Goal: Task Accomplishment & Management: Complete application form

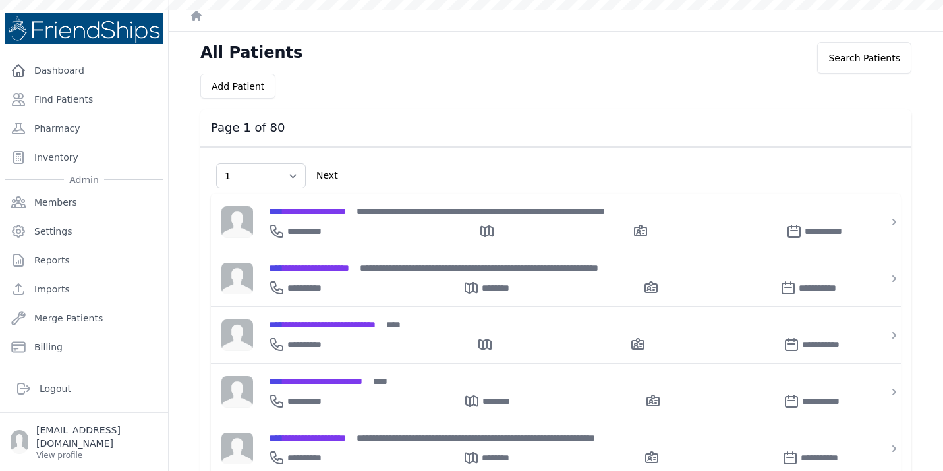
select select "1"
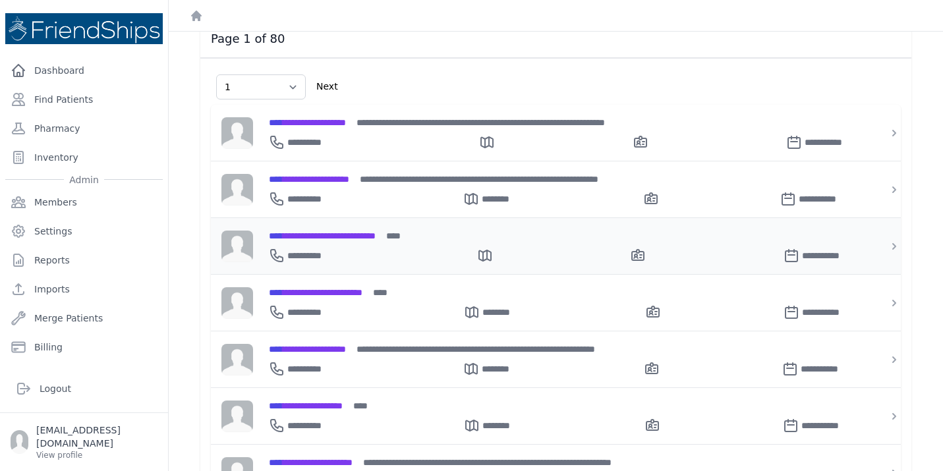
scroll to position [90, 0]
click at [111, 100] on link "Find Patients" at bounding box center [84, 99] width 158 height 26
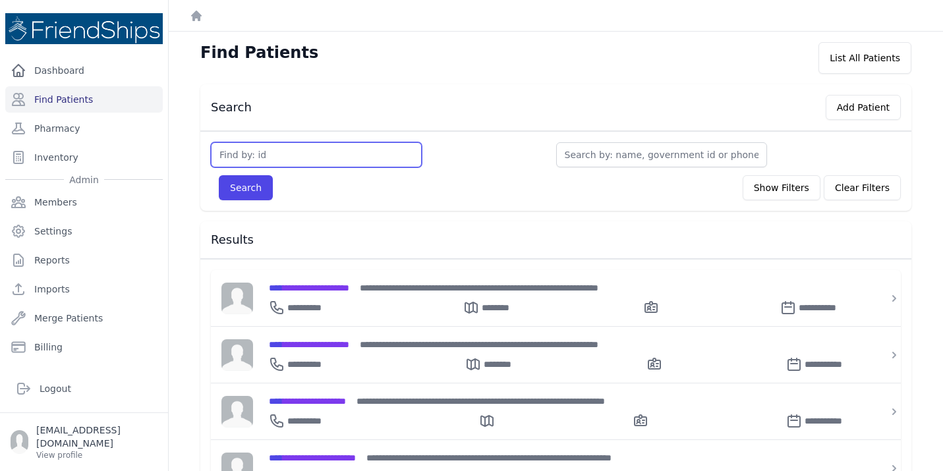
click at [295, 149] on input "text" at bounding box center [316, 154] width 211 height 25
type input "462"
click at [219, 175] on button "Search" at bounding box center [246, 187] width 54 height 25
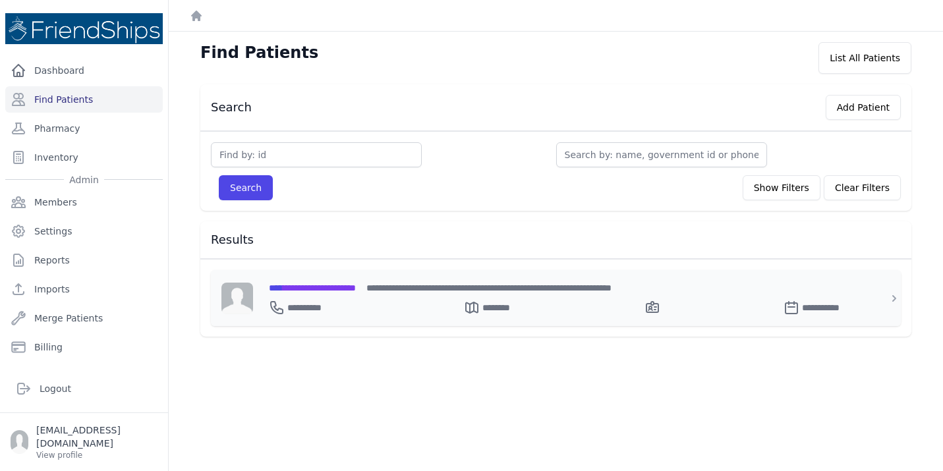
click at [348, 295] on div "**********" at bounding box center [564, 305] width 590 height 21
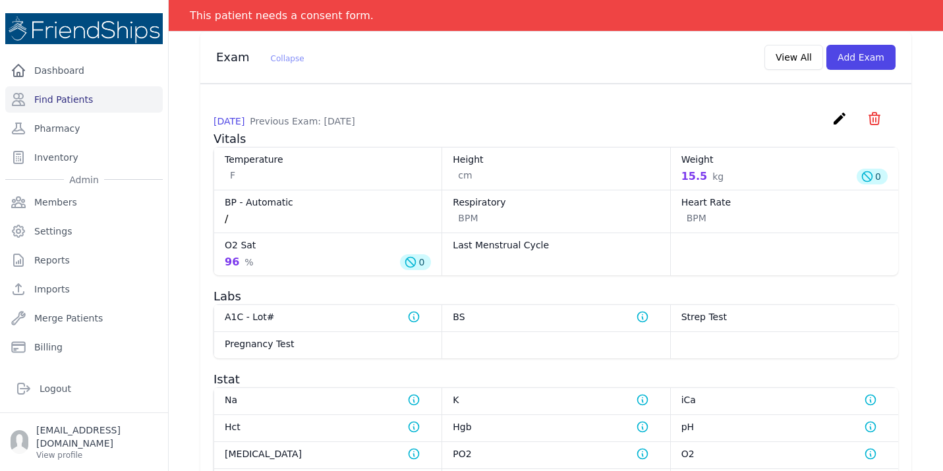
scroll to position [693, 0]
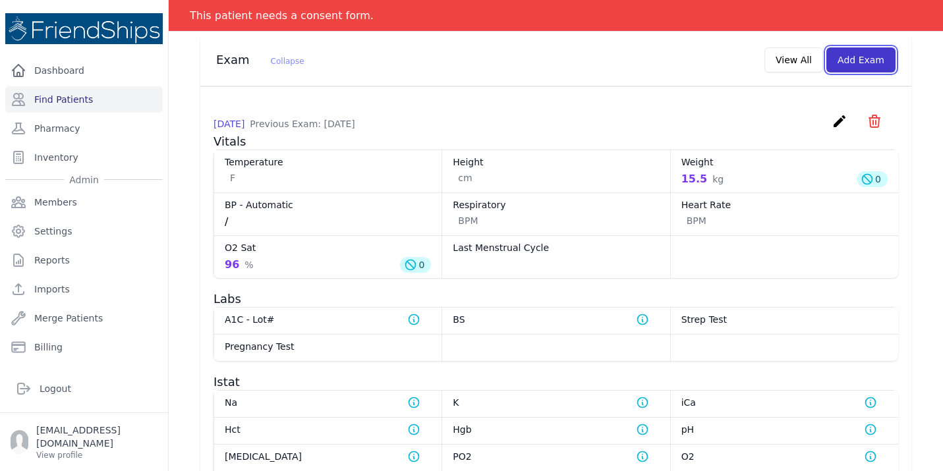
click at [856, 51] on button "Add Exam" at bounding box center [860, 59] width 69 height 25
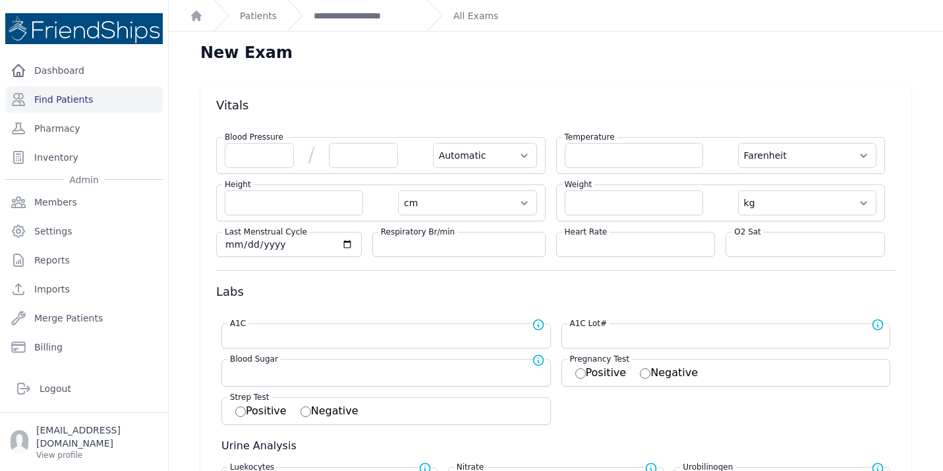
scroll to position [38, 0]
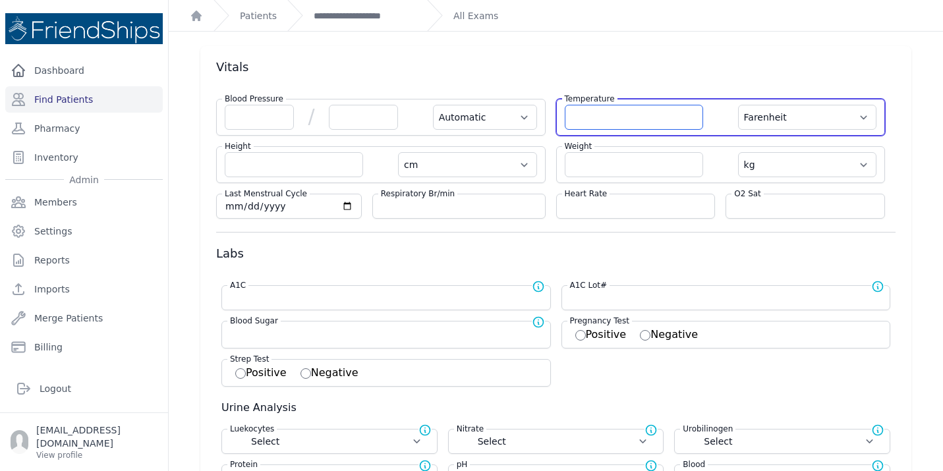
click at [621, 120] on input "number" at bounding box center [634, 117] width 138 height 25
type input "36.7"
click at [790, 111] on select "Farenheit Celcius" at bounding box center [807, 117] width 138 height 25
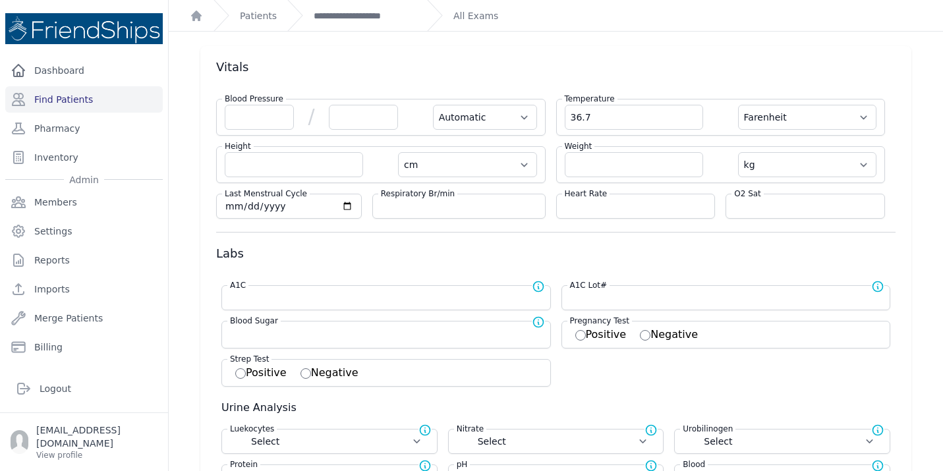
select select "Automatic"
select select "cm"
select select "kg"
select select
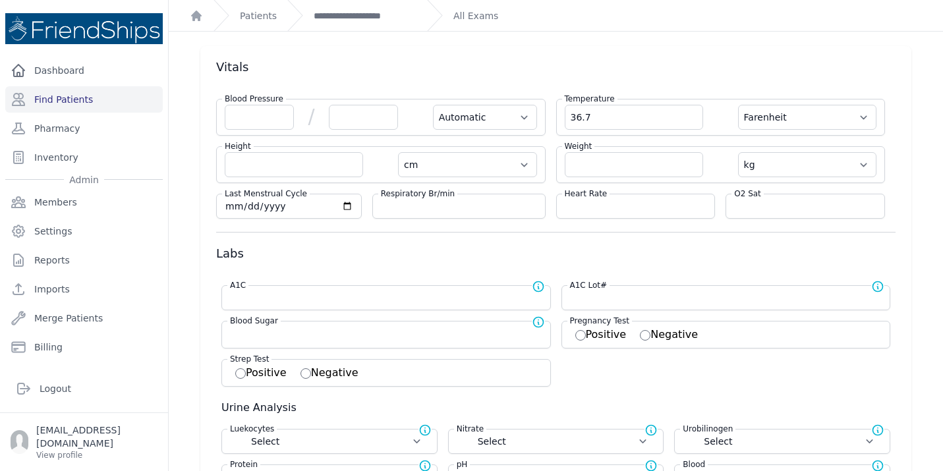
select select
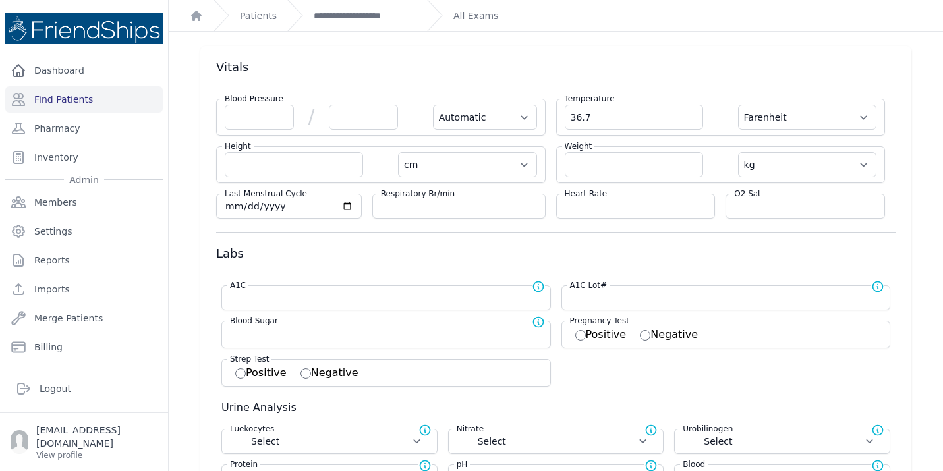
select select
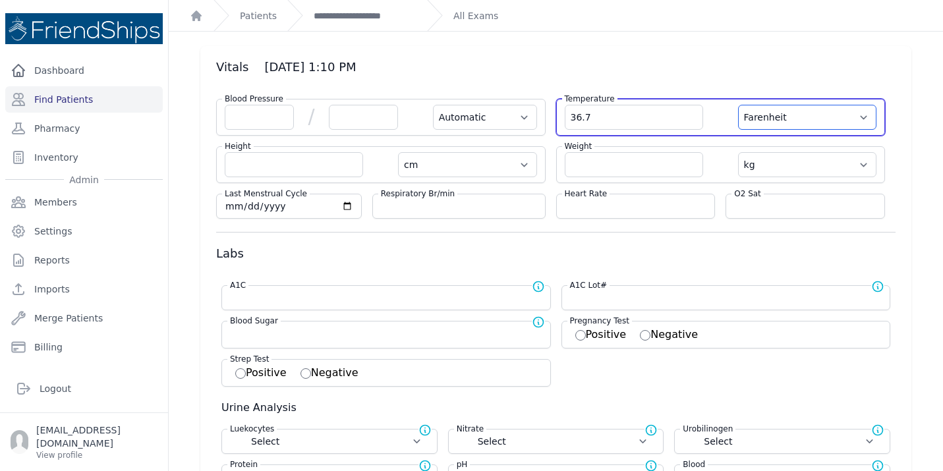
click at [792, 121] on select "Farenheit Celcius" at bounding box center [807, 117] width 138 height 25
select select "C"
select select "Automatic"
select select "cm"
select select "kg"
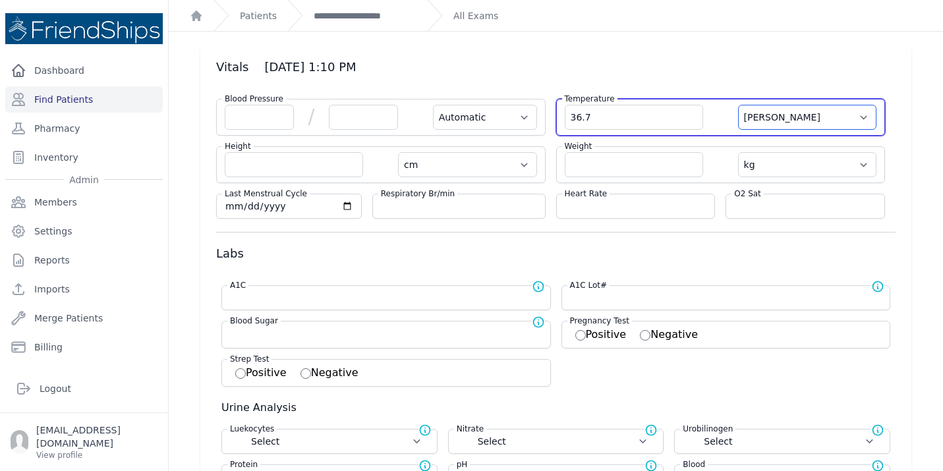
select select
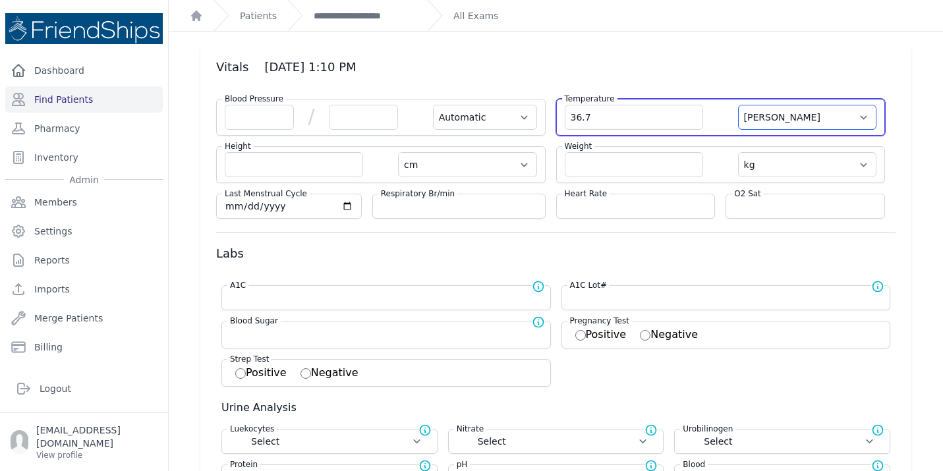
select select
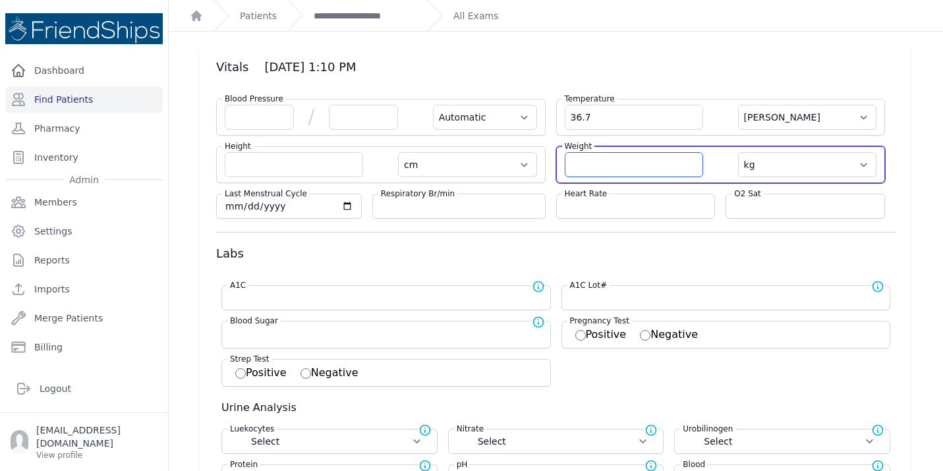
click at [650, 166] on input "number" at bounding box center [634, 164] width 138 height 25
type input "17"
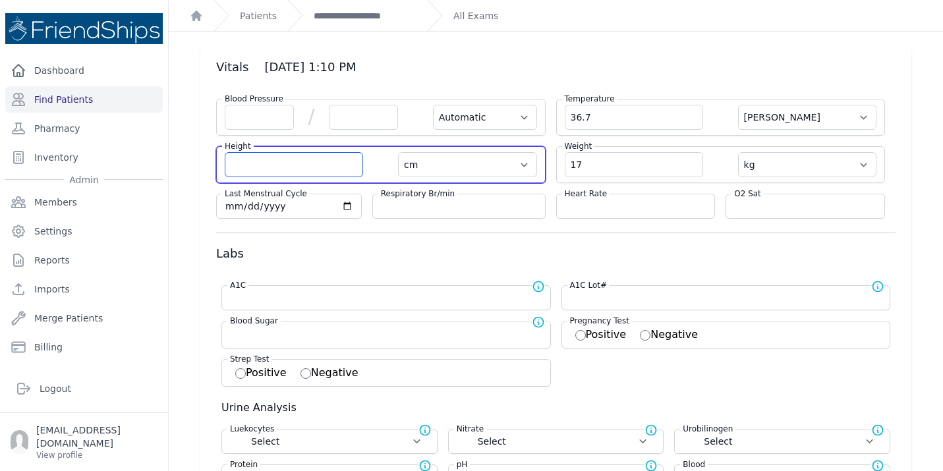
click at [294, 165] on input "number" at bounding box center [294, 164] width 138 height 25
select select "Automatic"
select select "C"
select select "cm"
type input "17.0"
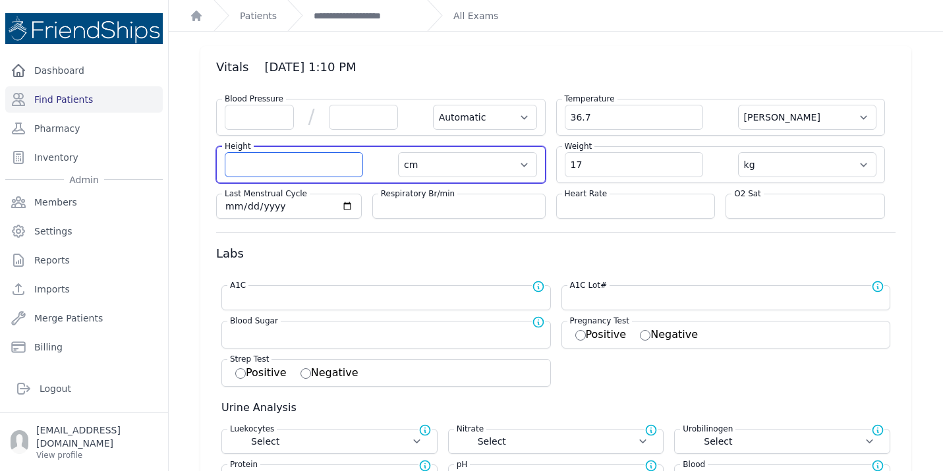
select select "kg"
select select
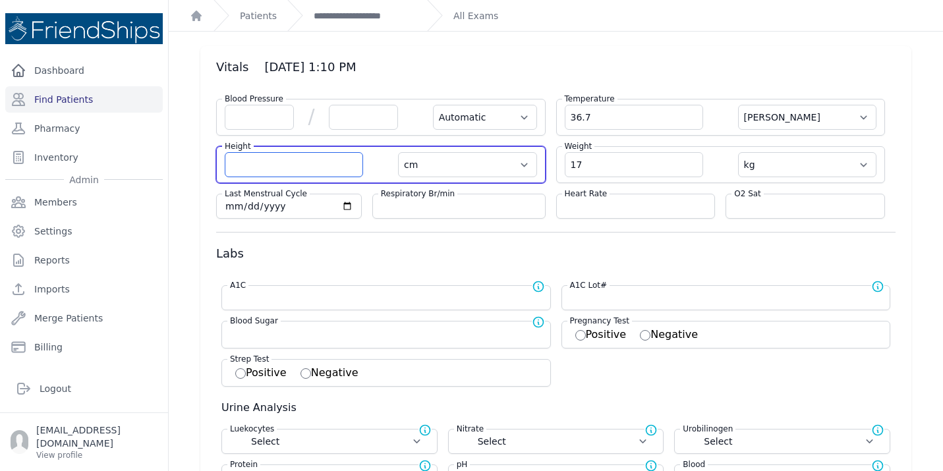
select select
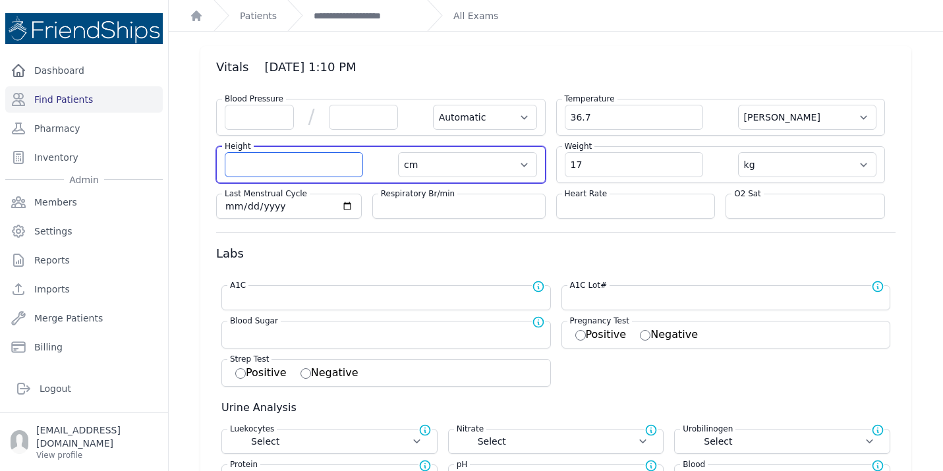
select select
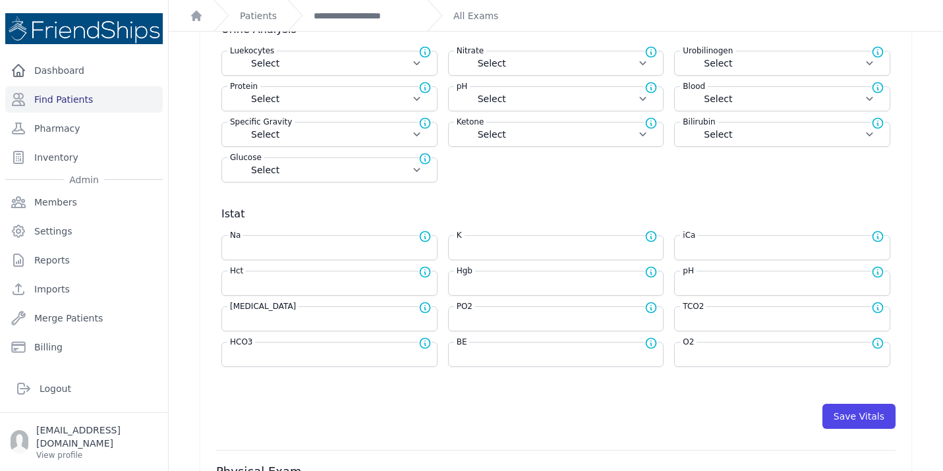
scroll to position [467, 0]
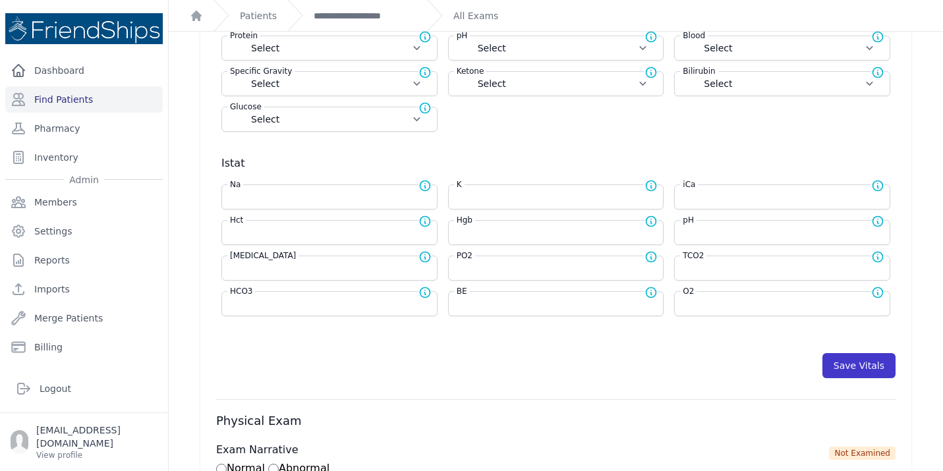
type input "109.8"
click at [855, 365] on button "Save Vitals" at bounding box center [858, 365] width 73 height 25
select select "Automatic"
select select "cm"
select select "kg"
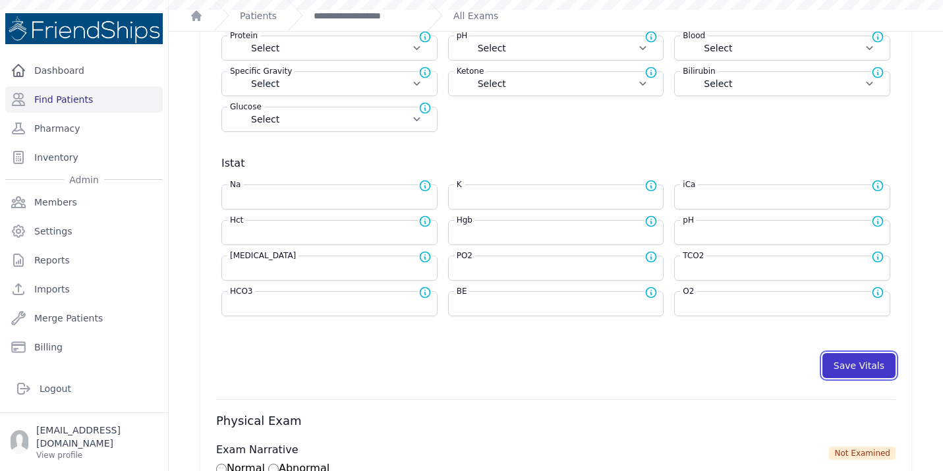
select select
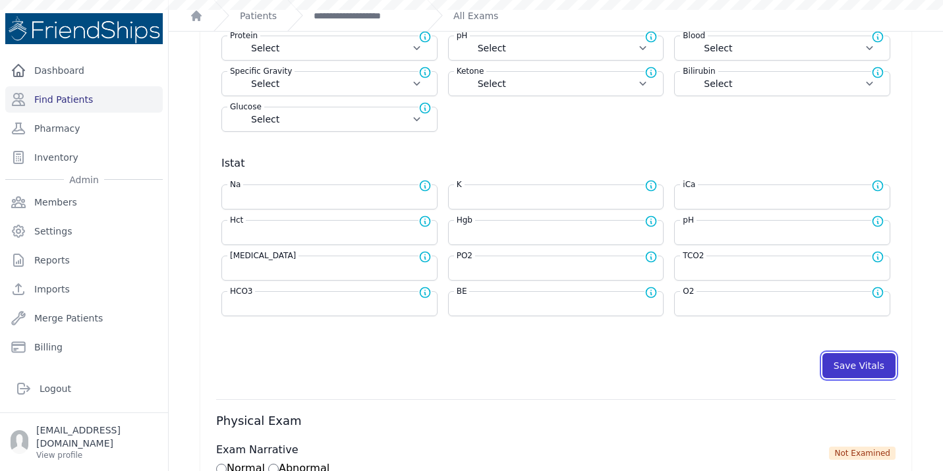
select select
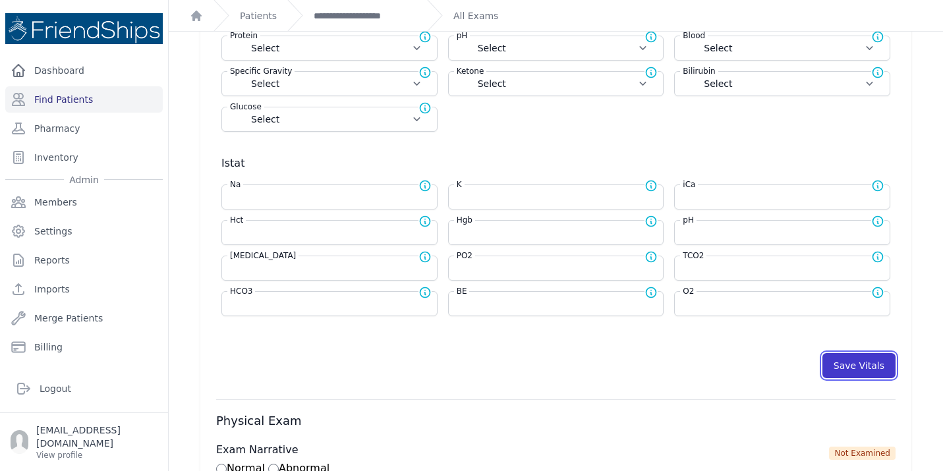
click at [855, 365] on button "Save Vitals" at bounding box center [858, 365] width 73 height 25
click at [345, 16] on link "**********" at bounding box center [365, 15] width 103 height 13
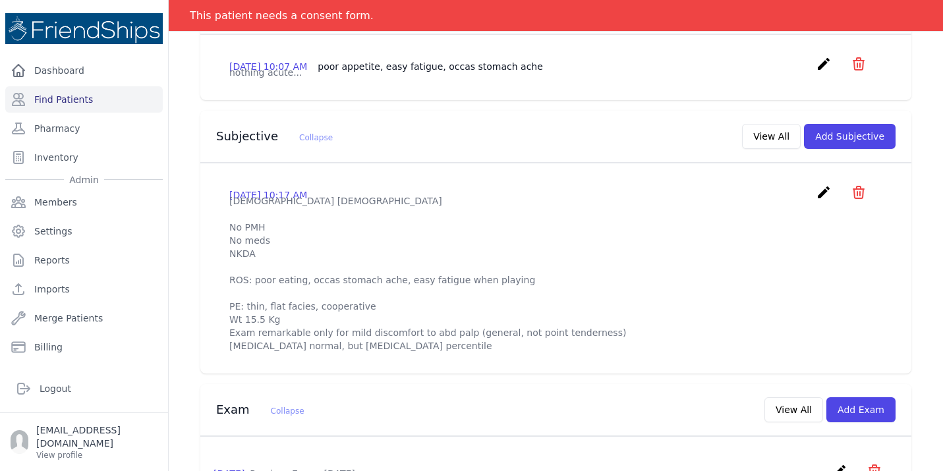
scroll to position [480, 0]
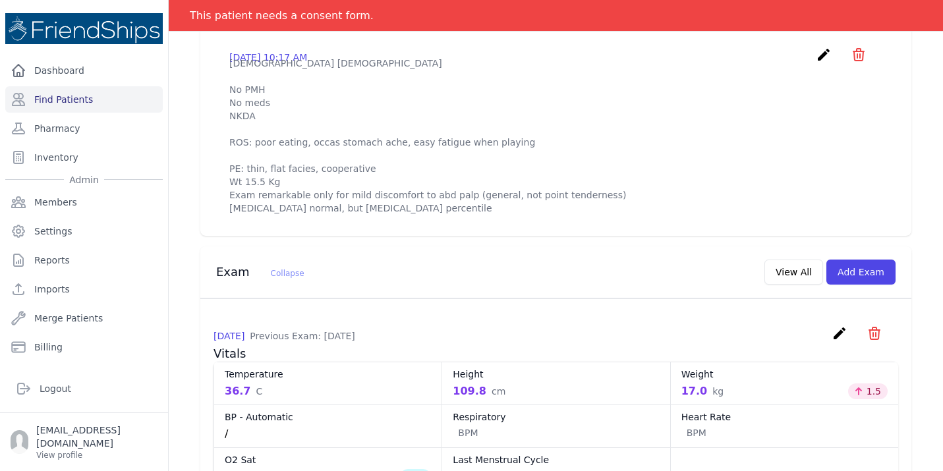
click at [842, 326] on icon "create" at bounding box center [840, 334] width 16 height 16
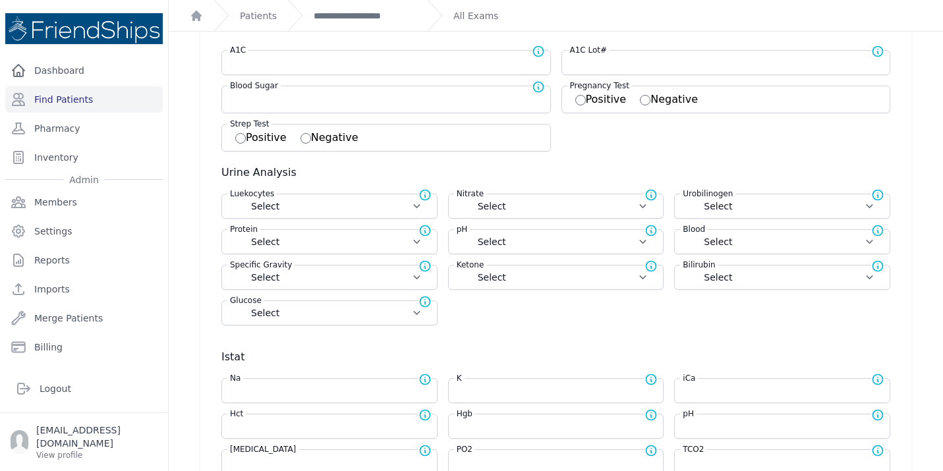
scroll to position [273, 0]
click at [508, 418] on div "Hgb Normal range for Hgb is 12 - 17" at bounding box center [561, 415] width 215 height 13
click at [498, 436] on div "Hgb Normal range for Hgb is 12 - 17" at bounding box center [556, 427] width 216 height 25
click at [494, 428] on input "number" at bounding box center [556, 426] width 199 height 13
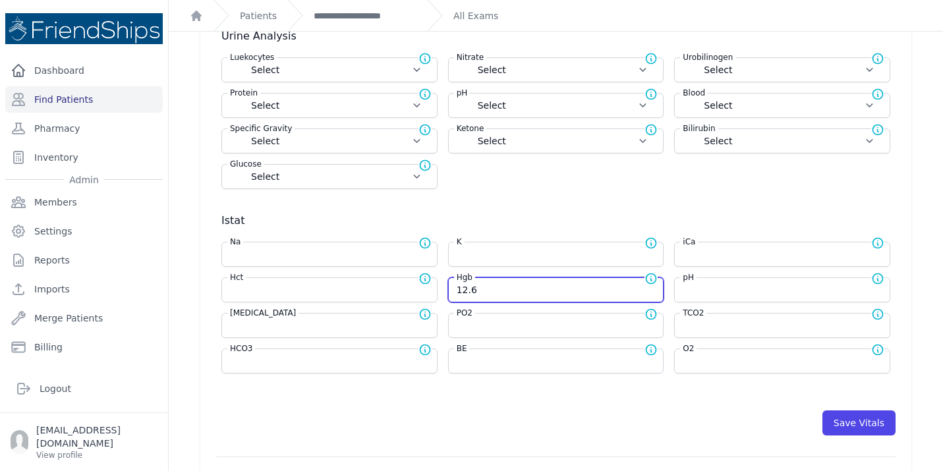
scroll to position [465, 0]
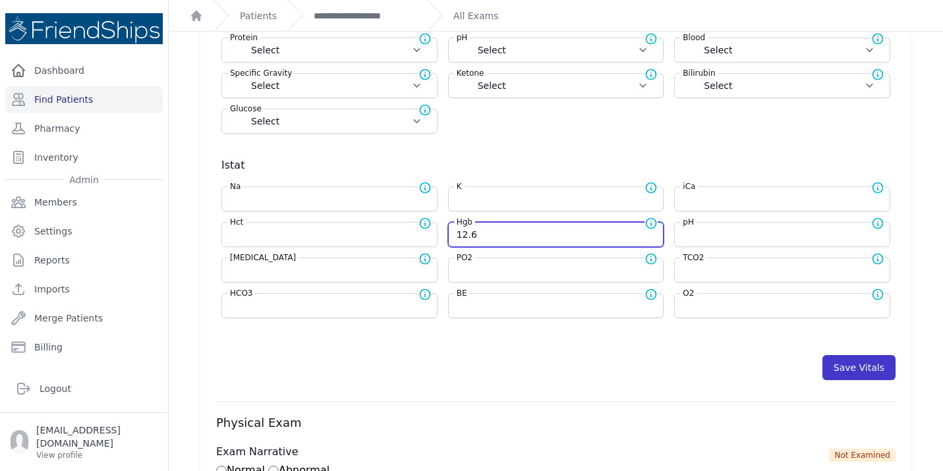
type input "12.6"
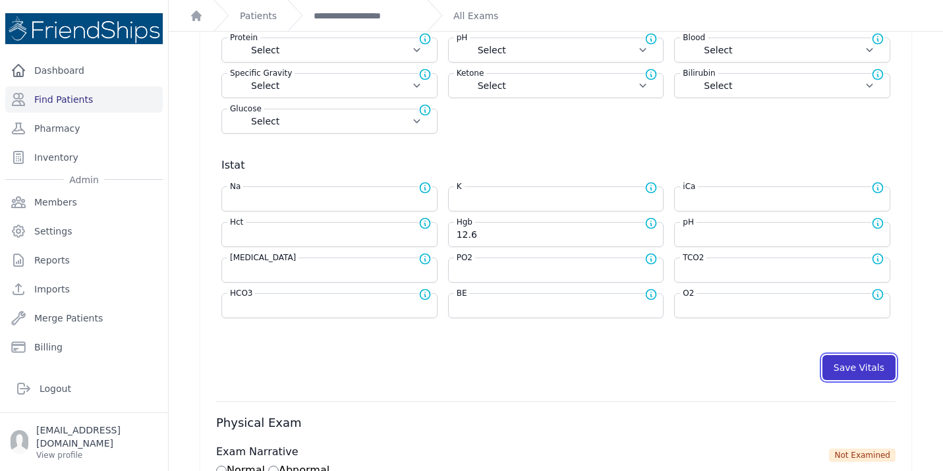
click at [862, 375] on button "Save Vitals" at bounding box center [858, 367] width 73 height 25
select select "Automatic"
select select "C"
select select "cm"
select select "kg"
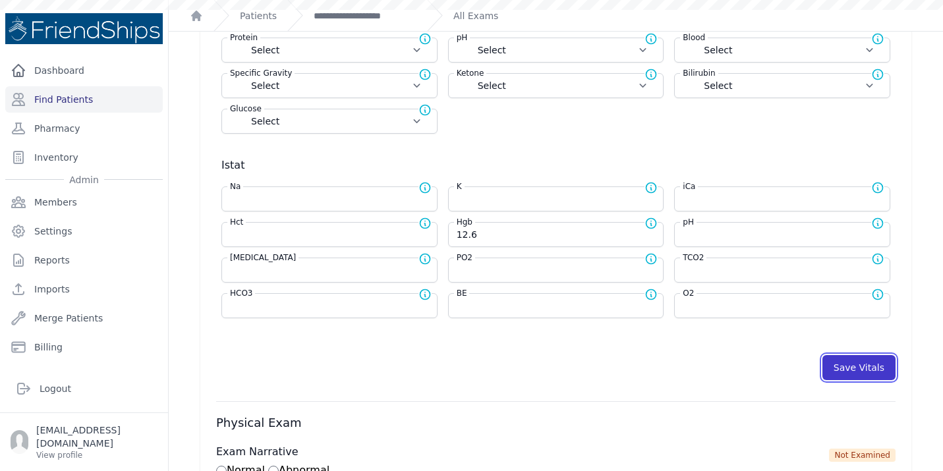
select select
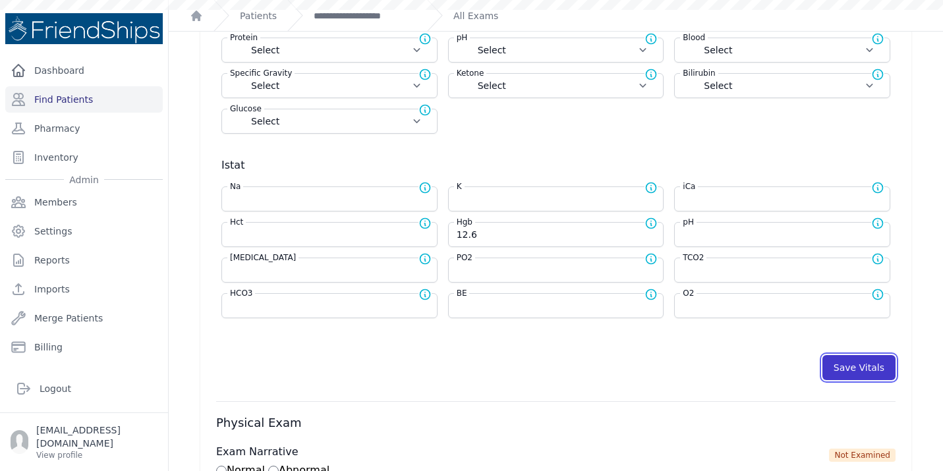
select select
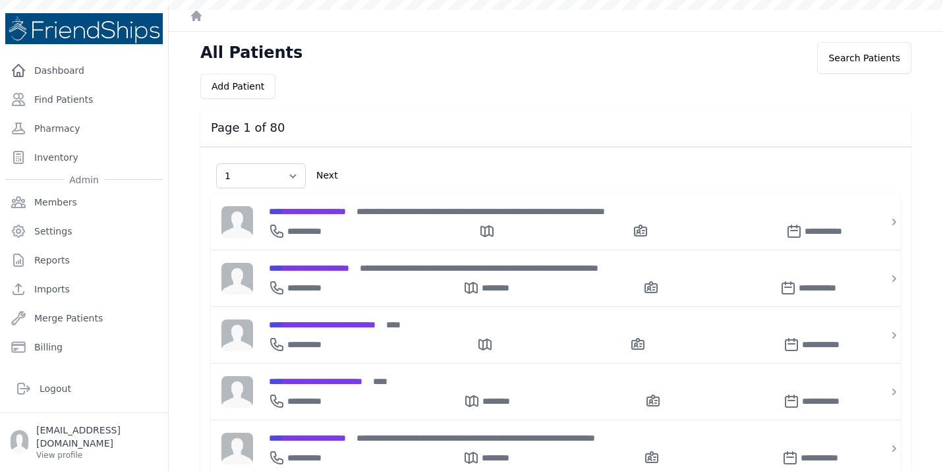
select select "1"
click at [86, 100] on link "Find Patients" at bounding box center [84, 99] width 158 height 26
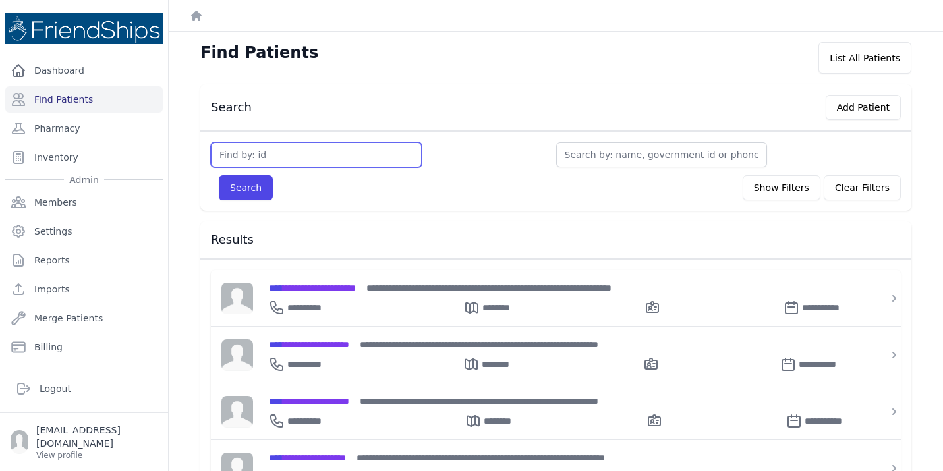
click at [273, 142] on input "text" at bounding box center [316, 154] width 211 height 25
type input "792"
click at [219, 175] on button "Search" at bounding box center [246, 187] width 54 height 25
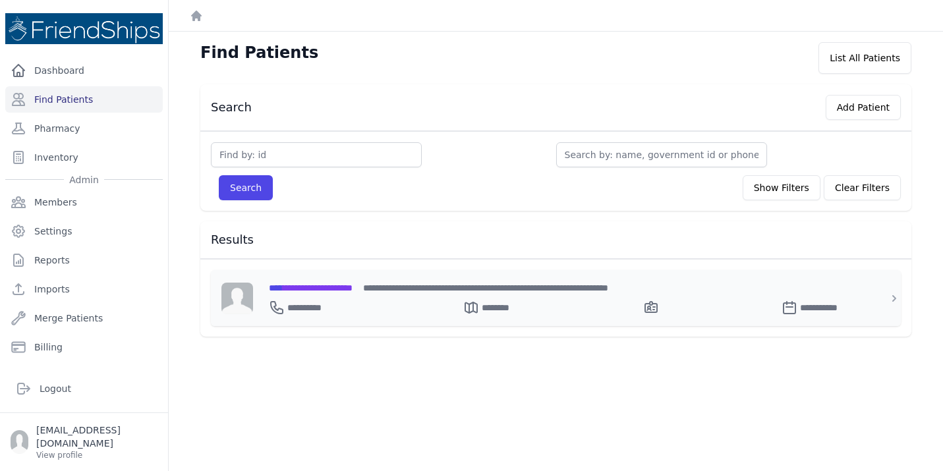
click at [353, 289] on span "**********" at bounding box center [311, 287] width 84 height 9
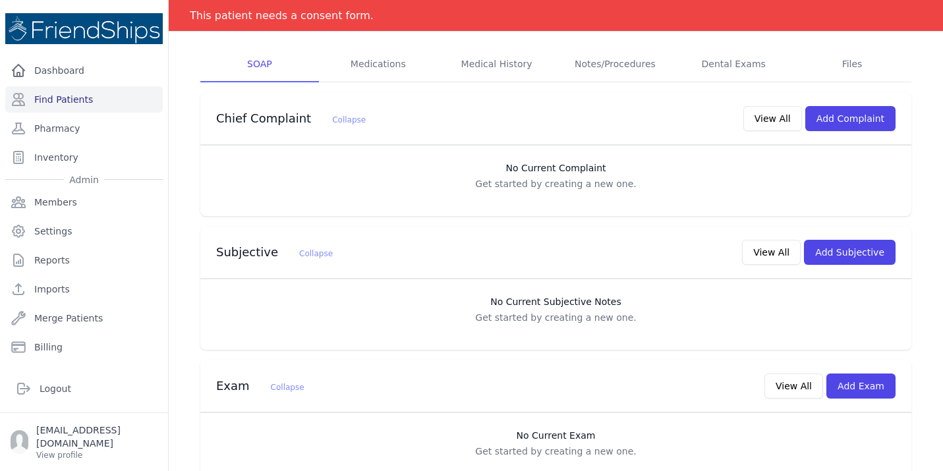
scroll to position [229, 0]
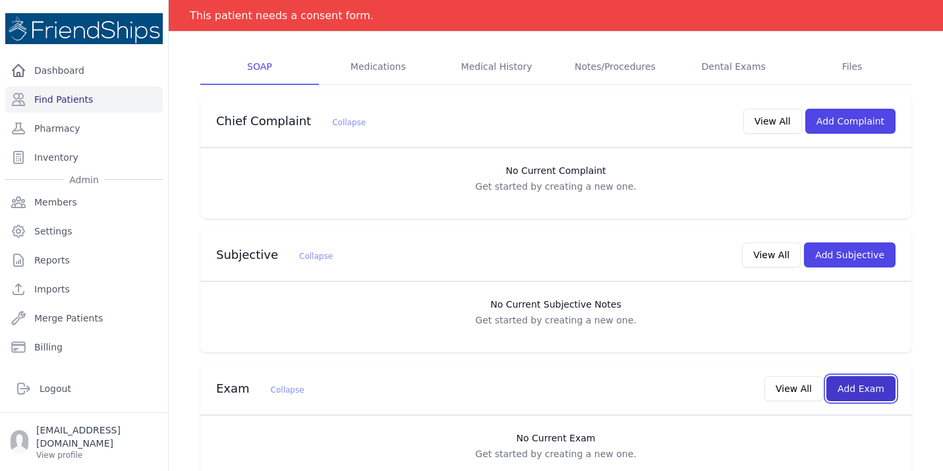
click at [862, 376] on button "Add Exam" at bounding box center [860, 388] width 69 height 25
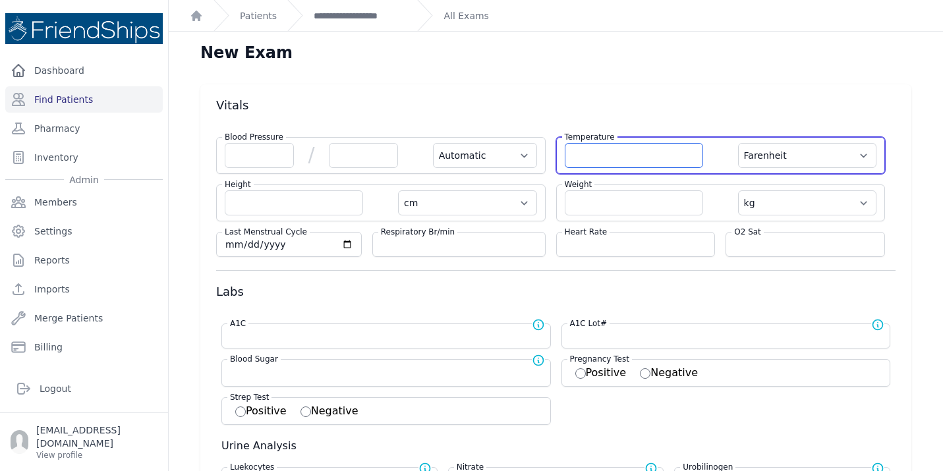
click at [630, 162] on input "number" at bounding box center [634, 155] width 138 height 25
type input "36.7"
click at [846, 151] on select "Farenheit Celcius" at bounding box center [807, 155] width 138 height 25
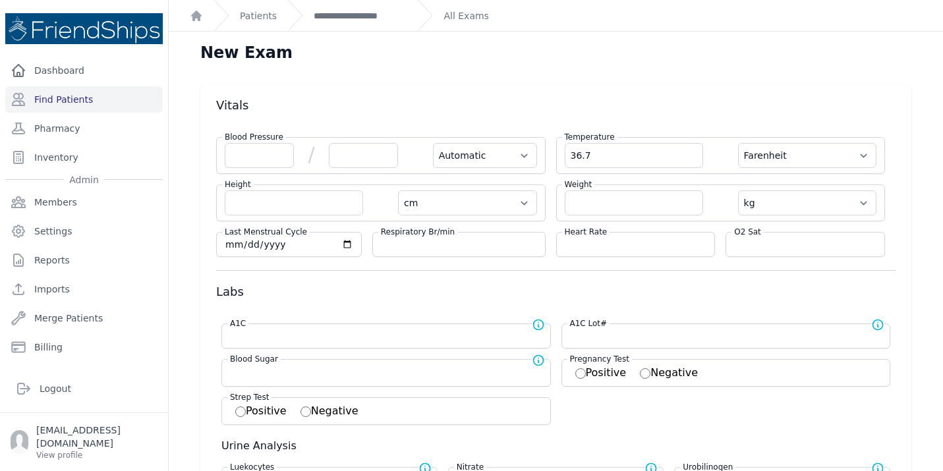
select select "Automatic"
select select "cm"
select select "kg"
select select
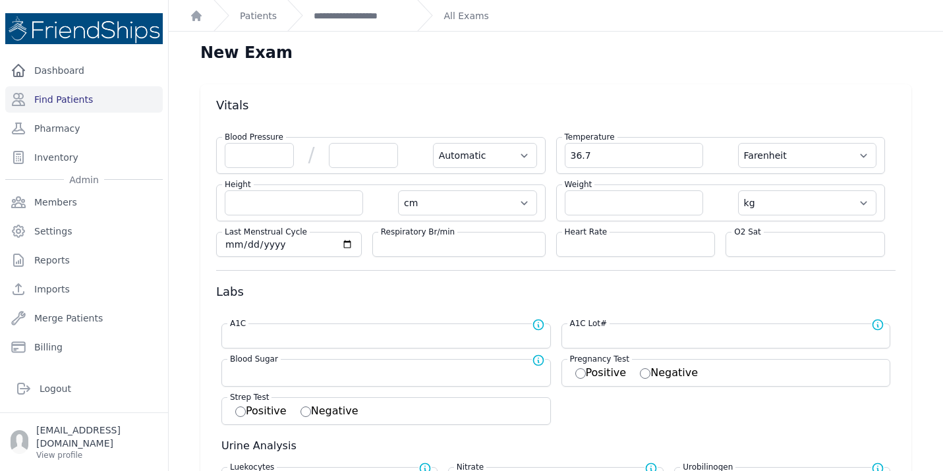
select select
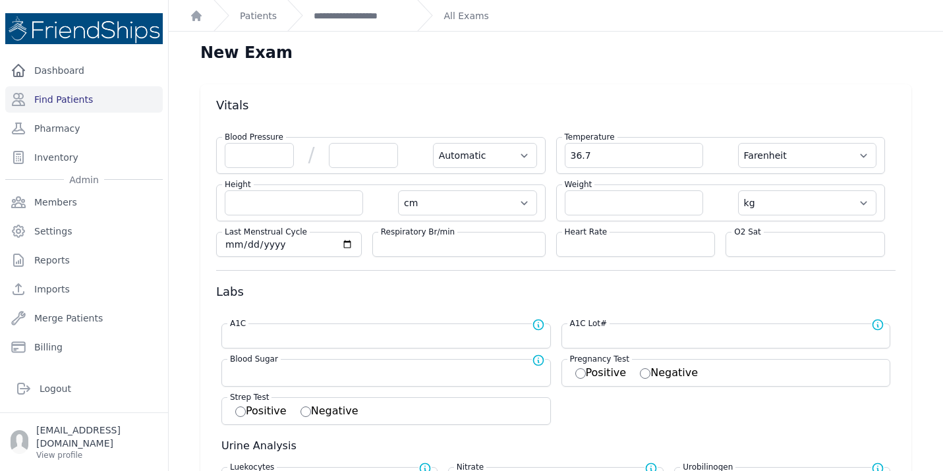
select select
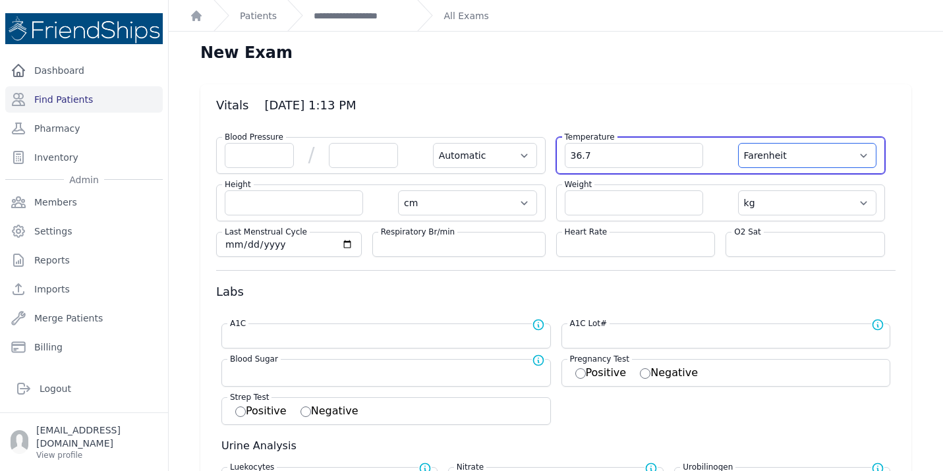
click at [869, 161] on select "Farenheit Celcius" at bounding box center [807, 155] width 138 height 25
select select "C"
select select "Automatic"
select select "cm"
select select "kg"
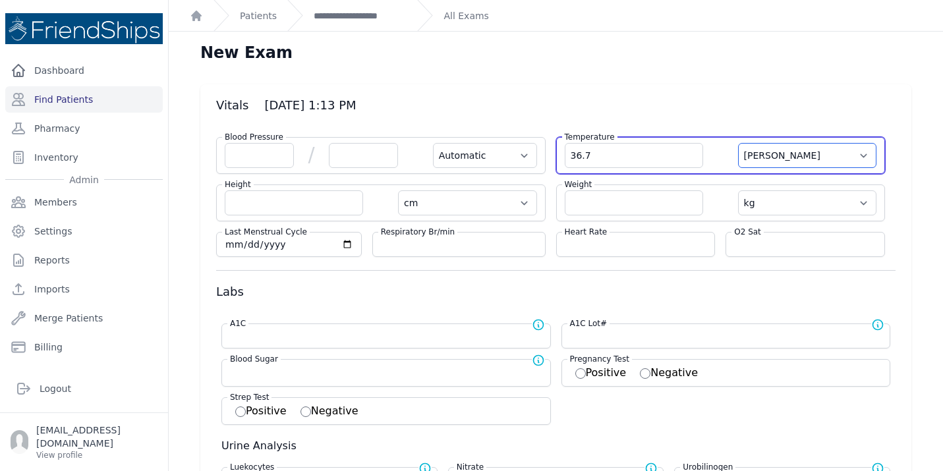
select select
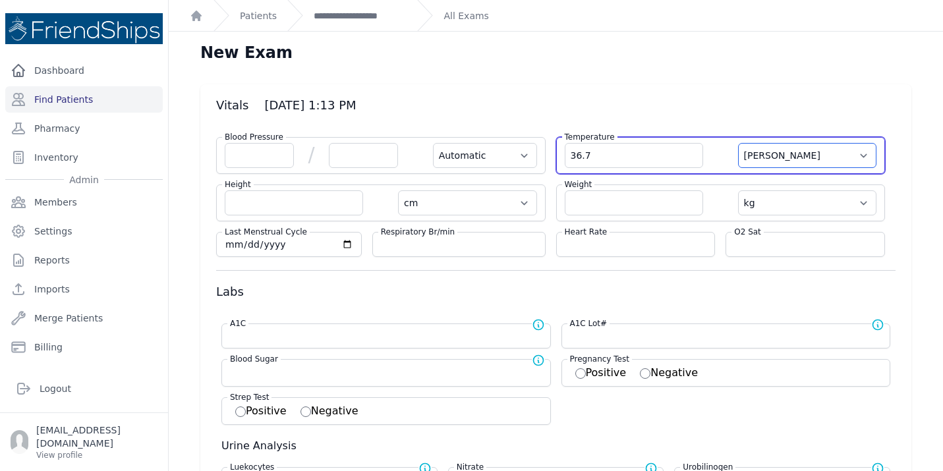
select select
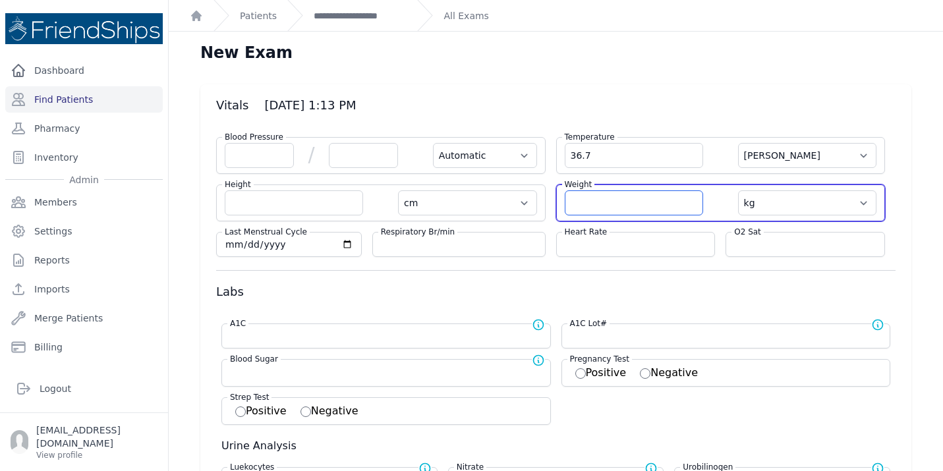
click at [608, 195] on input "number" at bounding box center [634, 202] width 138 height 25
type input "21.4"
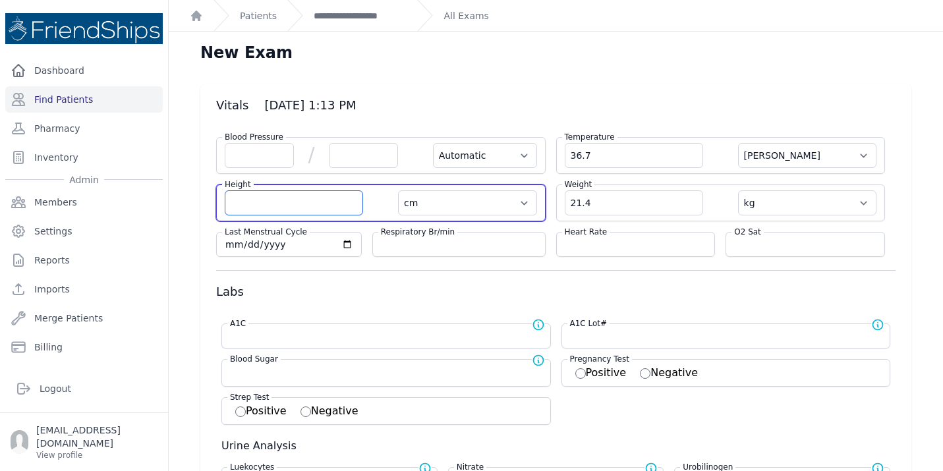
click at [282, 211] on input "number" at bounding box center [294, 202] width 138 height 25
select select "Automatic"
select select "C"
select select "cm"
select select "kg"
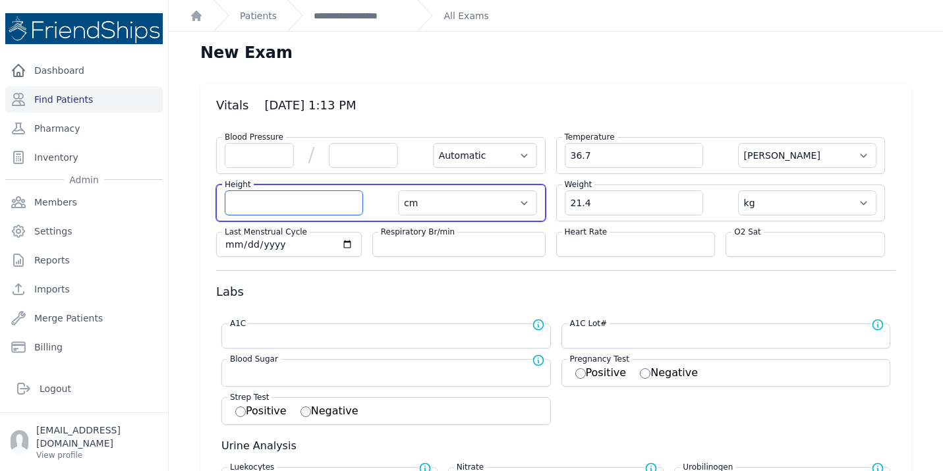
select select
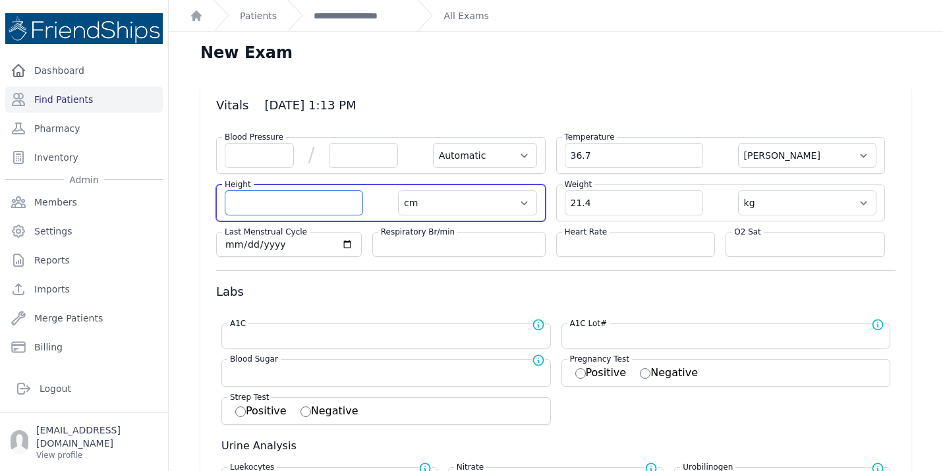
select select
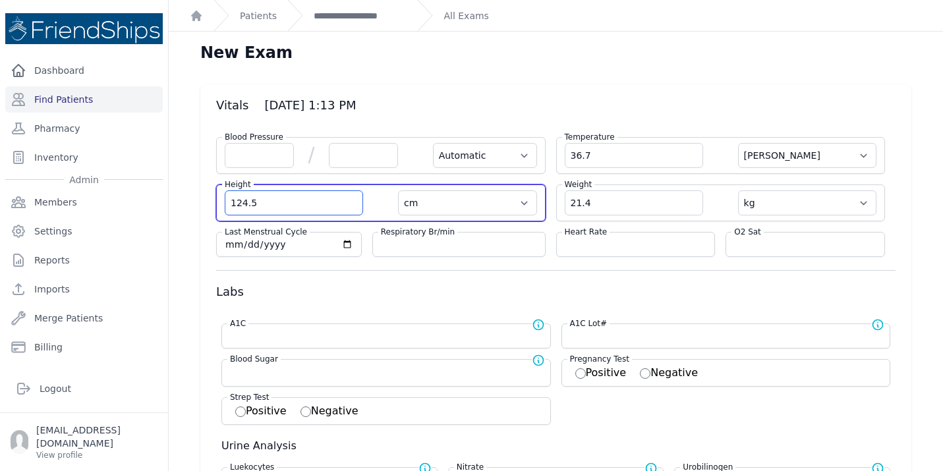
type input "124.5"
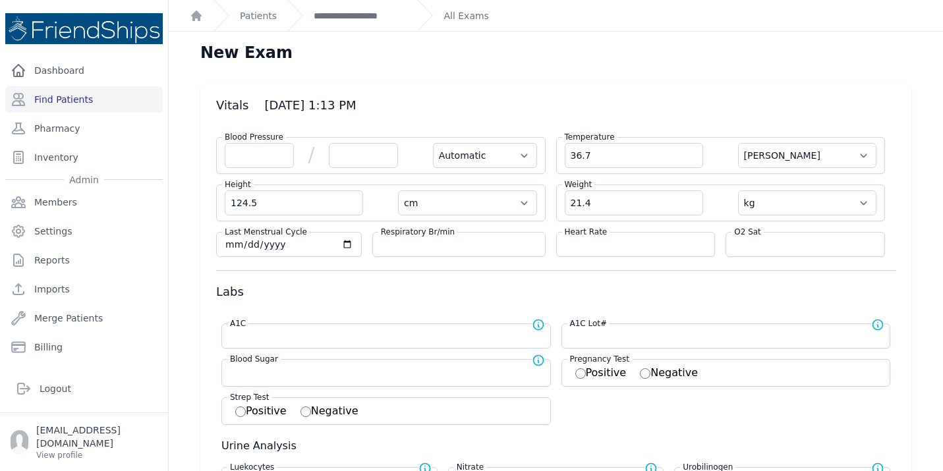
select select "Automatic"
select select "cm"
select select "kg"
select select
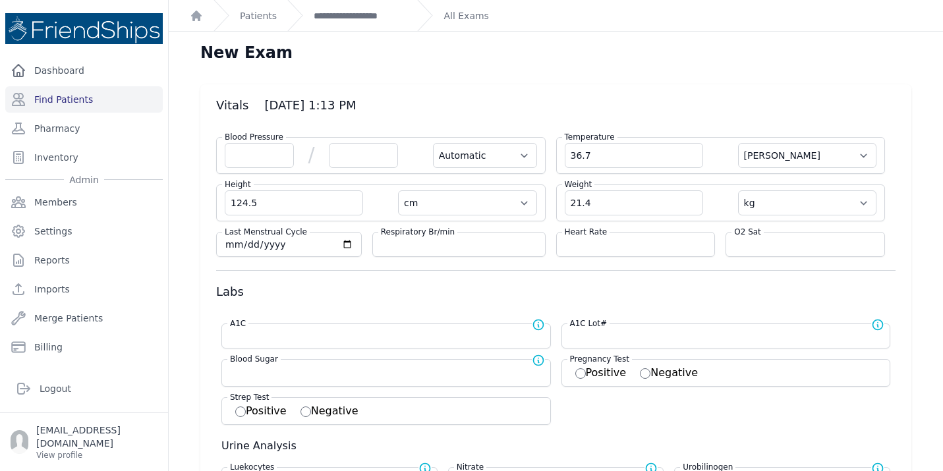
select select
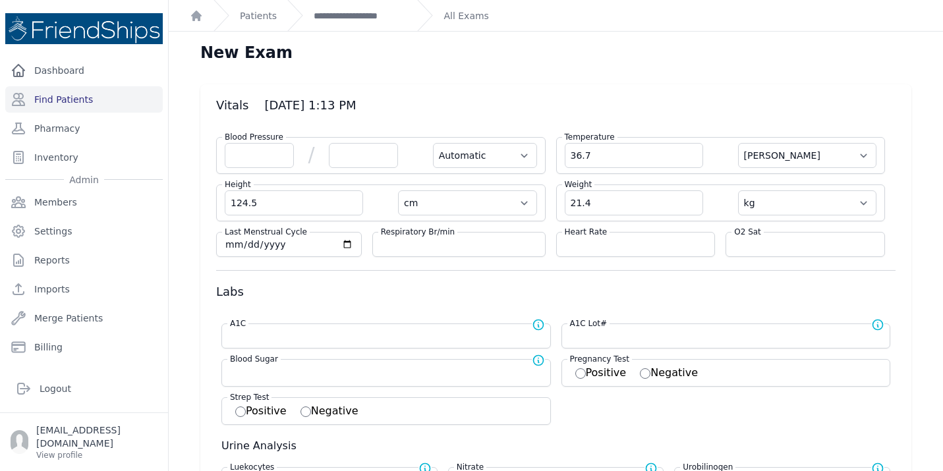
select select
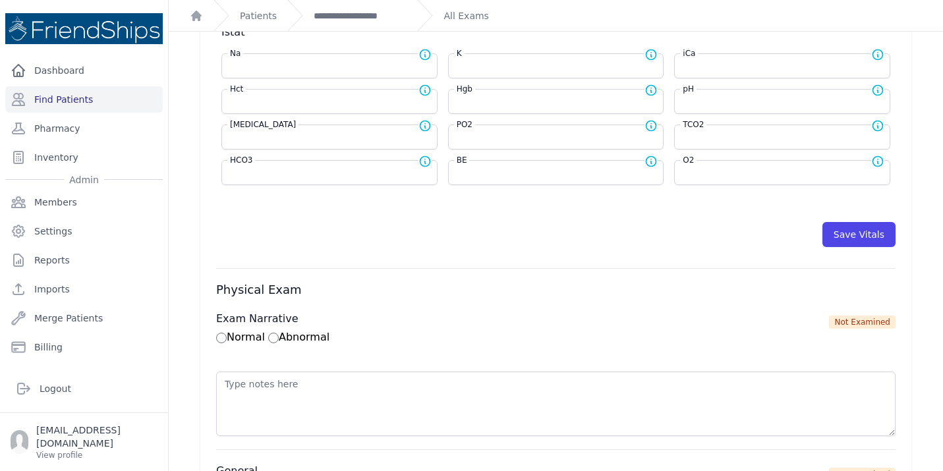
scroll to position [678, 0]
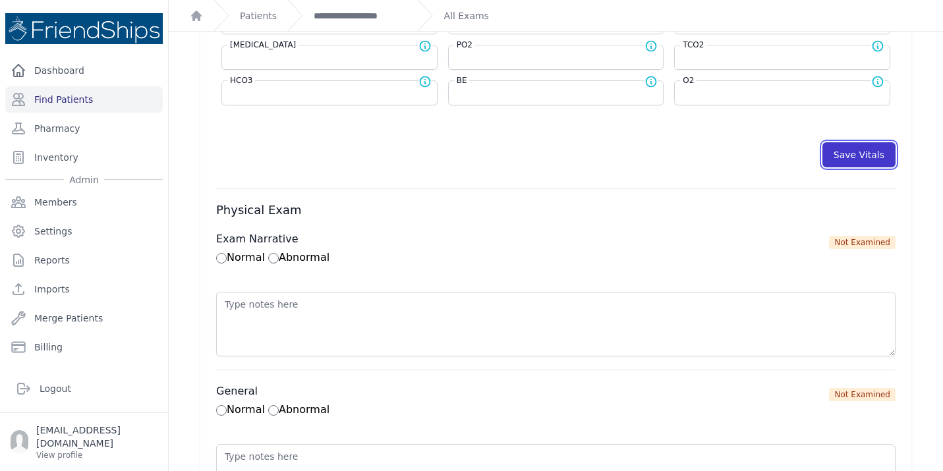
click at [857, 158] on button "Save Vitals" at bounding box center [858, 154] width 73 height 25
click at [371, 17] on link "**********" at bounding box center [360, 15] width 93 height 13
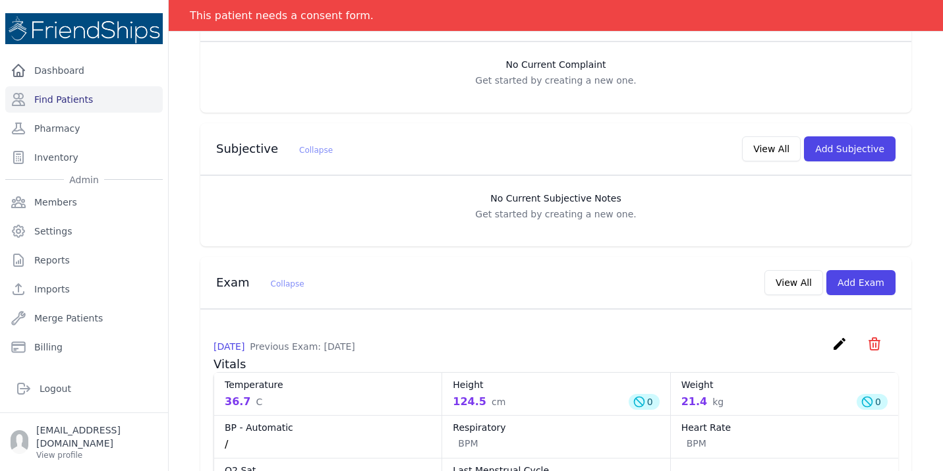
scroll to position [387, 0]
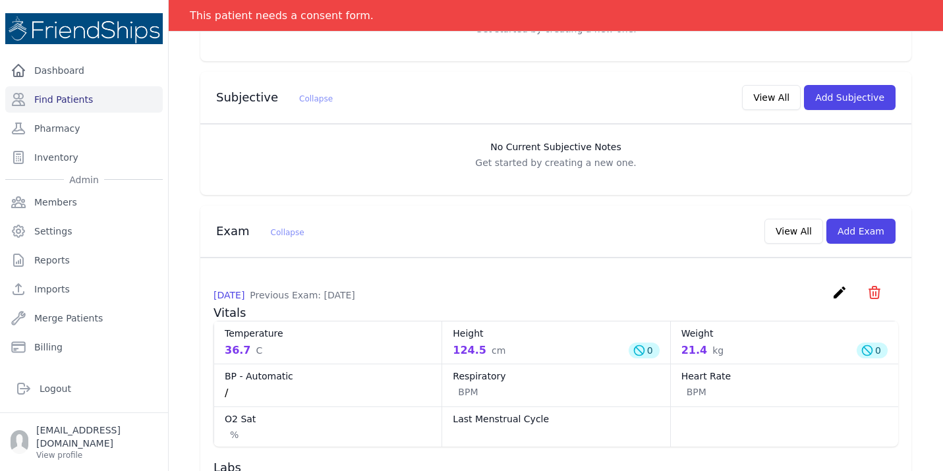
click at [838, 285] on icon "create" at bounding box center [840, 293] width 16 height 16
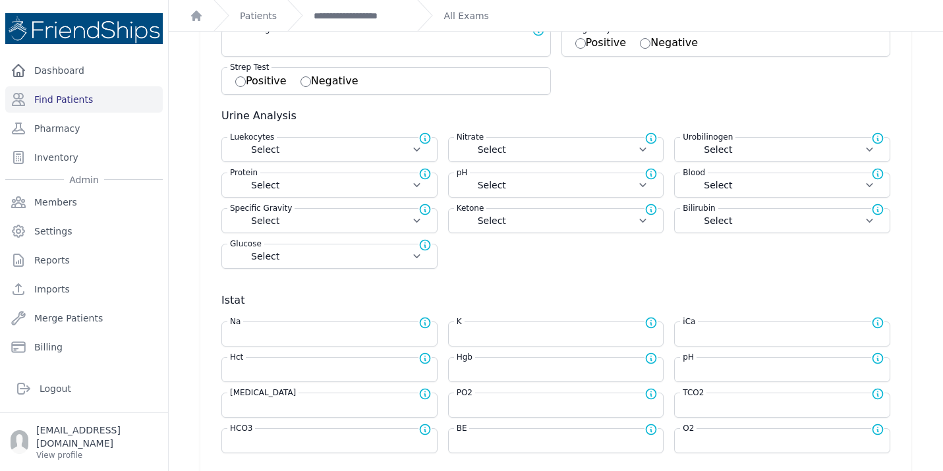
scroll to position [335, 0]
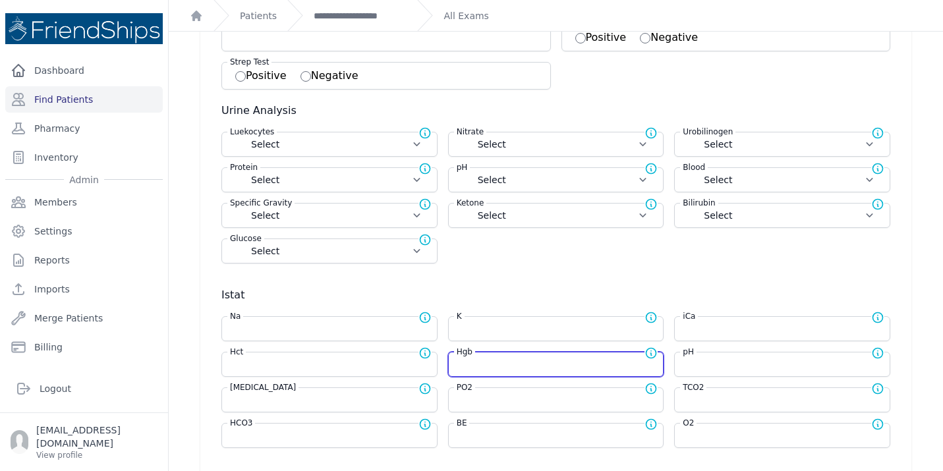
click at [517, 360] on input "number" at bounding box center [556, 364] width 199 height 13
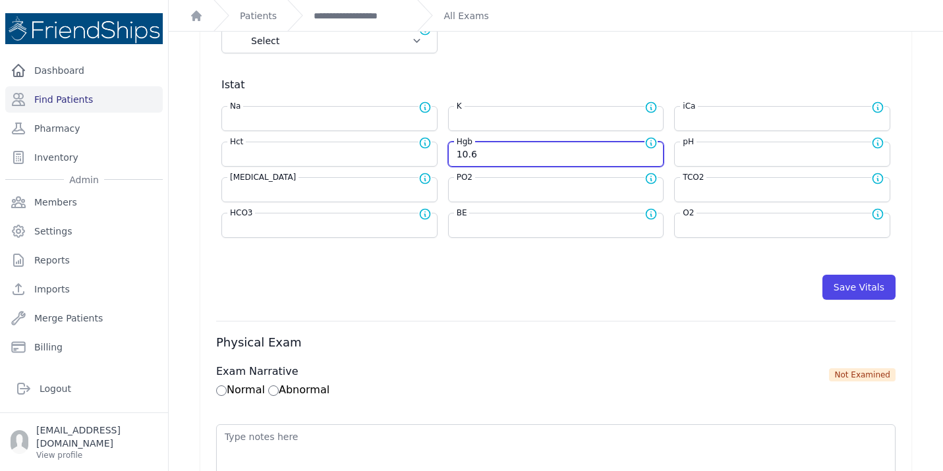
scroll to position [708, 0]
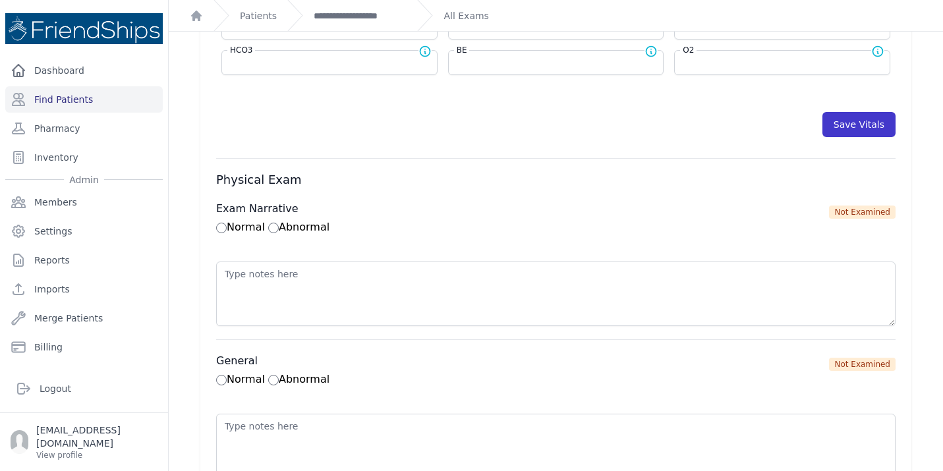
type input "10.6"
click at [861, 130] on button "Save Vitals" at bounding box center [858, 124] width 73 height 25
select select "Automatic"
select select "C"
select select "cm"
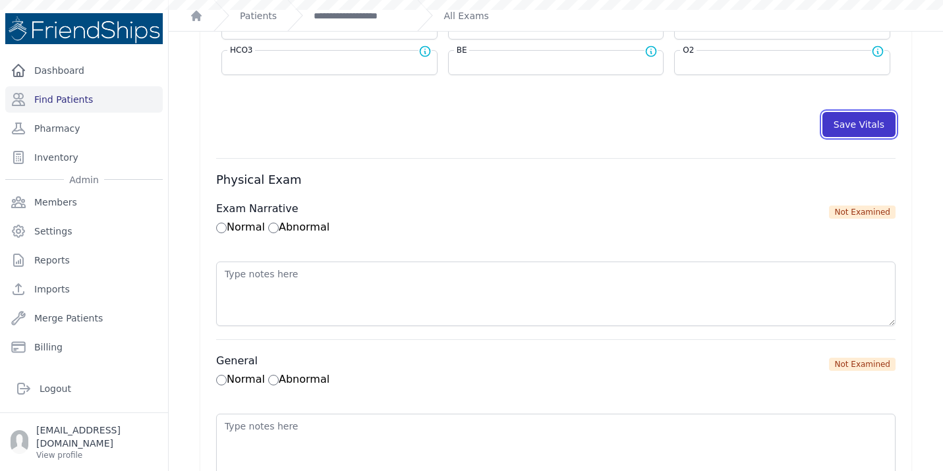
select select "kg"
select select
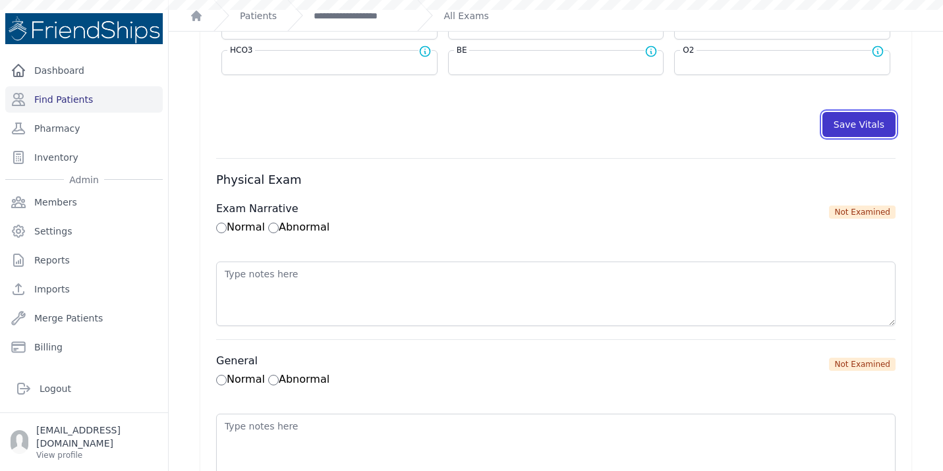
select select
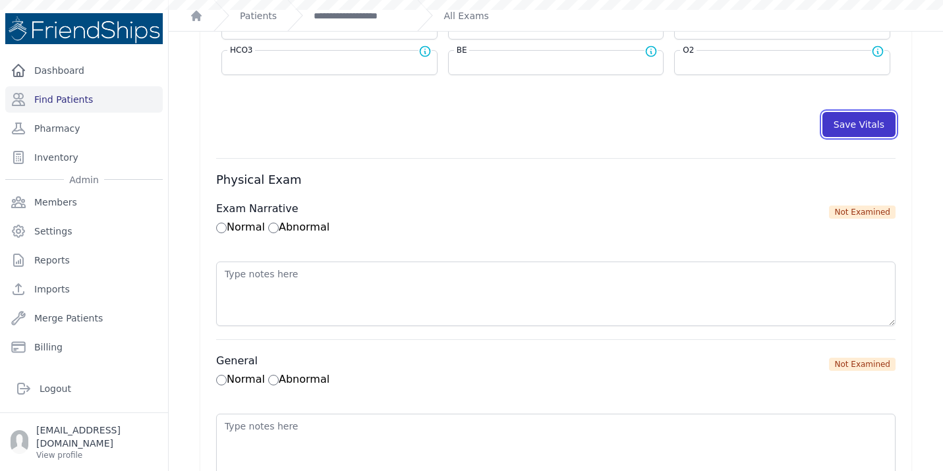
select select
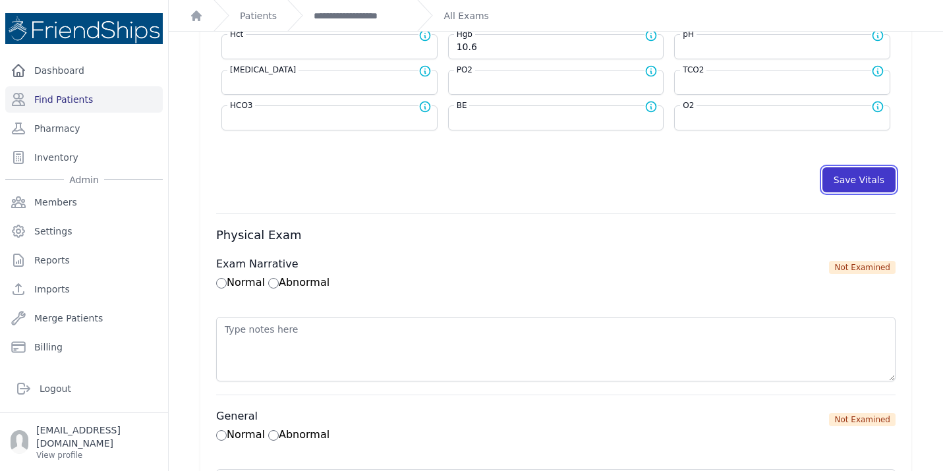
click at [854, 182] on button "Save Vitals" at bounding box center [858, 179] width 73 height 25
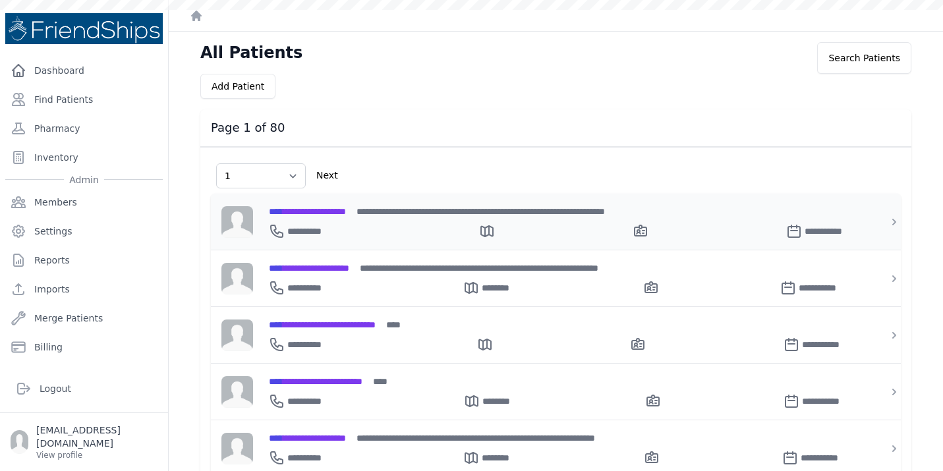
select select "1"
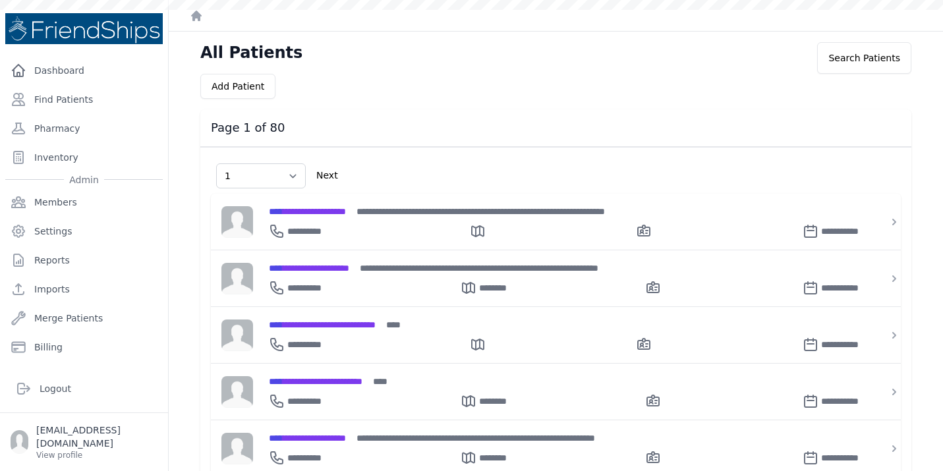
click at [316, 200] on div "**********" at bounding box center [563, 222] width 621 height 56
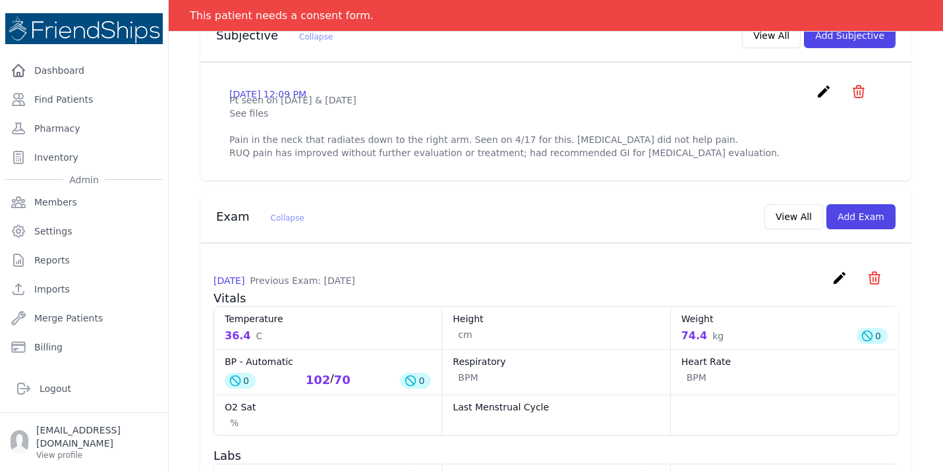
scroll to position [450, 0]
click at [869, 203] on button "Add Exam" at bounding box center [860, 215] width 69 height 25
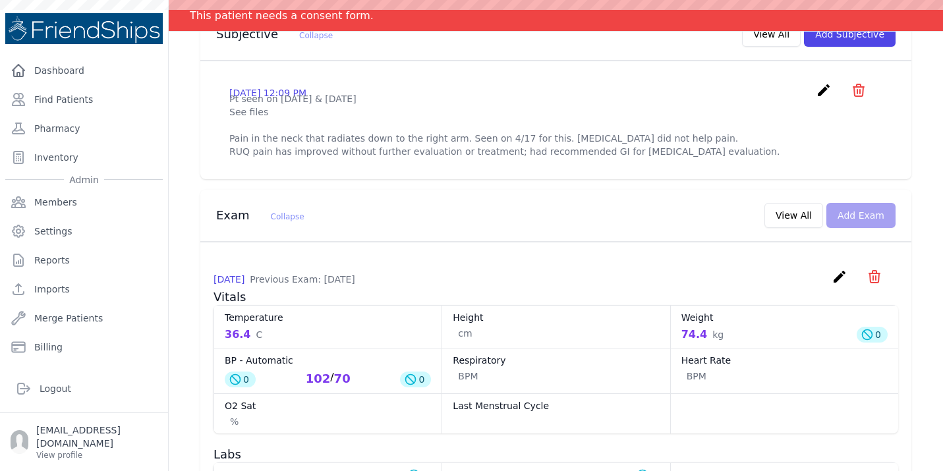
scroll to position [0, 0]
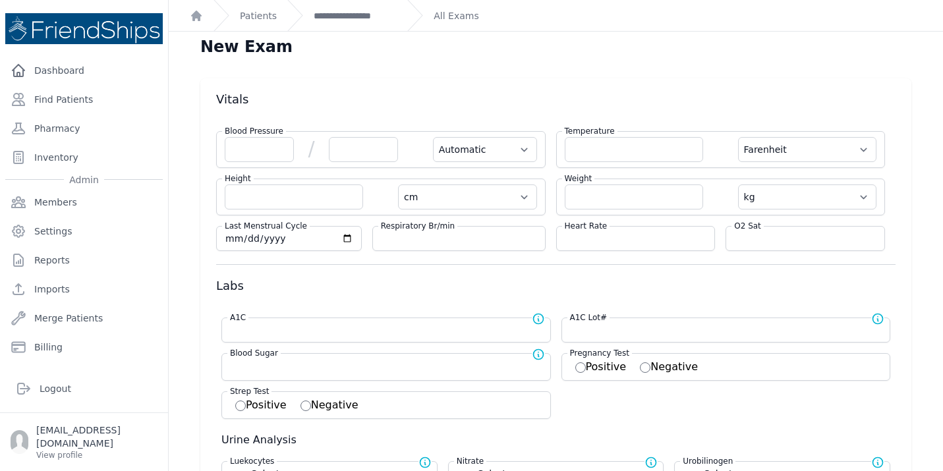
scroll to position [7, 0]
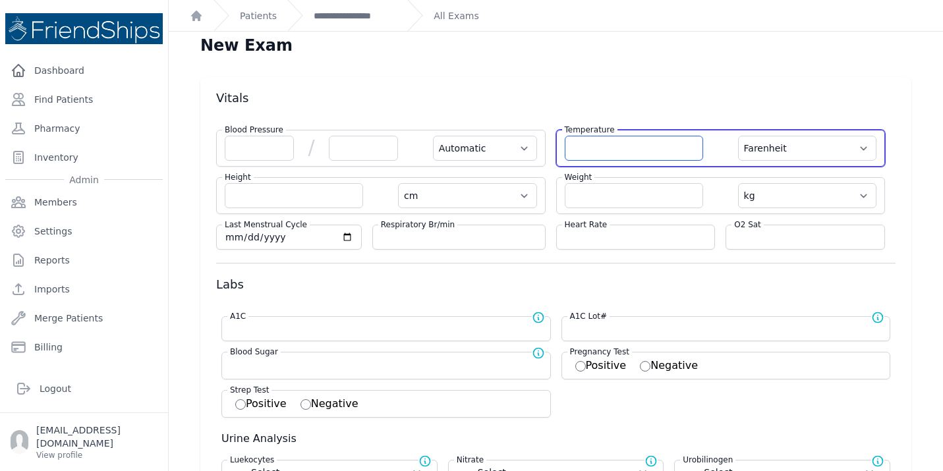
click at [611, 150] on input "number" at bounding box center [634, 148] width 138 height 25
type input "36.5"
click at [819, 138] on select "Farenheit Celcius" at bounding box center [807, 148] width 138 height 25
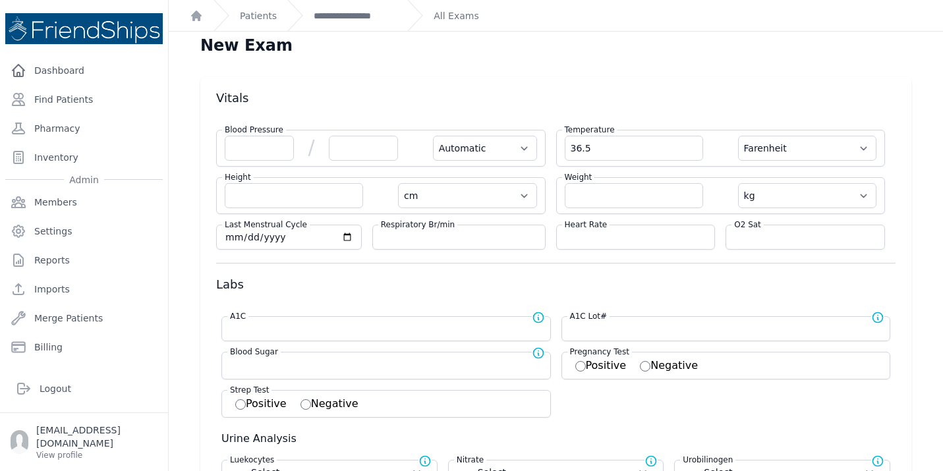
select select "Automatic"
select select "cm"
select select "kg"
select select
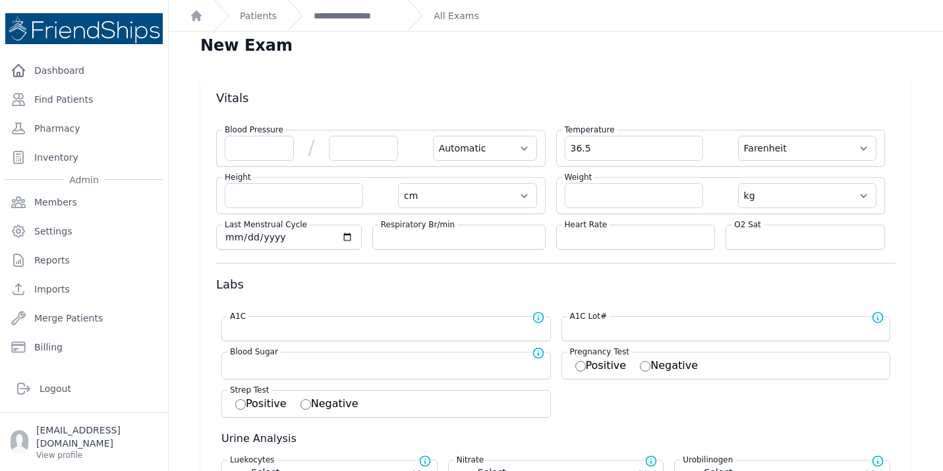
select select
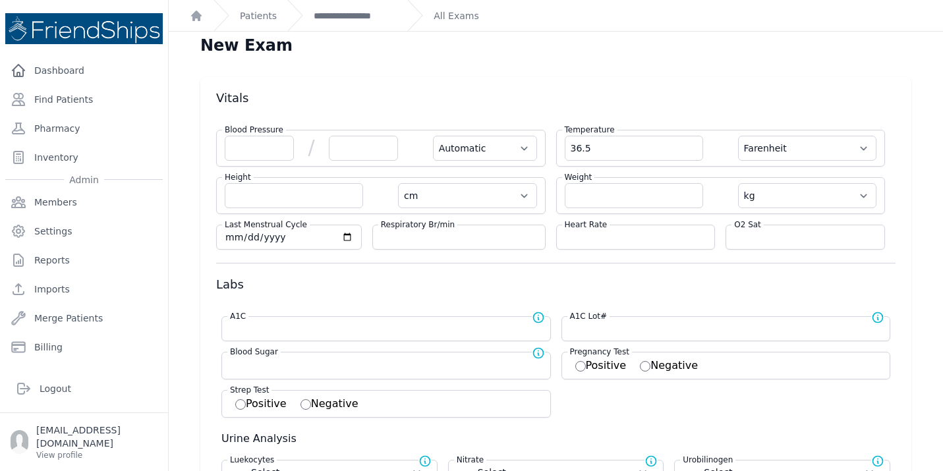
select select
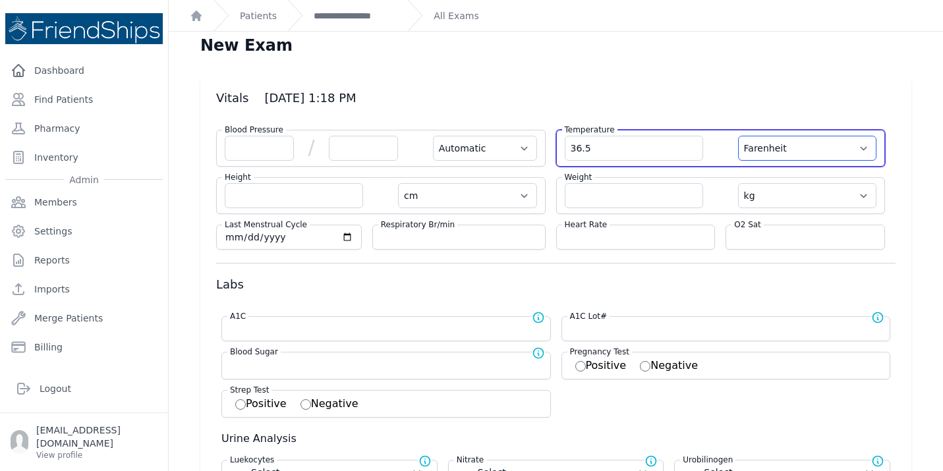
click at [835, 148] on select "Farenheit Celcius" at bounding box center [807, 148] width 138 height 25
select select "C"
select select "Automatic"
select select "cm"
select select "kg"
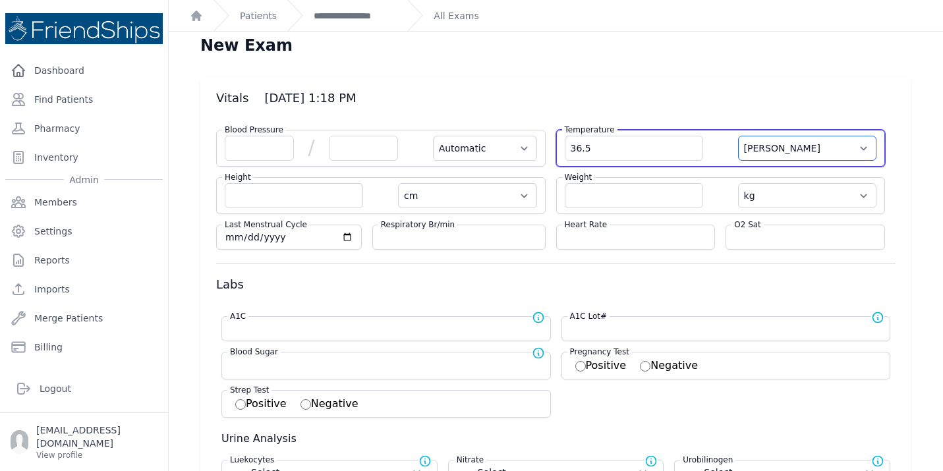
select select
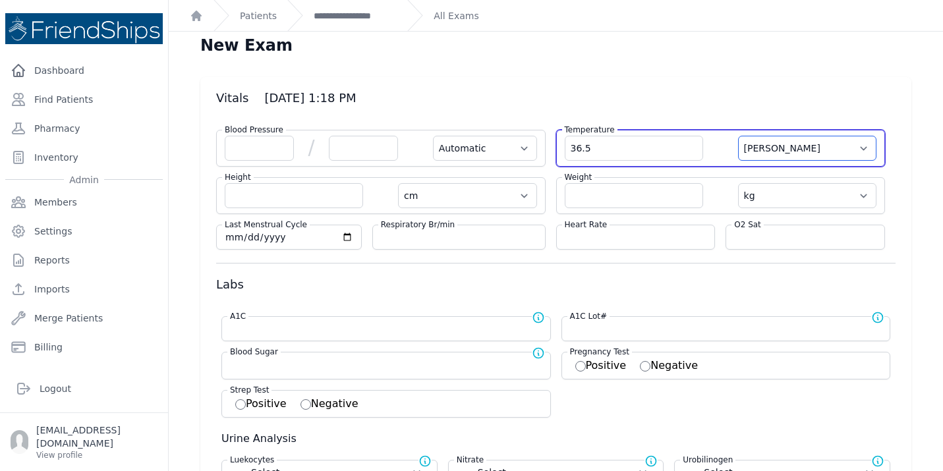
select select
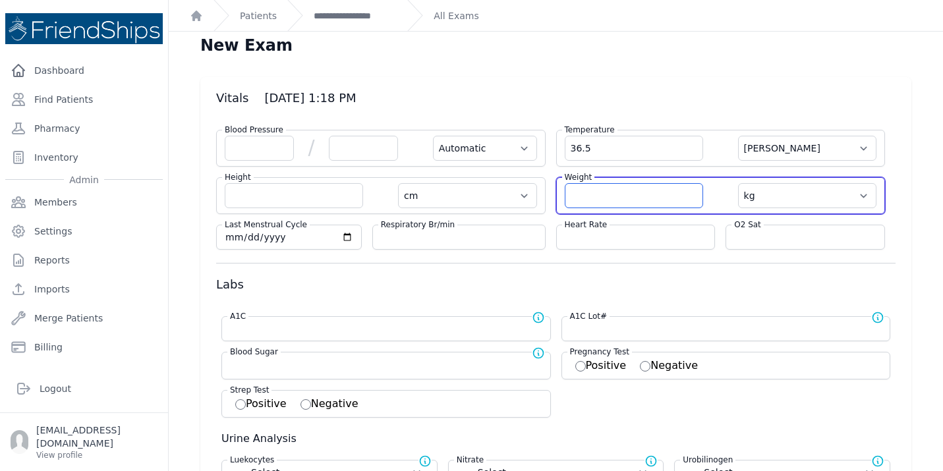
click at [598, 187] on input "number" at bounding box center [634, 195] width 138 height 25
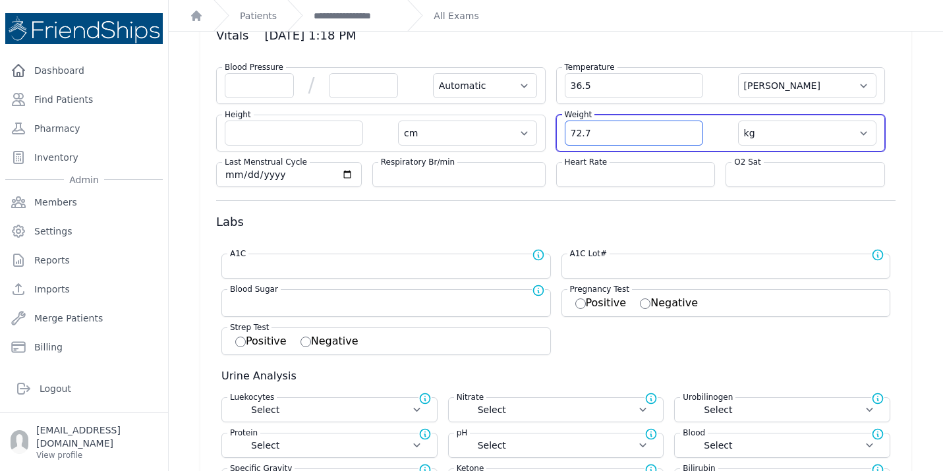
scroll to position [88, 0]
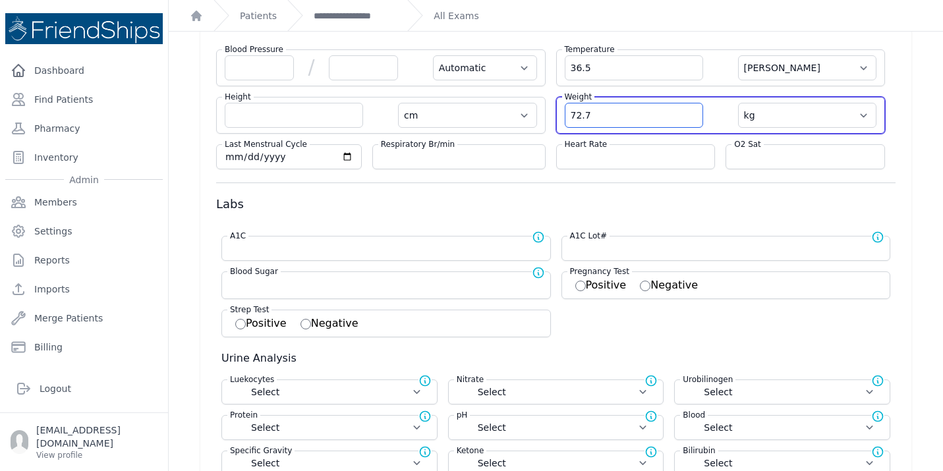
type input "72.7"
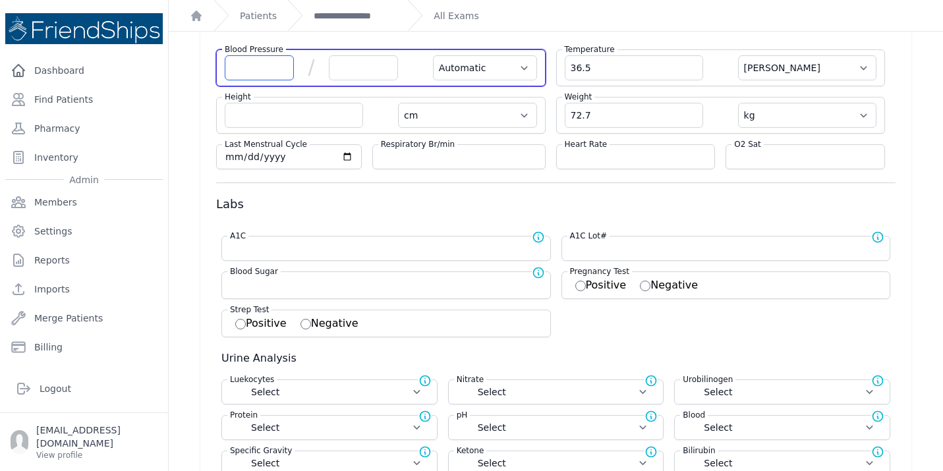
click at [248, 72] on input "number" at bounding box center [259, 67] width 69 height 25
select select "Automatic"
select select "C"
select select "cm"
select select "kg"
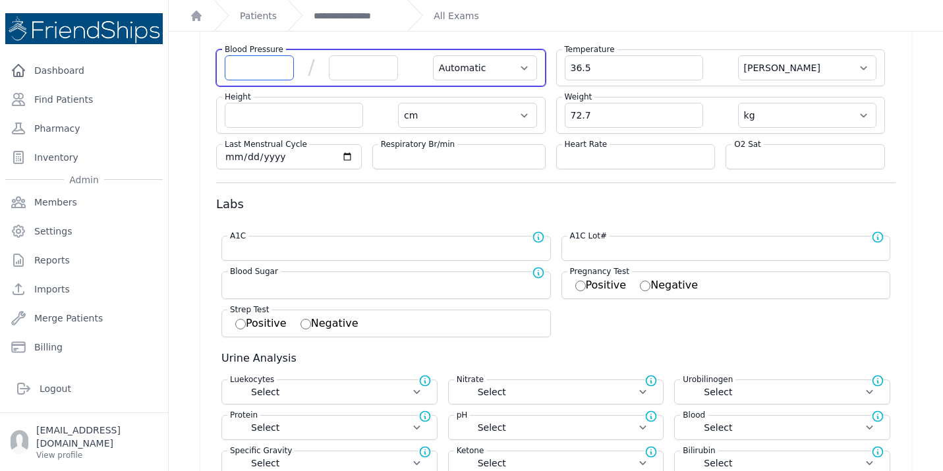
select select
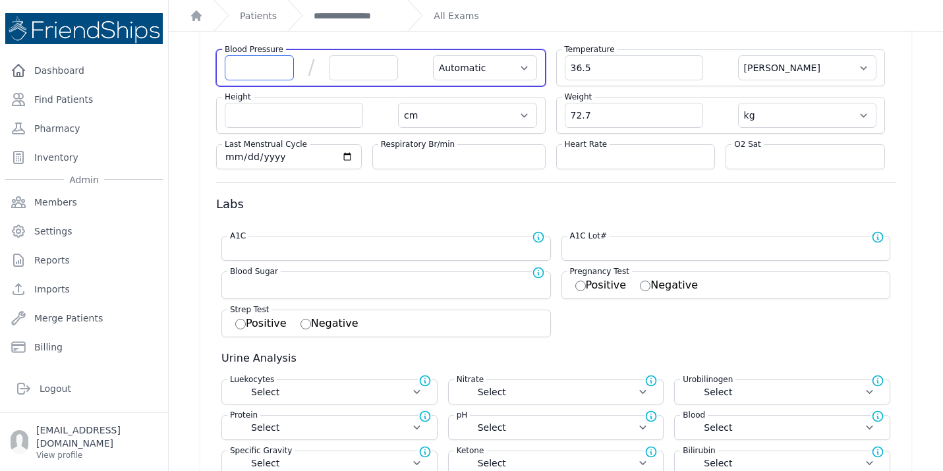
select select
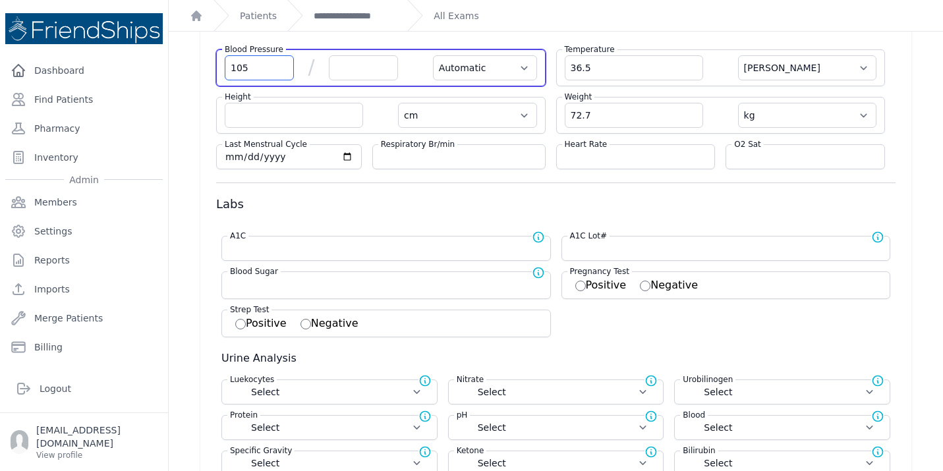
type input "105"
click at [343, 63] on input "number" at bounding box center [363, 67] width 69 height 25
select select "Automatic"
select select "C"
select select "cm"
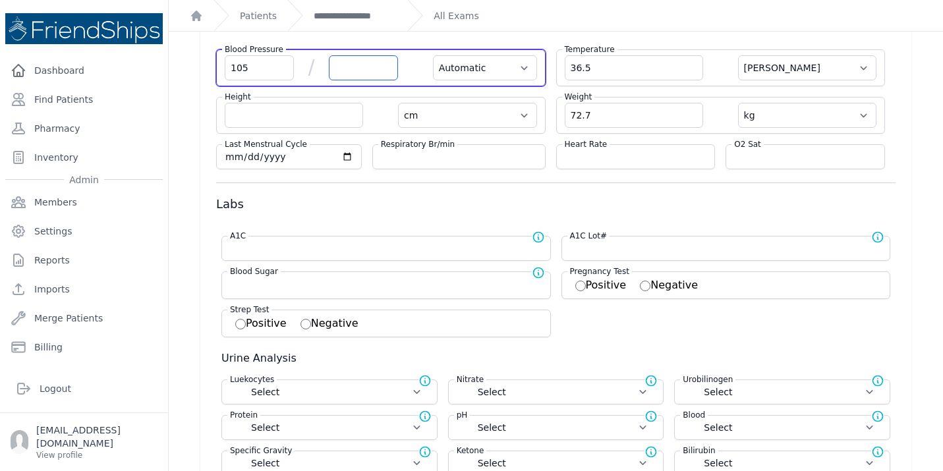
select select "kg"
select select
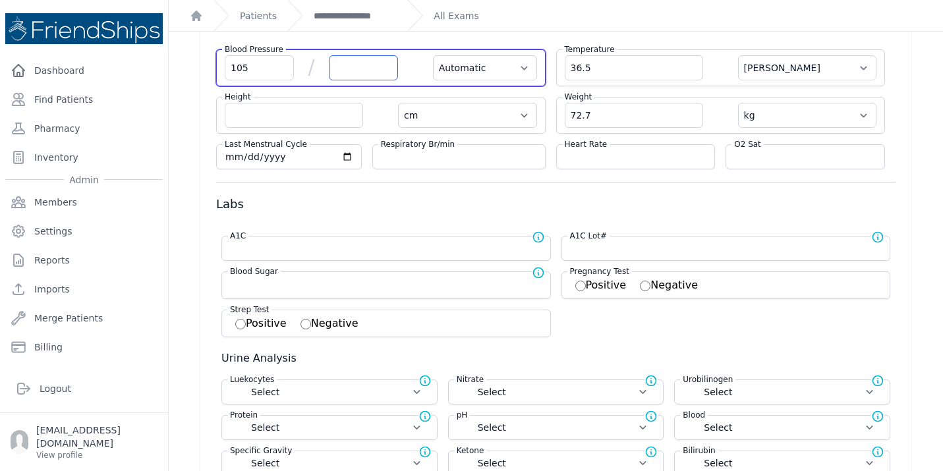
select select
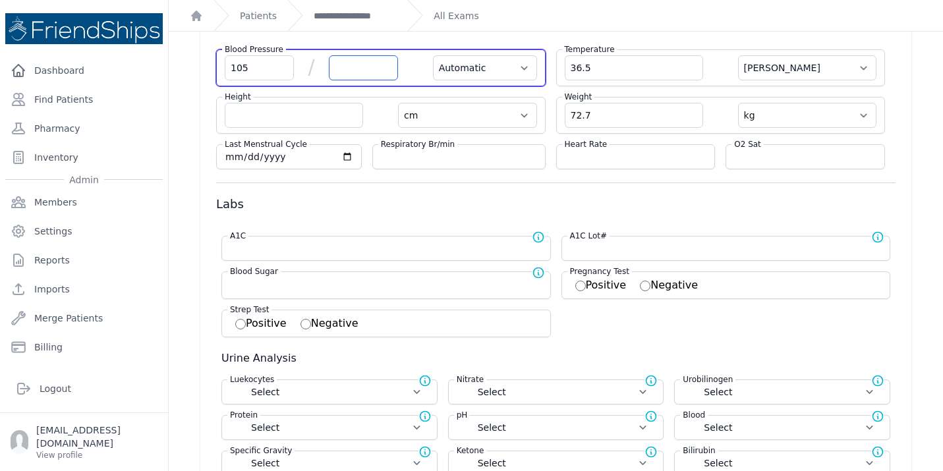
select select
type input "72"
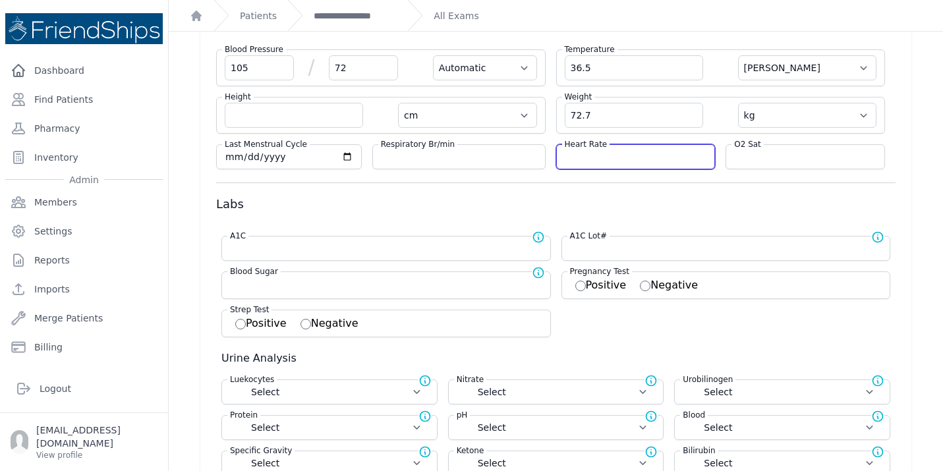
click at [604, 159] on input "number" at bounding box center [636, 156] width 142 height 13
select select "Automatic"
select select "C"
select select "cm"
select select "kg"
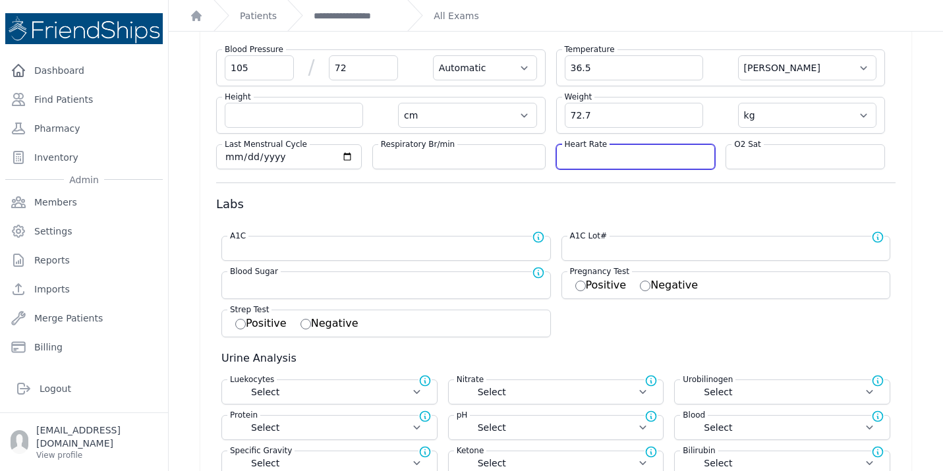
select select
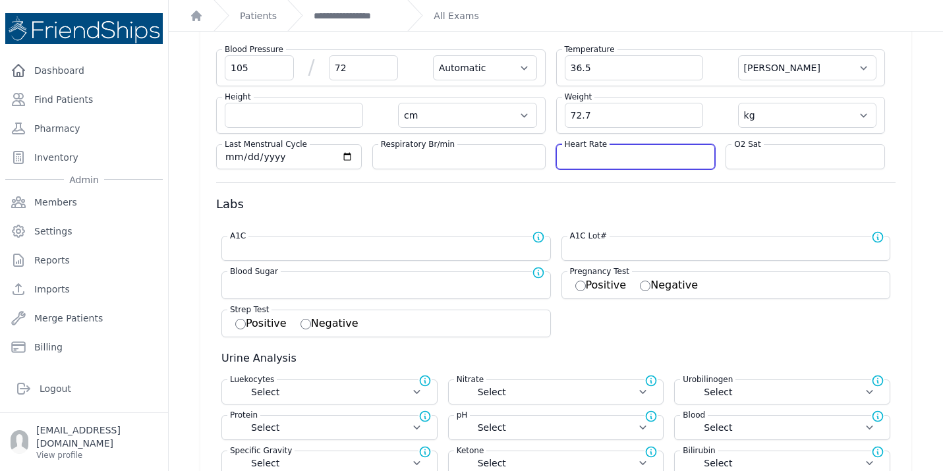
select select
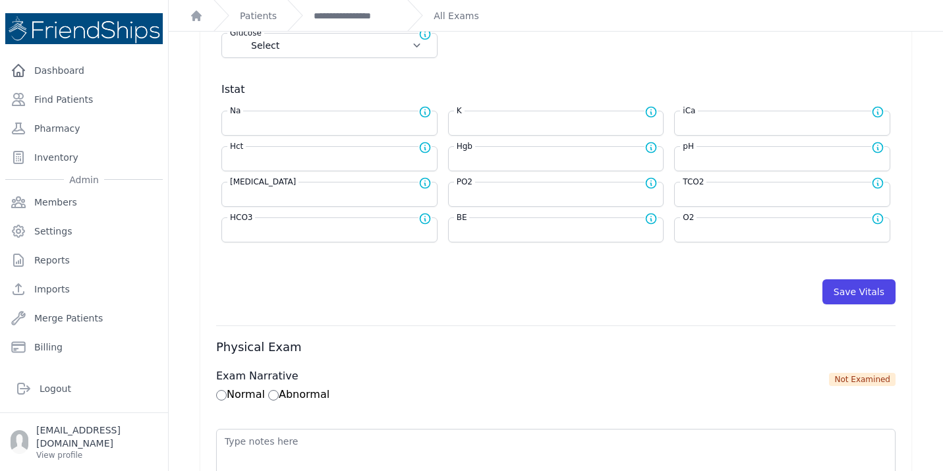
scroll to position [544, 0]
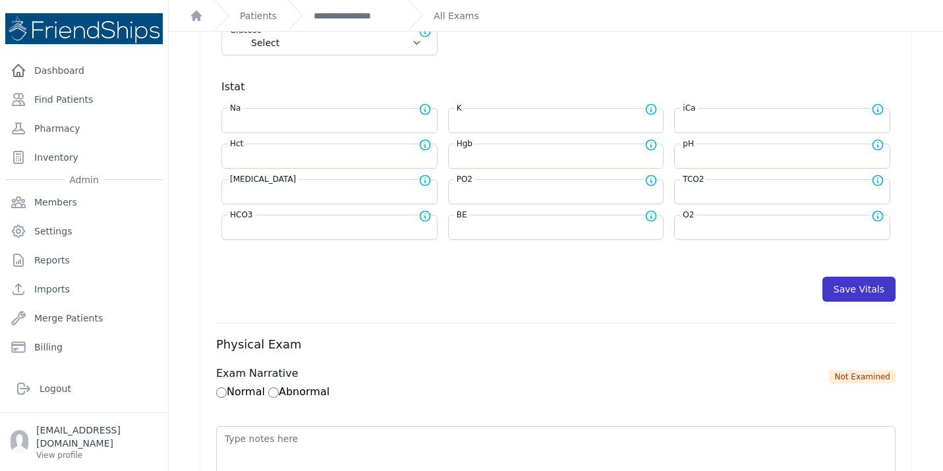
type input "86"
click at [841, 289] on button "Save Vitals" at bounding box center [858, 289] width 73 height 25
select select "Automatic"
select select "cm"
select select "kg"
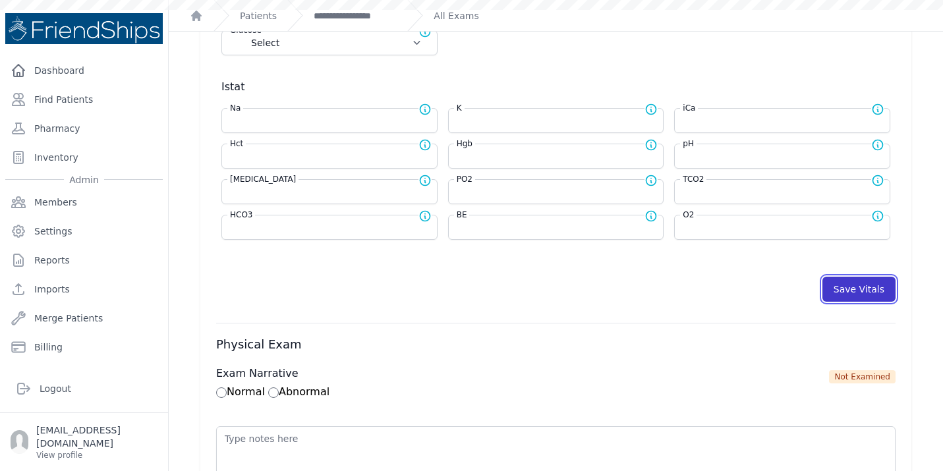
select select
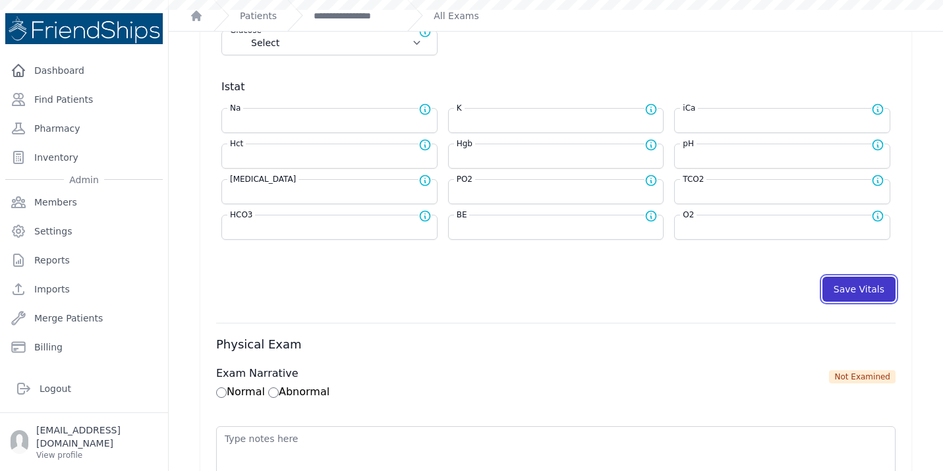
select select
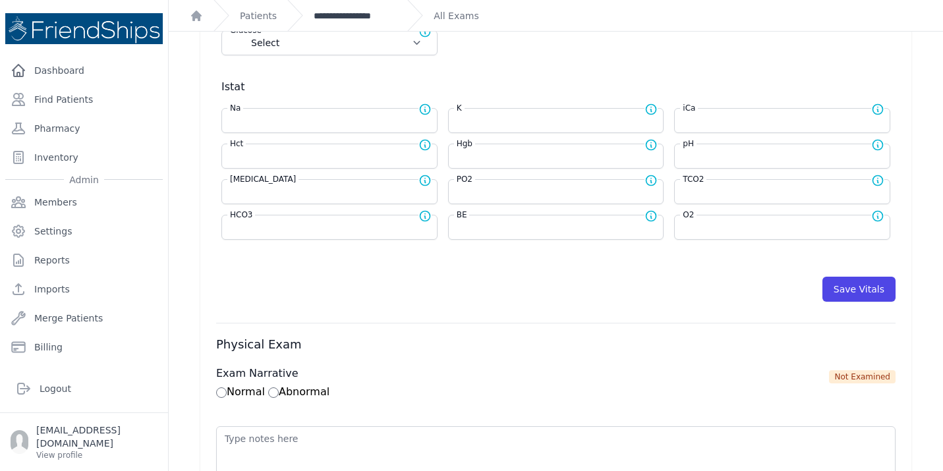
click at [359, 16] on link "**********" at bounding box center [355, 15] width 83 height 13
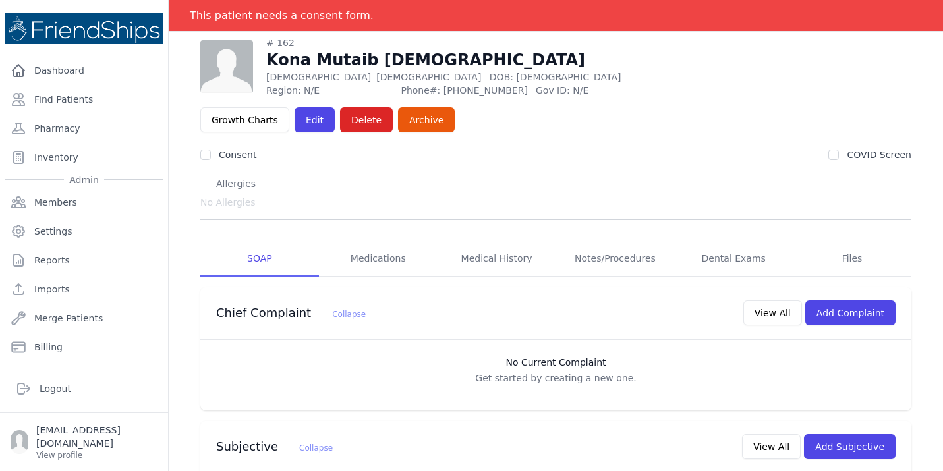
scroll to position [57, 0]
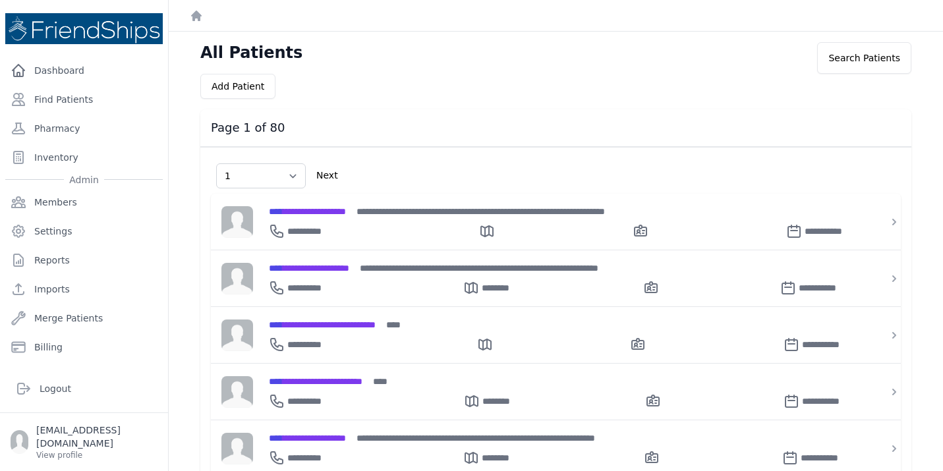
select select "1"
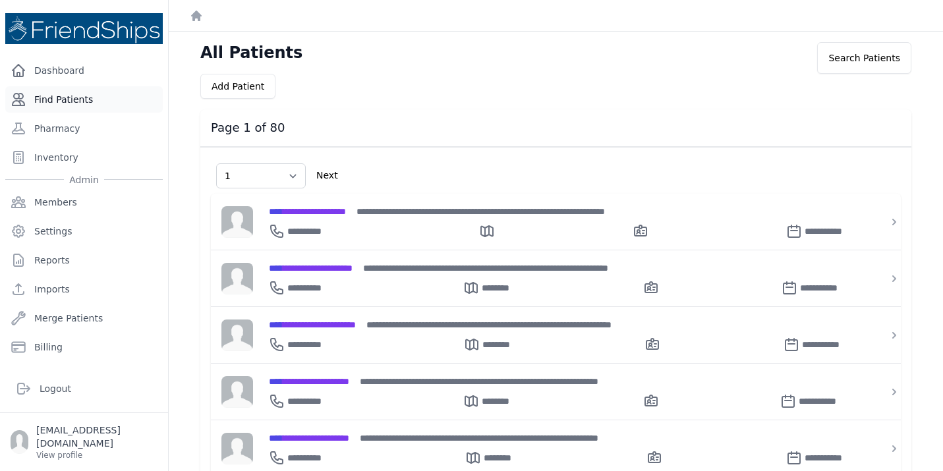
click at [69, 107] on link "Find Patients" at bounding box center [84, 99] width 158 height 26
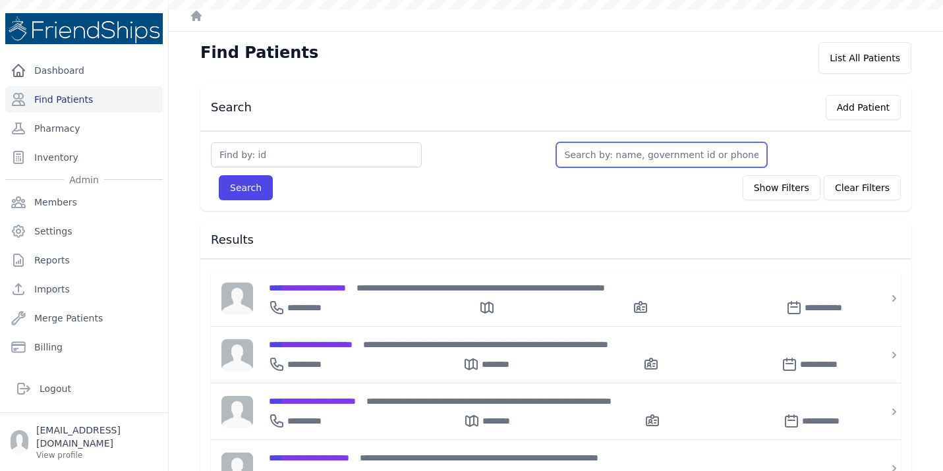
click at [640, 148] on input "text" at bounding box center [661, 154] width 211 height 25
type input "asin"
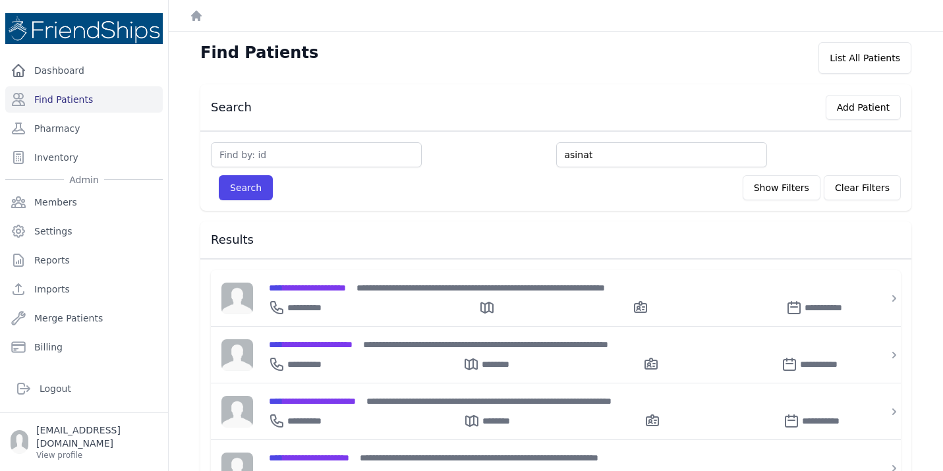
type input "asinat"
click at [219, 175] on button "Search" at bounding box center [246, 187] width 54 height 25
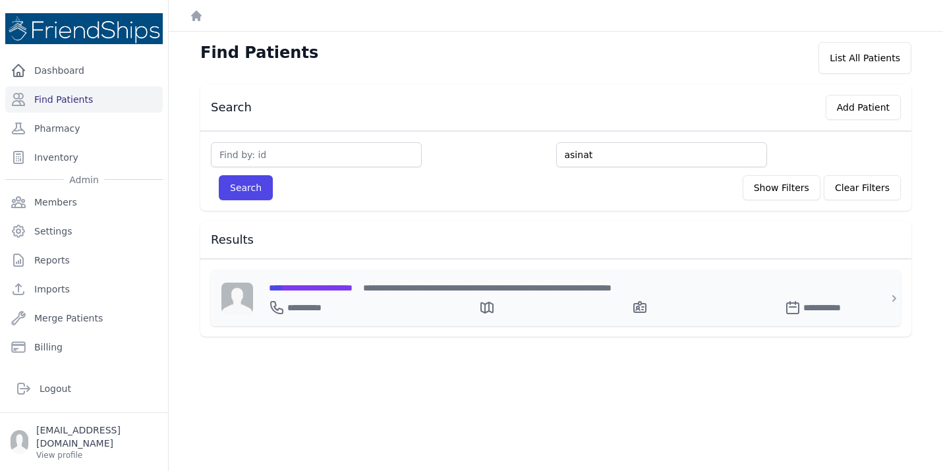
click at [353, 287] on span "**********" at bounding box center [311, 287] width 84 height 9
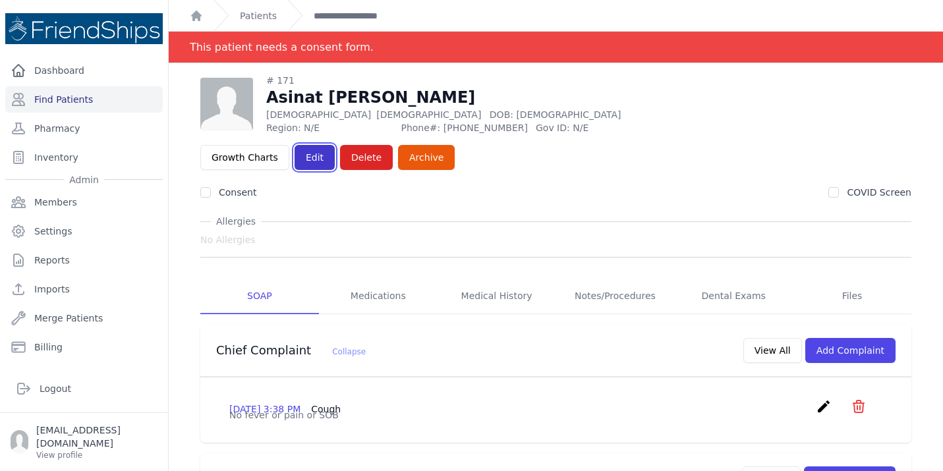
click at [335, 145] on link "Edit" at bounding box center [315, 157] width 40 height 25
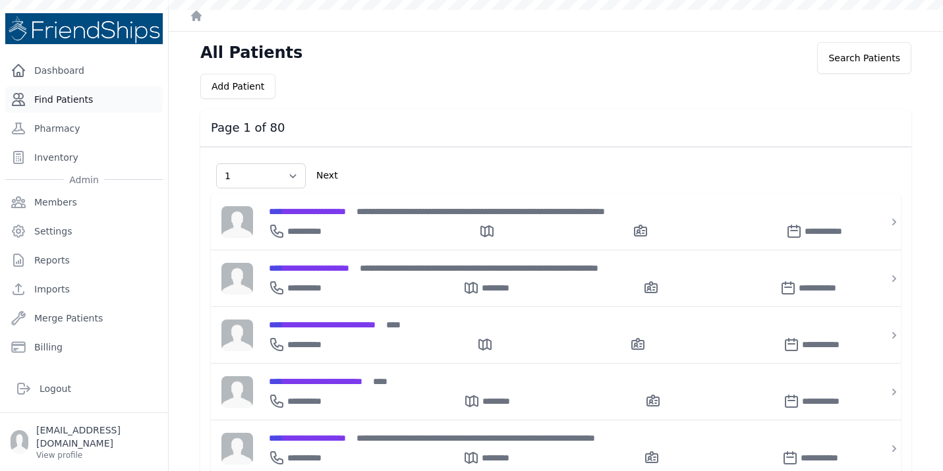
select select "1"
click at [66, 101] on link "Find Patients" at bounding box center [84, 99] width 158 height 26
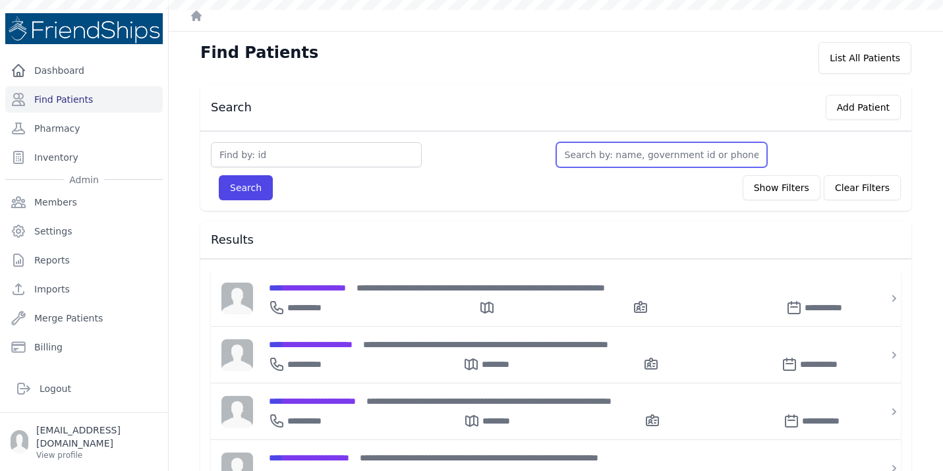
click at [587, 156] on input "text" at bounding box center [661, 154] width 211 height 25
type input "Ary"
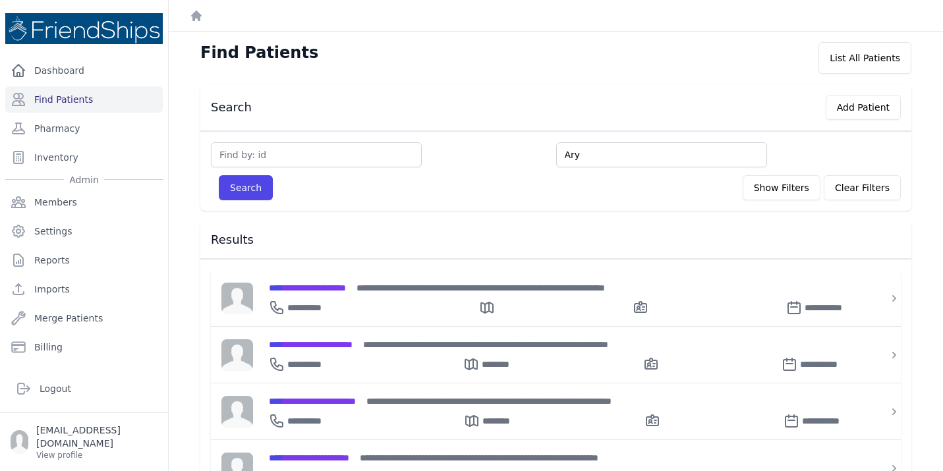
type input "Ary"
type input "Aryam"
click at [219, 175] on button "Search" at bounding box center [246, 187] width 54 height 25
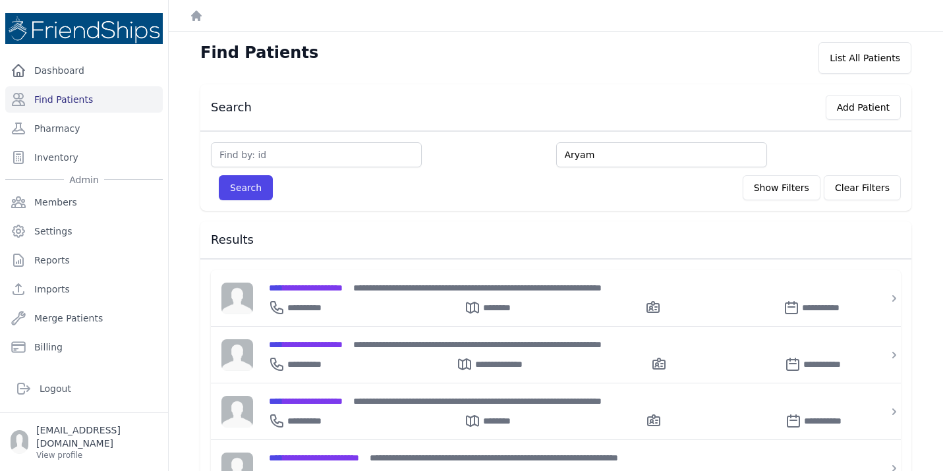
type input "Aryam"
type input "Aryam Em"
type input "Aryam E"
type input "Aryam"
type input "[PERSON_NAME]"
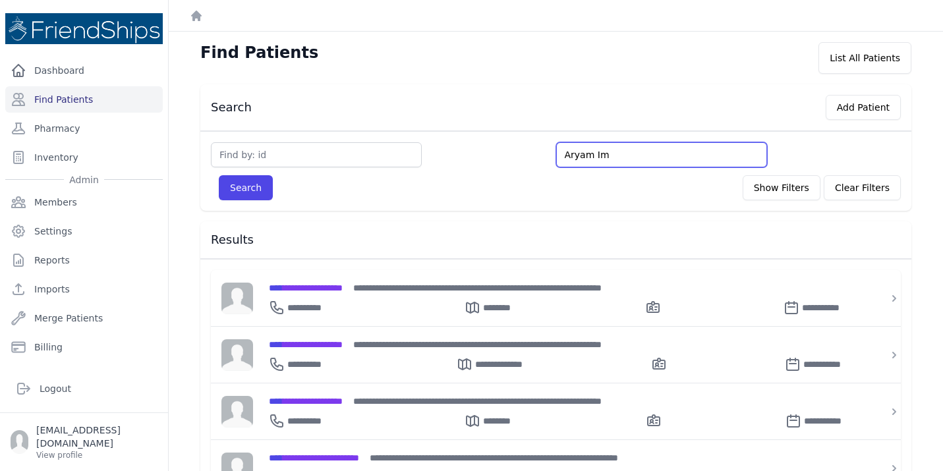
type input "[PERSON_NAME]"
click at [219, 175] on button "Search" at bounding box center [246, 187] width 54 height 25
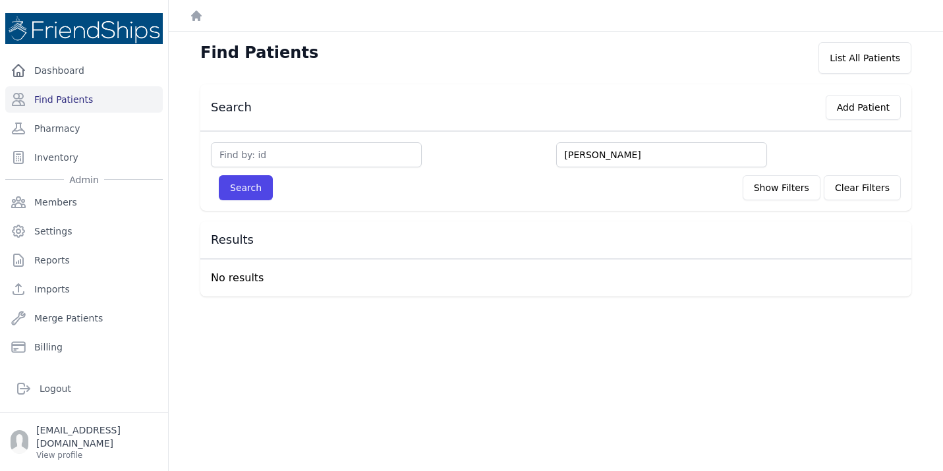
click at [596, 154] on input "[PERSON_NAME]" at bounding box center [661, 154] width 211 height 25
type input "Aryam mad"
type input "[PERSON_NAME]"
click at [219, 175] on button "Search" at bounding box center [246, 187] width 54 height 25
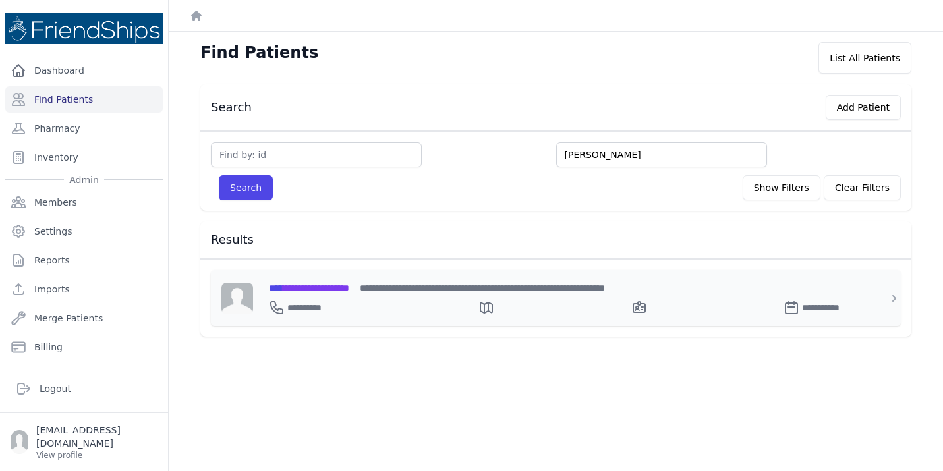
click at [349, 287] on span "**********" at bounding box center [309, 287] width 80 height 9
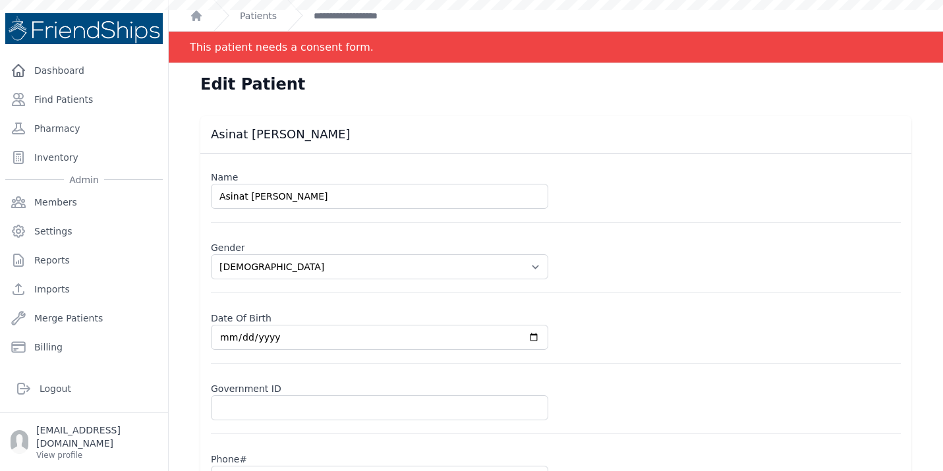
select select "[DEMOGRAPHIC_DATA]"
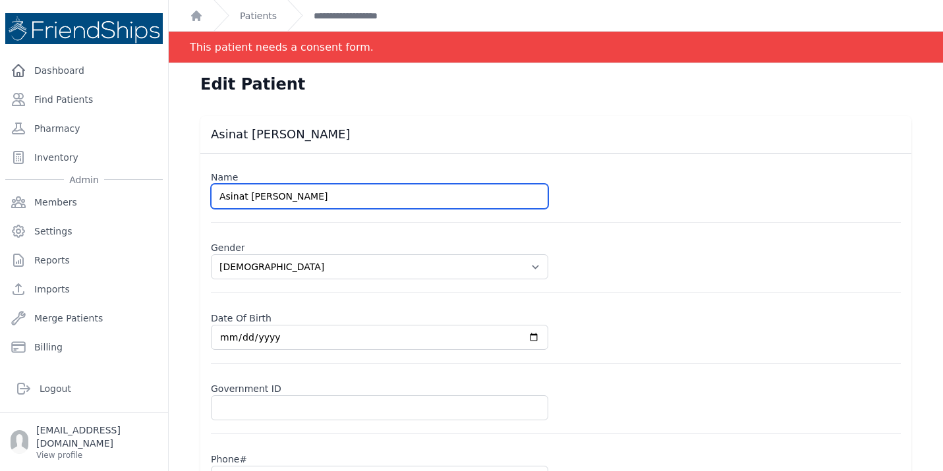
click at [252, 196] on input "Asinat [PERSON_NAME]" at bounding box center [379, 196] width 337 height 25
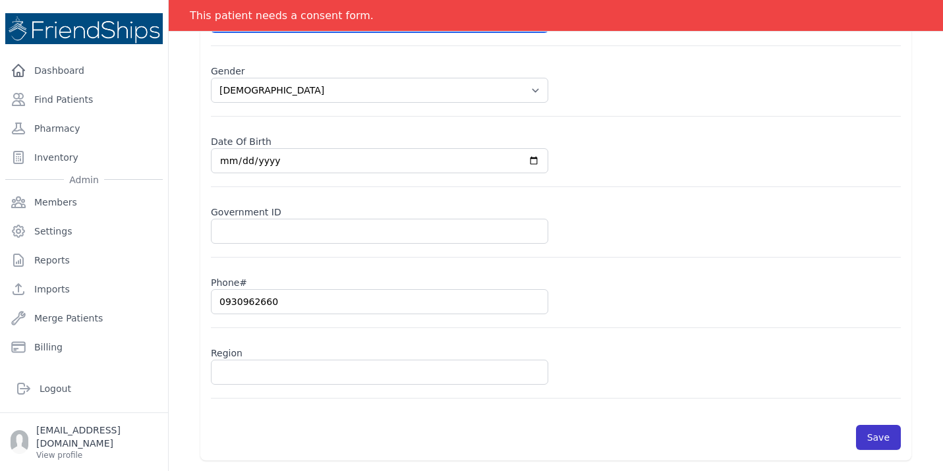
type input "Asinat [PERSON_NAME]"
click at [880, 438] on button "Save" at bounding box center [878, 437] width 45 height 25
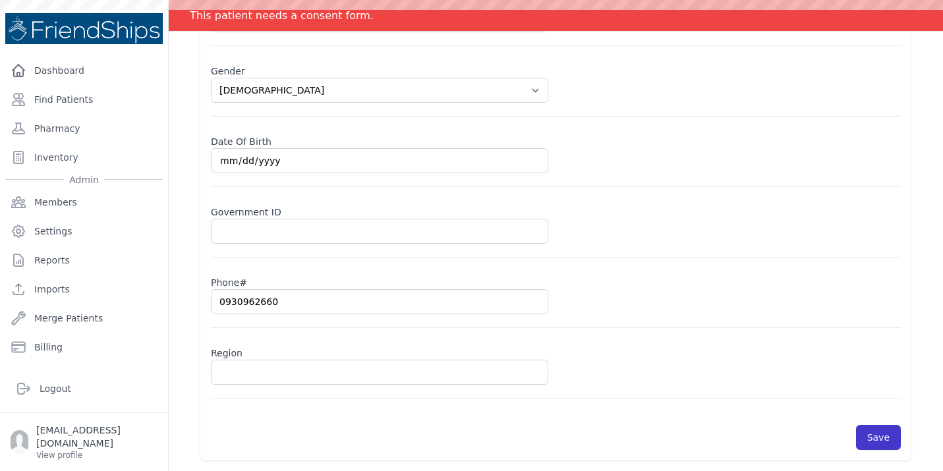
select select "[DEMOGRAPHIC_DATA]"
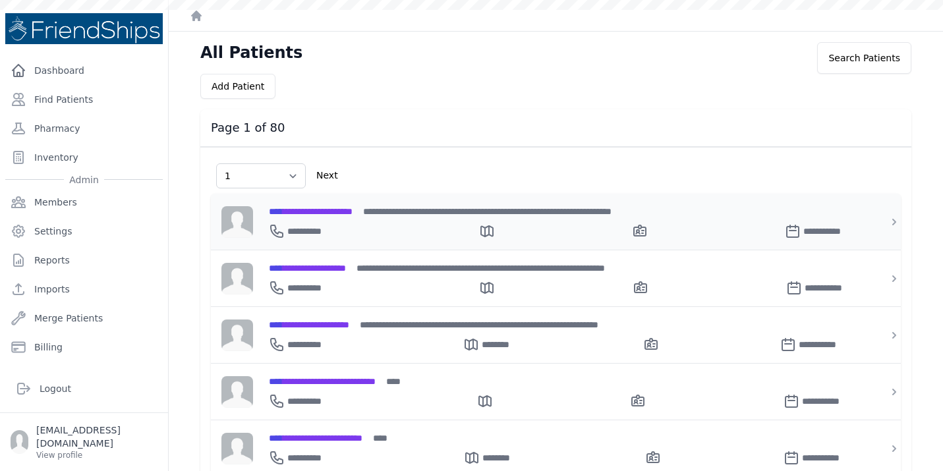
select select "1"
click at [70, 107] on link "Find Patients" at bounding box center [84, 99] width 158 height 26
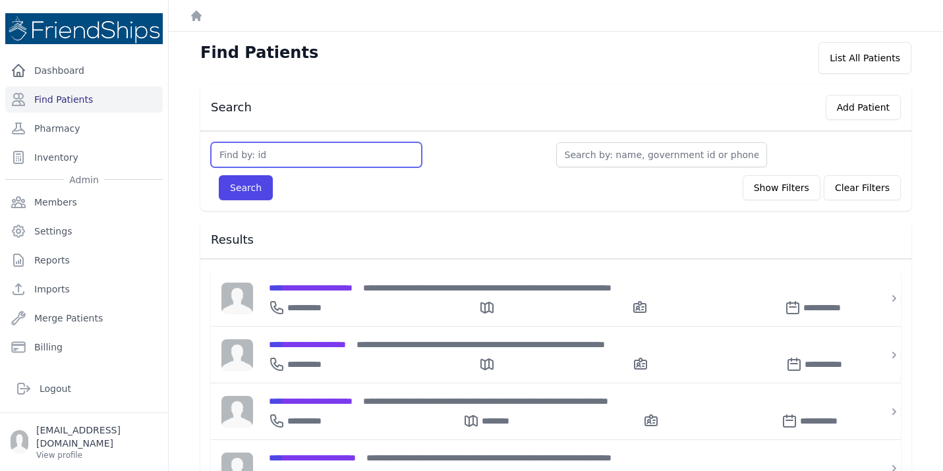
click at [372, 152] on input "text" at bounding box center [316, 154] width 211 height 25
type input "322"
click at [219, 175] on button "Search" at bounding box center [246, 187] width 54 height 25
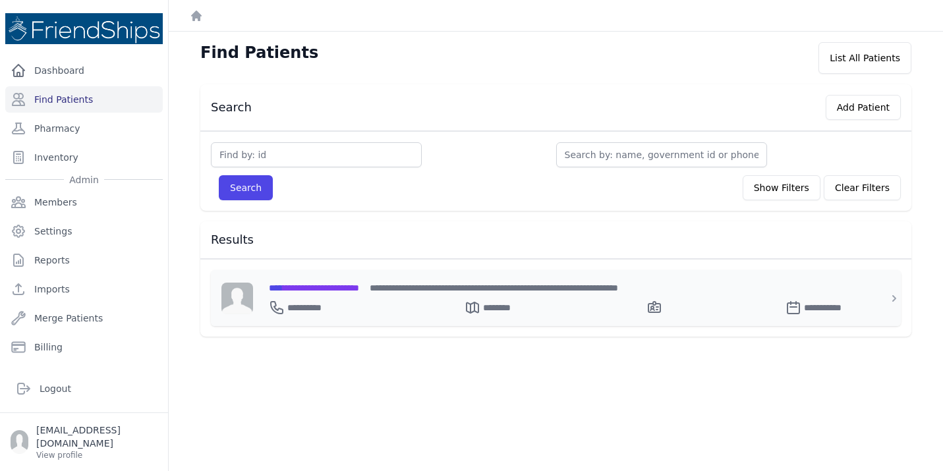
click at [359, 287] on span "**********" at bounding box center [314, 287] width 90 height 9
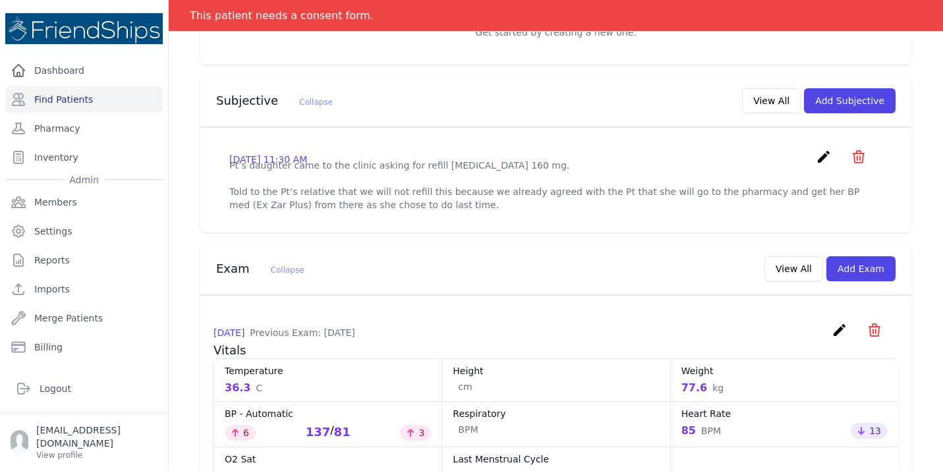
scroll to position [382, 0]
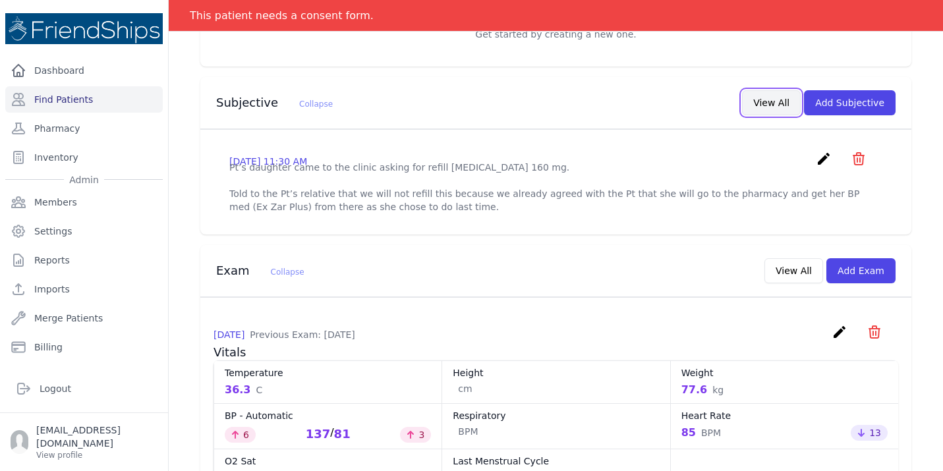
click at [779, 90] on button "View All" at bounding box center [771, 102] width 59 height 25
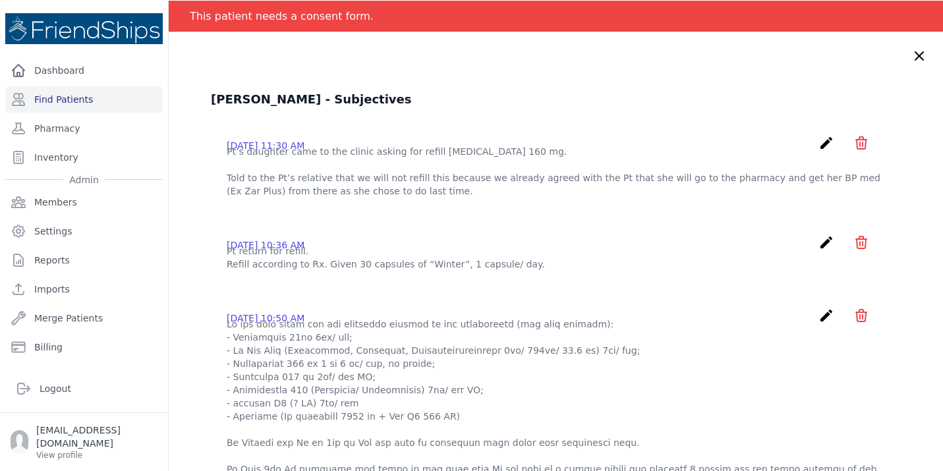
scroll to position [43, 0]
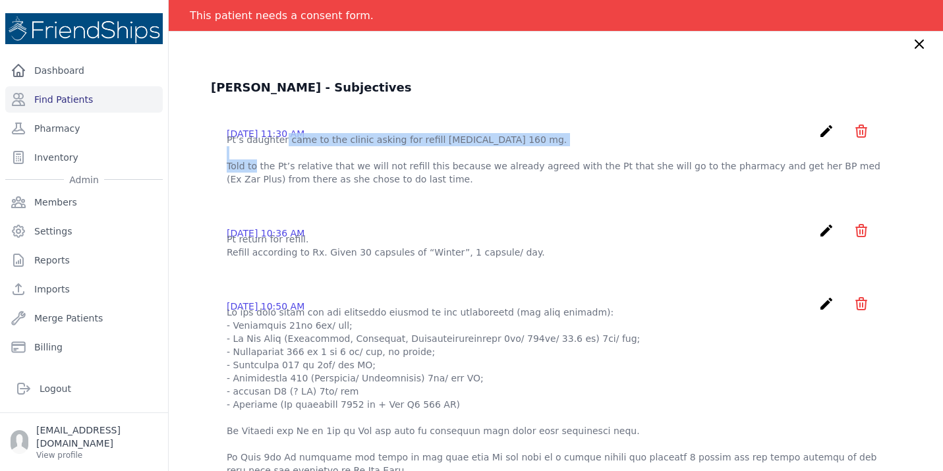
drag, startPoint x: 217, startPoint y: 152, endPoint x: 494, endPoint y: 159, distance: 277.5
click at [494, 159] on div "[DATE] 11:30 AM create ​ Delete subjective - Pt’s daughter came to the clinic a…" at bounding box center [556, 155] width 690 height 84
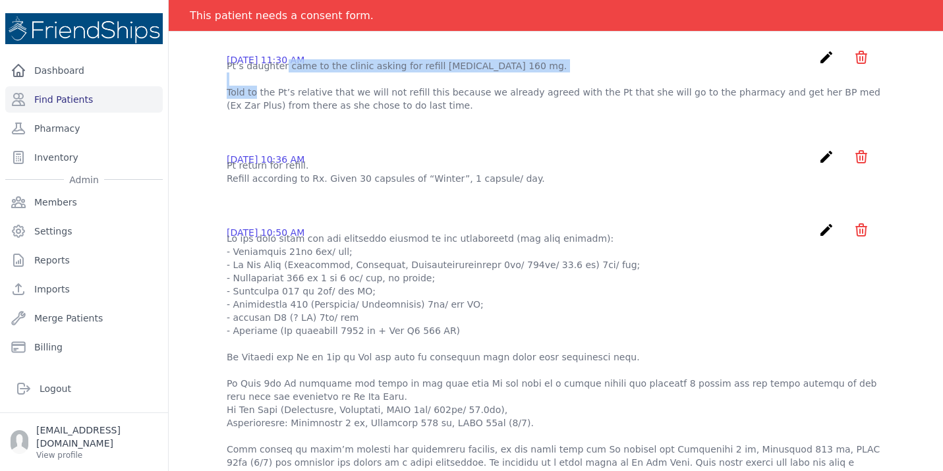
scroll to position [121, 0]
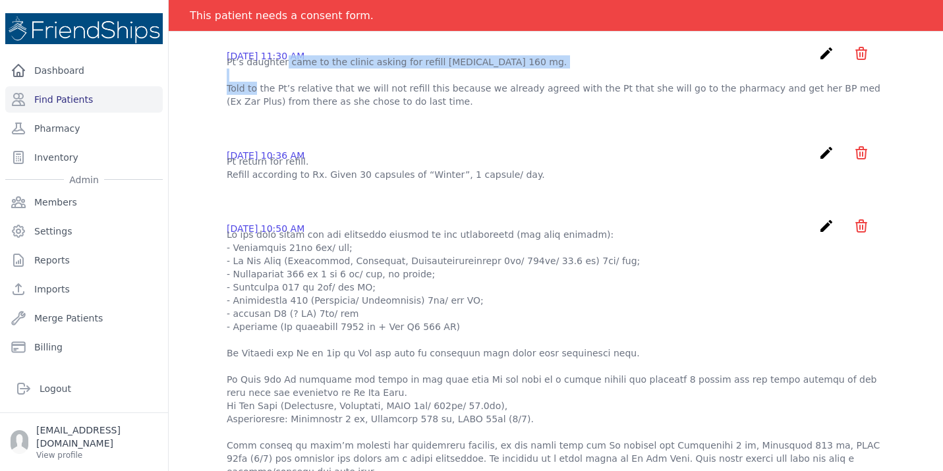
click at [577, 179] on p "Pt return for refill. Refill according to Rx. Given 30 capsules of “Winter”, 1 …" at bounding box center [556, 168] width 658 height 26
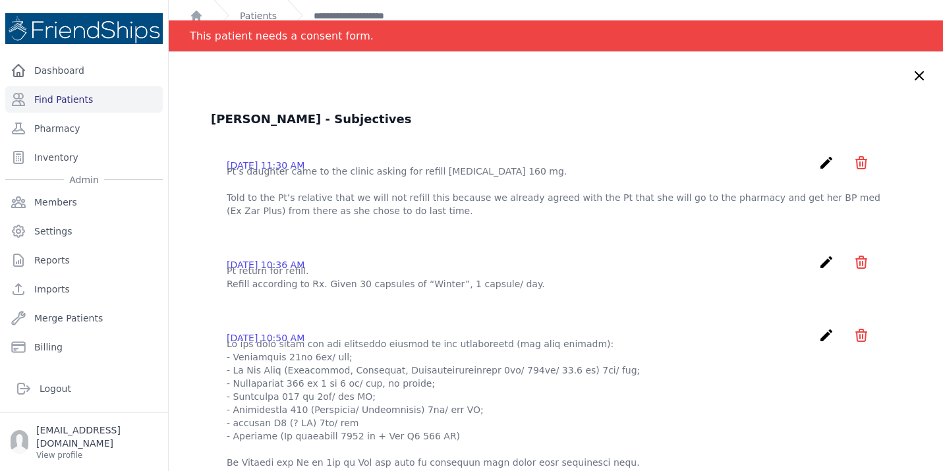
scroll to position [0, 0]
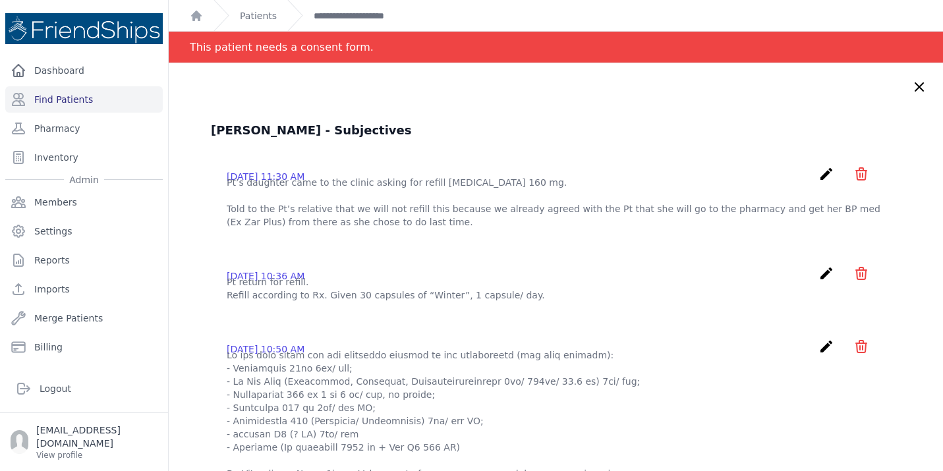
click at [915, 88] on icon at bounding box center [919, 87] width 16 height 16
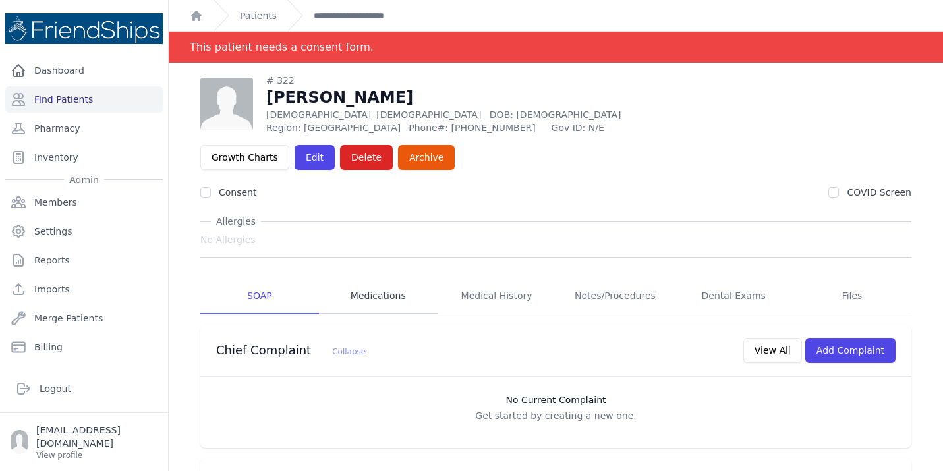
click at [354, 279] on link "Medications" at bounding box center [378, 297] width 119 height 36
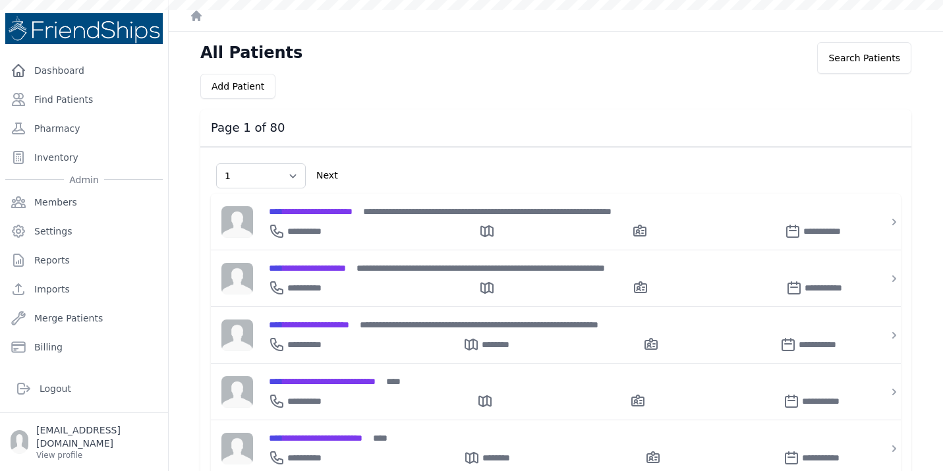
select select "1"
click at [240, 91] on button "Add Patient" at bounding box center [237, 86] width 75 height 25
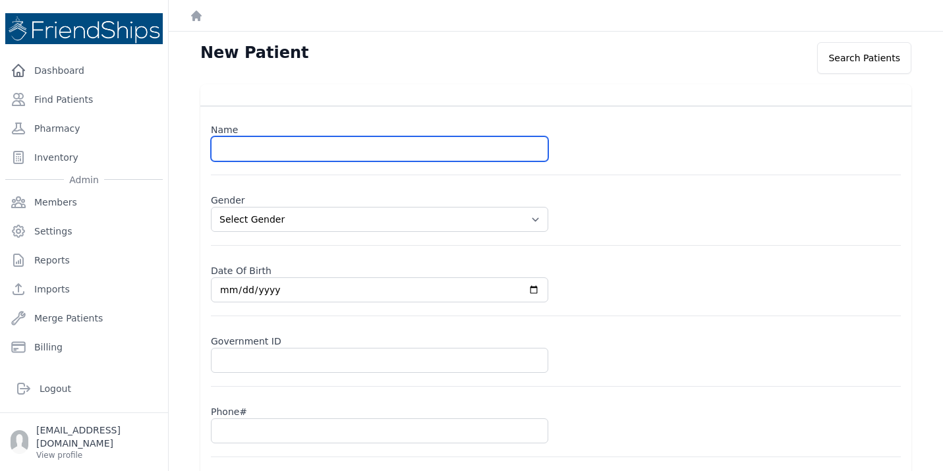
click at [272, 157] on input "text" at bounding box center [379, 148] width 337 height 25
type input "[PERSON_NAME]"
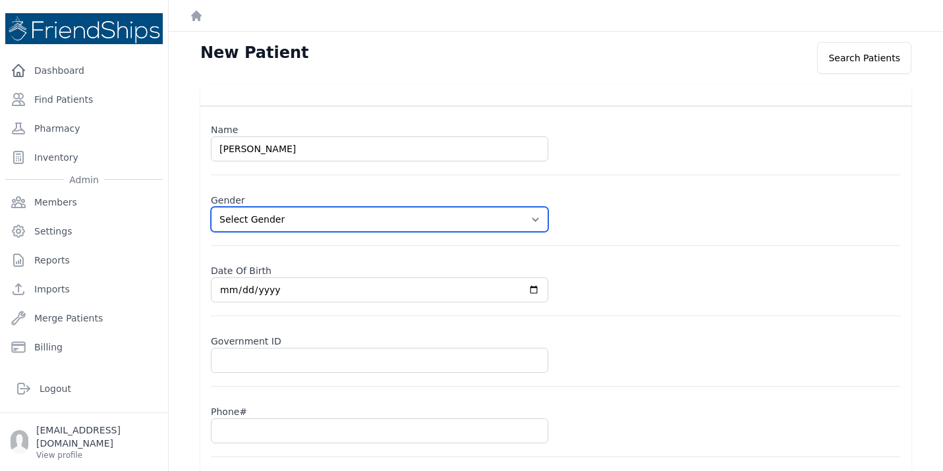
click at [426, 222] on select "Select Gender [DEMOGRAPHIC_DATA] [DEMOGRAPHIC_DATA]" at bounding box center [379, 219] width 337 height 25
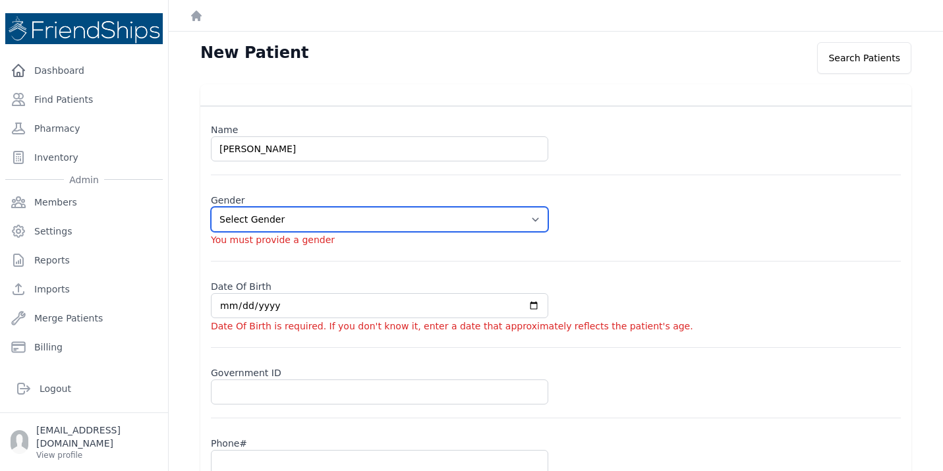
select select "male"
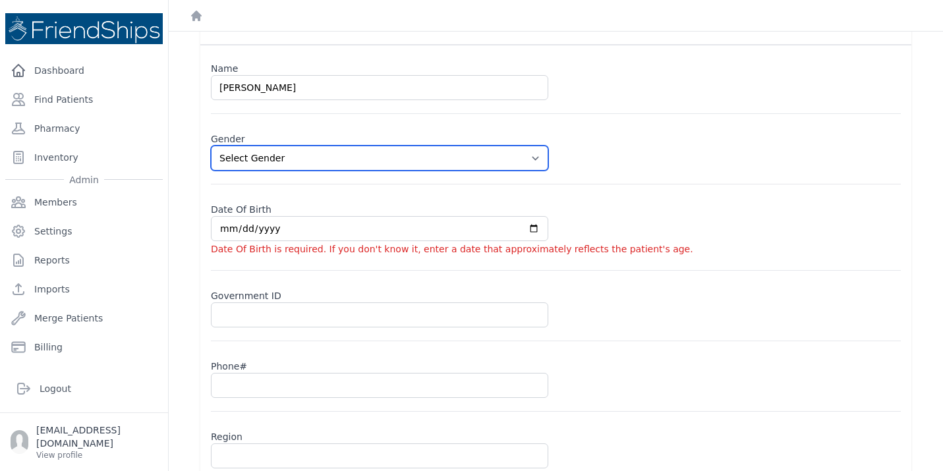
scroll to position [145, 0]
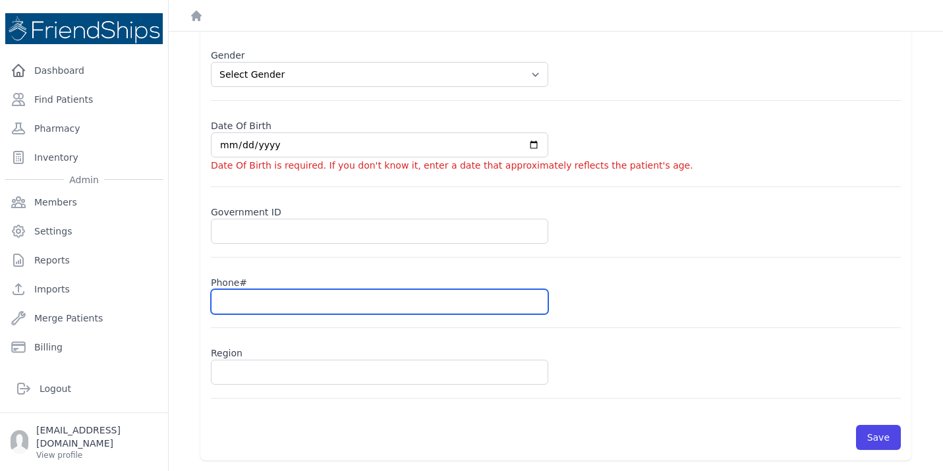
click at [270, 298] on input "text" at bounding box center [379, 301] width 337 height 25
paste input "0991864800"
type input "0991864800"
select select "male"
type input "0991864800"
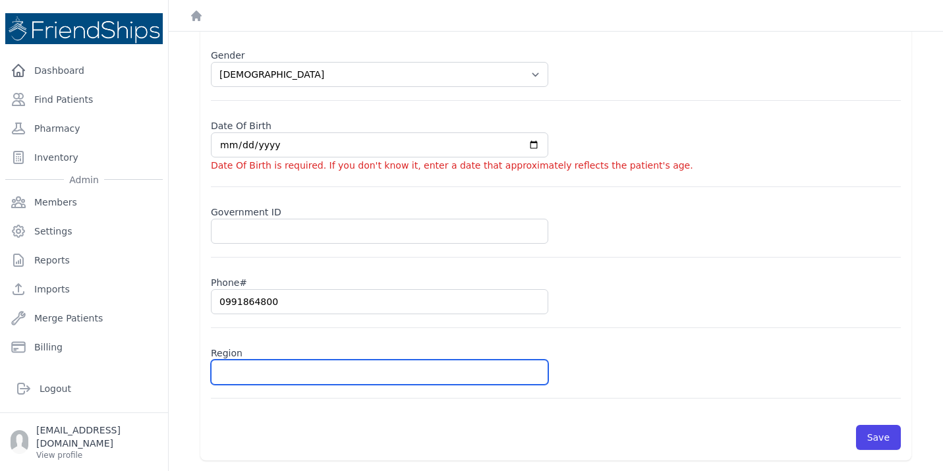
click at [252, 371] on input "text" at bounding box center [379, 372] width 337 height 25
type input "Ha"
select select "male"
type input "Ham"
select select "male"
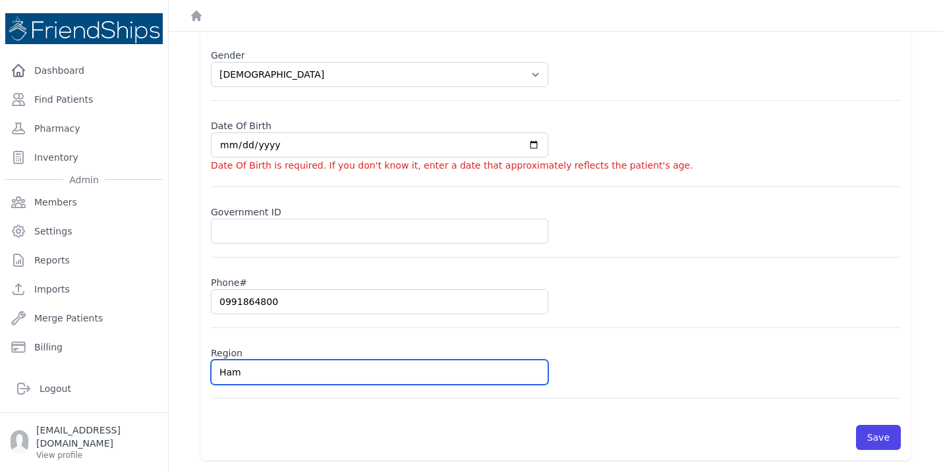
type input "Hama"
select select "male"
type input "Hamadi"
select select "male"
type input "Hamadiy"
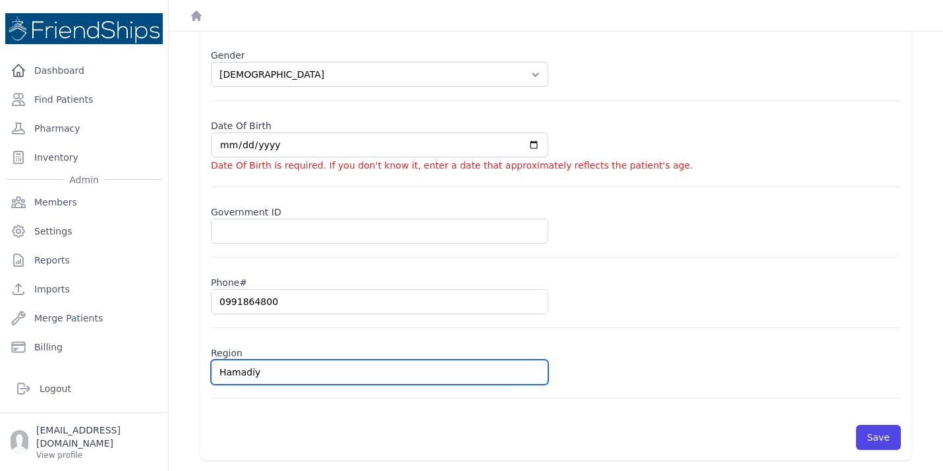
select select "male"
type input "Hamadiya"
select select "[DEMOGRAPHIC_DATA]"
type input "Hamadiyah"
select select "[DEMOGRAPHIC_DATA]"
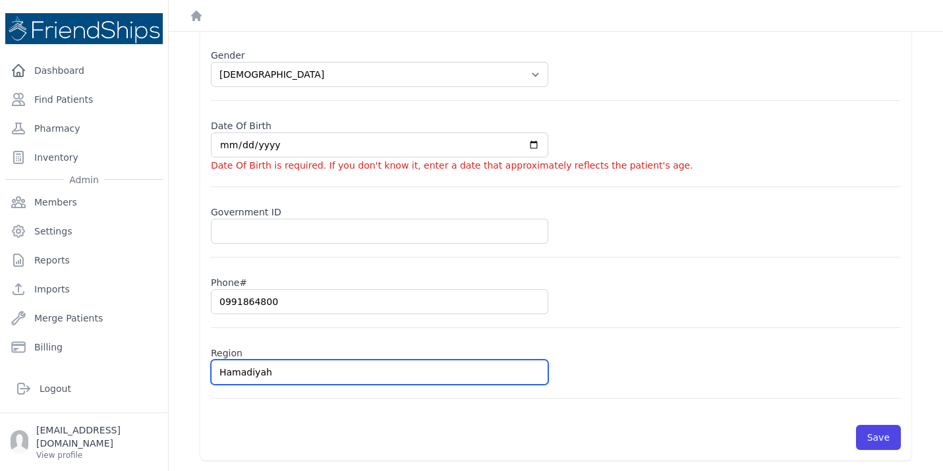
type input "Hamadiya"
select select "[DEMOGRAPHIC_DATA]"
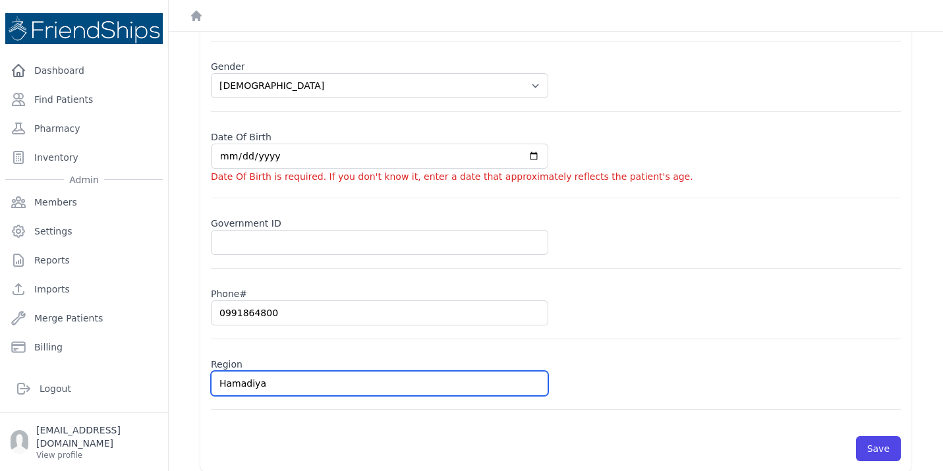
scroll to position [129, 0]
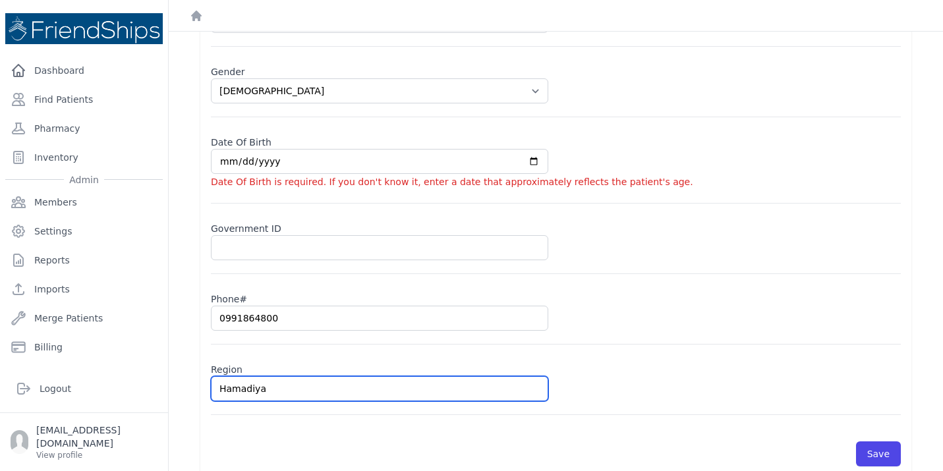
type input "Hamadiya"
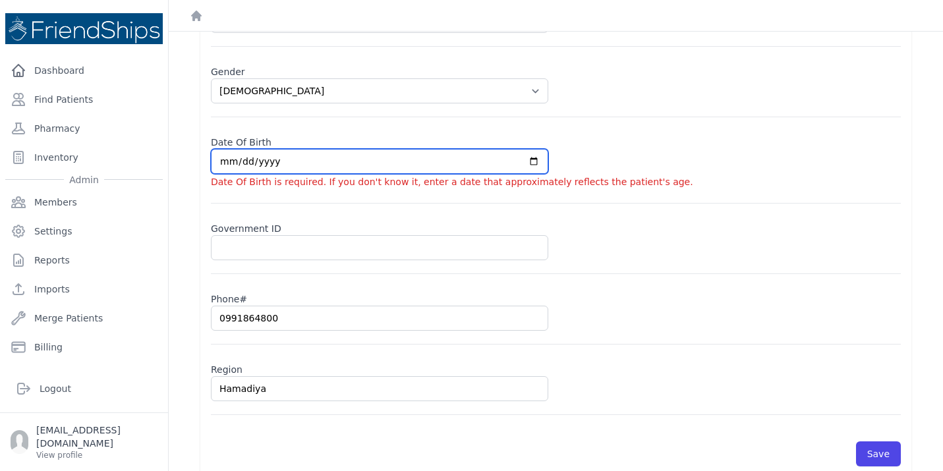
click at [272, 159] on input "date" at bounding box center [379, 161] width 337 height 25
type input "0002-08-18"
select select "[DEMOGRAPHIC_DATA]"
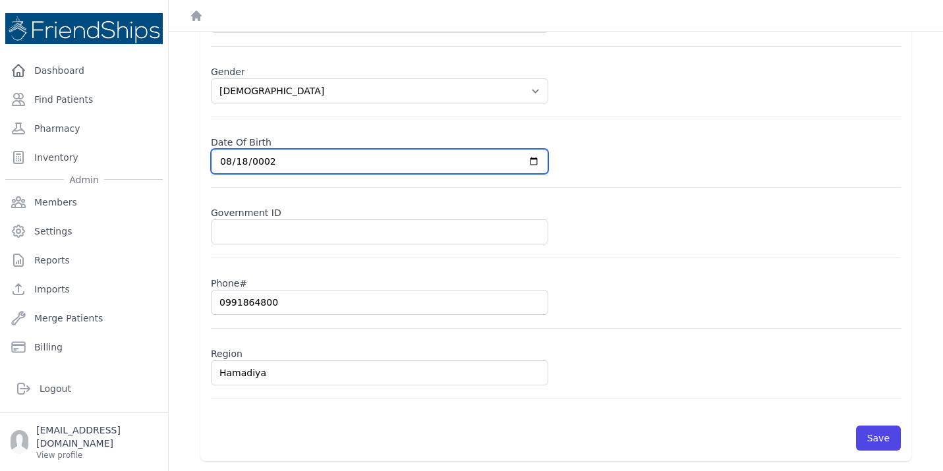
type input "0020-08-18"
select select "[DEMOGRAPHIC_DATA]"
type input "0202-08-18"
select select "[DEMOGRAPHIC_DATA]"
type input "2024-08-18"
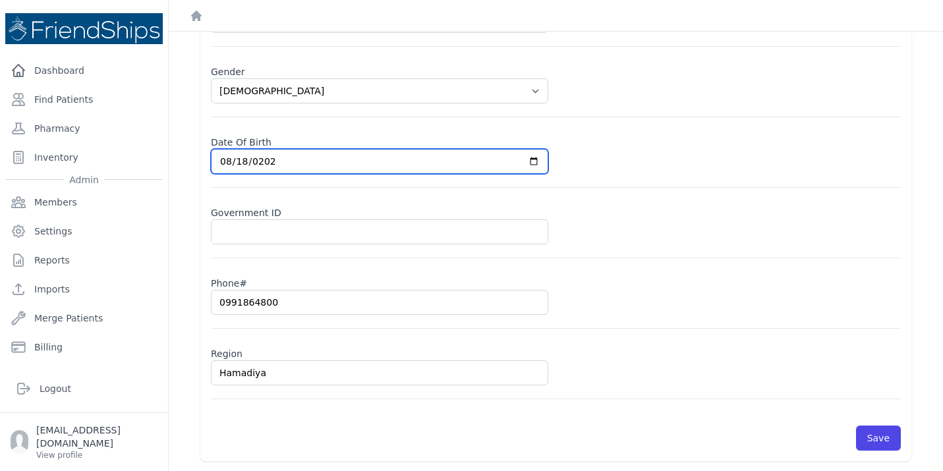
select select "[DEMOGRAPHIC_DATA]"
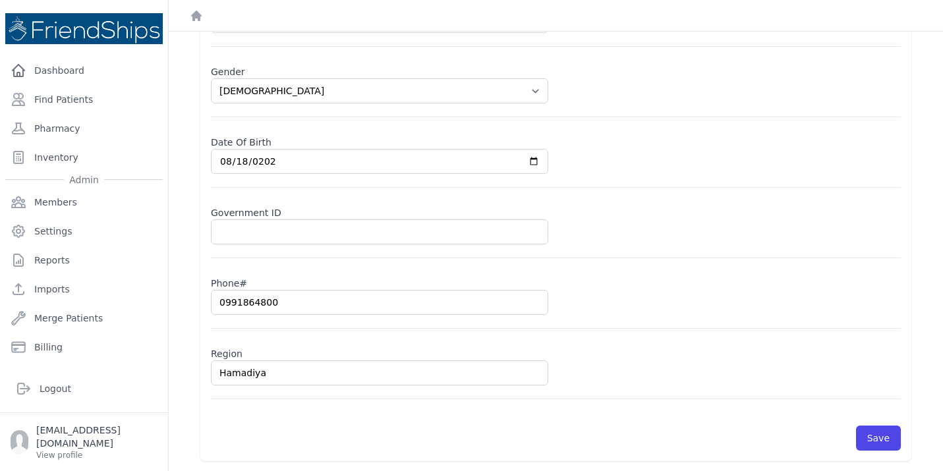
click at [428, 184] on div "Date Of Birth 2024-08-18" at bounding box center [556, 158] width 690 height 57
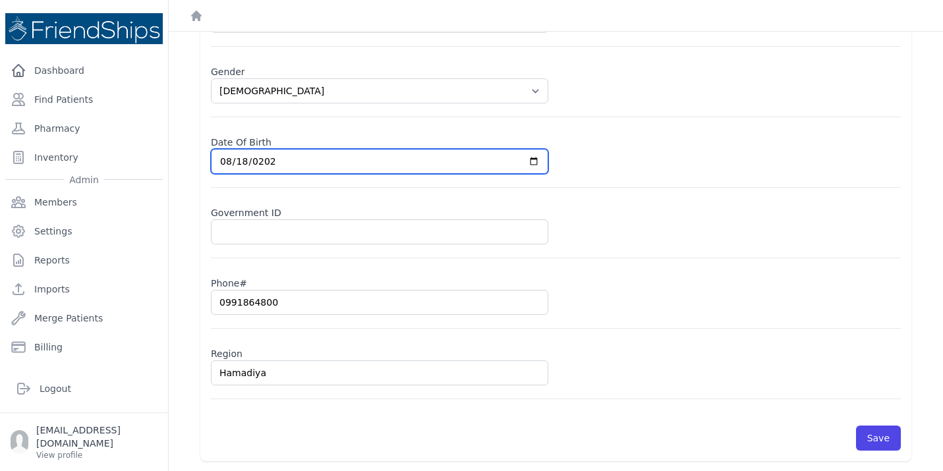
click at [350, 155] on input "2024-08-18" at bounding box center [379, 161] width 337 height 25
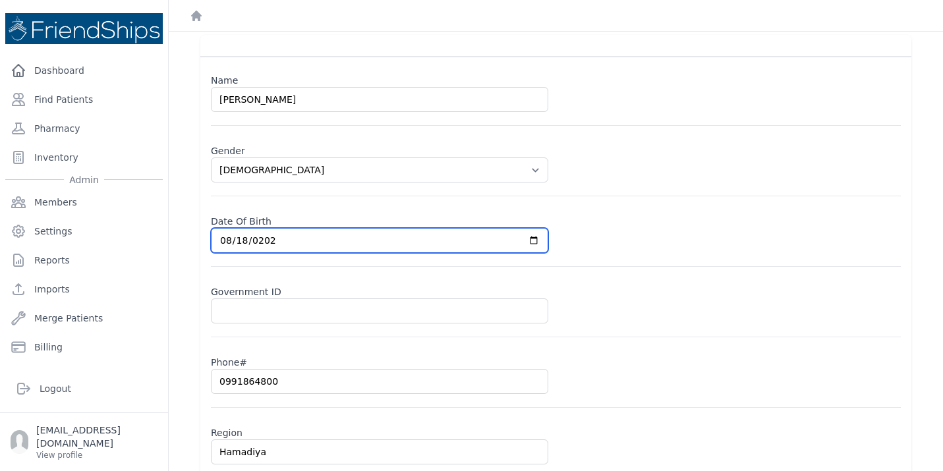
scroll to position [129, 0]
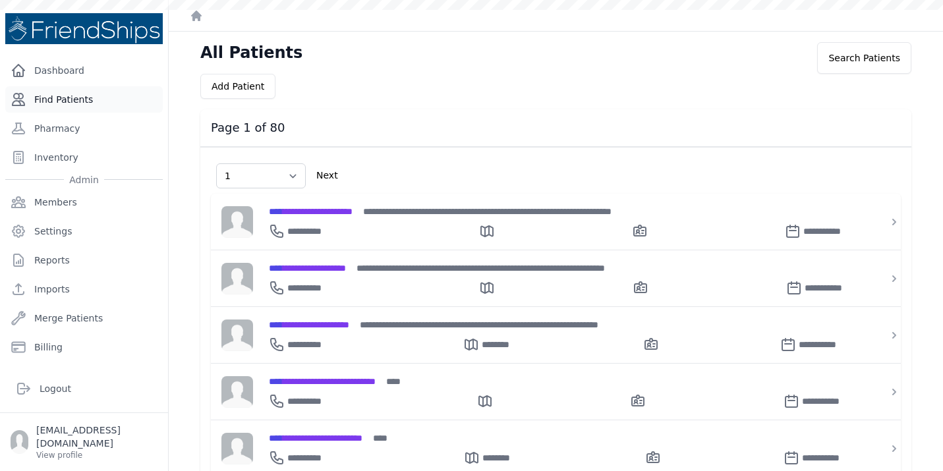
select select "1"
click at [79, 100] on link "Find Patients" at bounding box center [84, 99] width 158 height 26
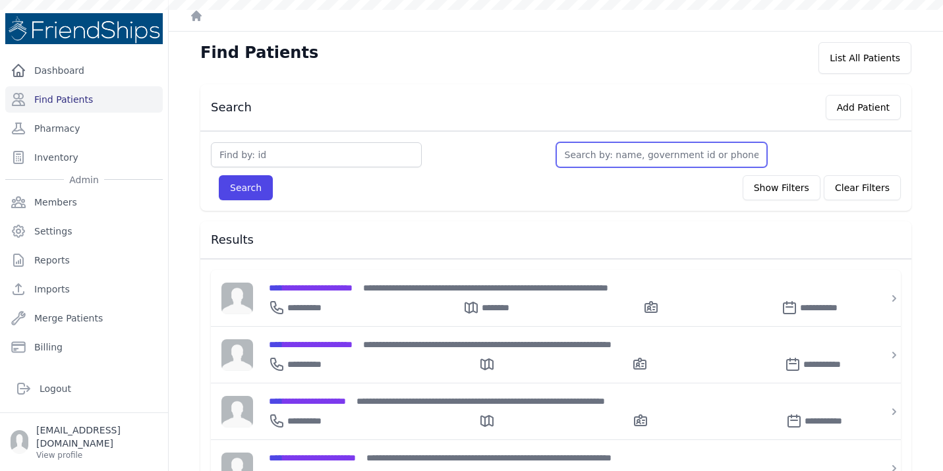
click at [615, 163] on input "text" at bounding box center [661, 154] width 211 height 25
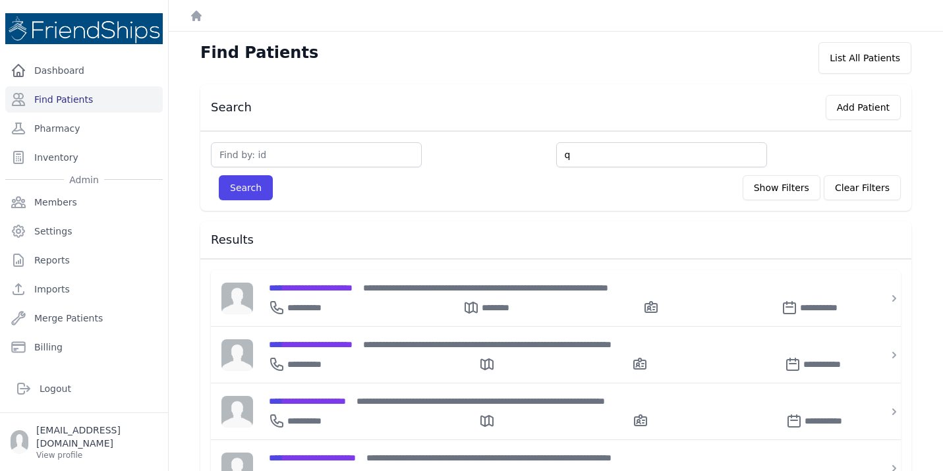
type input "q"
type input "qai"
type input "qais"
type input "qaisa"
type input "qaisar"
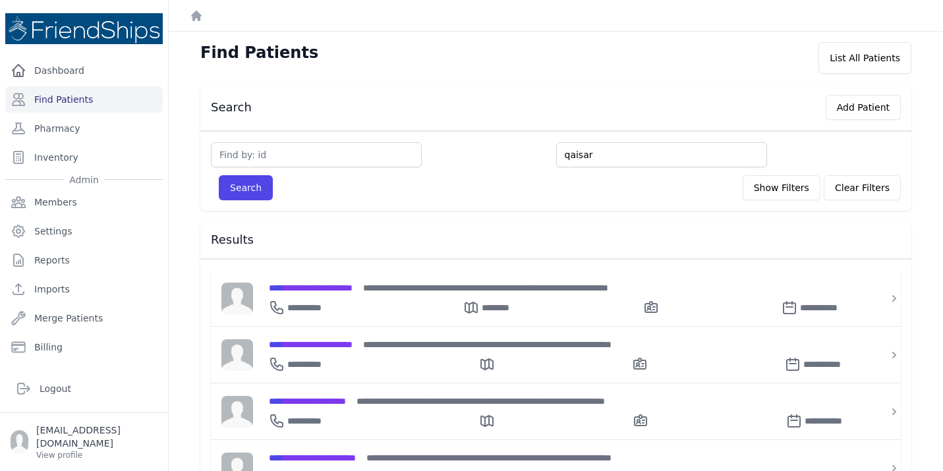
type input "qaisar"
click at [219, 175] on button "Search" at bounding box center [246, 187] width 54 height 25
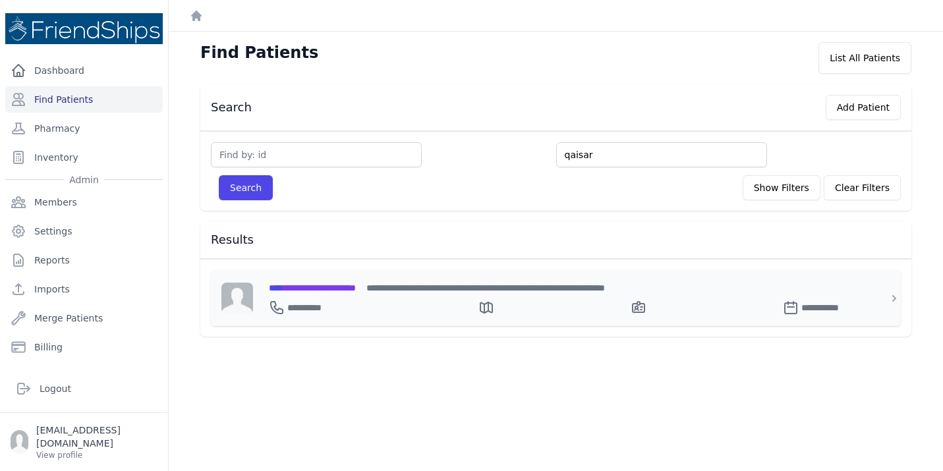
click at [331, 285] on span "**********" at bounding box center [312, 287] width 87 height 9
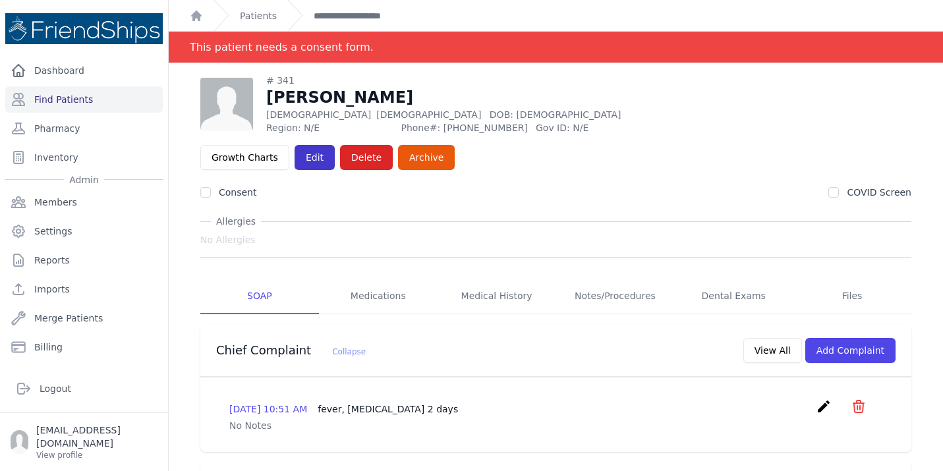
click at [335, 145] on link "Edit" at bounding box center [315, 157] width 40 height 25
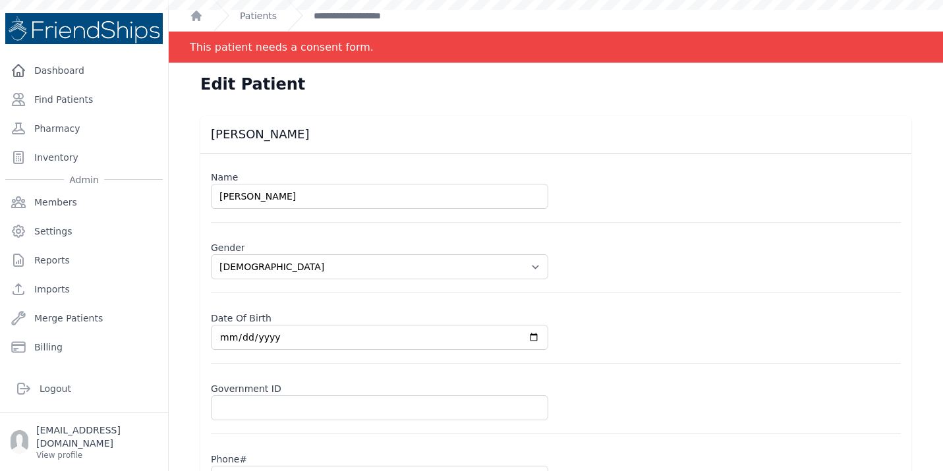
select select "[DEMOGRAPHIC_DATA]"
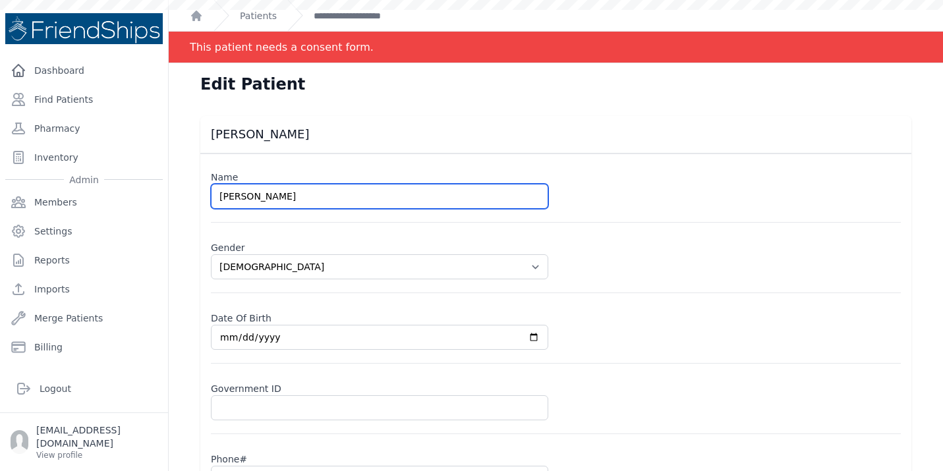
click at [217, 195] on input "[PERSON_NAME]" at bounding box center [379, 196] width 337 height 25
type input "[PERSON_NAME]"
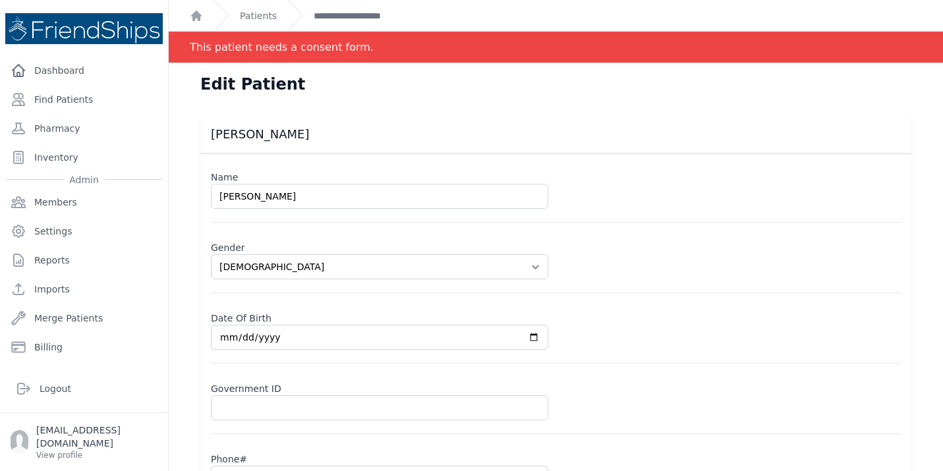
click at [629, 229] on form "Name [PERSON_NAME] Gender Select Gender [DEMOGRAPHIC_DATA] [DEMOGRAPHIC_DATA] D…" at bounding box center [556, 395] width 690 height 461
select select "[DEMOGRAPHIC_DATA]"
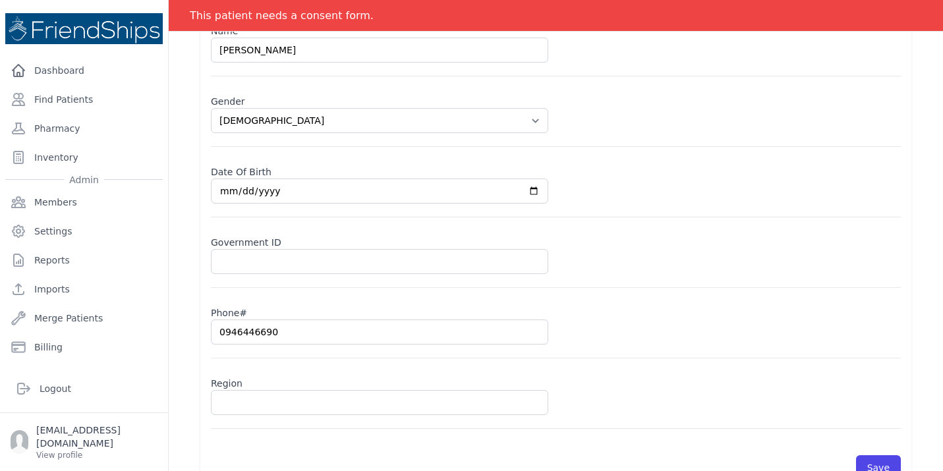
scroll to position [145, 0]
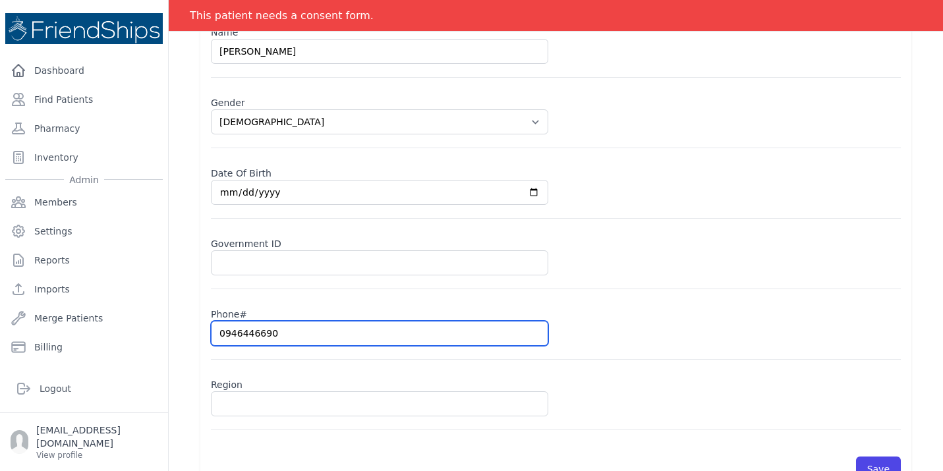
click at [279, 337] on input "0946446690" at bounding box center [379, 333] width 337 height 25
paste input "9186480"
type input "0991864800"
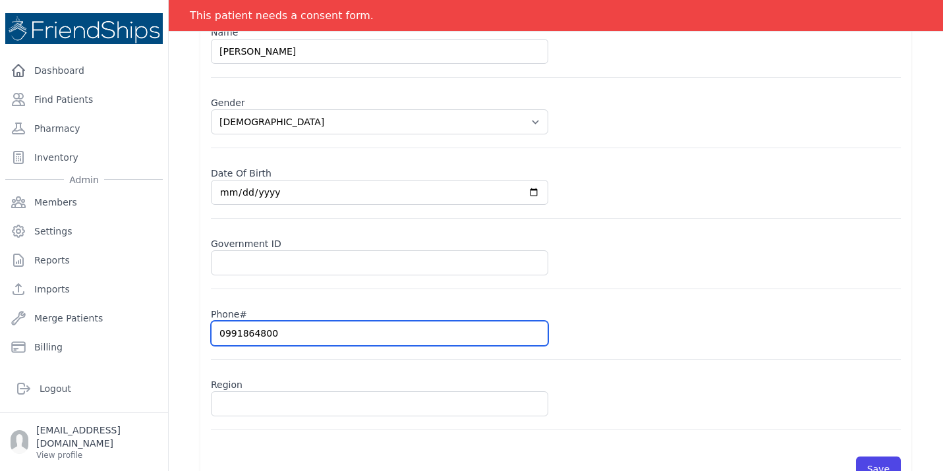
select select "[DEMOGRAPHIC_DATA]"
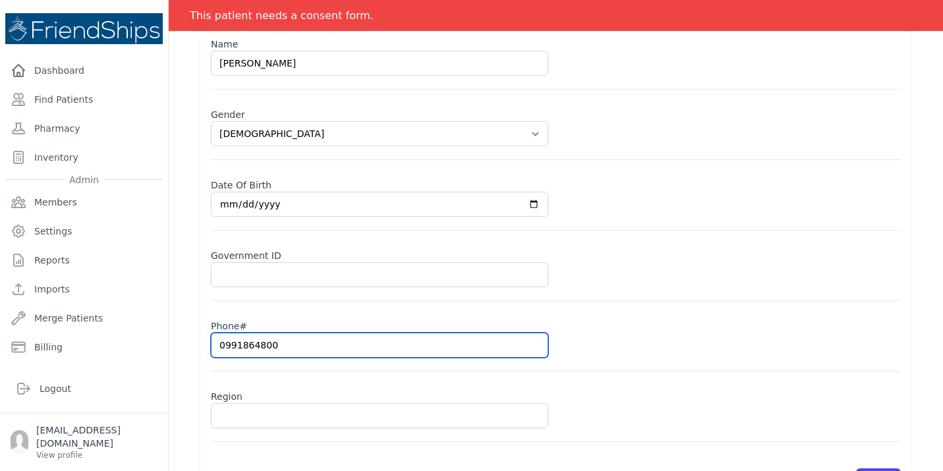
scroll to position [132, 0]
type input "0991864800"
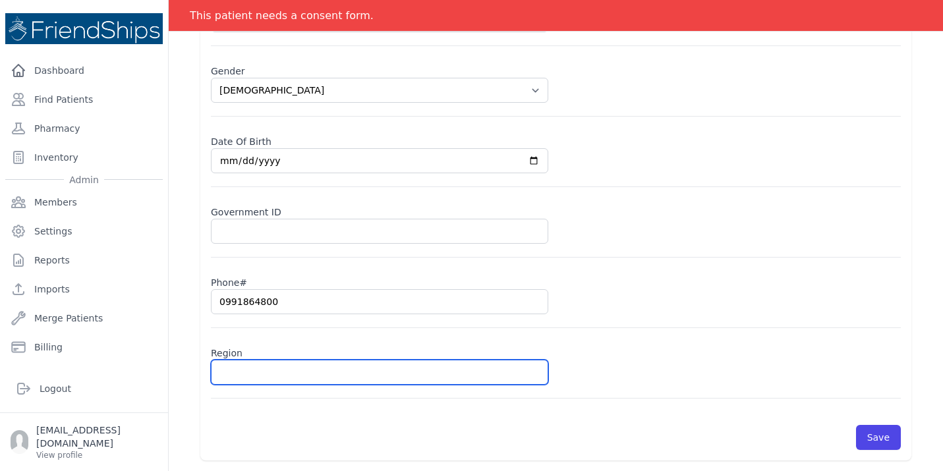
click at [248, 368] on input "text" at bounding box center [379, 372] width 337 height 25
type input "Ha"
select select "[DEMOGRAPHIC_DATA]"
type input "0946446690"
select select "[DEMOGRAPHIC_DATA]"
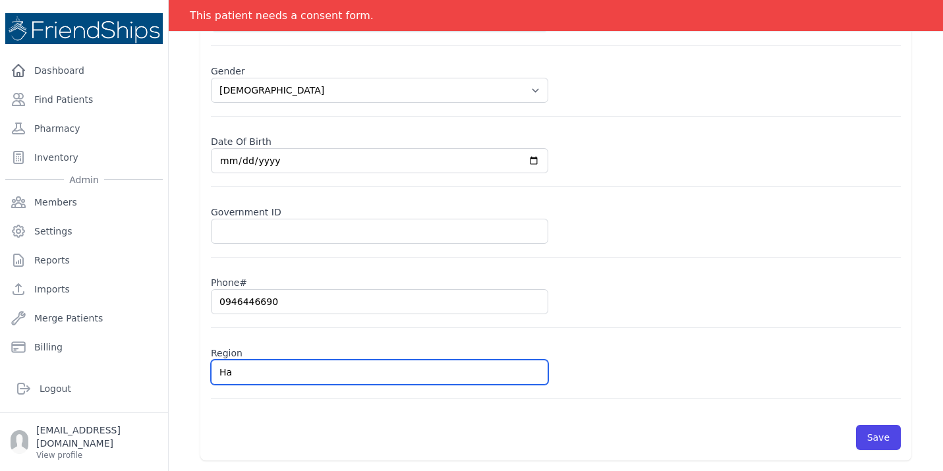
type input "Haa"
select select "[DEMOGRAPHIC_DATA]"
type input "Ham"
select select "[DEMOGRAPHIC_DATA]"
type input "Hama"
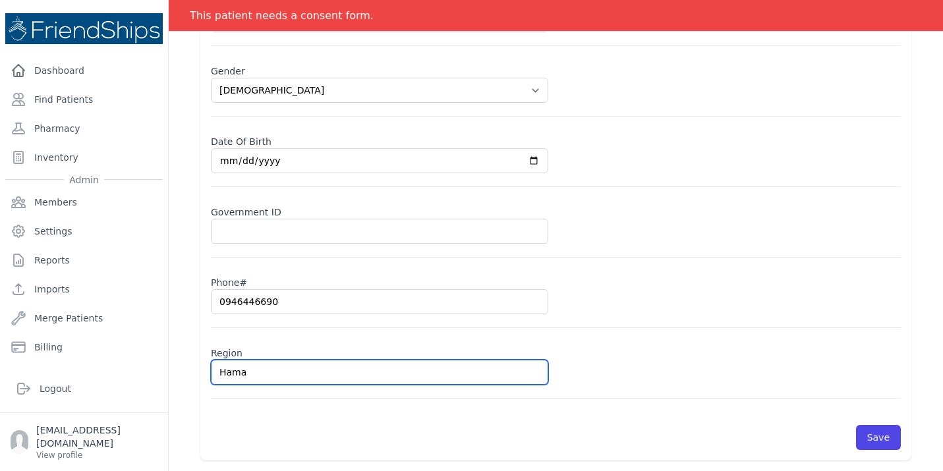
select select "[DEMOGRAPHIC_DATA]"
type input "Hamad"
select select "[DEMOGRAPHIC_DATA]"
type input "Hamadi"
select select "[DEMOGRAPHIC_DATA]"
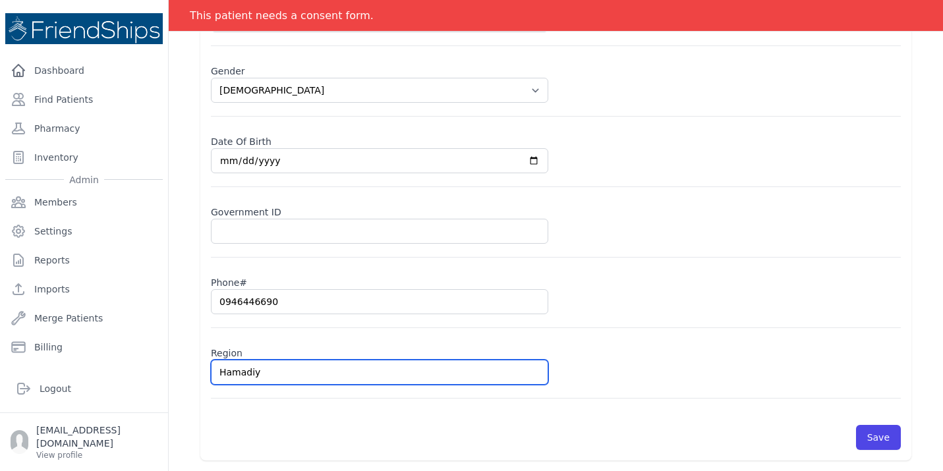
type input "Hamadiya"
select select "[DEMOGRAPHIC_DATA]"
type input "Hamadiya"
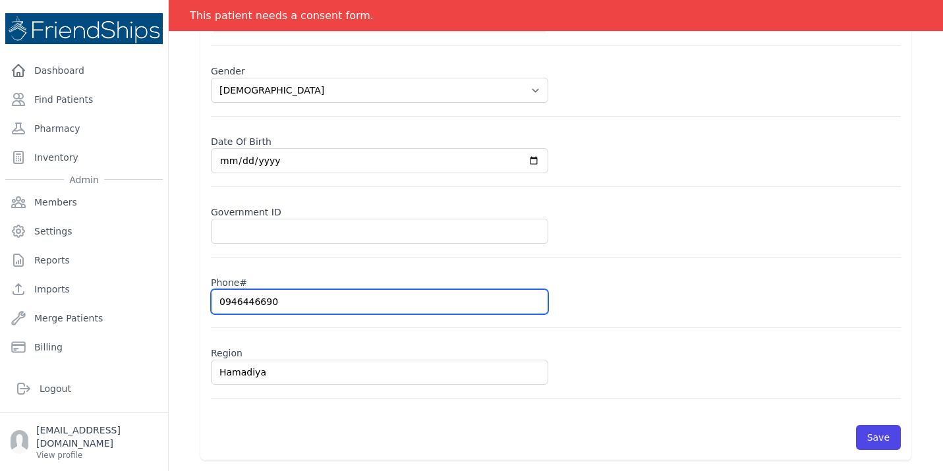
click at [254, 297] on input "0946446690" at bounding box center [379, 301] width 337 height 25
paste input "9186480"
type input "0991864800"
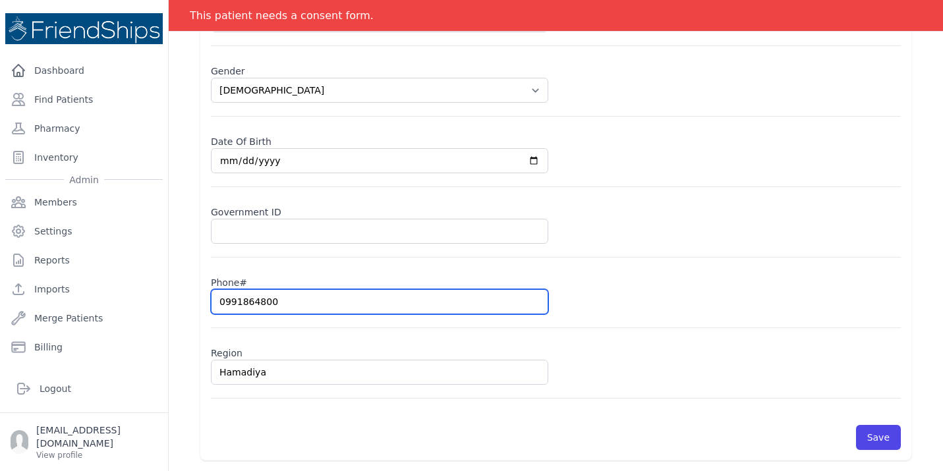
select select "[DEMOGRAPHIC_DATA]"
type input "0991864800"
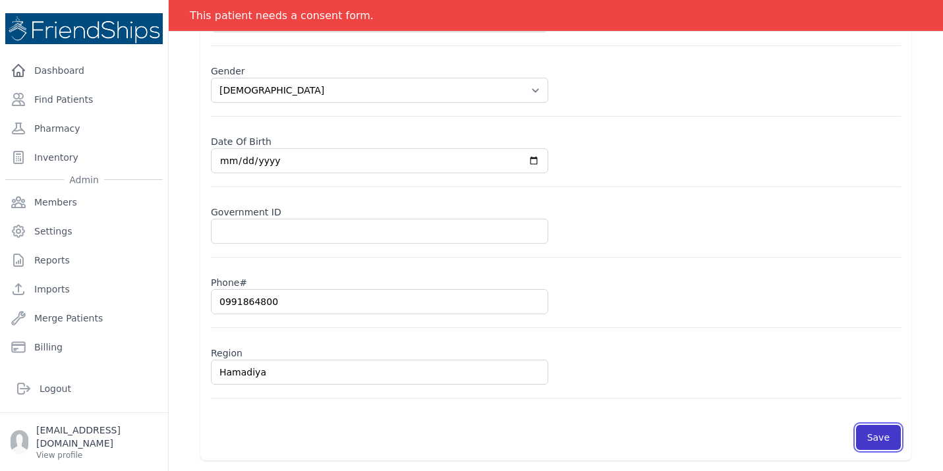
click at [883, 437] on button "Save" at bounding box center [878, 437] width 45 height 25
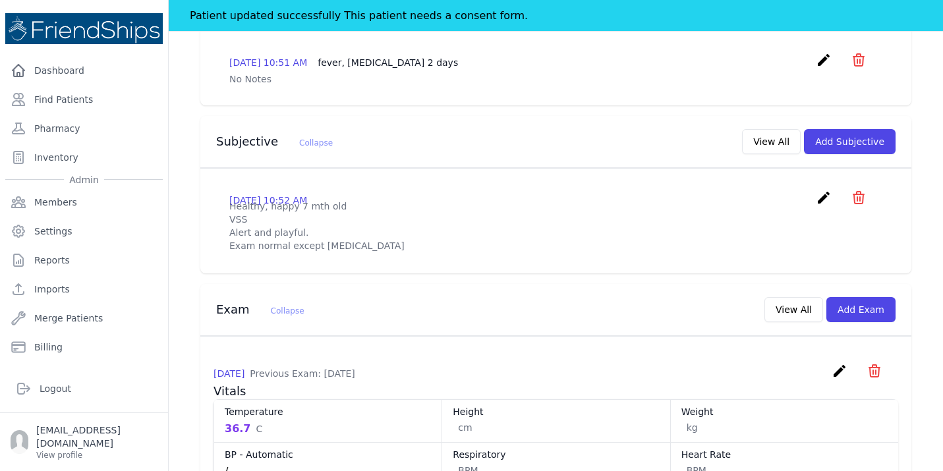
scroll to position [359, 0]
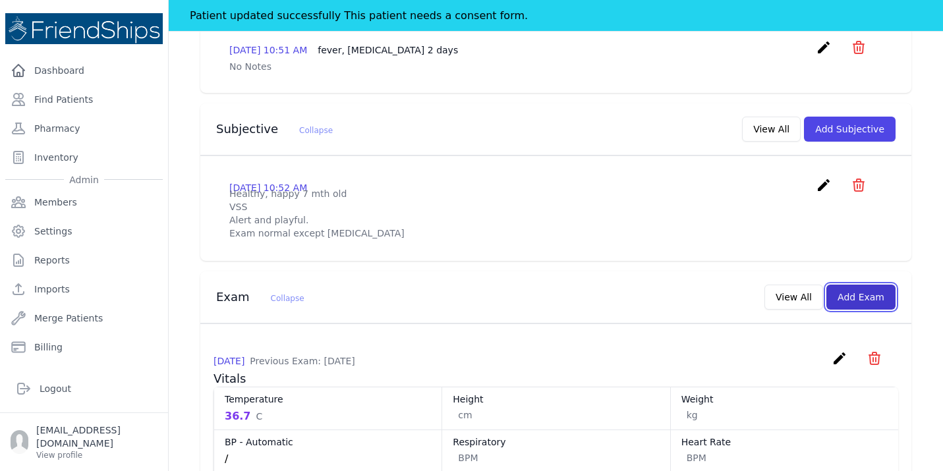
click at [850, 285] on button "Add Exam" at bounding box center [860, 297] width 69 height 25
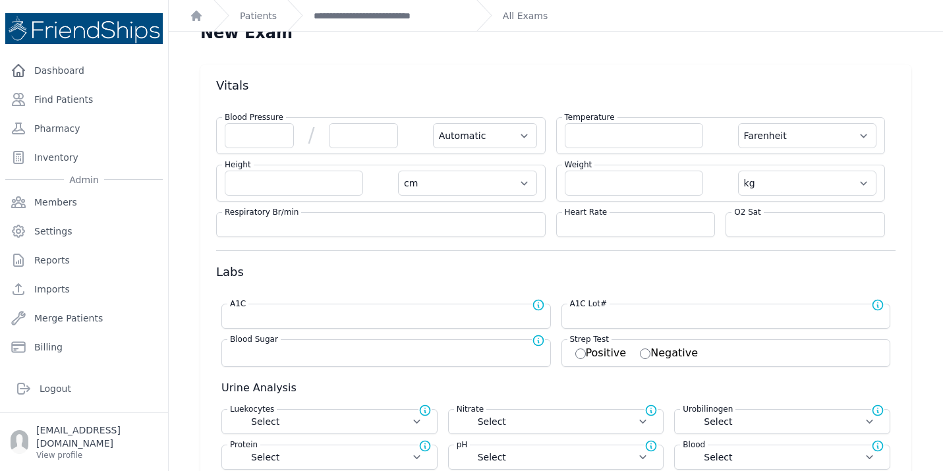
scroll to position [10, 0]
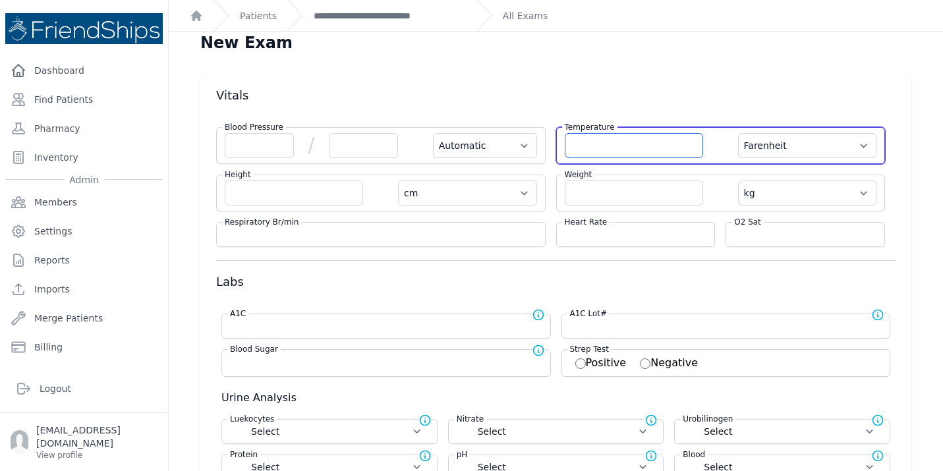
click at [592, 144] on input "number" at bounding box center [634, 145] width 138 height 25
click at [837, 142] on select "Farenheit [PERSON_NAME]" at bounding box center [807, 145] width 138 height 25
select select "C"
click at [596, 156] on input "number" at bounding box center [634, 145] width 138 height 25
select select "Automatic"
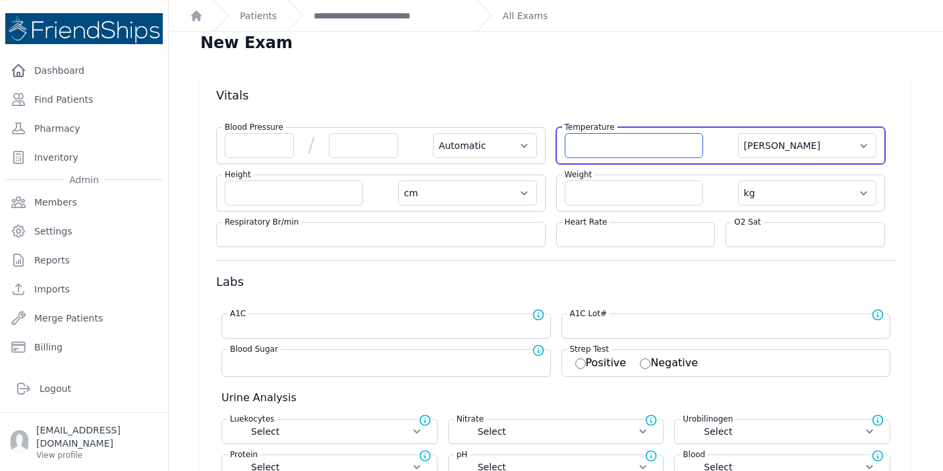
select select "C"
select select "cm"
select select "kg"
select select
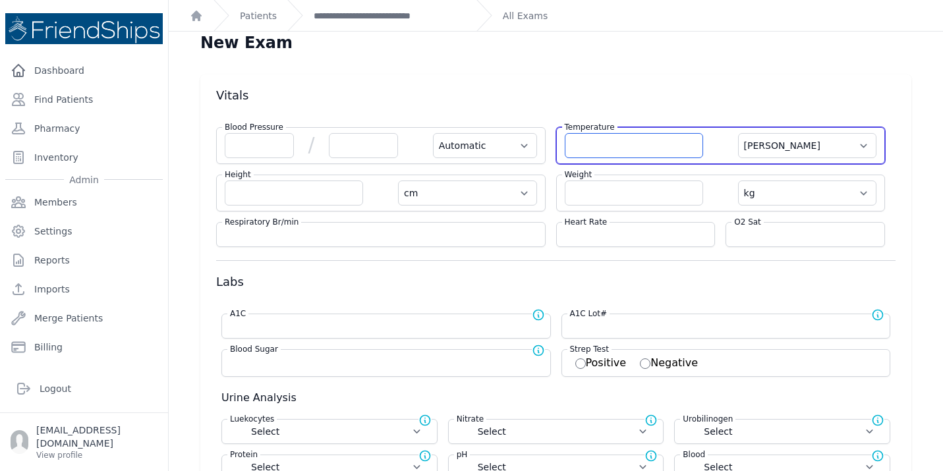
select select
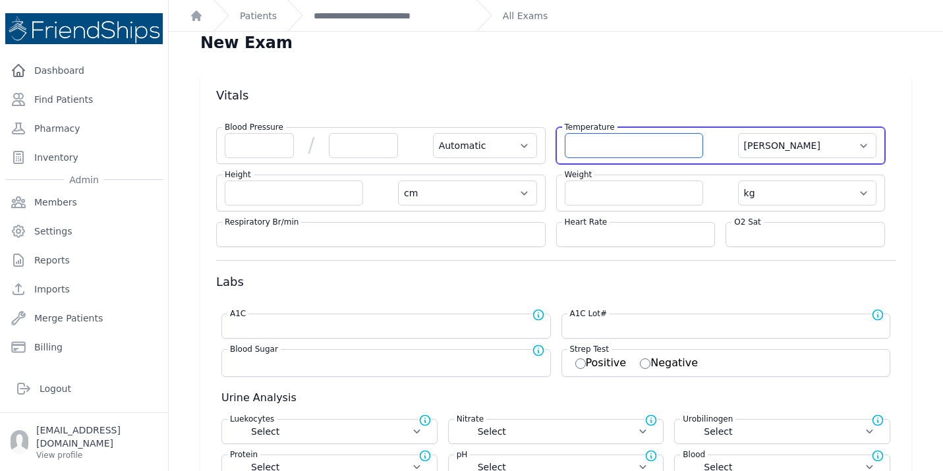
select select
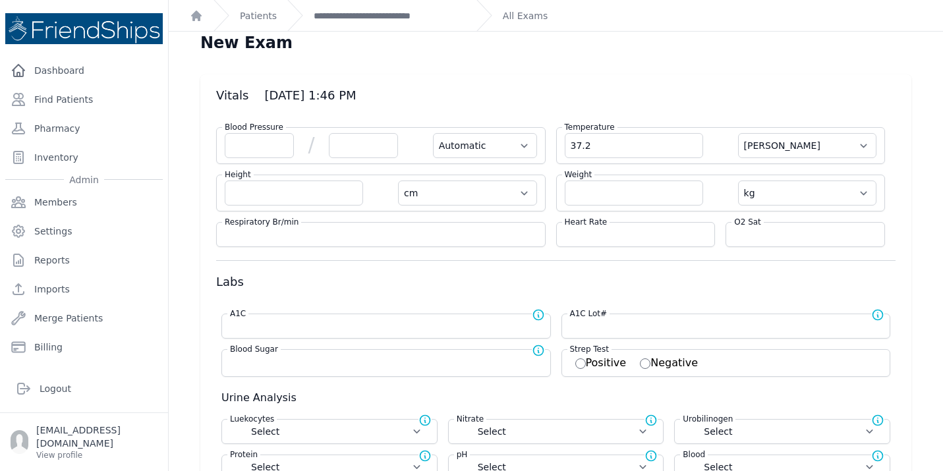
type input "37.2"
select select "Automatic"
select select "cm"
select select "kg"
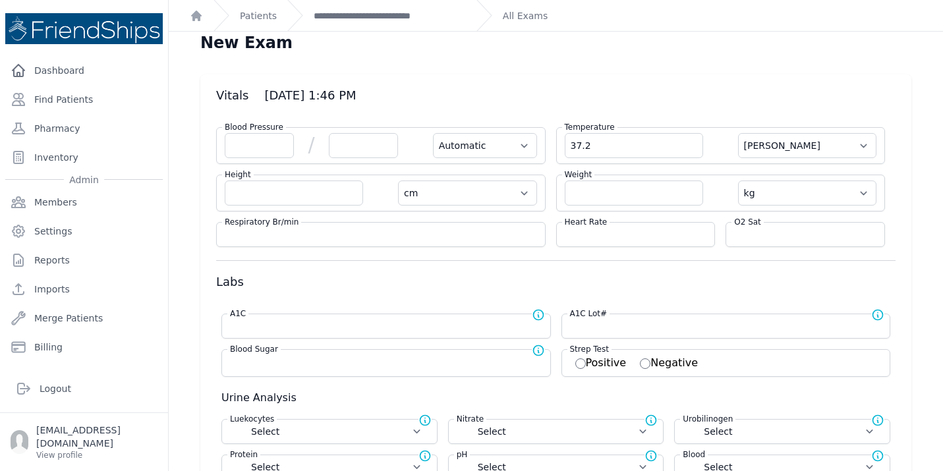
select select
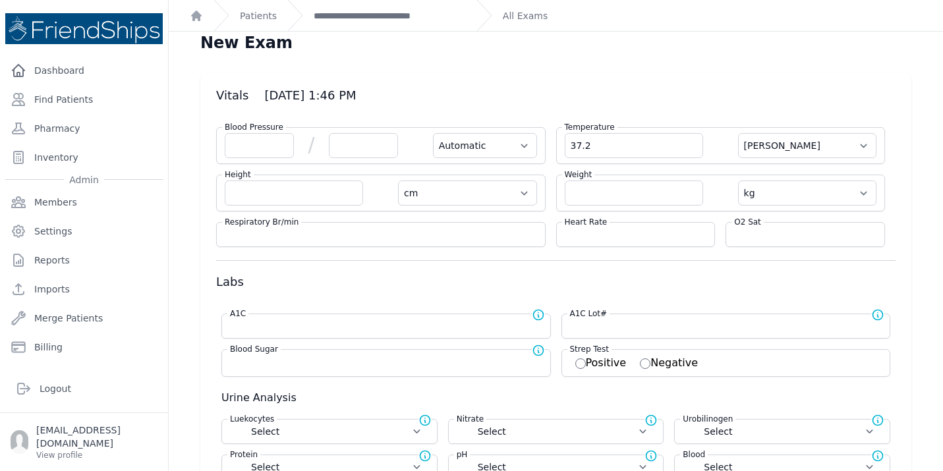
select select
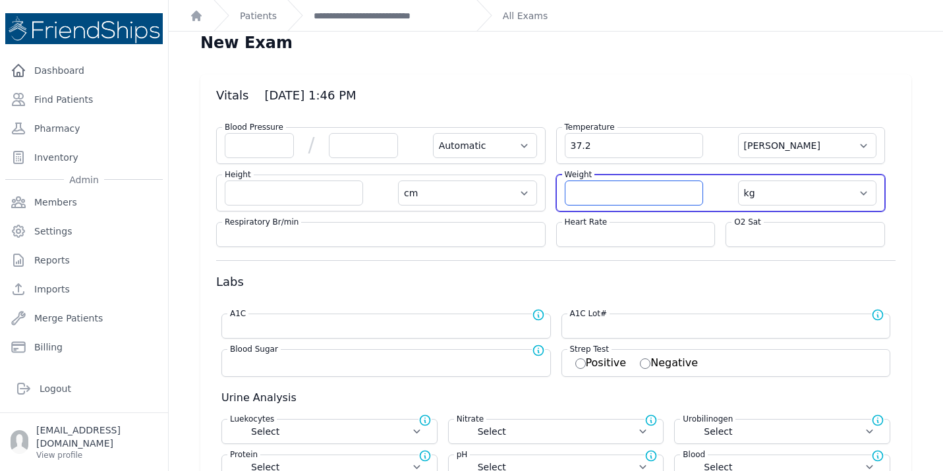
click at [610, 184] on input "number" at bounding box center [634, 193] width 138 height 25
type input "8.6"
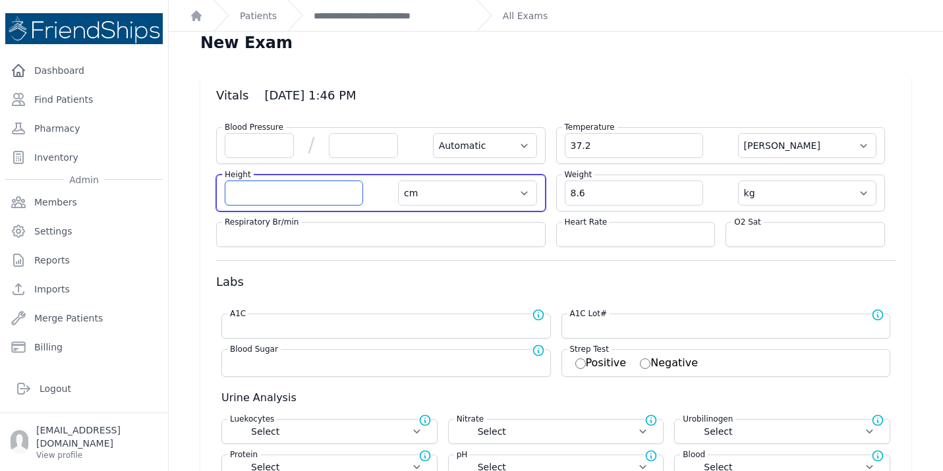
click at [266, 196] on input "number" at bounding box center [294, 193] width 138 height 25
select select "Automatic"
select select "C"
select select "cm"
select select "kg"
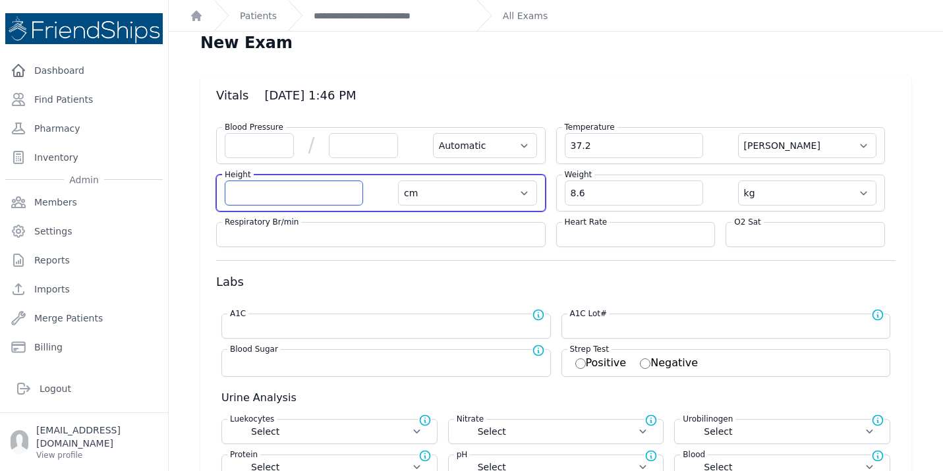
select select
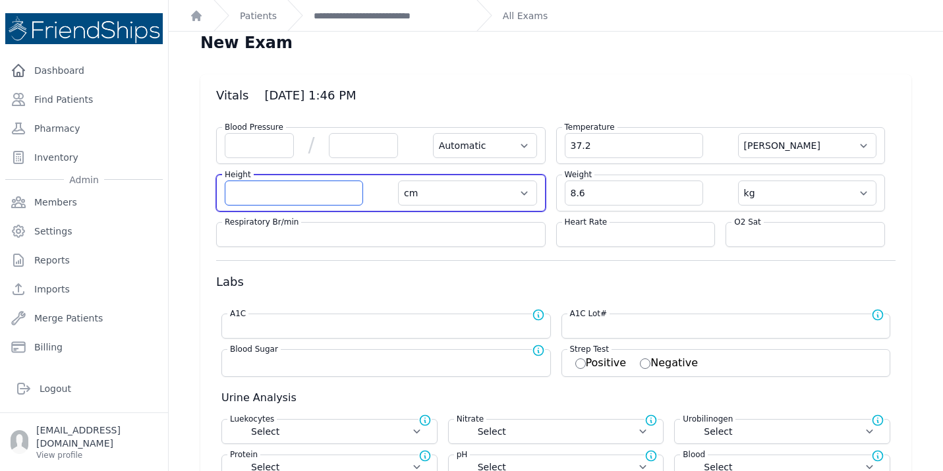
select select
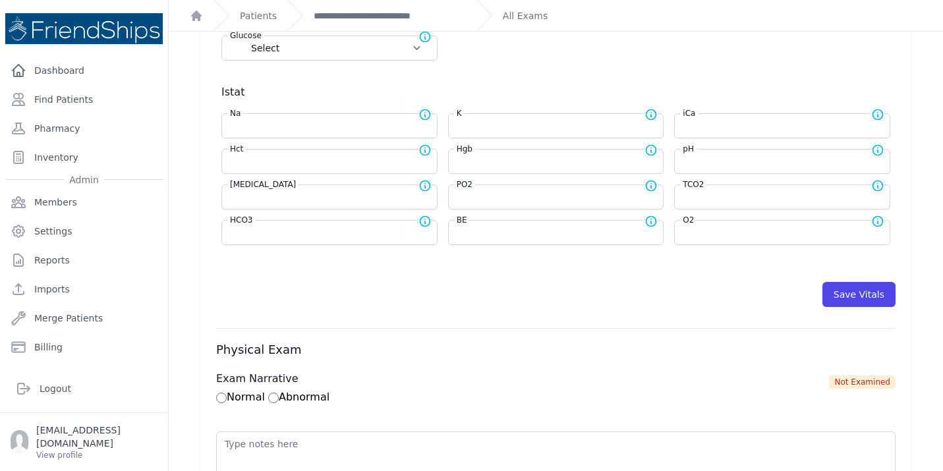
scroll to position [501, 0]
type input "73"
click at [864, 299] on button "Save Vitals" at bounding box center [858, 293] width 73 height 25
select select "Automatic"
type input "73.0"
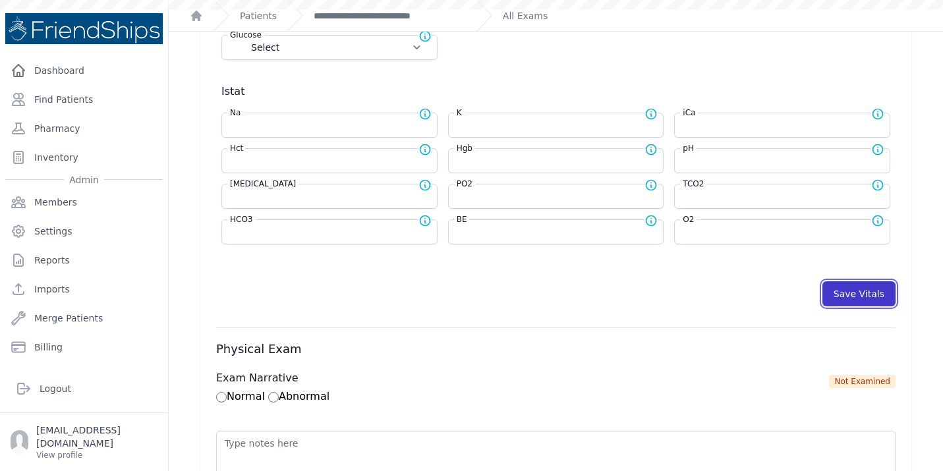
select select "cm"
select select "kg"
select select
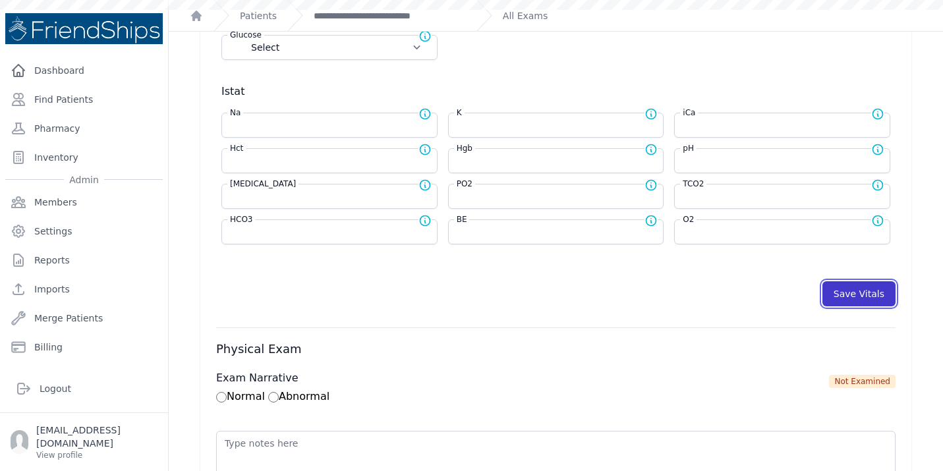
select select
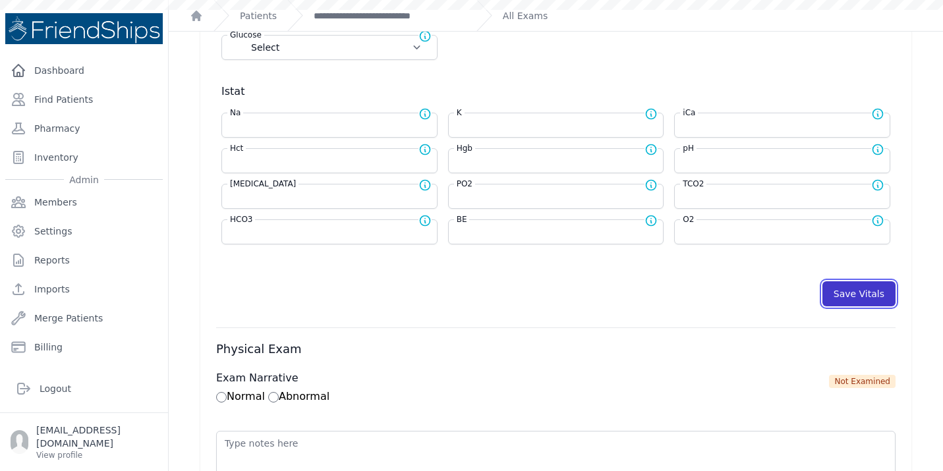
select select
click at [436, 21] on link "**********" at bounding box center [390, 15] width 152 height 13
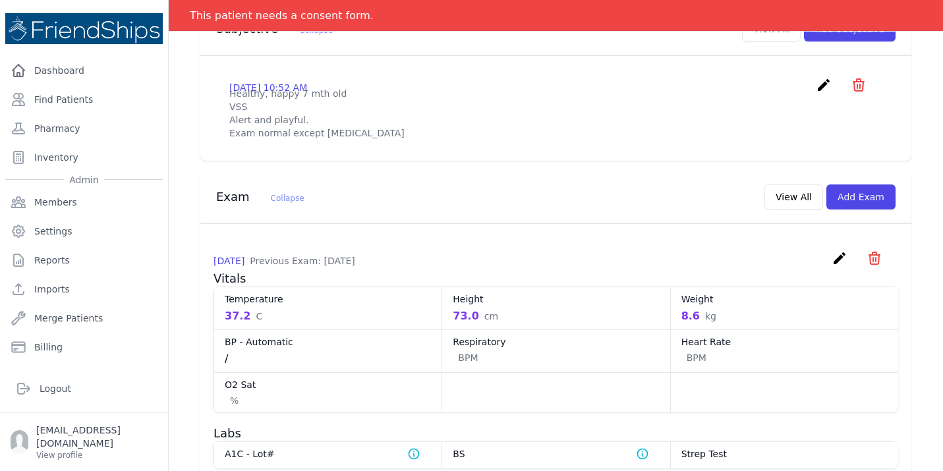
scroll to position [465, 0]
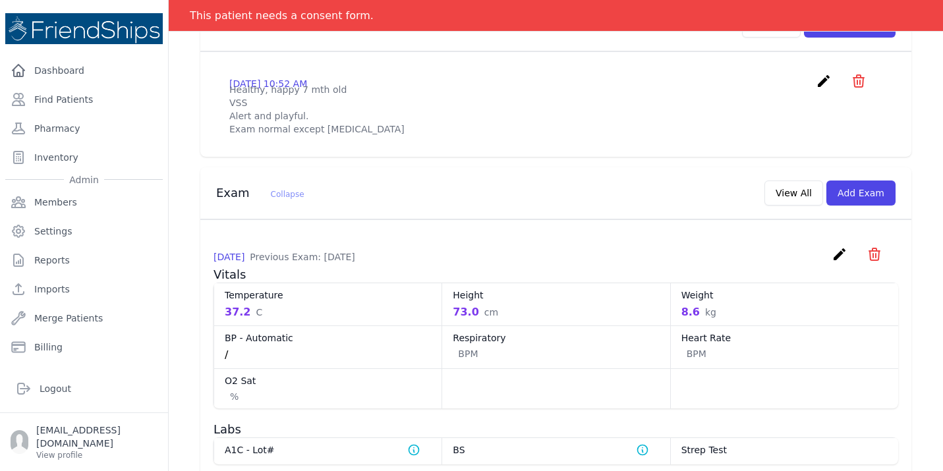
click at [836, 246] on icon "create" at bounding box center [840, 254] width 16 height 16
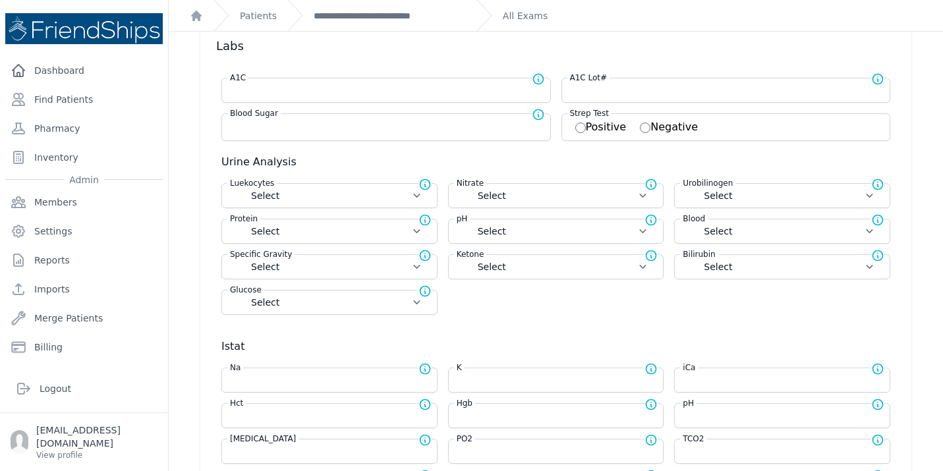
scroll to position [283, 0]
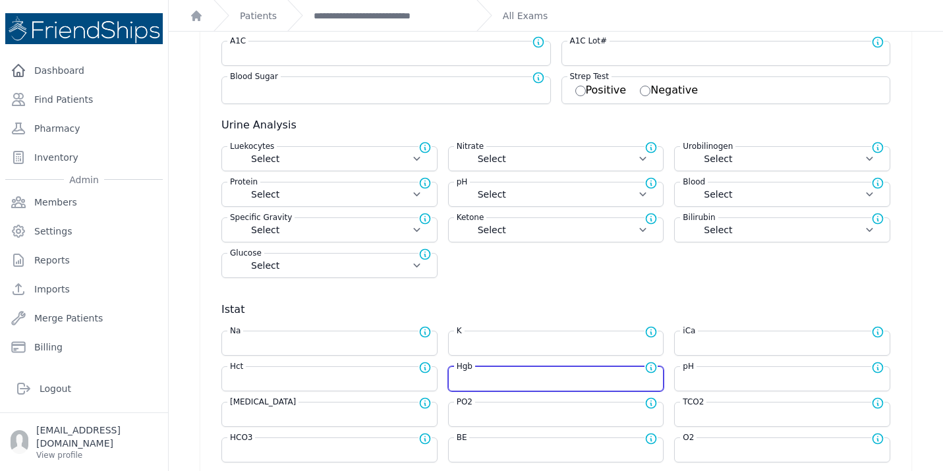
click at [496, 375] on input "number" at bounding box center [556, 378] width 199 height 13
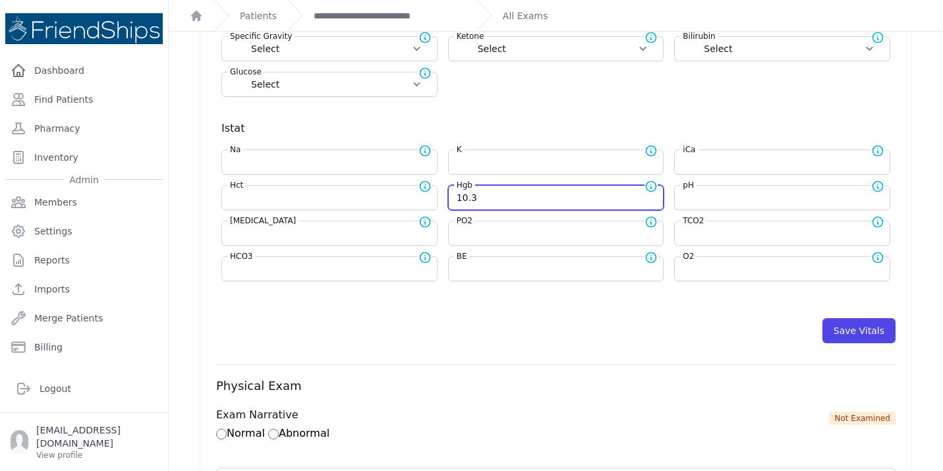
scroll to position [473, 0]
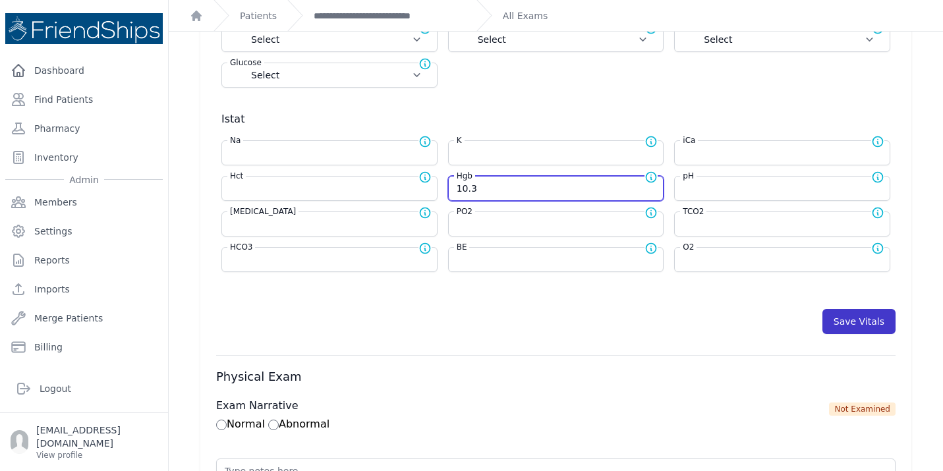
type input "10.3"
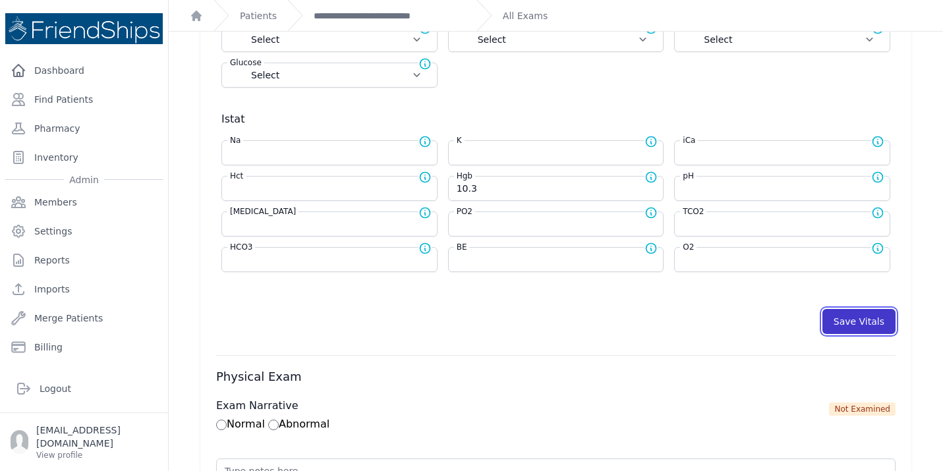
click at [865, 322] on button "Save Vitals" at bounding box center [858, 321] width 73 height 25
select select "Automatic"
select select "C"
select select "cm"
select select "kg"
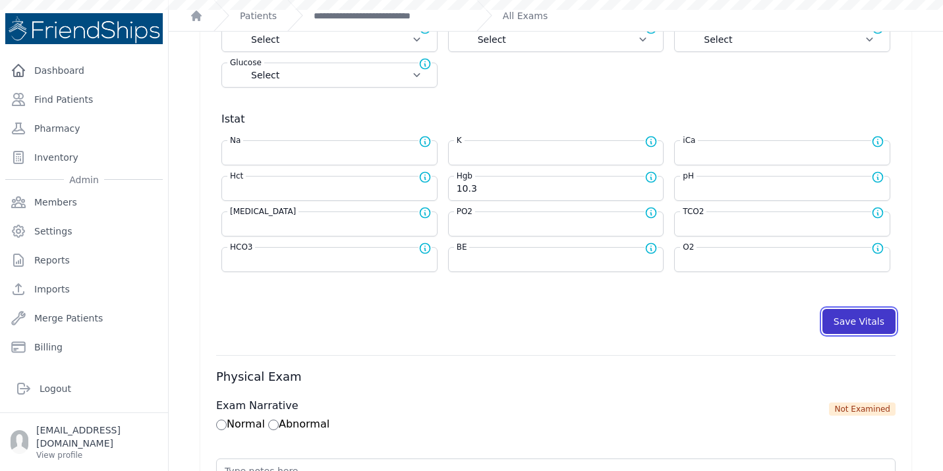
select select
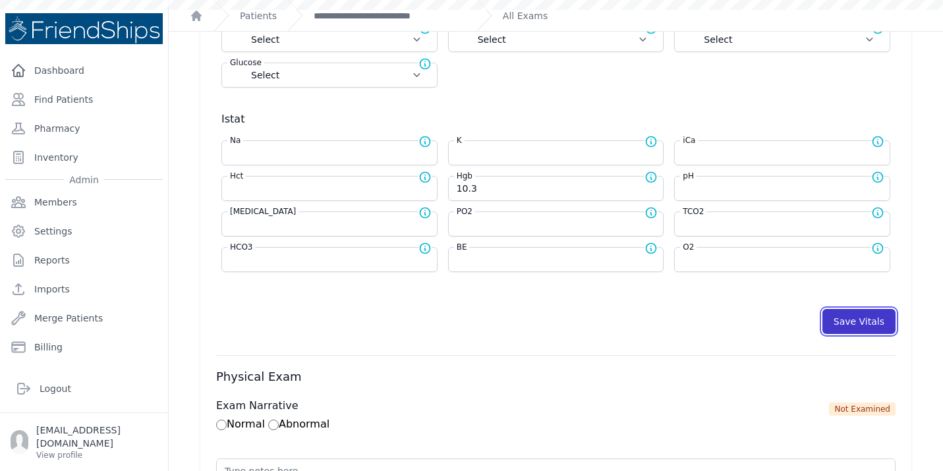
select select
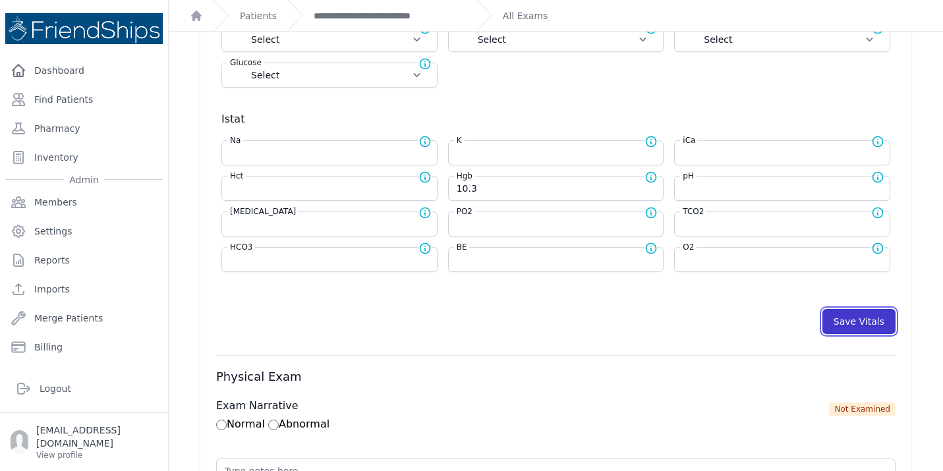
click at [857, 321] on button "Save Vitals" at bounding box center [858, 321] width 73 height 25
click at [353, 20] on link "**********" at bounding box center [390, 15] width 152 height 13
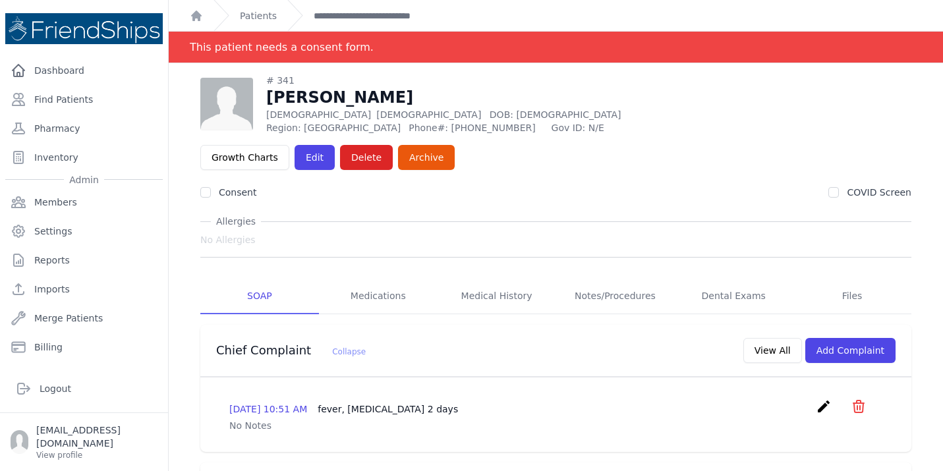
click at [353, 20] on link "**********" at bounding box center [390, 15] width 152 height 13
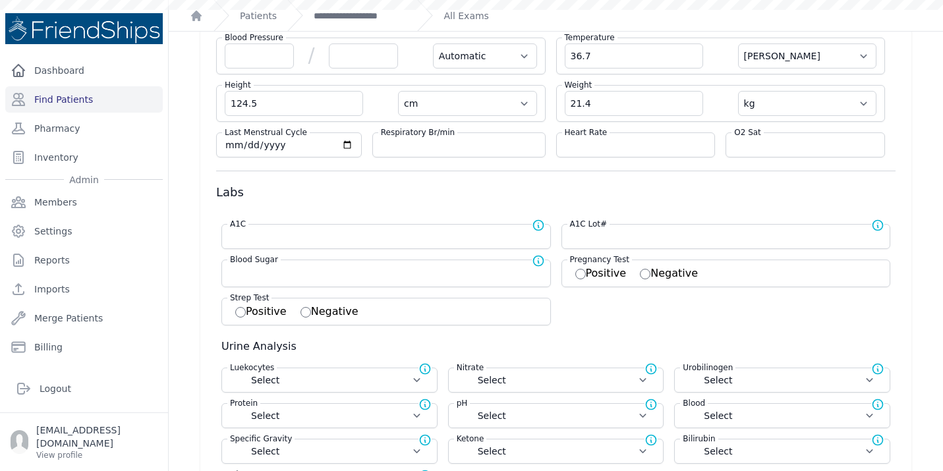
scroll to position [97, 0]
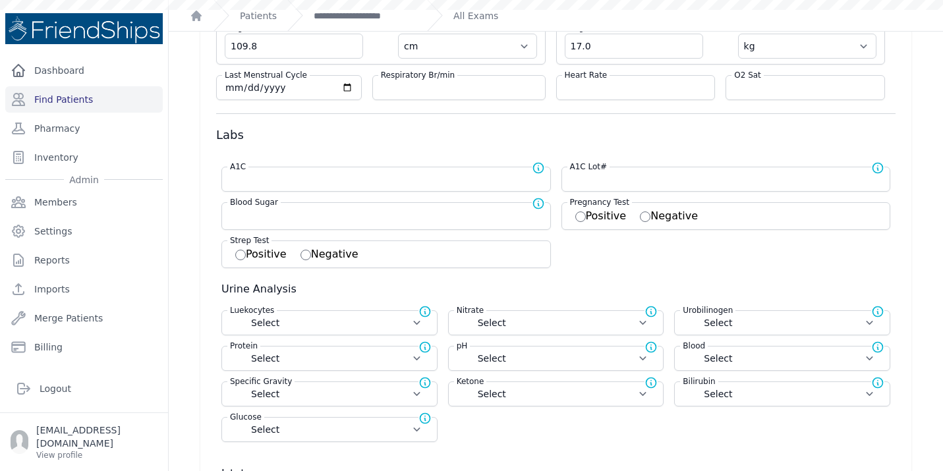
scroll to position [74, 0]
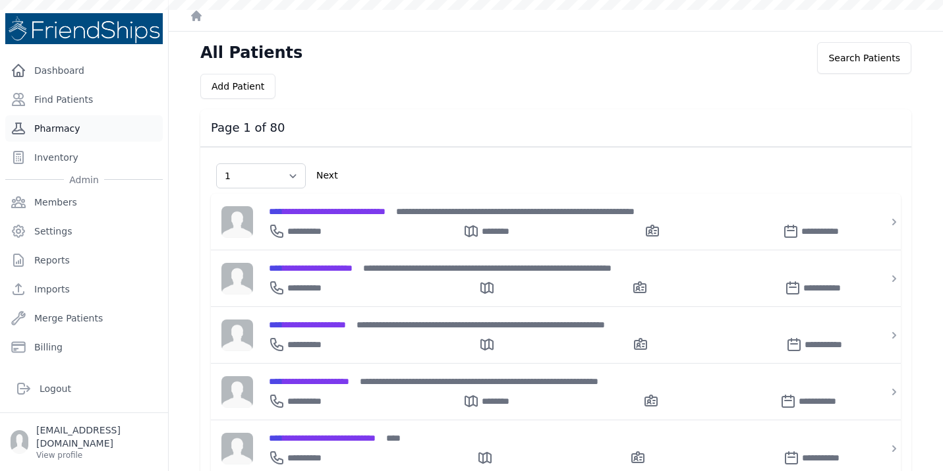
select select "1"
click at [71, 102] on link "Find Patients" at bounding box center [84, 99] width 158 height 26
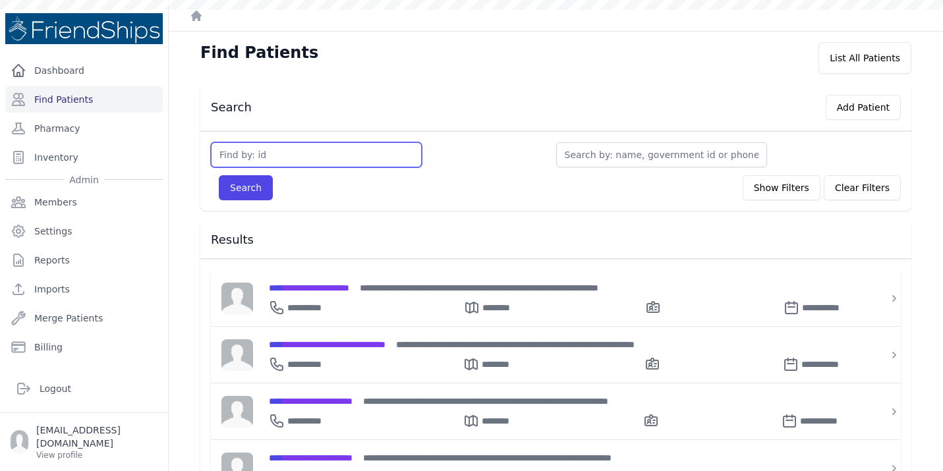
click at [353, 154] on input "text" at bounding box center [316, 154] width 211 height 25
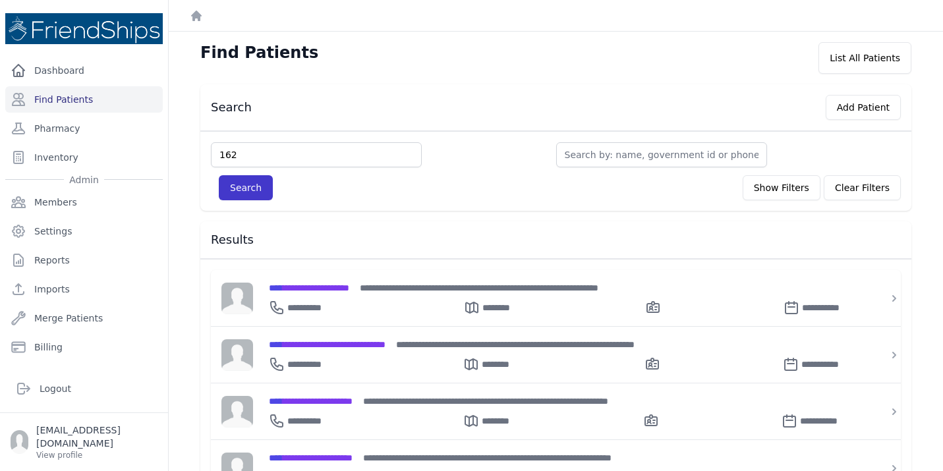
type input "162"
click at [259, 188] on button "Search" at bounding box center [246, 187] width 54 height 25
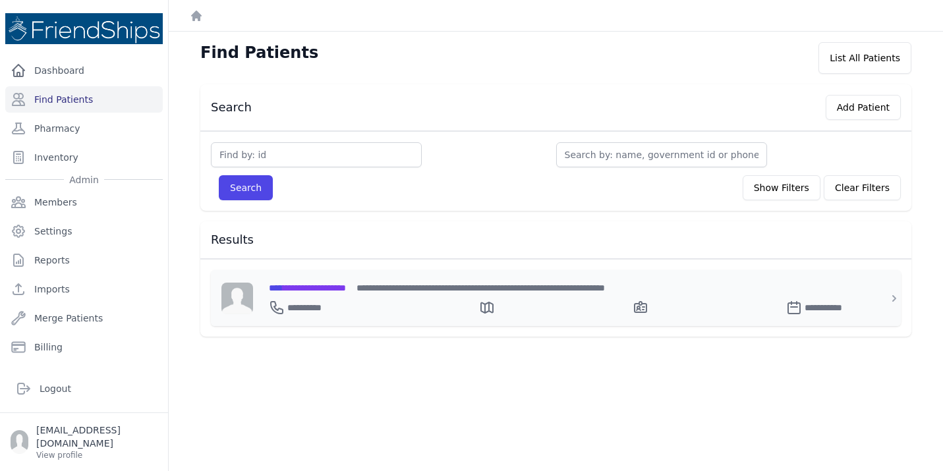
click at [346, 291] on span "**********" at bounding box center [307, 287] width 77 height 9
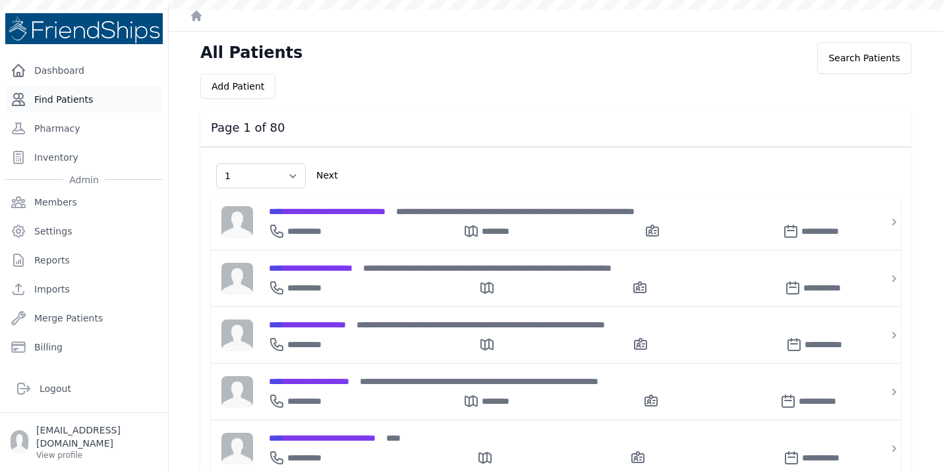
select select "1"
click at [101, 108] on link "Find Patients" at bounding box center [84, 99] width 158 height 26
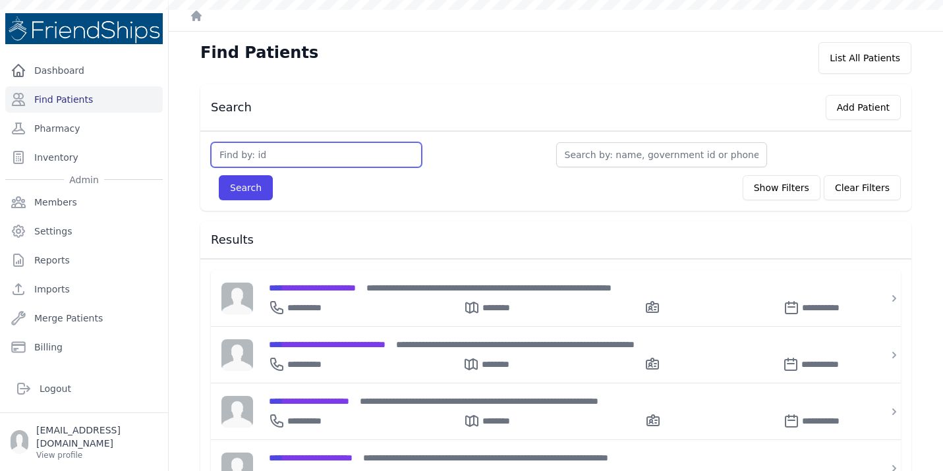
click at [277, 154] on input "text" at bounding box center [316, 154] width 211 height 25
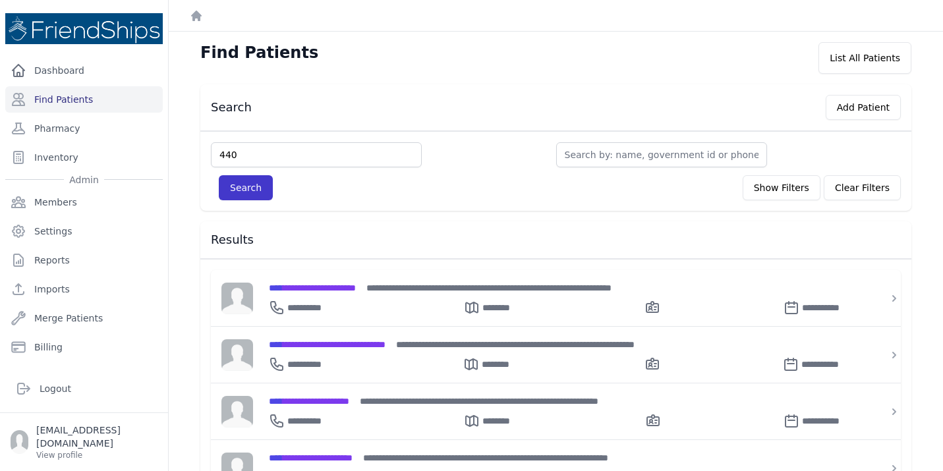
type input "440"
click at [256, 196] on button "Search" at bounding box center [246, 187] width 54 height 25
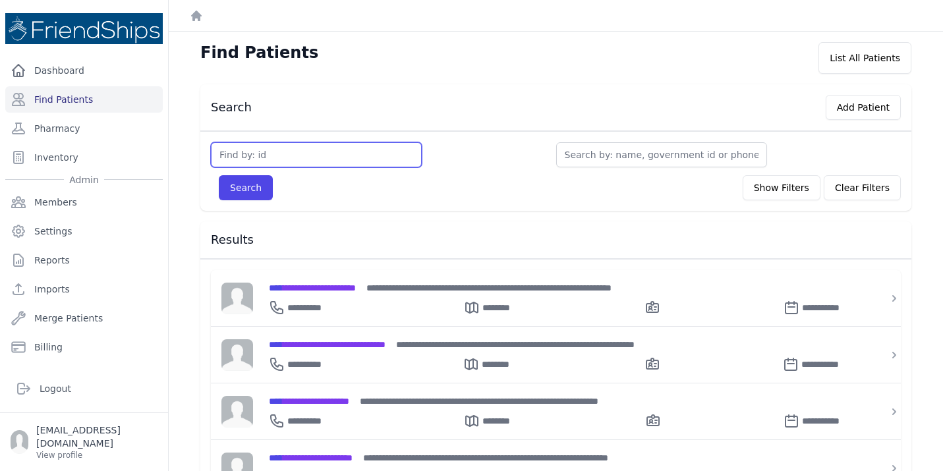
click at [287, 151] on input "text" at bounding box center [316, 154] width 211 height 25
type input "440"
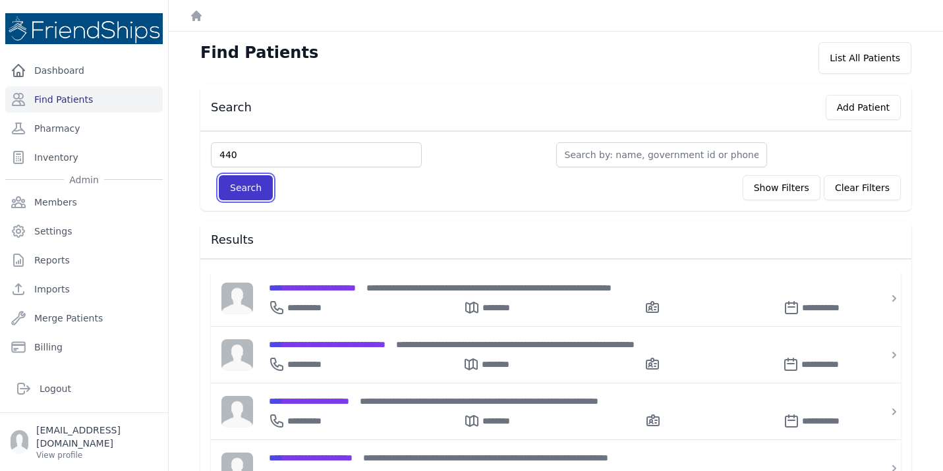
click at [260, 191] on button "Search" at bounding box center [246, 187] width 54 height 25
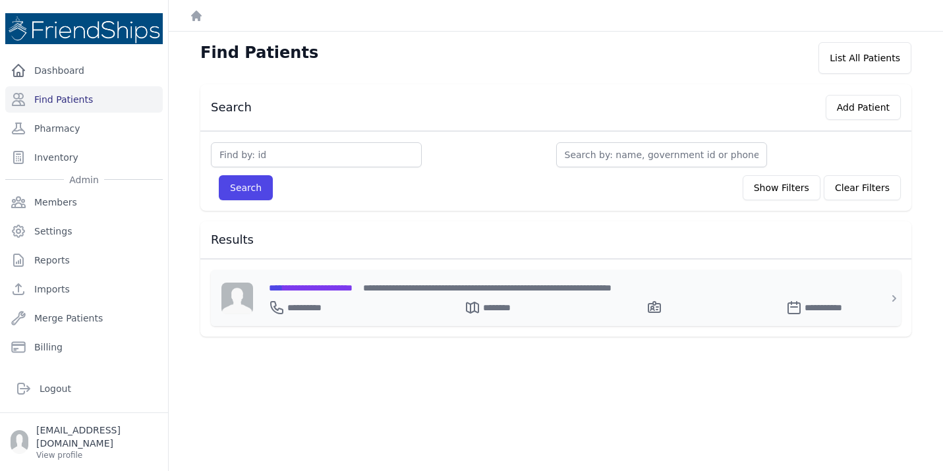
click at [332, 289] on span "**********" at bounding box center [311, 287] width 84 height 9
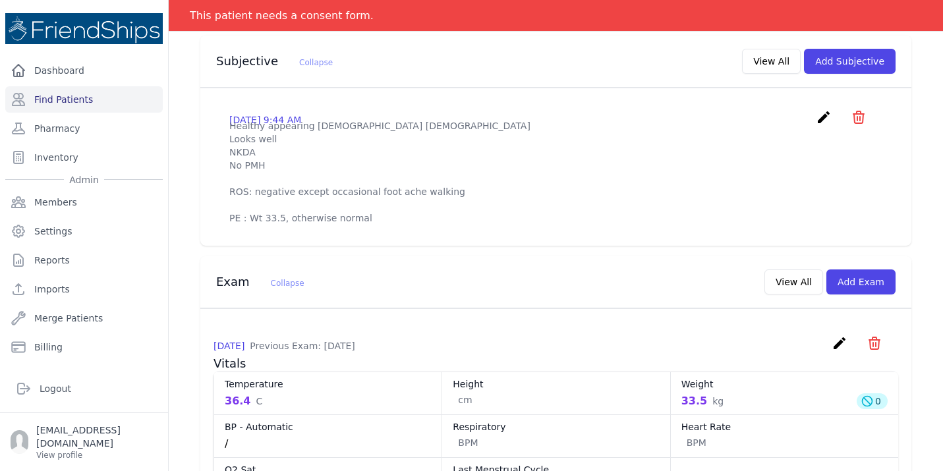
scroll to position [424, 0]
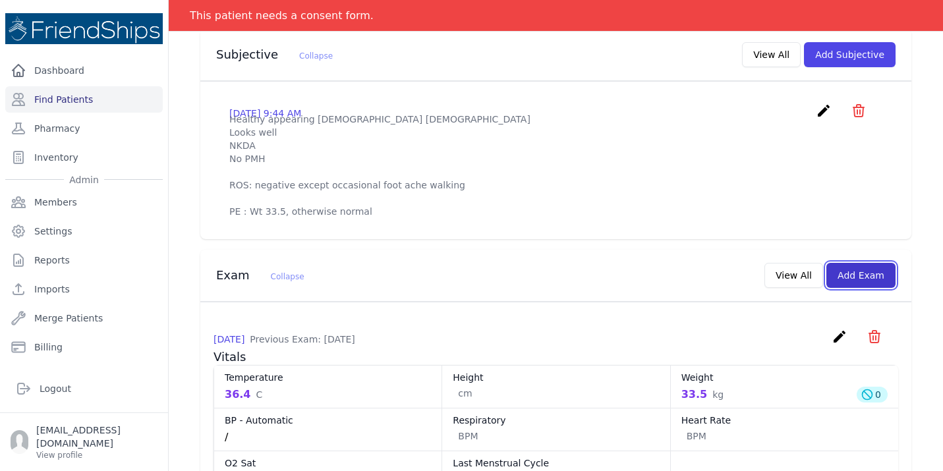
click at [851, 269] on button "Add Exam" at bounding box center [860, 275] width 69 height 25
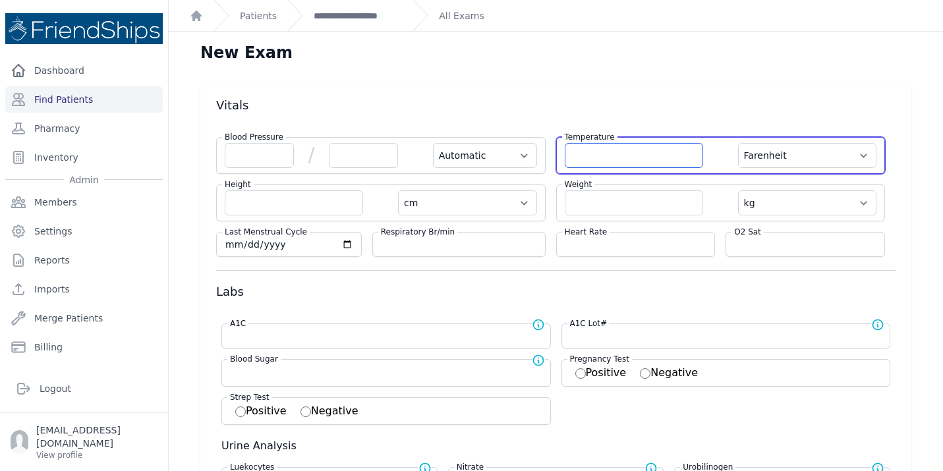
click at [592, 158] on input "number" at bounding box center [634, 155] width 138 height 25
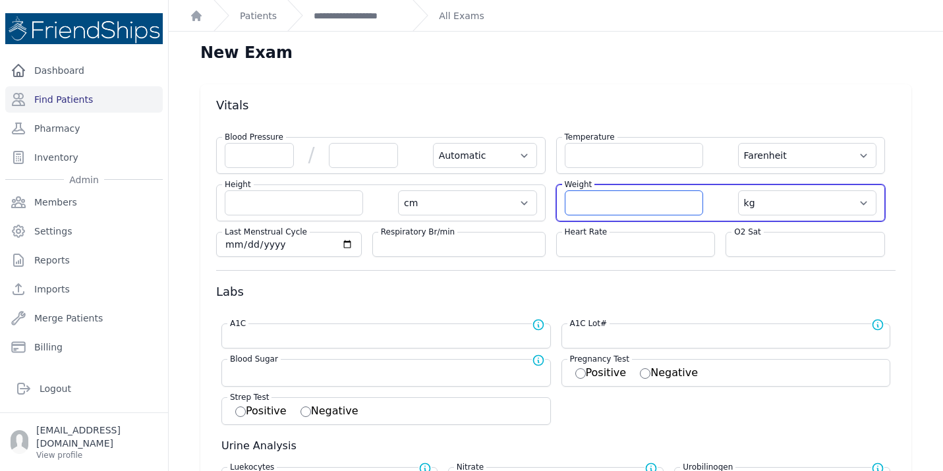
click at [586, 192] on input "number" at bounding box center [634, 202] width 138 height 25
type input "36.4"
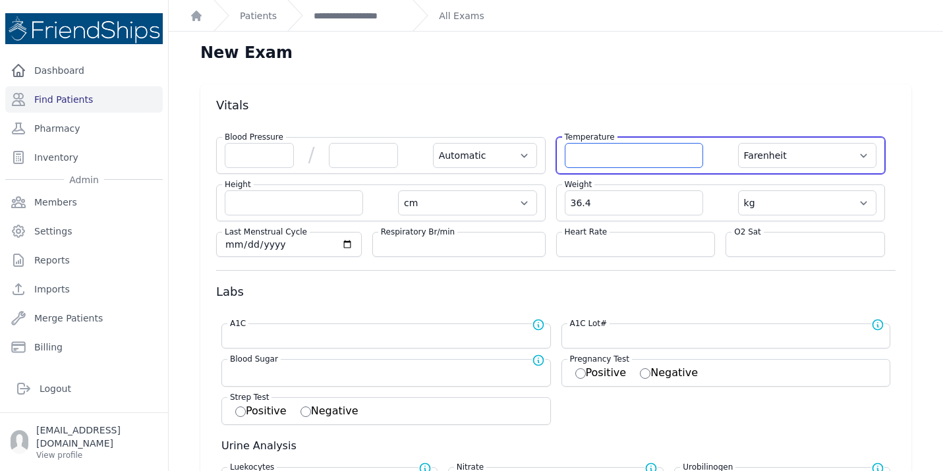
click at [646, 159] on input "number" at bounding box center [634, 155] width 138 height 25
select select "Automatic"
select select "F"
select select "cm"
select select "kg"
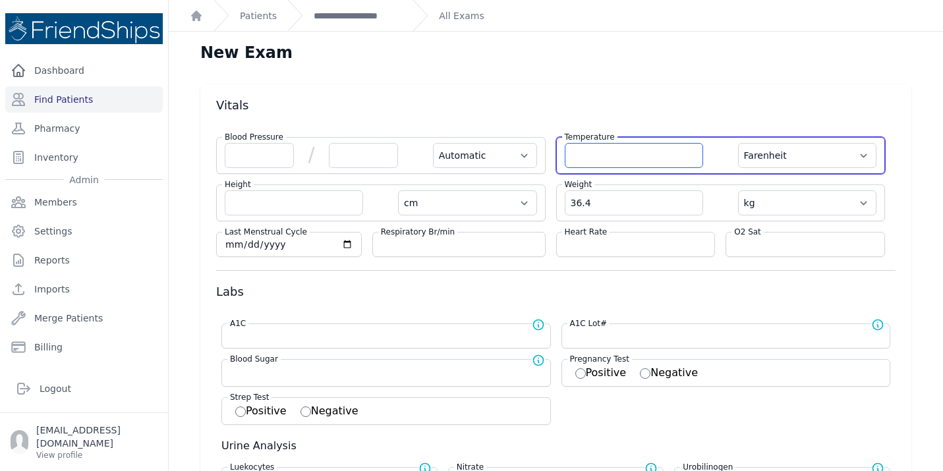
select select
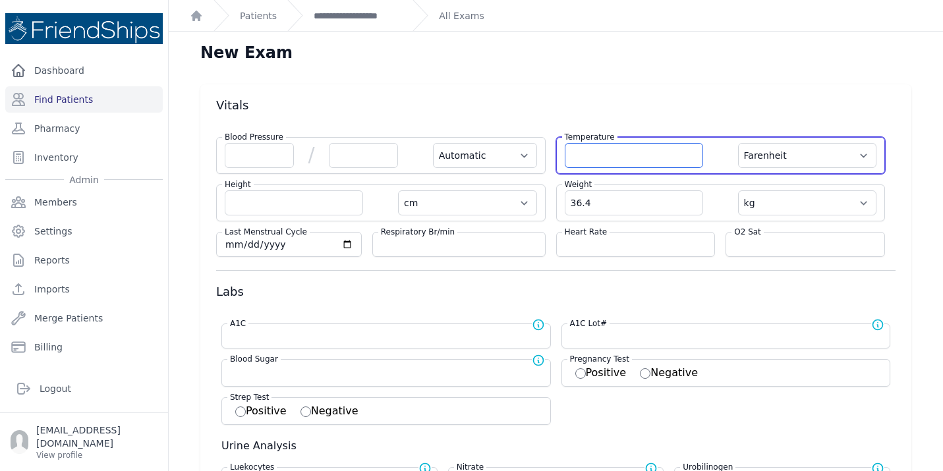
select select
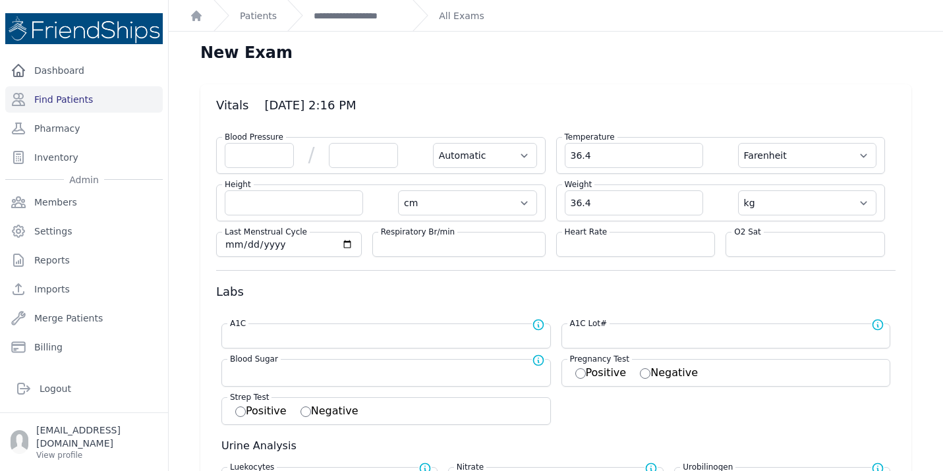
type input "36.4"
click at [583, 245] on input "number" at bounding box center [636, 244] width 142 height 13
select select "Automatic"
select select "F"
select select "cm"
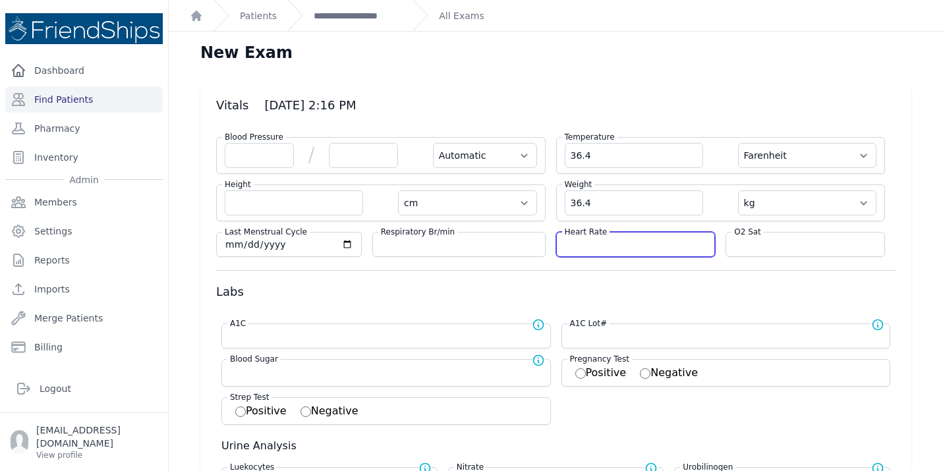
select select "kg"
select select
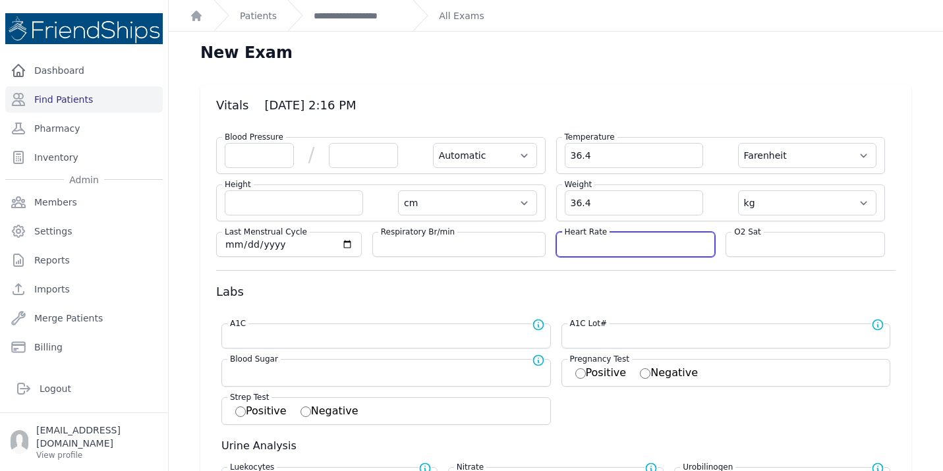
select select
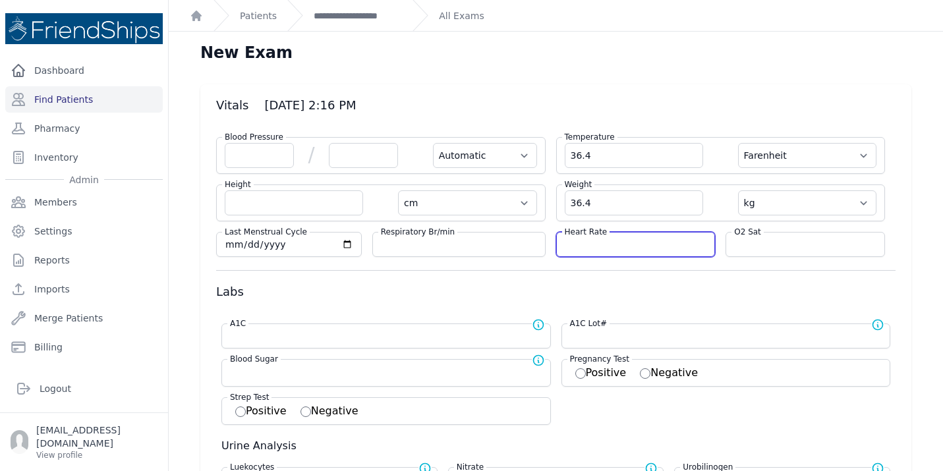
select select
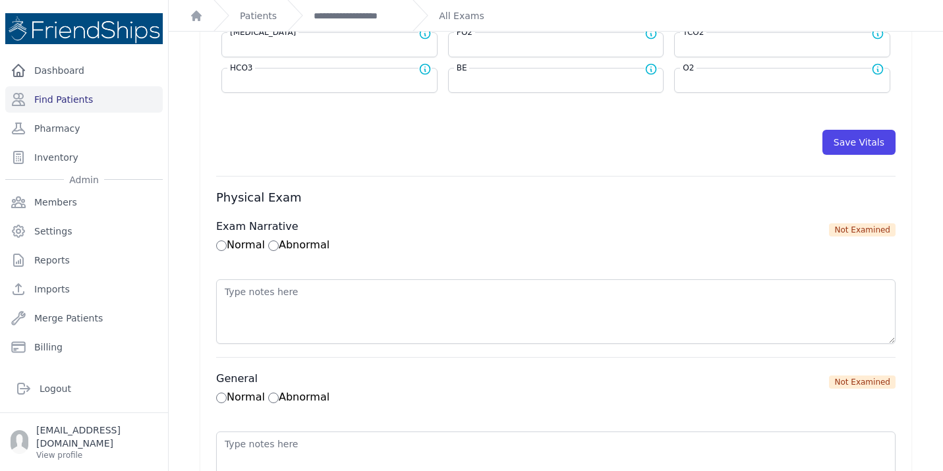
scroll to position [726, 0]
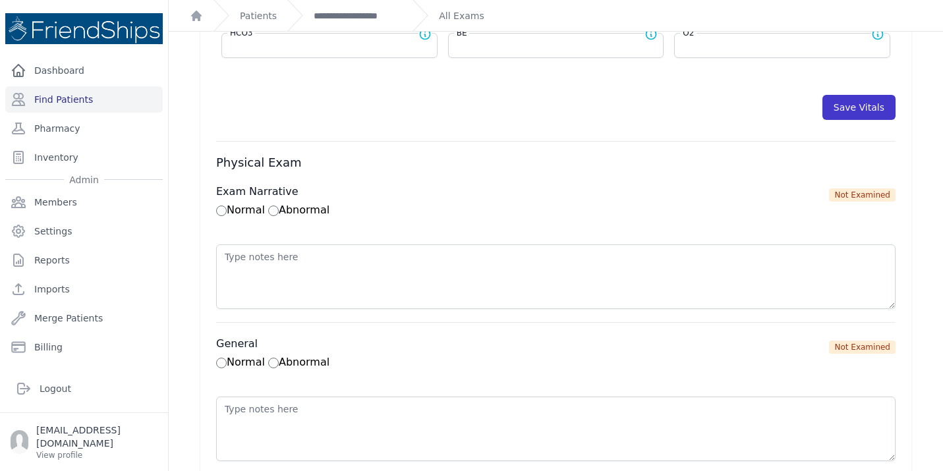
type input "153.9"
click at [859, 109] on button "Save Vitals" at bounding box center [858, 107] width 73 height 25
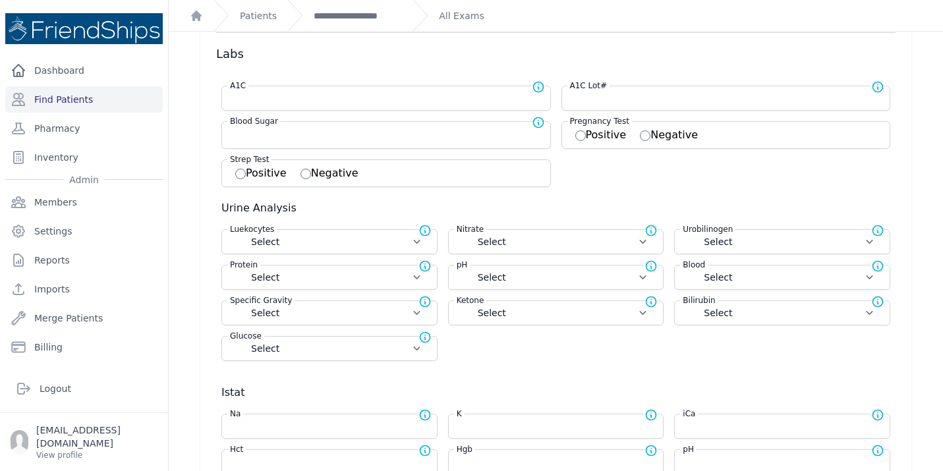
select select "Automatic"
select select "F"
select select "cm"
select select "kg"
select select
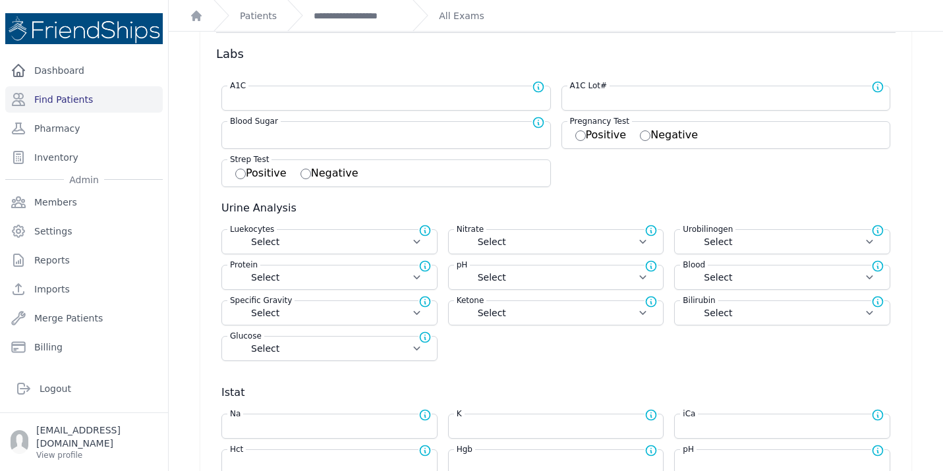
select select
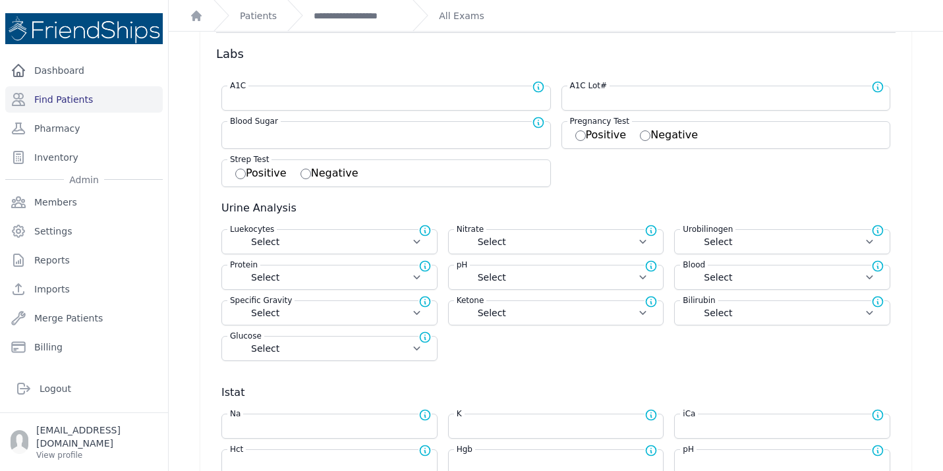
select select
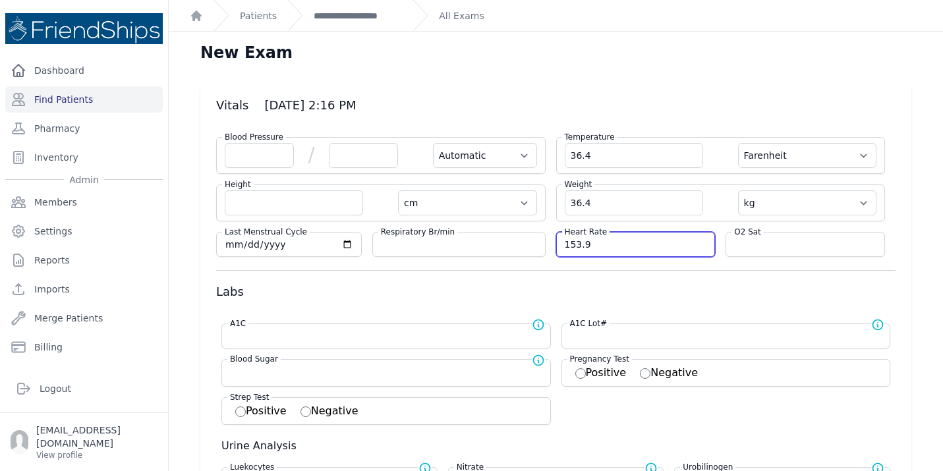
click at [576, 242] on input "153.9" at bounding box center [636, 244] width 142 height 13
select select "Automatic"
select select "F"
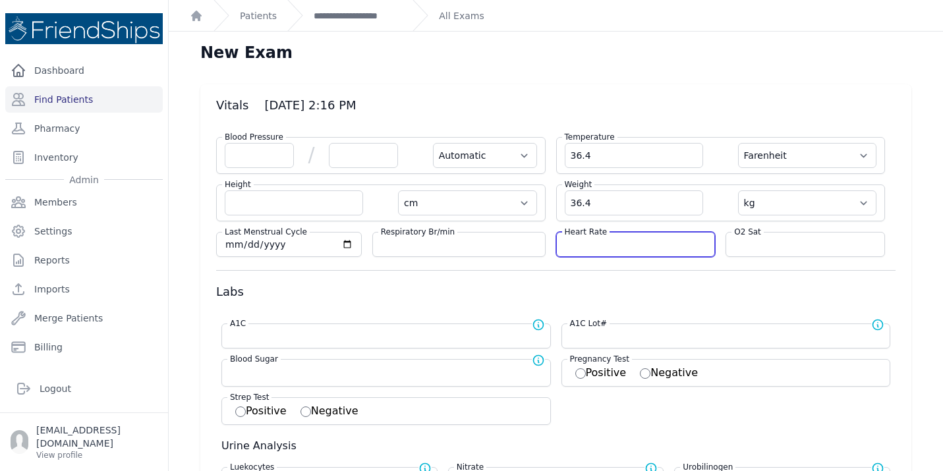
select select "cm"
select select "kg"
select select
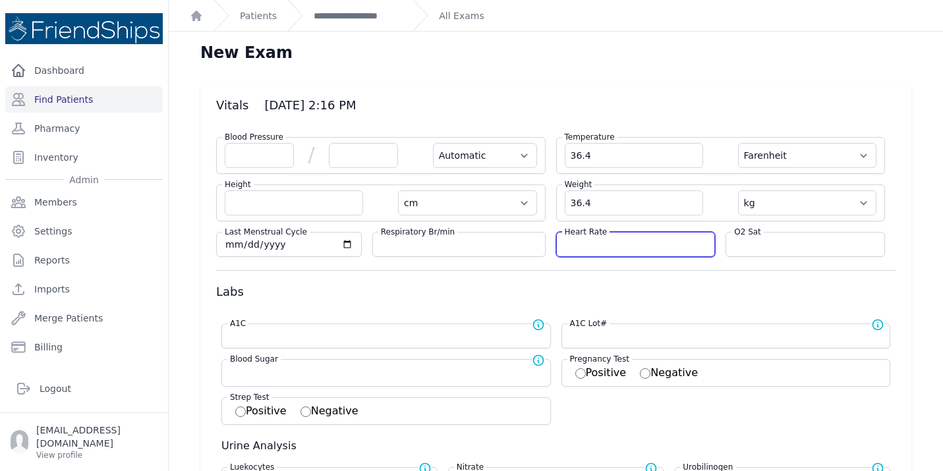
select select
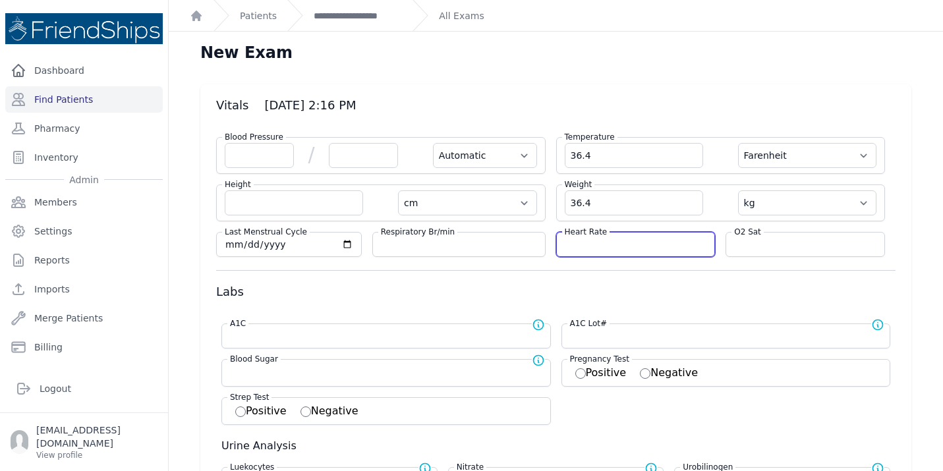
select select
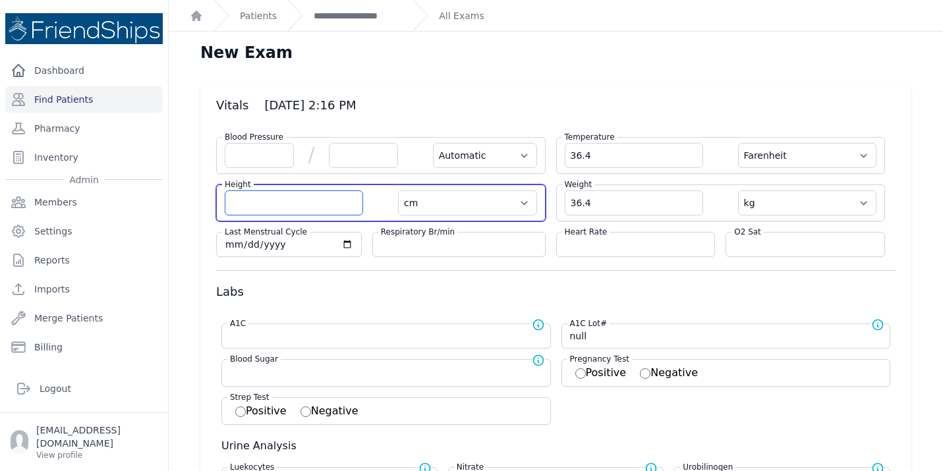
click at [252, 204] on input "number" at bounding box center [294, 202] width 138 height 25
paste input "153.9"
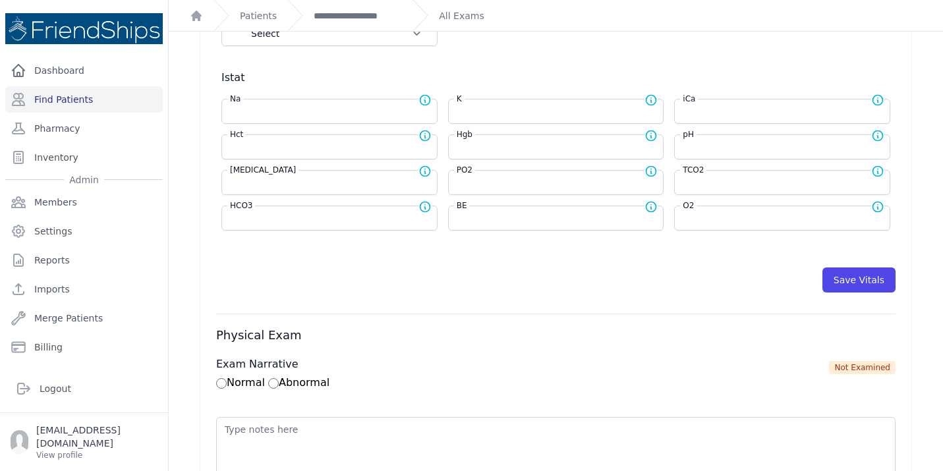
scroll to position [557, 0]
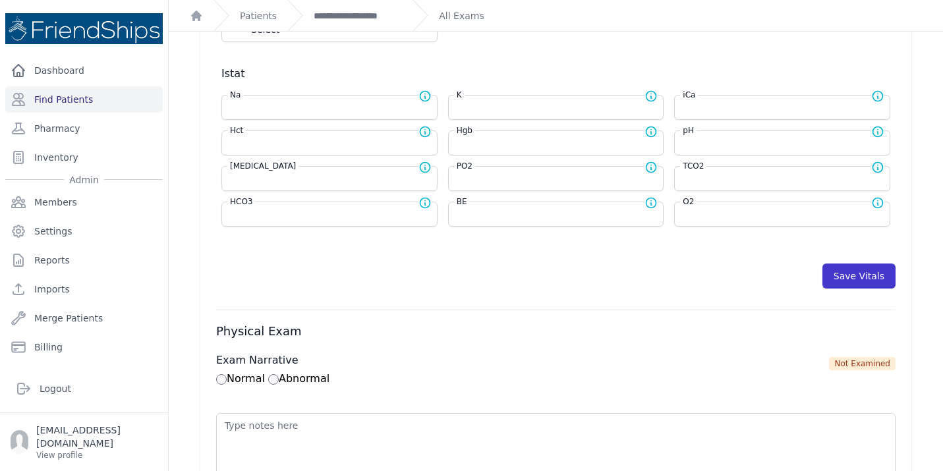
type input "153.9"
click at [855, 267] on button "Save Vitals" at bounding box center [858, 276] width 73 height 25
select select "Automatic"
select select "F"
select select "cm"
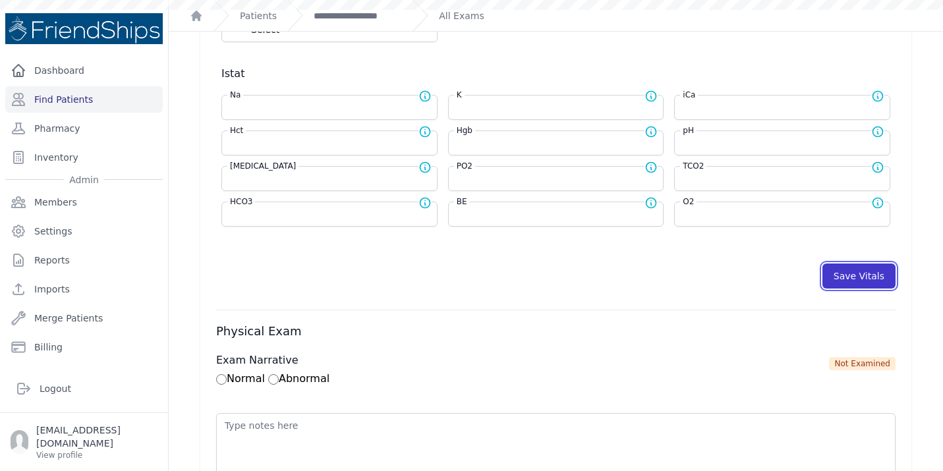
select select "kg"
select select
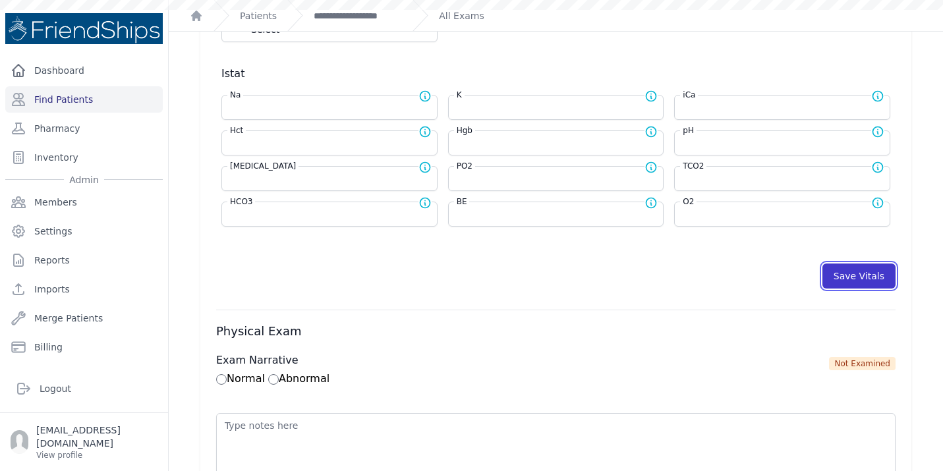
select select
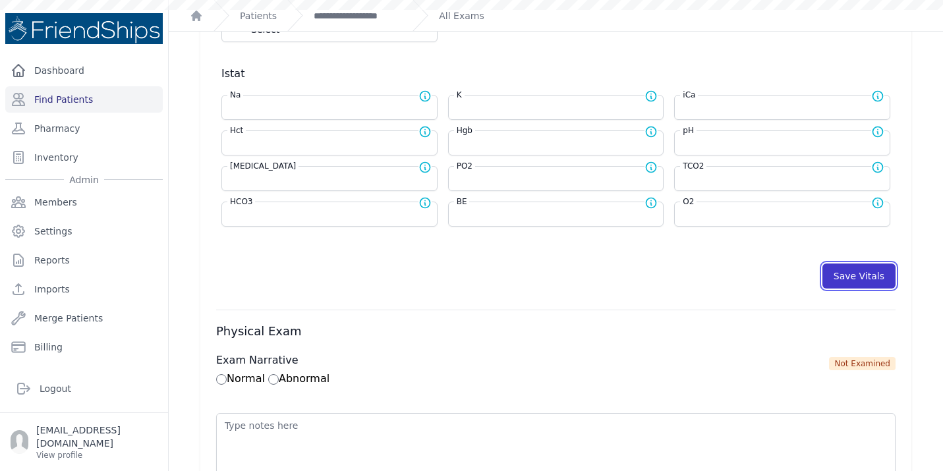
select select
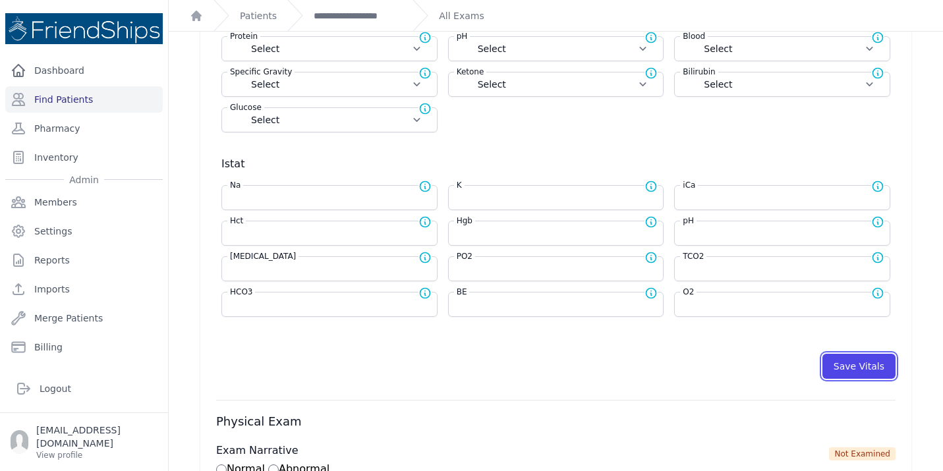
scroll to position [472, 0]
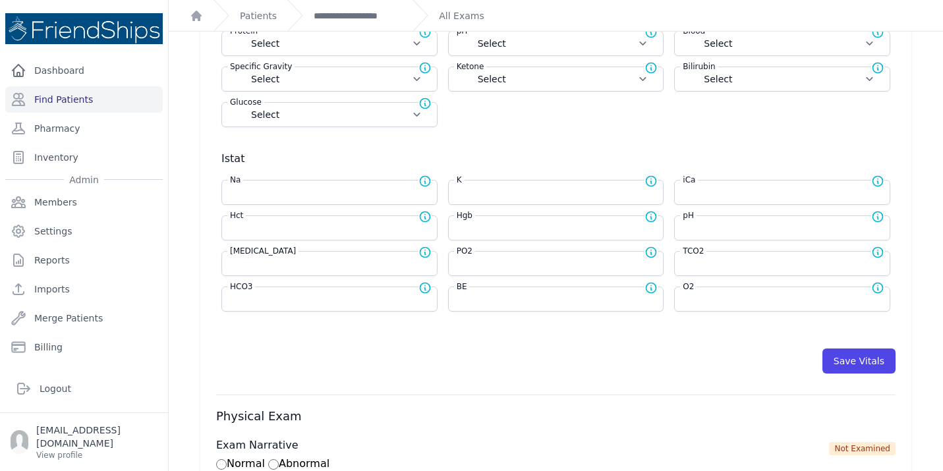
click at [505, 235] on div "Hgb Normal range for Hgb is 12 - 17" at bounding box center [556, 228] width 216 height 25
click at [490, 229] on input "number" at bounding box center [556, 227] width 199 height 13
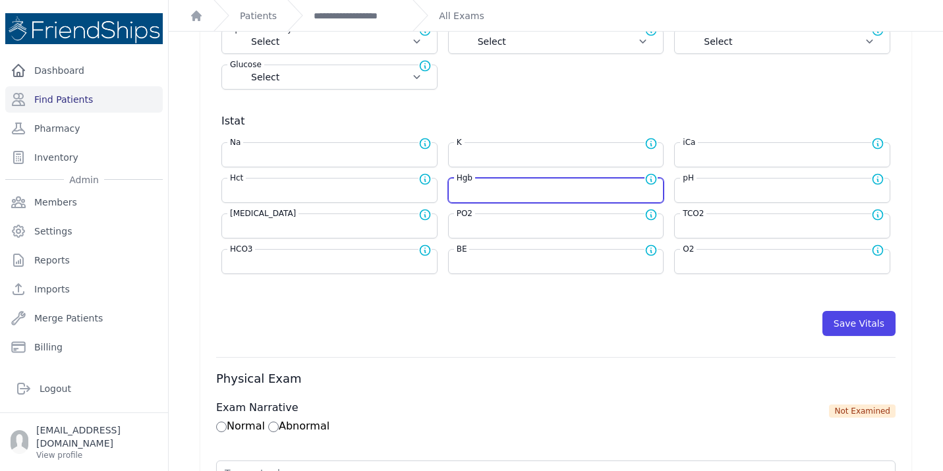
scroll to position [509, 0]
type input "12.2"
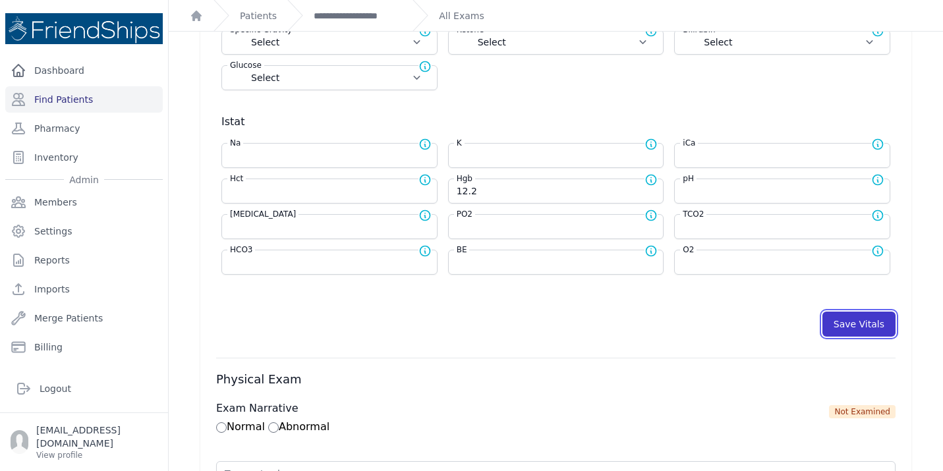
click at [875, 326] on button "Save Vitals" at bounding box center [858, 324] width 73 height 25
select select "Automatic"
select select "F"
select select "cm"
select select "kg"
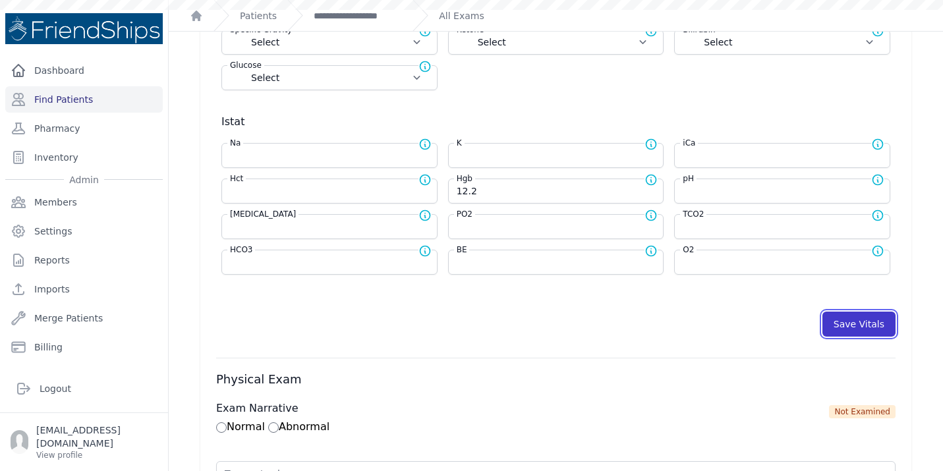
select select
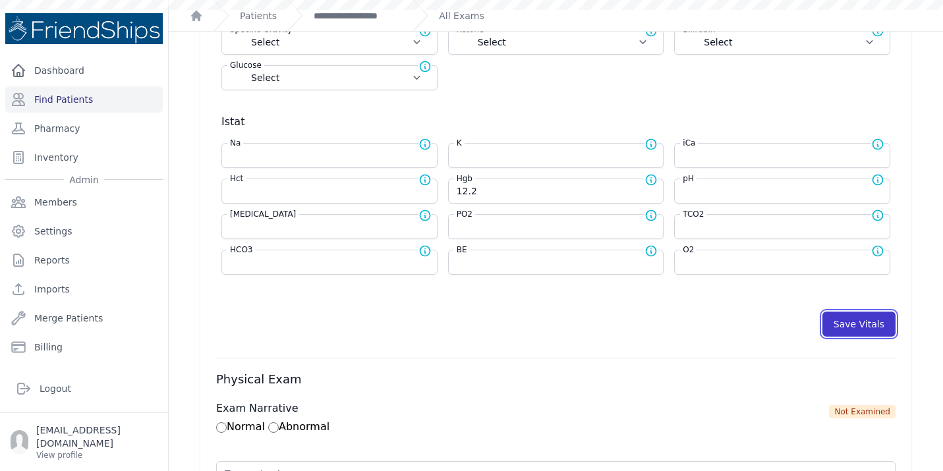
select select
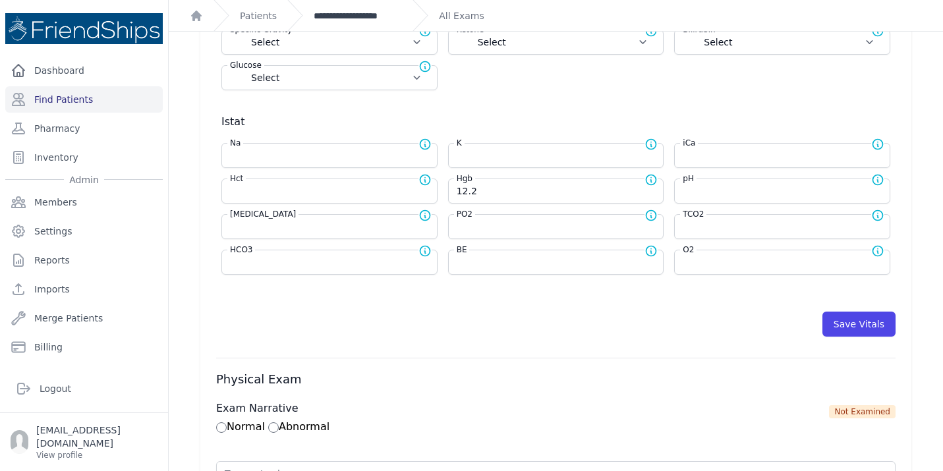
click at [349, 15] on link "**********" at bounding box center [358, 15] width 88 height 13
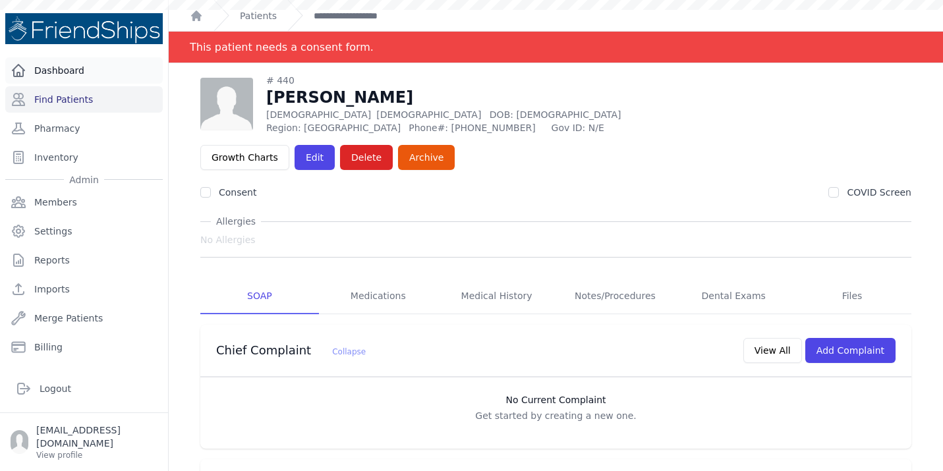
click at [83, 69] on link "Dashboard" at bounding box center [84, 70] width 158 height 26
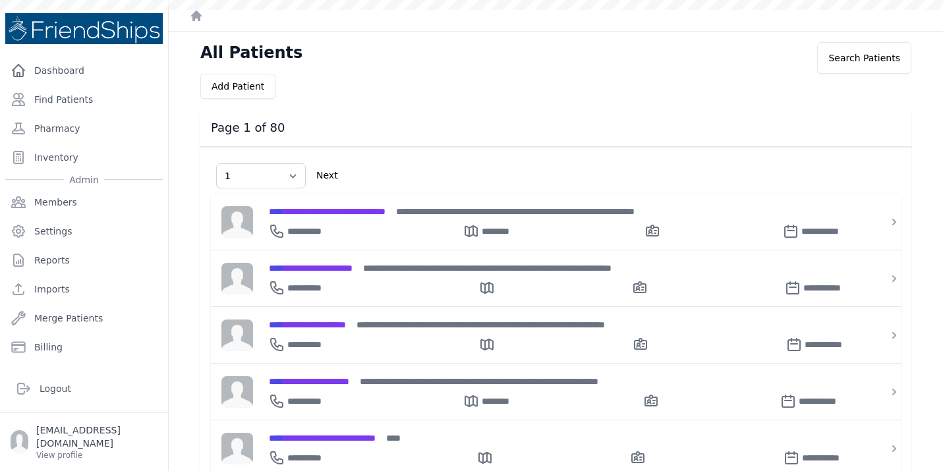
select select "1"
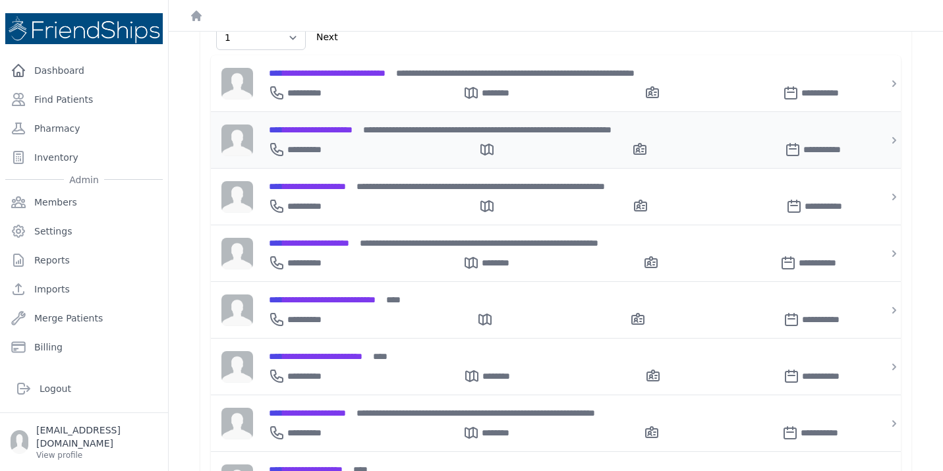
scroll to position [142, 0]
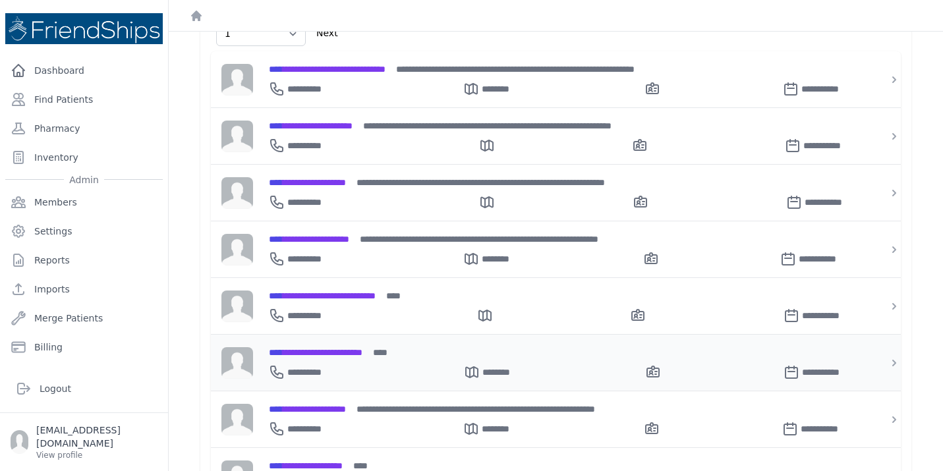
click at [362, 352] on span "**********" at bounding box center [316, 352] width 94 height 9
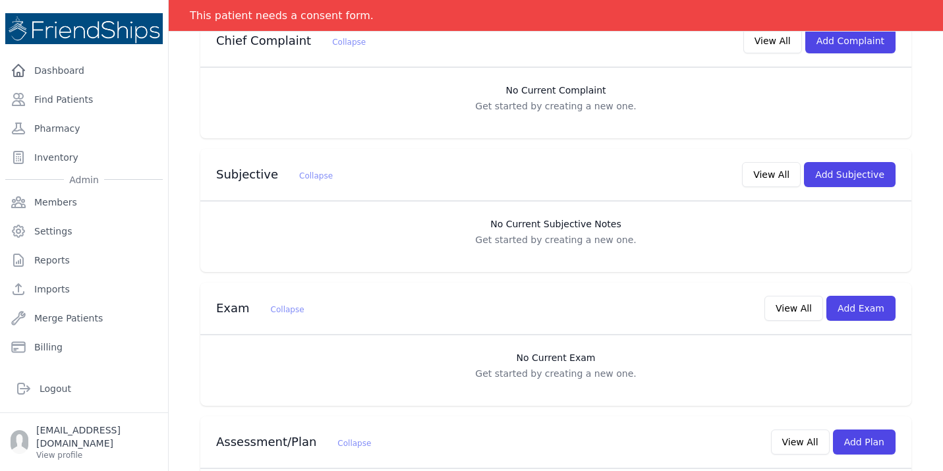
scroll to position [353, 0]
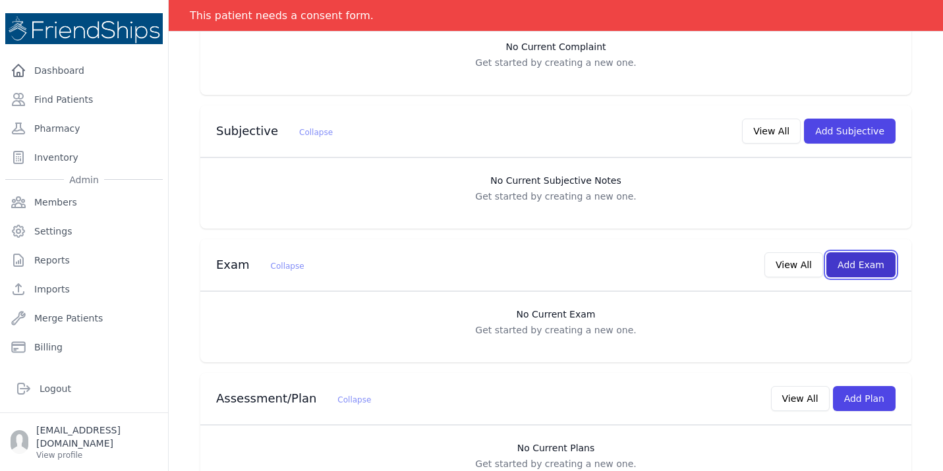
click at [877, 252] on button "Add Exam" at bounding box center [860, 264] width 69 height 25
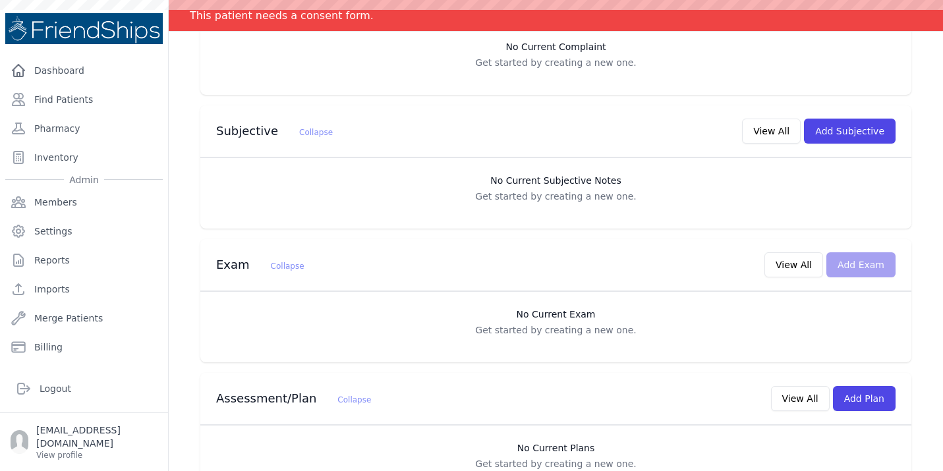
scroll to position [0, 0]
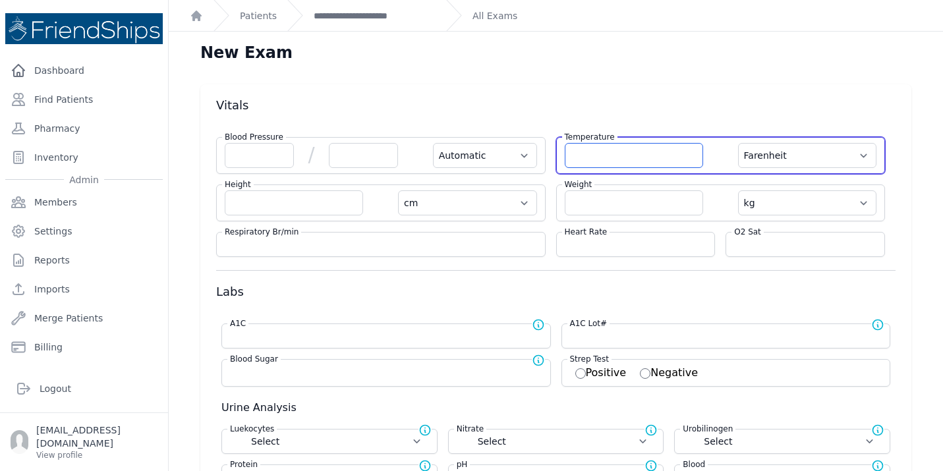
click at [589, 161] on input "number" at bounding box center [634, 155] width 138 height 25
type input "36.5"
click at [861, 159] on select "Farenheit Celcius" at bounding box center [807, 155] width 138 height 25
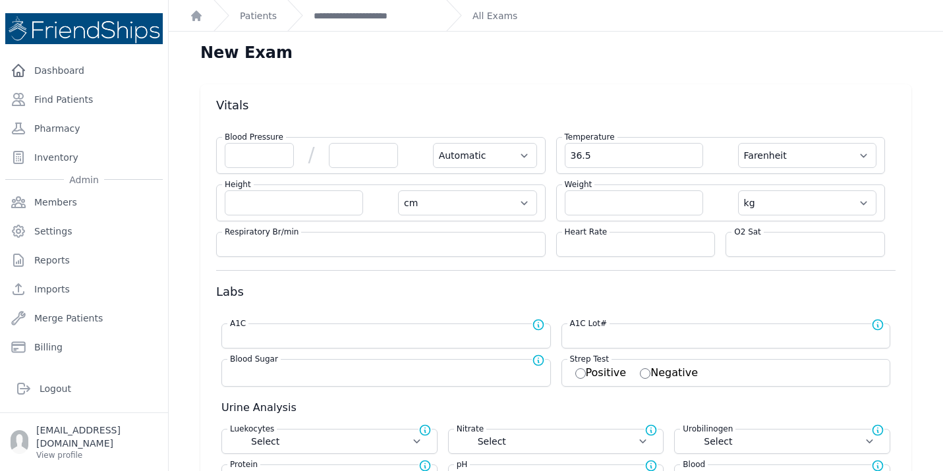
select select "Automatic"
select select "cm"
select select "kg"
select select
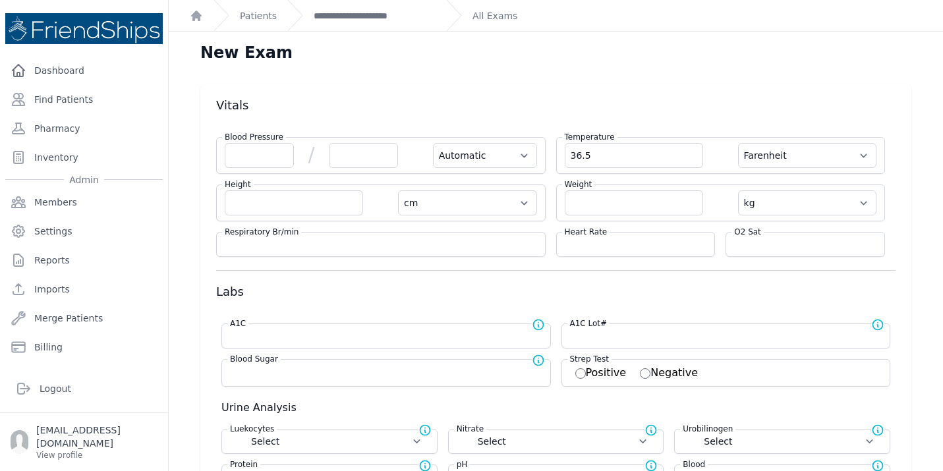
select select
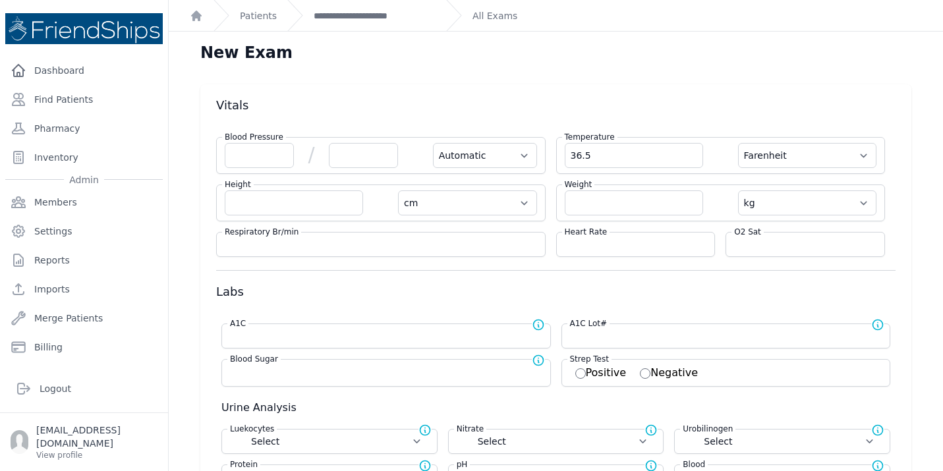
select select
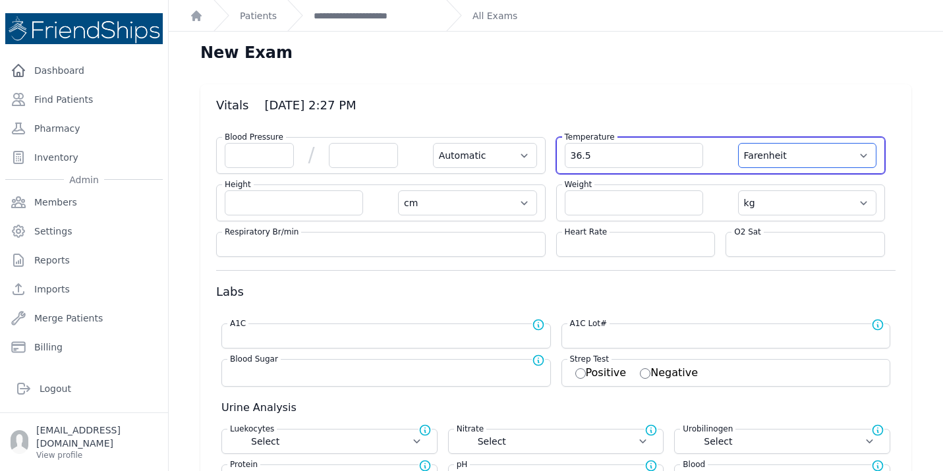
click at [861, 156] on select "Farenheit Celcius" at bounding box center [807, 155] width 138 height 25
select select "C"
select select "Automatic"
select select "cm"
select select "kg"
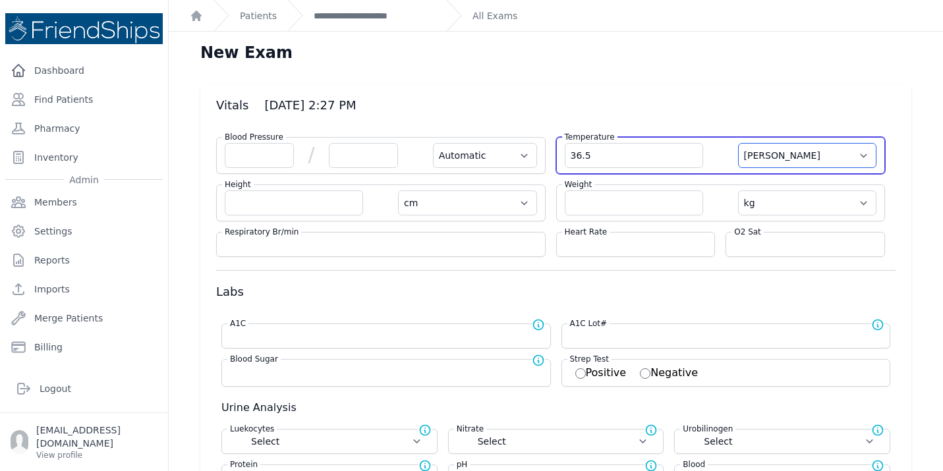
select select
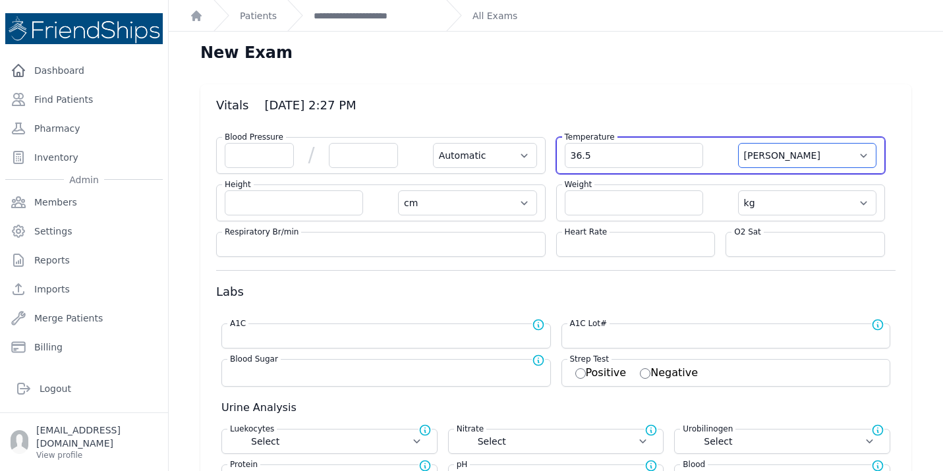
select select
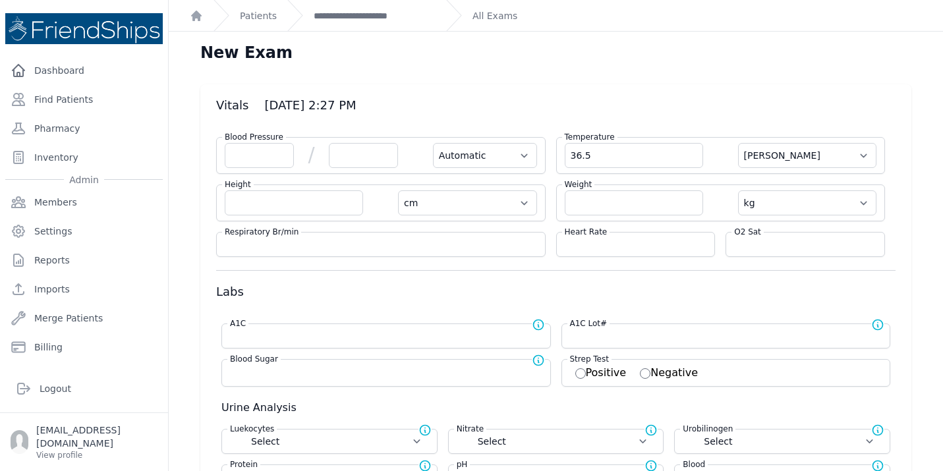
click at [728, 293] on h3 "Labs" at bounding box center [555, 292] width 679 height 16
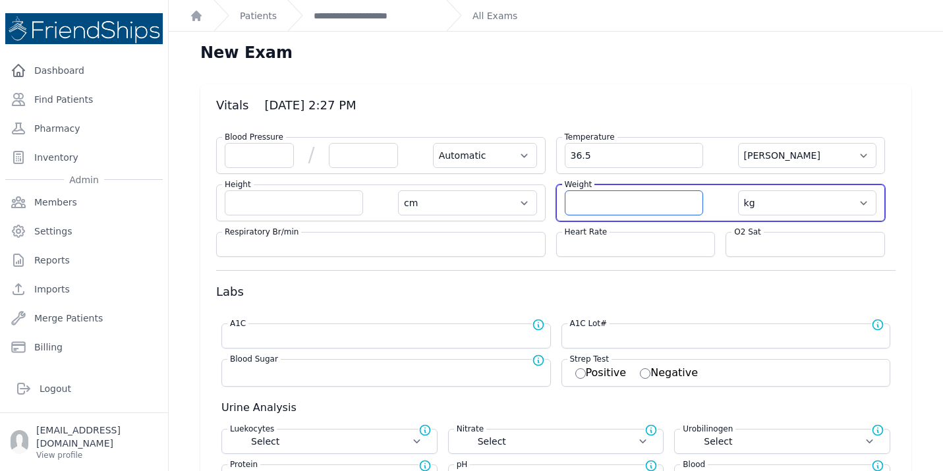
click at [603, 212] on input "number" at bounding box center [634, 202] width 138 height 25
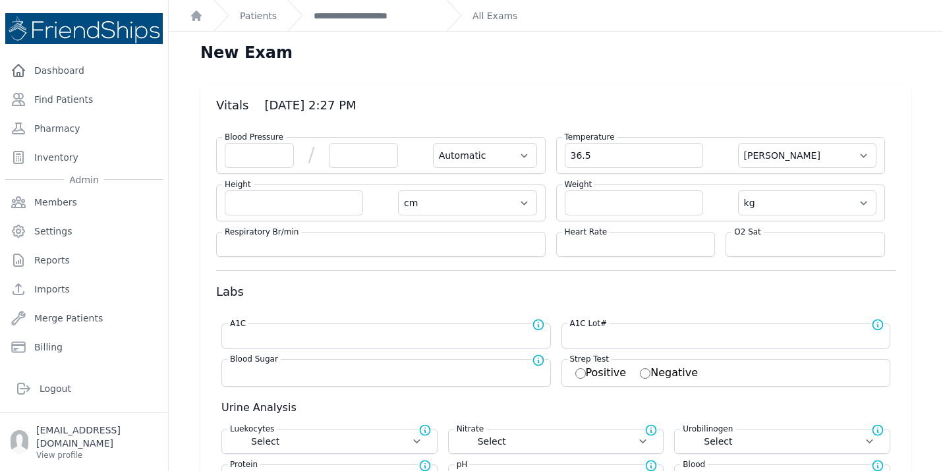
click at [235, 169] on div "Blood Pressure / Automatic Manual" at bounding box center [381, 155] width 330 height 37
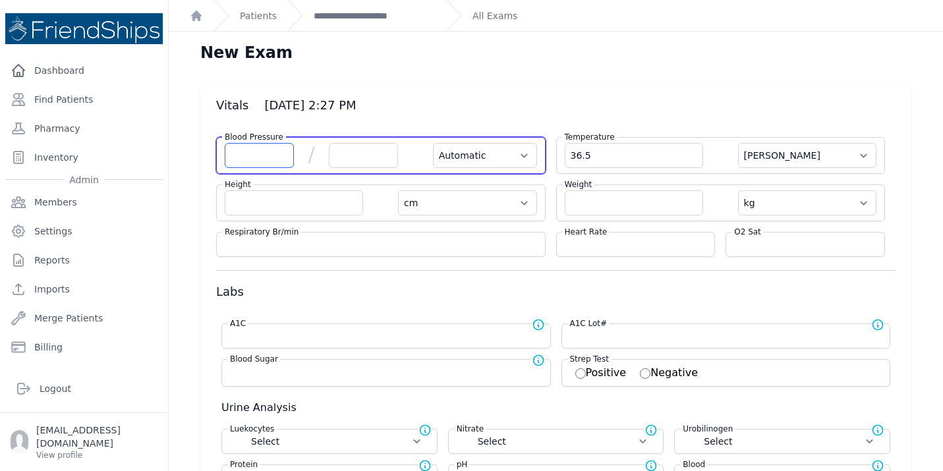
click at [250, 154] on input "number" at bounding box center [259, 155] width 69 height 25
type input "108"
click at [352, 145] on input "number" at bounding box center [363, 155] width 69 height 25
select select "Automatic"
select select "C"
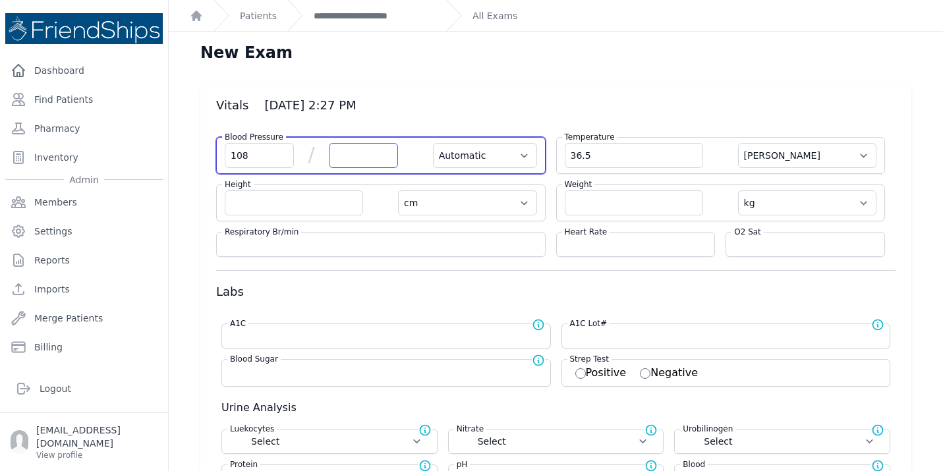
select select "cm"
select select "kg"
select select
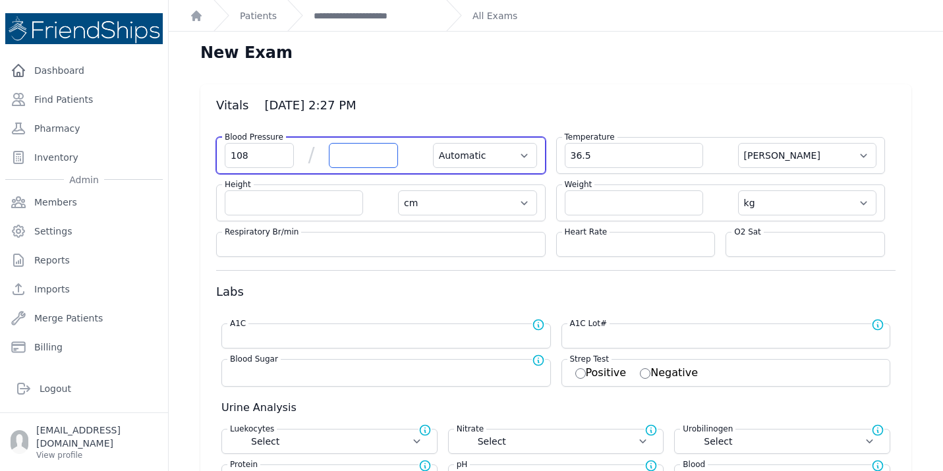
select select
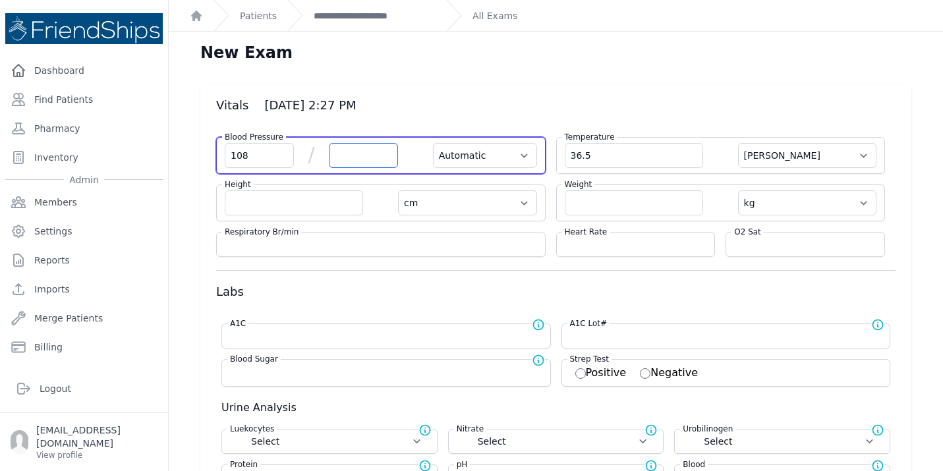
select select
type input "63"
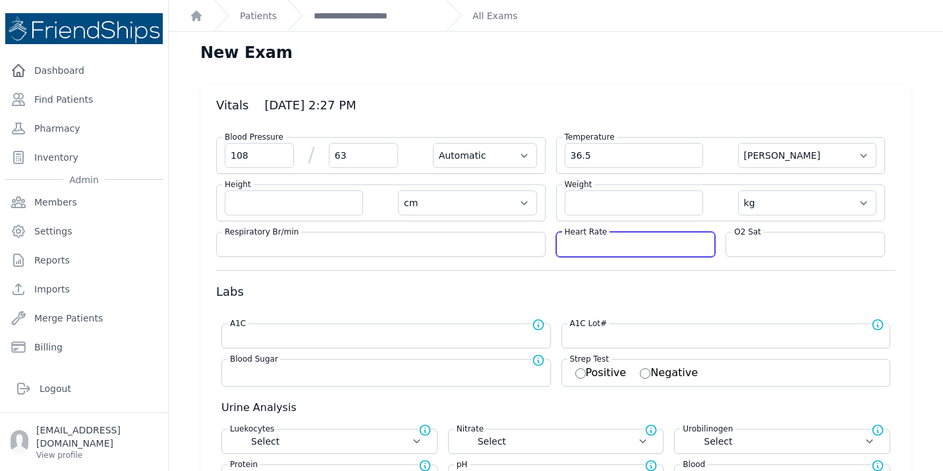
click at [674, 246] on input "number" at bounding box center [636, 244] width 142 height 13
select select "Automatic"
select select "C"
select select "cm"
select select "kg"
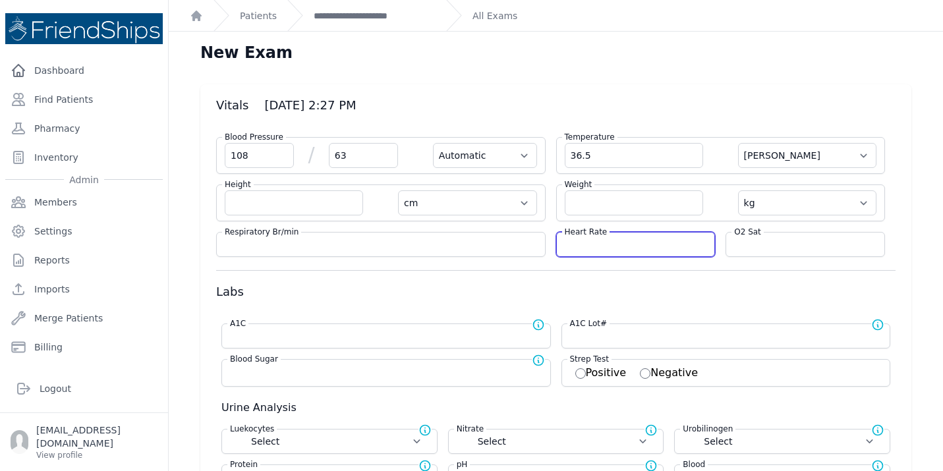
select select
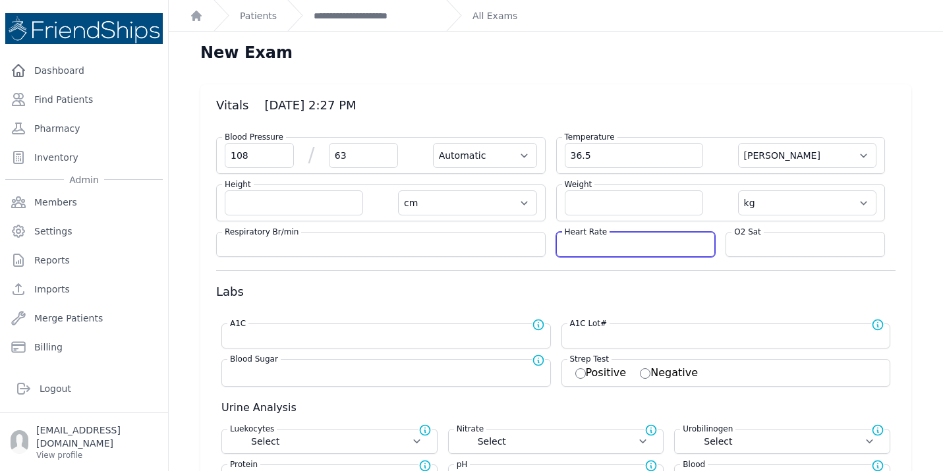
select select
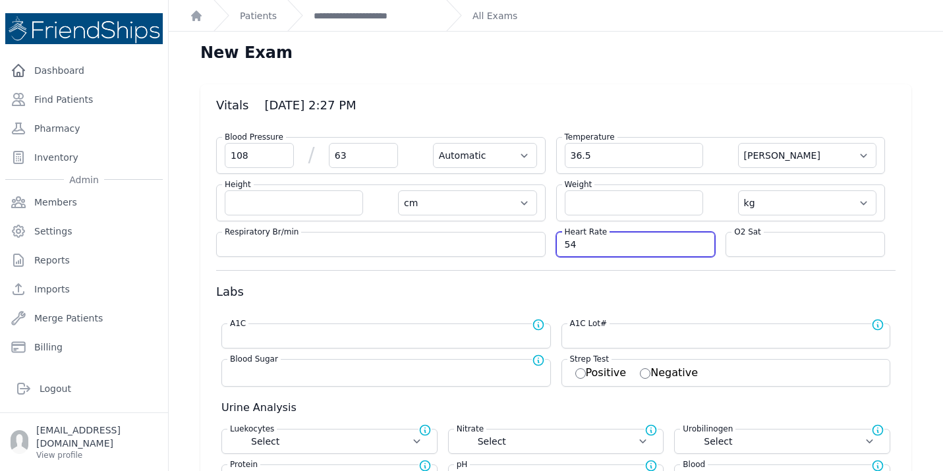
type input "54"
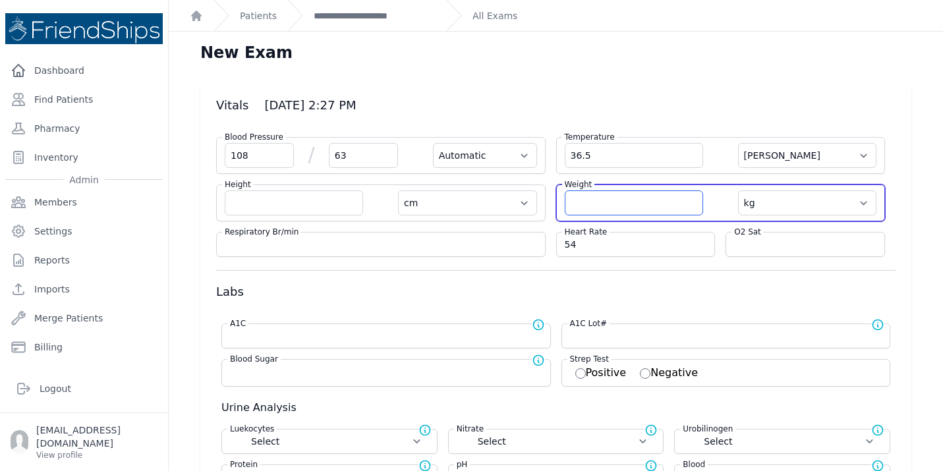
click at [625, 210] on input "number" at bounding box center [634, 202] width 138 height 25
select select "Automatic"
select select "C"
select select "cm"
select select "kg"
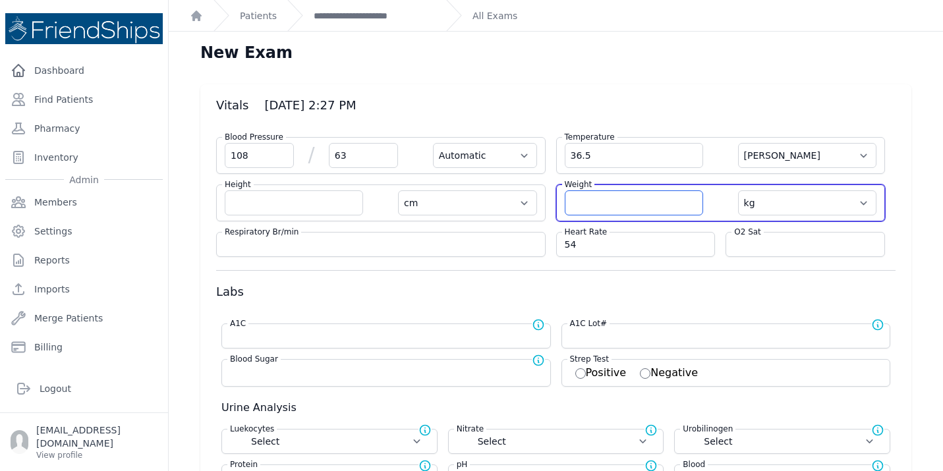
select select
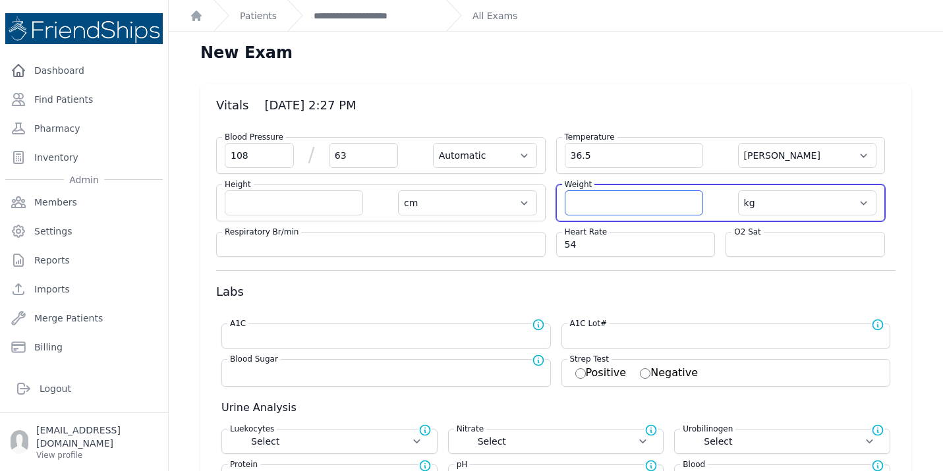
select select
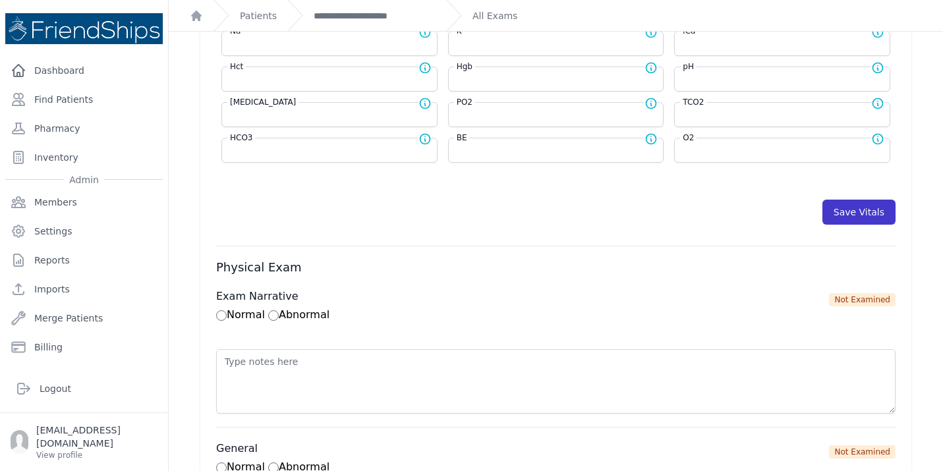
scroll to position [573, 0]
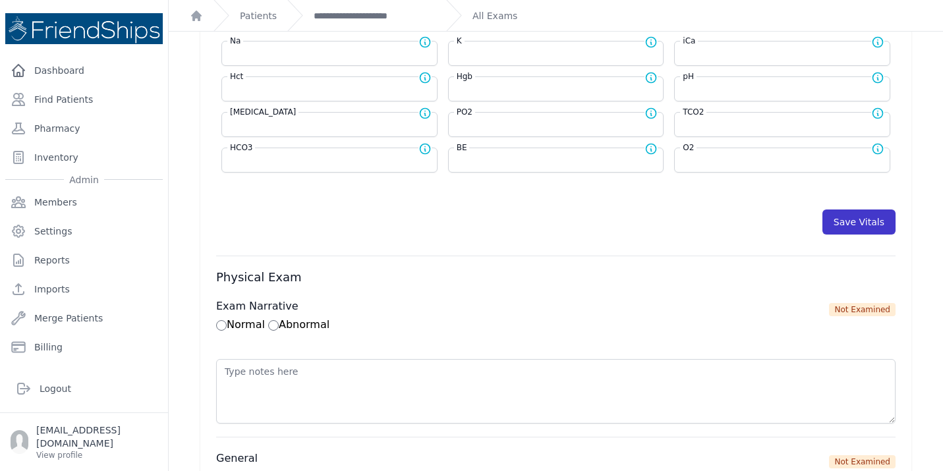
type input "63.7"
click at [857, 226] on button "Save Vitals" at bounding box center [858, 222] width 73 height 25
select select "Automatic"
select select "cm"
select select "kg"
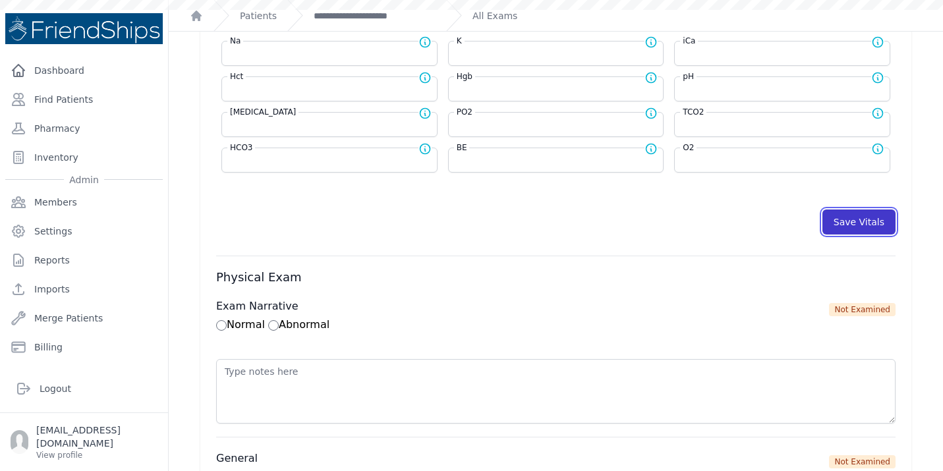
select select
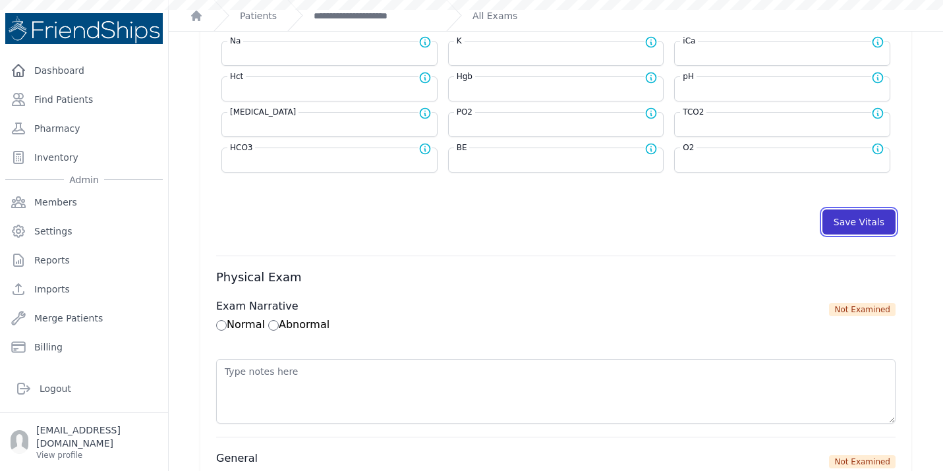
select select
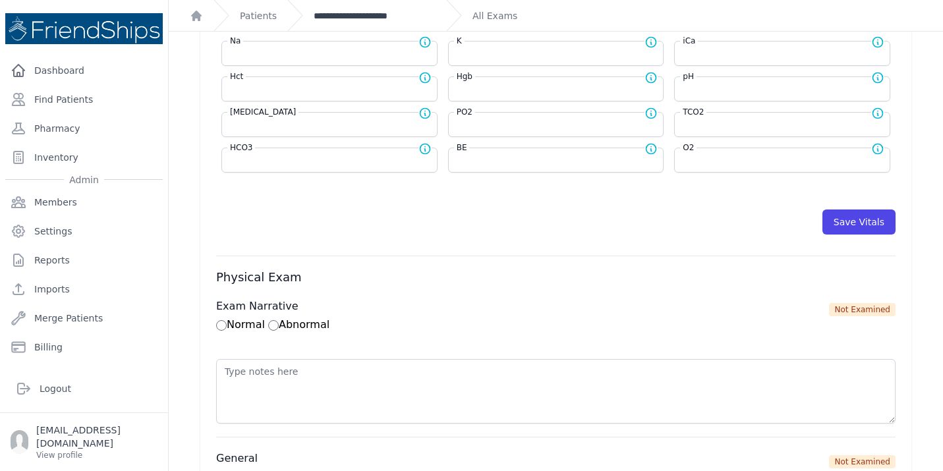
click at [398, 14] on link "**********" at bounding box center [375, 15] width 122 height 13
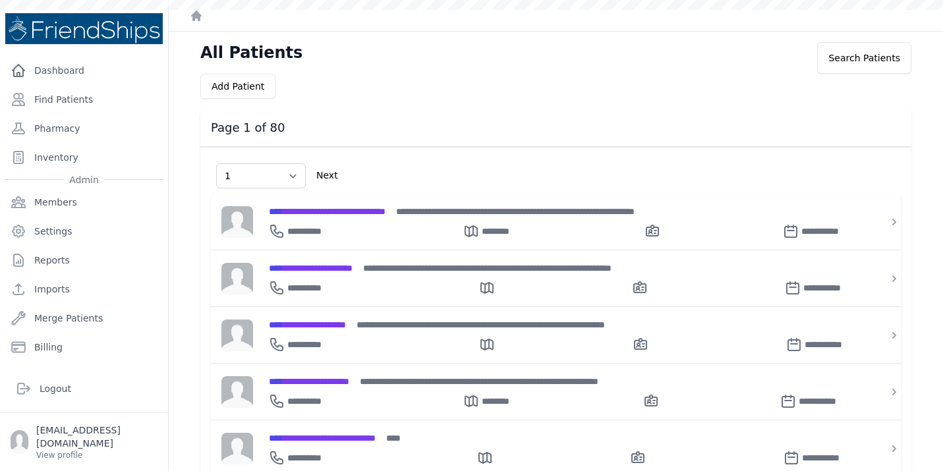
select select "1"
click at [65, 100] on link "Find Patients" at bounding box center [84, 99] width 158 height 26
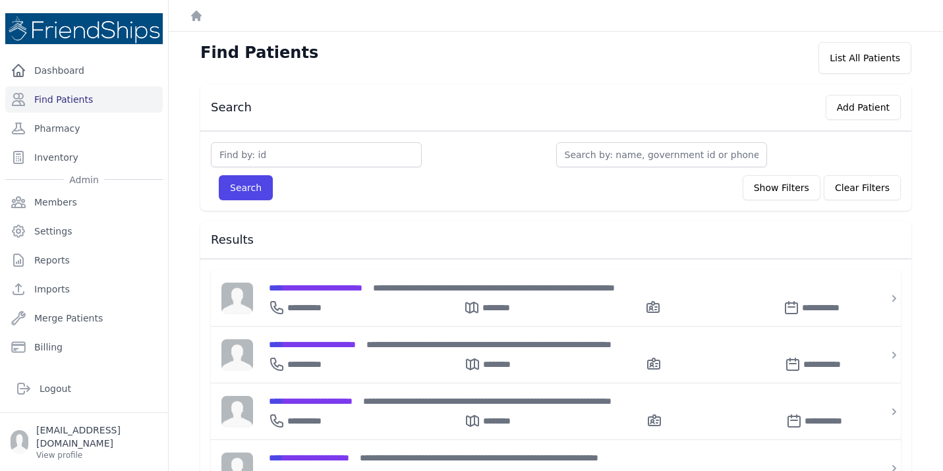
click at [633, 167] on div "Search Show Filters Clear Filters" at bounding box center [556, 183] width 690 height 33
click at [623, 153] on input "text" at bounding box center [661, 154] width 211 height 25
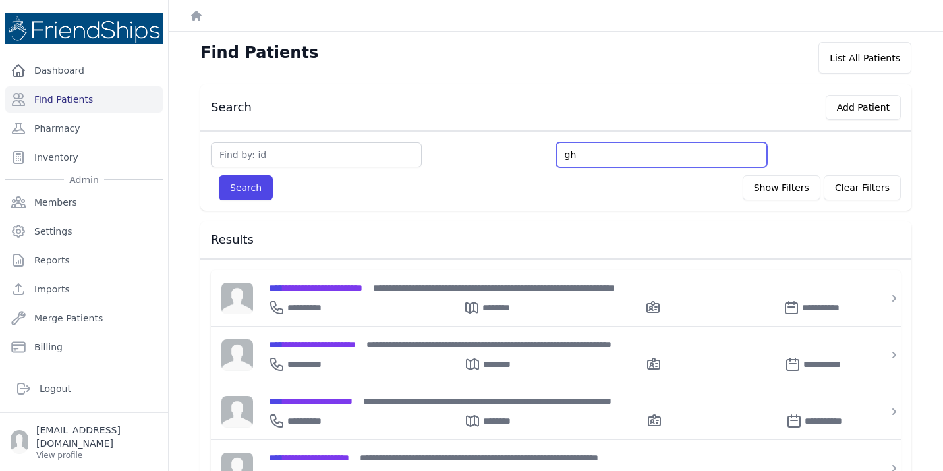
type input "gha"
type input "ghay"
type input "ghayya"
type input "ghayyad"
click at [219, 175] on button "Search" at bounding box center [246, 187] width 54 height 25
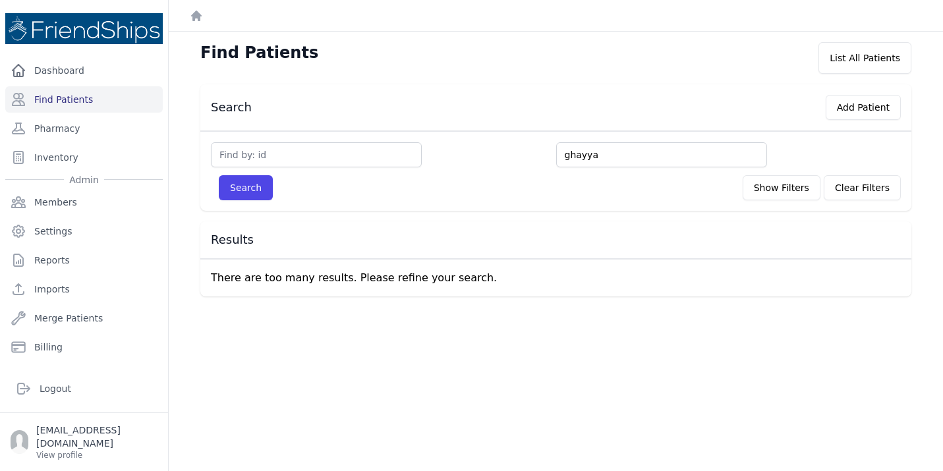
type input "ghayya"
type input "ghayyadh"
click at [219, 175] on button "Search" at bounding box center [246, 187] width 54 height 25
click at [770, 192] on button "Show Filters" at bounding box center [782, 187] width 78 height 25
select select
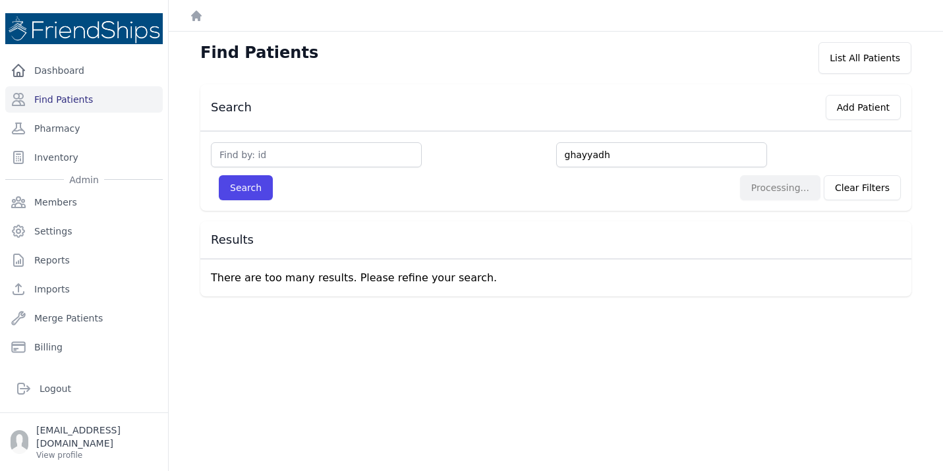
select select
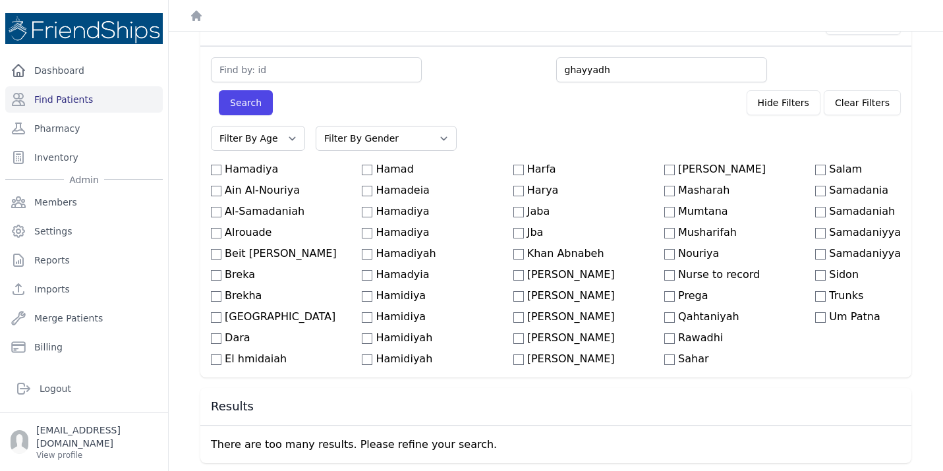
scroll to position [88, 0]
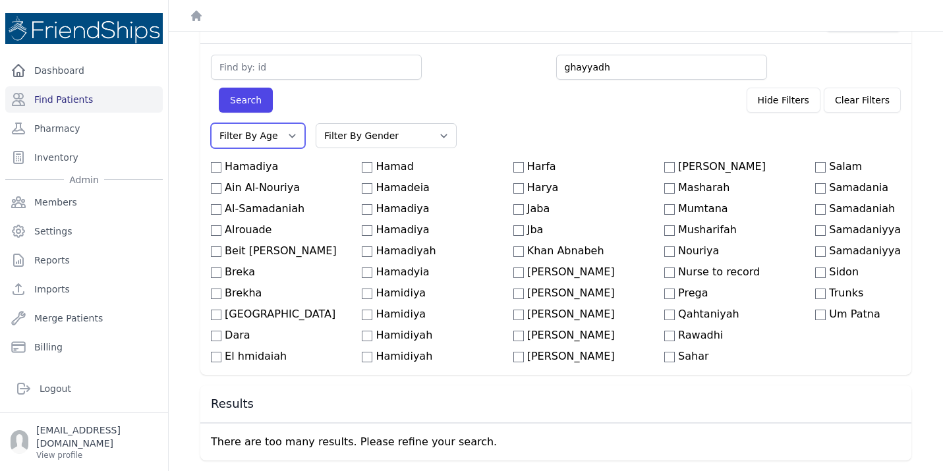
click at [289, 132] on select "Filter By Age [DEMOGRAPHIC_DATA] 21-40 41-60 60+" at bounding box center [258, 135] width 94 height 25
select select "0-20"
select select
click at [393, 138] on div "ghayyadh Search Hide Filters Clear Filters Filter By Age [DEMOGRAPHIC_DATA] 21-…" at bounding box center [555, 208] width 711 height 331
select select "0-20"
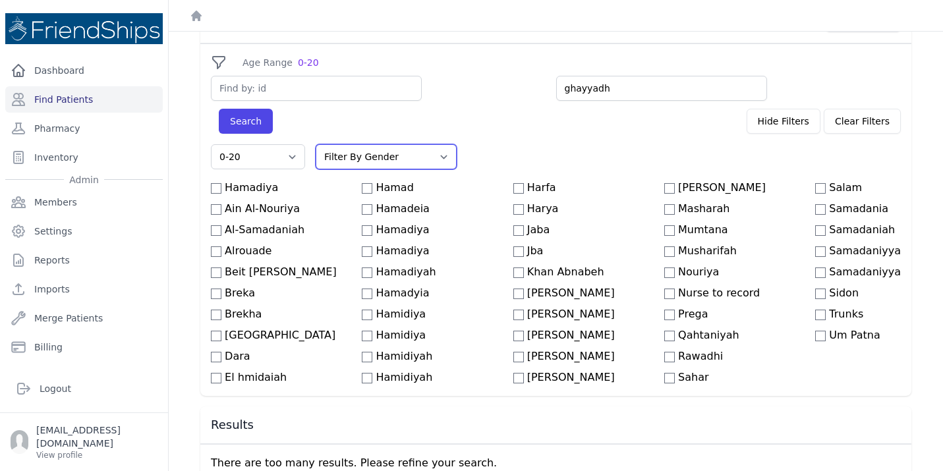
click at [395, 161] on select "Filter By Gender [DEMOGRAPHIC_DATA] [DEMOGRAPHIC_DATA]" at bounding box center [386, 156] width 141 height 25
select select "[DEMOGRAPHIC_DATA]"
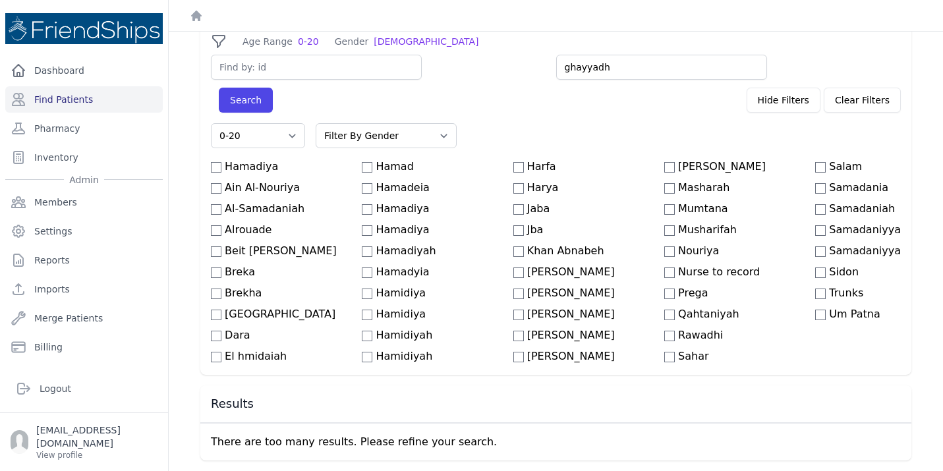
click at [471, 141] on div "Filter By Age [DEMOGRAPHIC_DATA] 21-40 41-60 60+ Filter By Gender [DEMOGRAPHIC_…" at bounding box center [556, 135] width 690 height 25
click at [247, 92] on button "Search" at bounding box center [246, 100] width 54 height 25
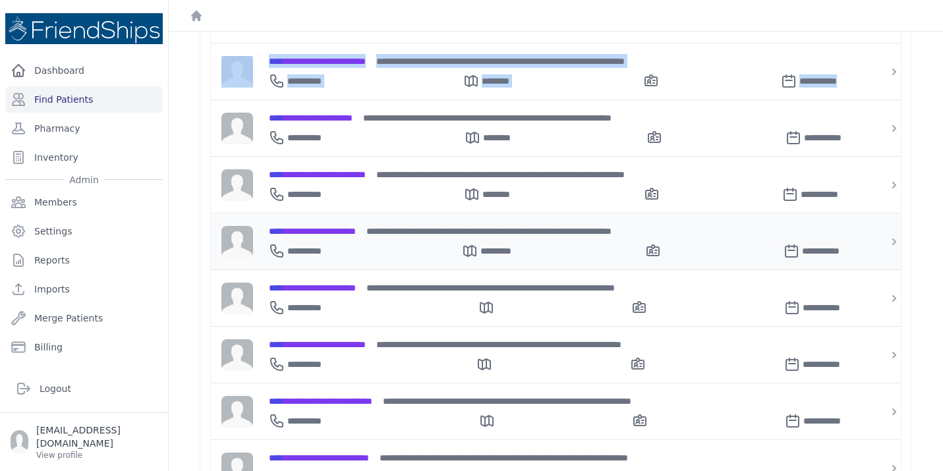
scroll to position [566, 0]
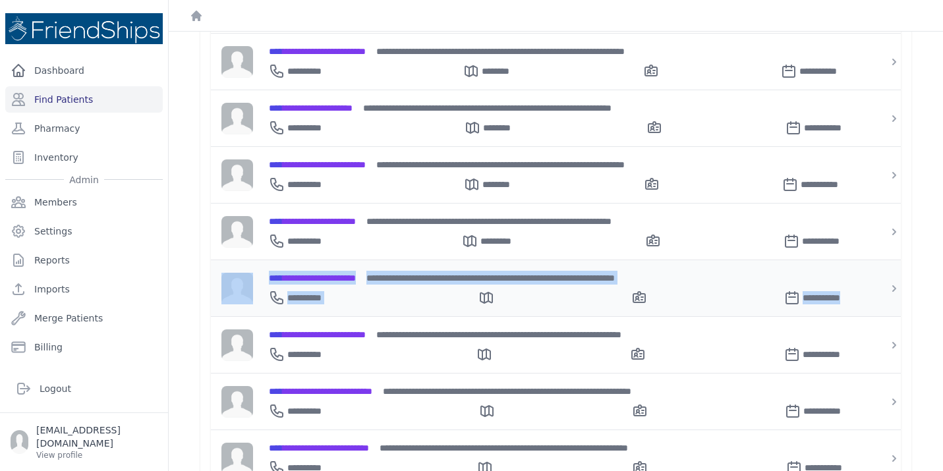
select select "0-20"
select select "[DEMOGRAPHIC_DATA]"
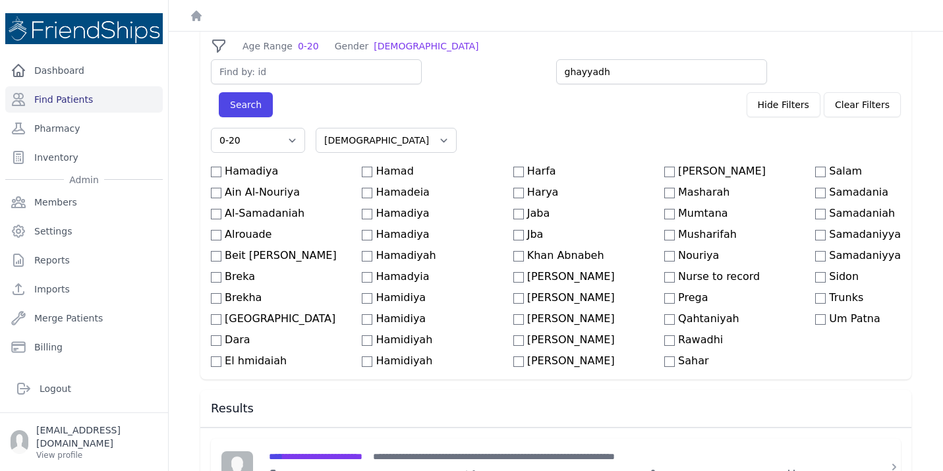
scroll to position [0, 0]
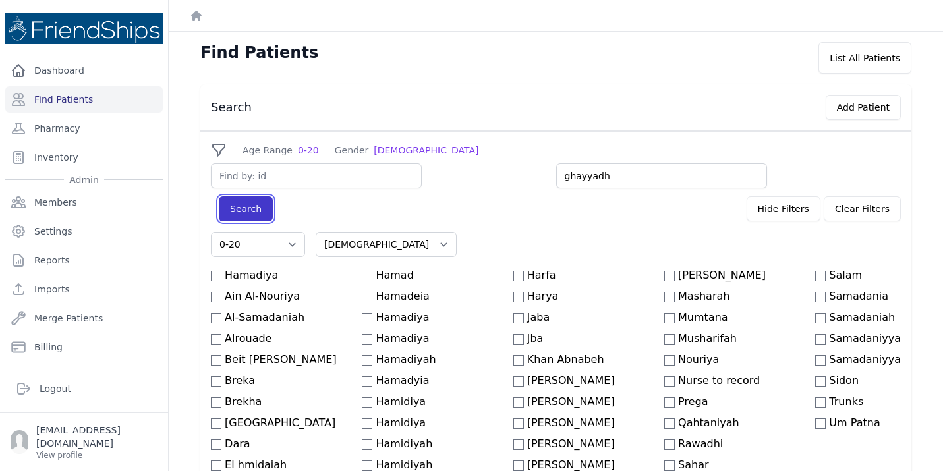
click at [235, 208] on button "Search" at bounding box center [246, 208] width 54 height 25
select select "0-20"
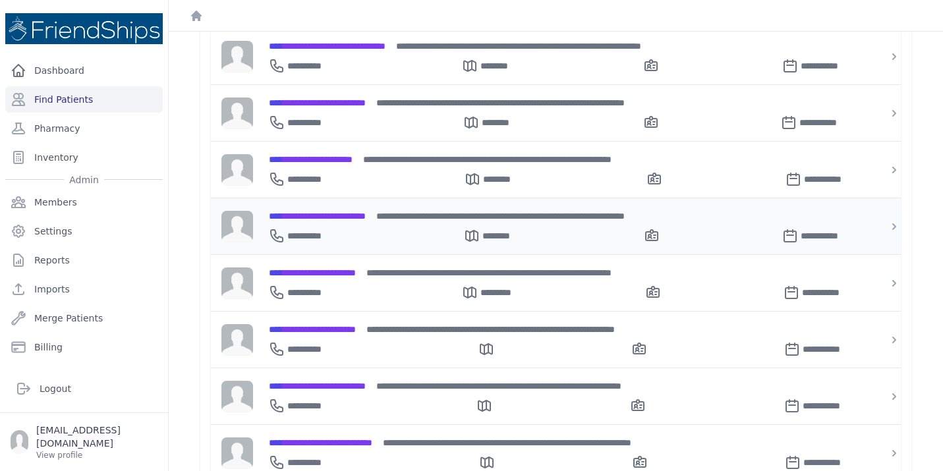
scroll to position [505, 0]
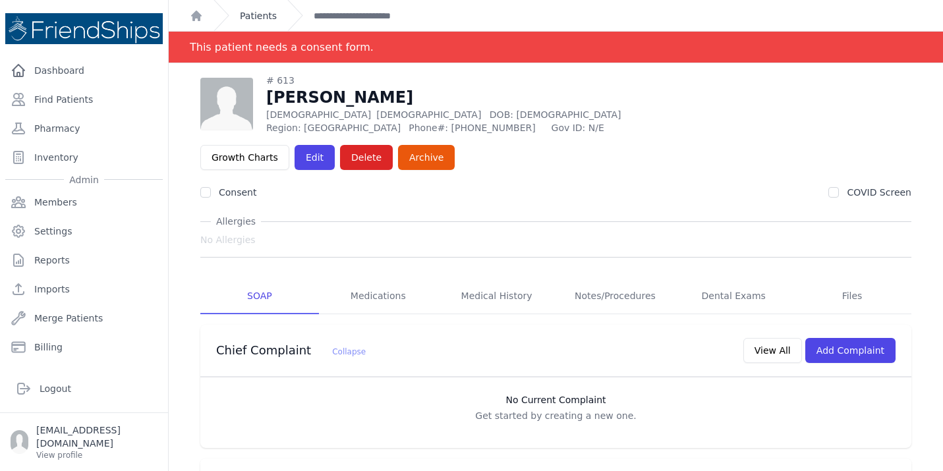
click at [256, 16] on link "Patients" at bounding box center [258, 15] width 37 height 13
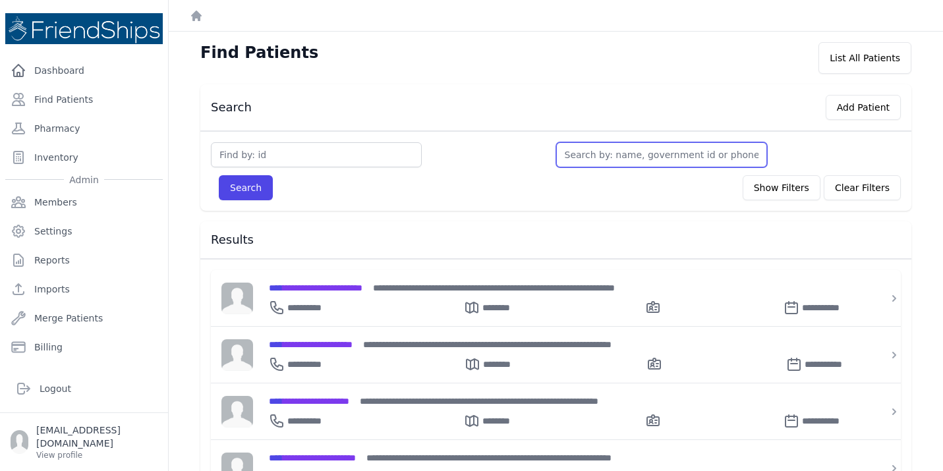
click at [611, 151] on input "text" at bounding box center [661, 154] width 211 height 25
type input "aia"
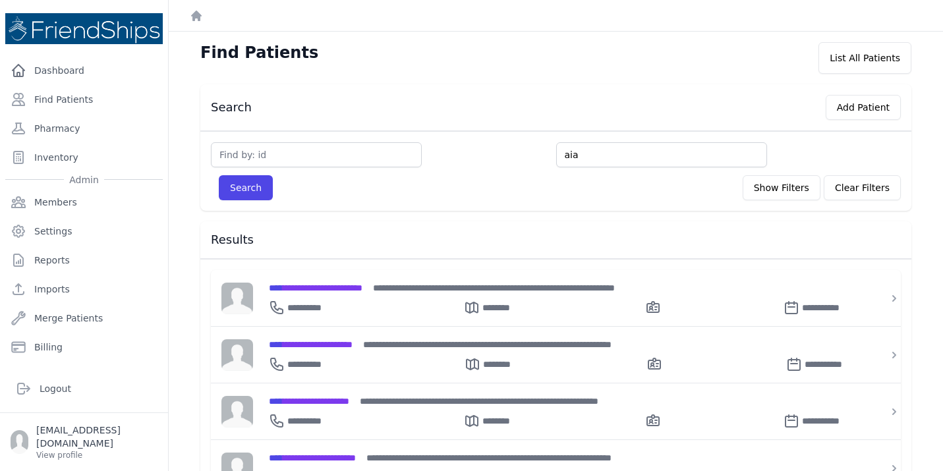
click at [219, 175] on button "Search" at bounding box center [246, 187] width 54 height 25
click at [628, 156] on input "aia" at bounding box center [661, 154] width 211 height 25
click at [619, 164] on input "aia" at bounding box center [661, 154] width 211 height 25
type input "aia"
type input "aia gh"
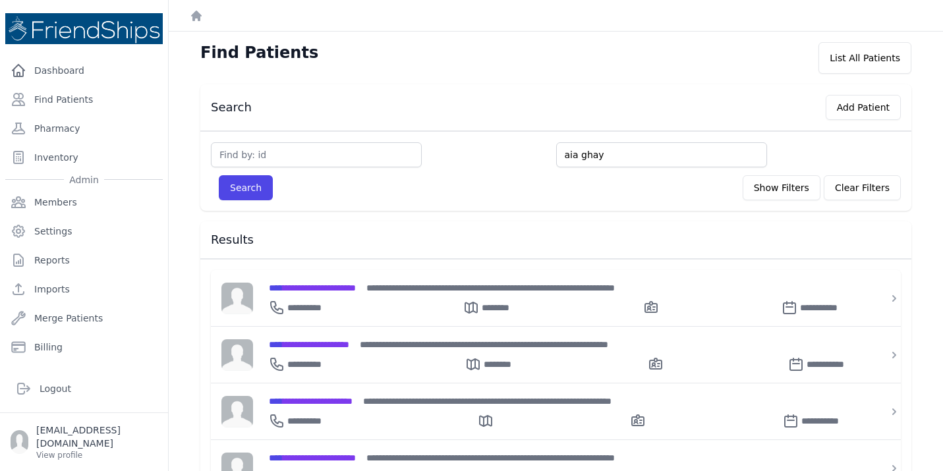
type input "aia ghay"
type input "aia ghayya"
type input "aia ghayyad"
type input "aia ghayyadh"
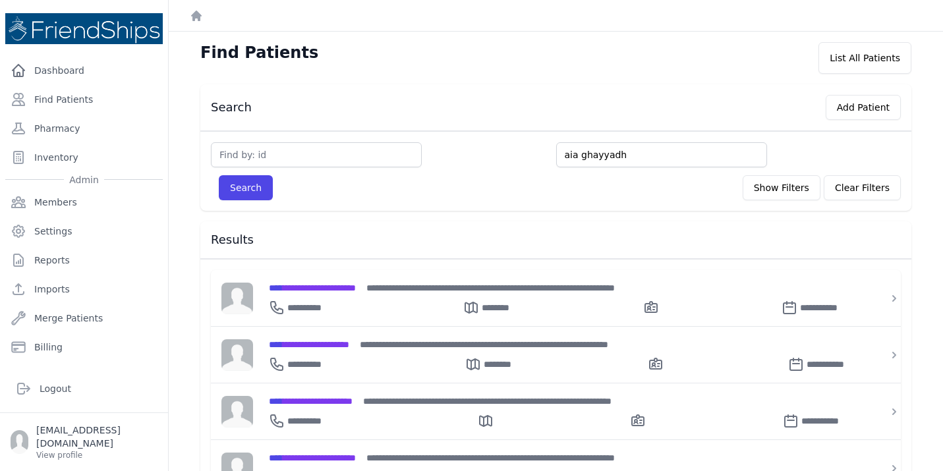
click at [219, 175] on button "Search" at bounding box center [246, 187] width 54 height 25
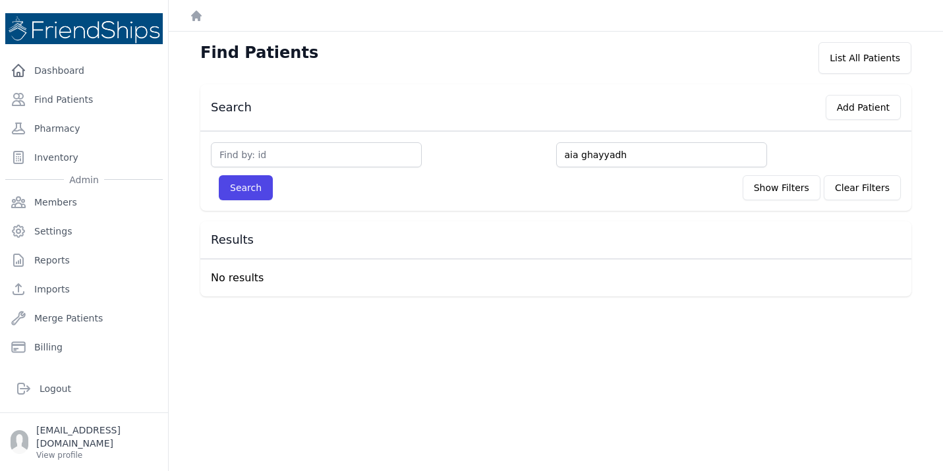
click at [648, 154] on input "aia ghayyadh" at bounding box center [661, 154] width 211 height 25
type input "aia ghayyad"
click at [219, 175] on button "Search" at bounding box center [246, 187] width 54 height 25
click at [605, 154] on input "aia ghayyad" at bounding box center [661, 154] width 211 height 25
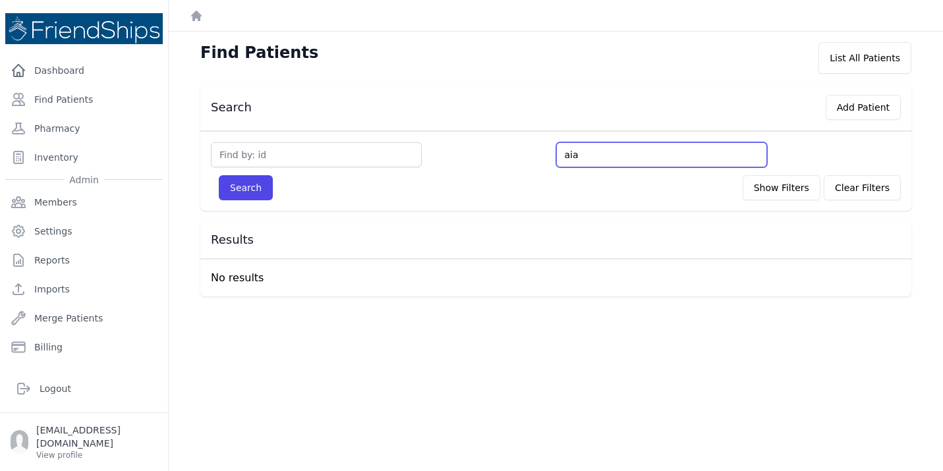
type input "aia"
click at [219, 175] on button "Search" at bounding box center [246, 187] width 54 height 25
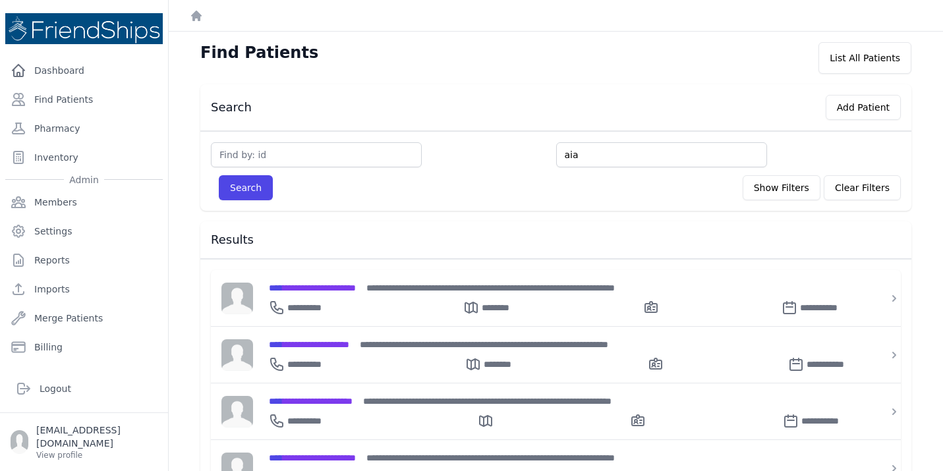
click at [438, 154] on div at bounding box center [383, 154] width 345 height 25
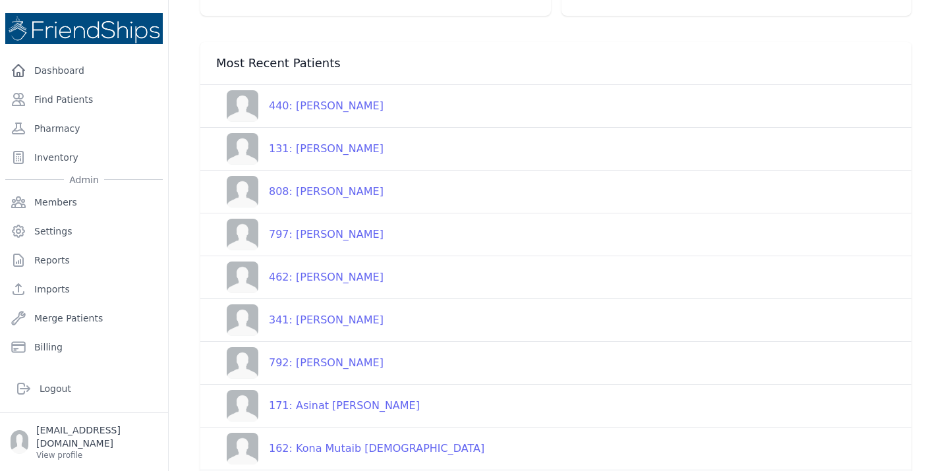
scroll to position [148, 0]
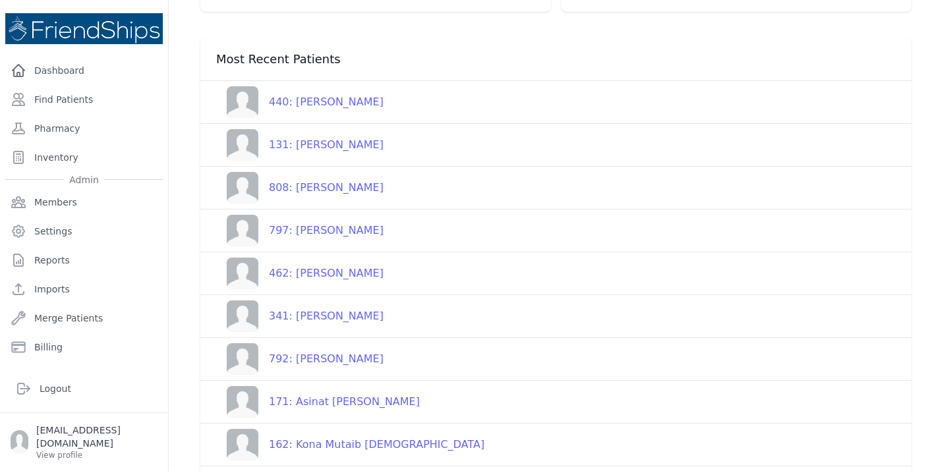
click at [357, 142] on div "131: [PERSON_NAME]" at bounding box center [320, 145] width 125 height 16
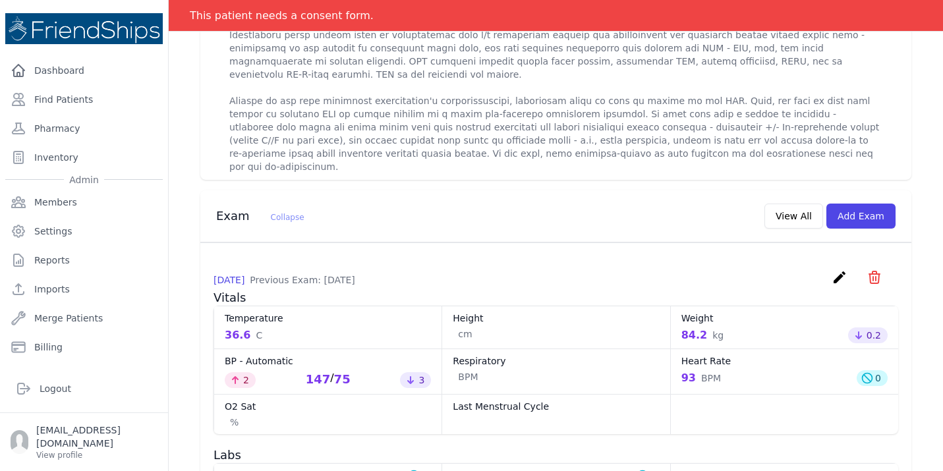
scroll to position [585, 0]
click at [851, 203] on button "Add Exam" at bounding box center [860, 215] width 69 height 25
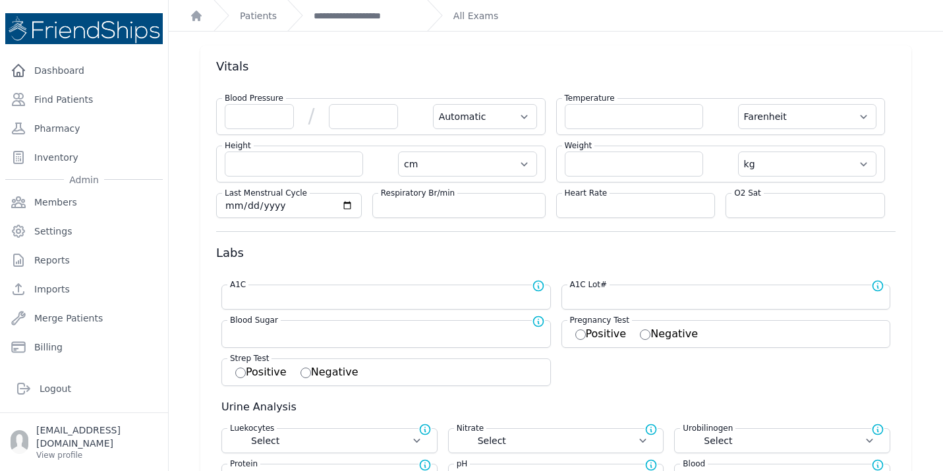
scroll to position [41, 0]
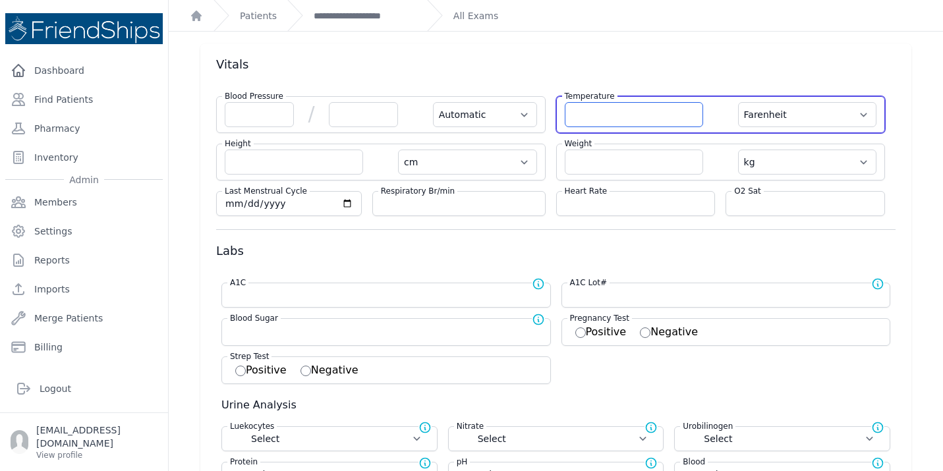
click at [591, 118] on input "number" at bounding box center [634, 114] width 138 height 25
type input "36.6"
click at [866, 107] on select "Farenheit [PERSON_NAME]" at bounding box center [807, 114] width 138 height 25
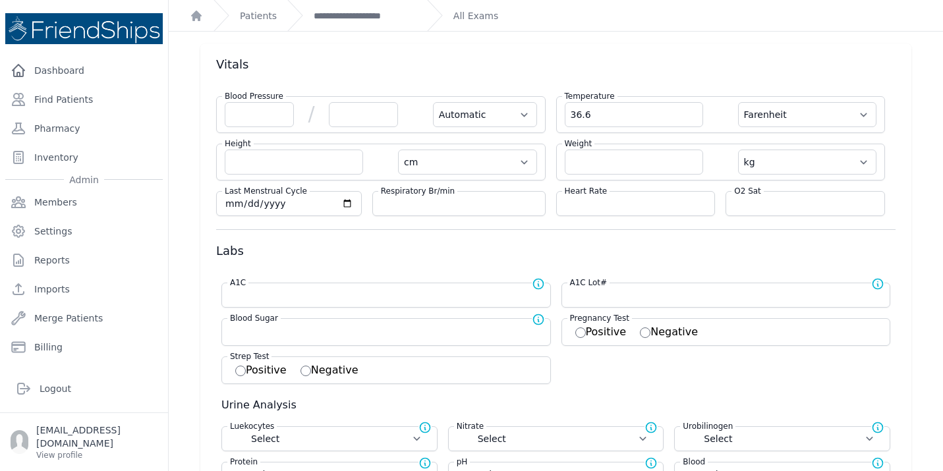
select select "Automatic"
select select "cm"
select select "kg"
select select
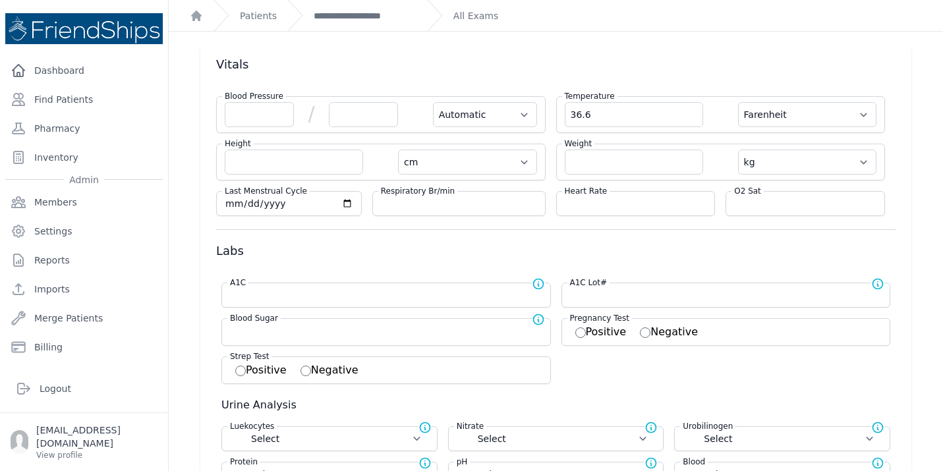
select select
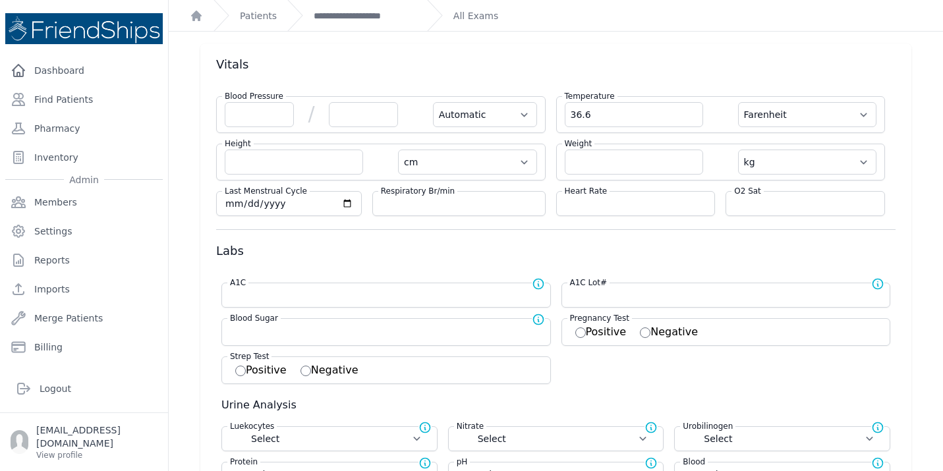
select select
click at [828, 132] on div "Temperature 36.6 Farenheit [PERSON_NAME]" at bounding box center [721, 114] width 330 height 37
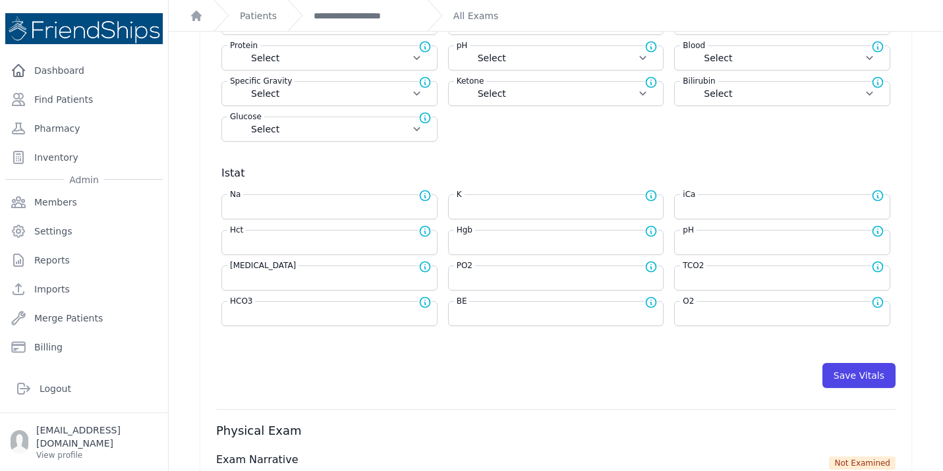
scroll to position [457, 0]
click at [863, 376] on button "Save Vitals" at bounding box center [858, 376] width 73 height 25
select select "Automatic"
select select "F"
select select "cm"
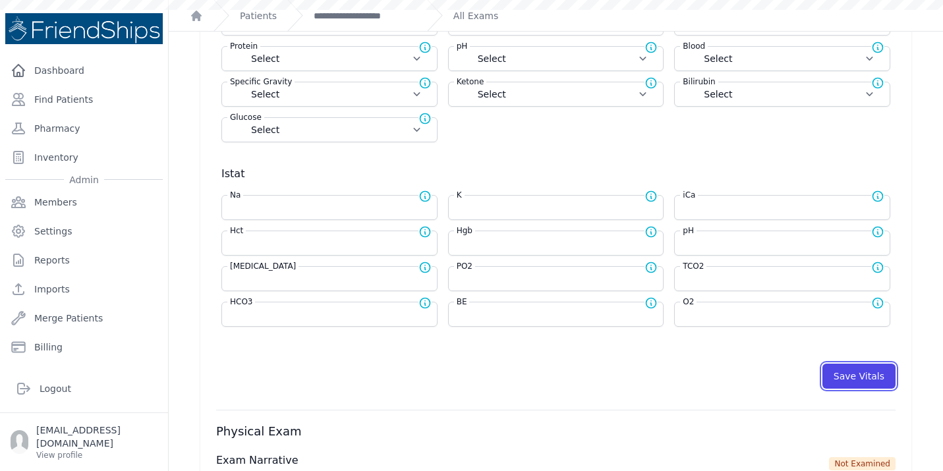
select select "kg"
select select
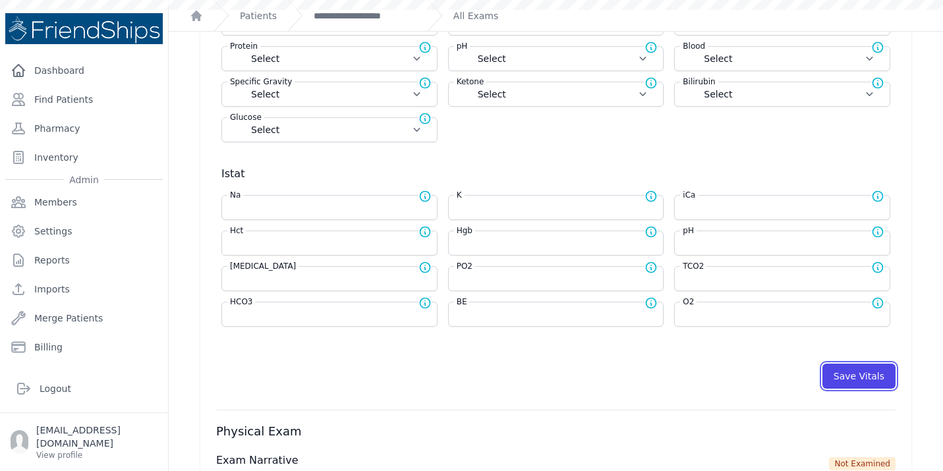
select select
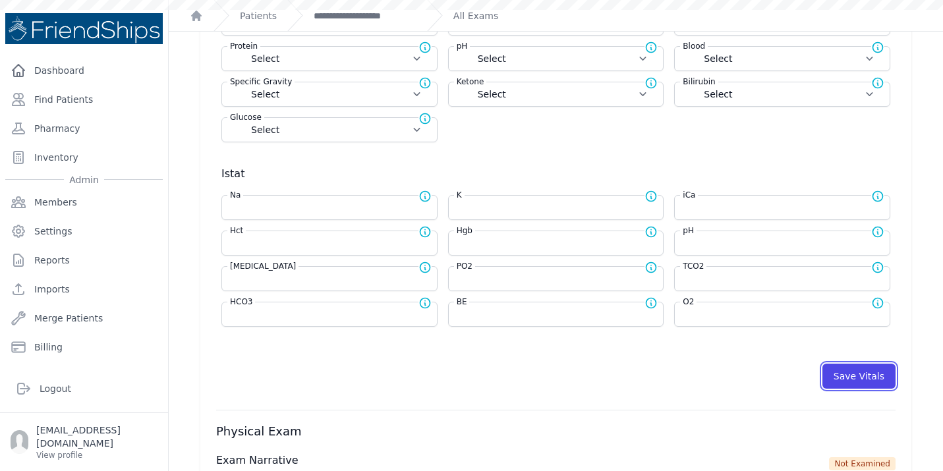
select select
click at [385, 16] on link "**********" at bounding box center [365, 15] width 103 height 13
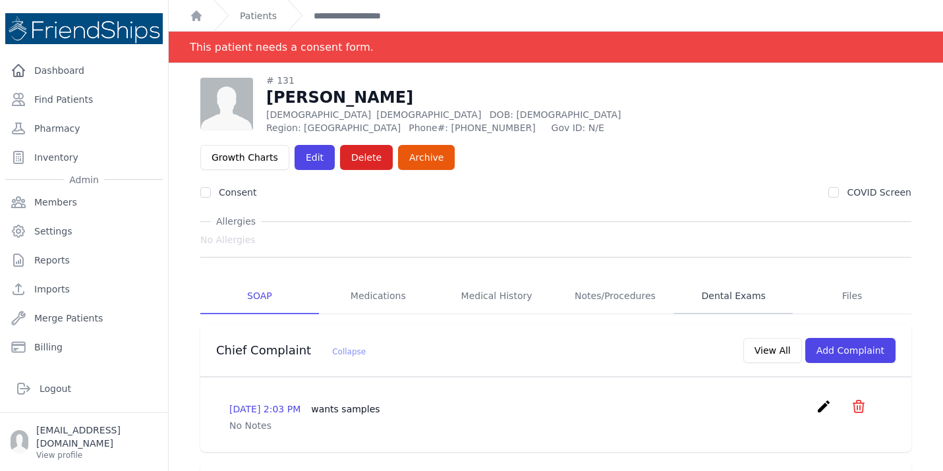
click at [739, 279] on link "Dental Exams" at bounding box center [733, 297] width 119 height 36
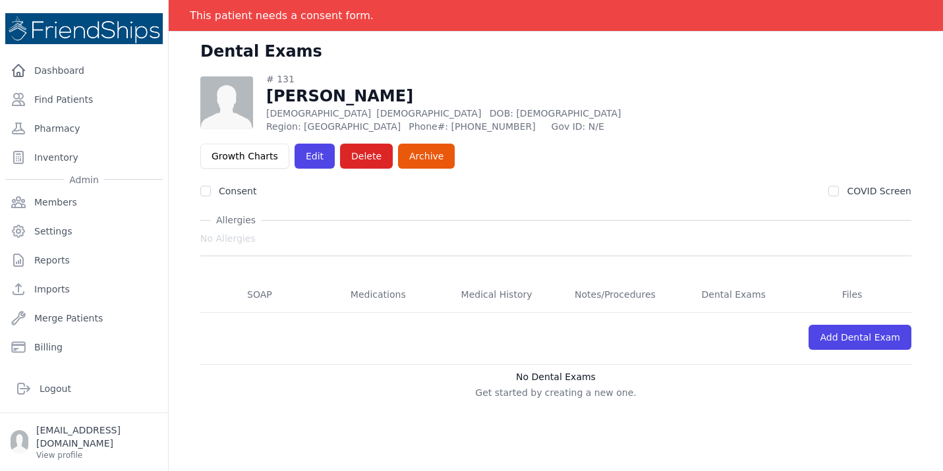
scroll to position [63, 0]
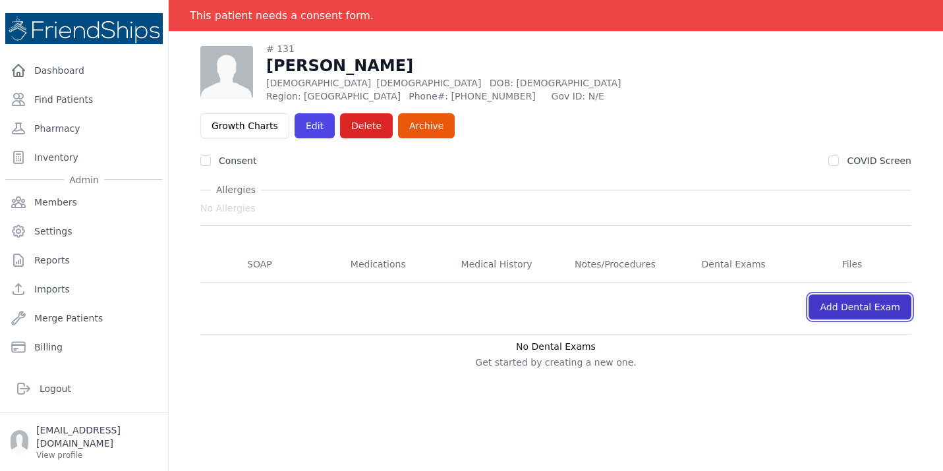
click at [845, 295] on link "Add Dental Exam" at bounding box center [860, 307] width 103 height 25
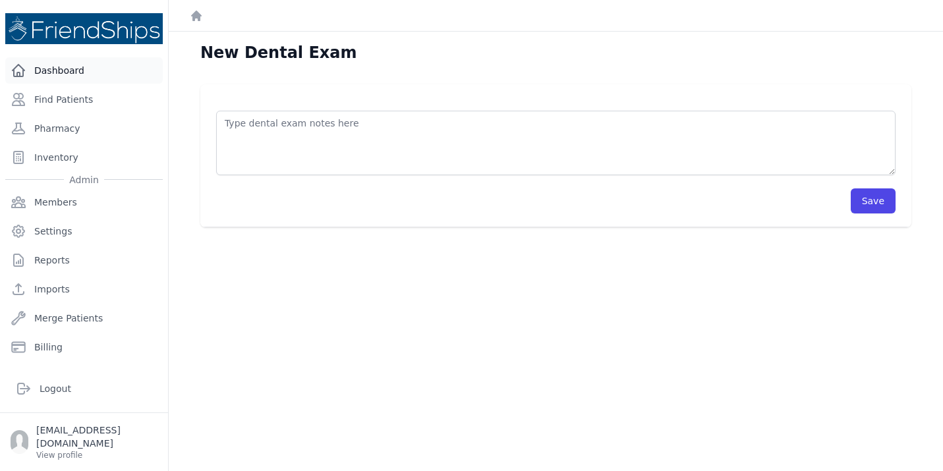
click at [76, 72] on link "Dashboard" at bounding box center [84, 70] width 158 height 26
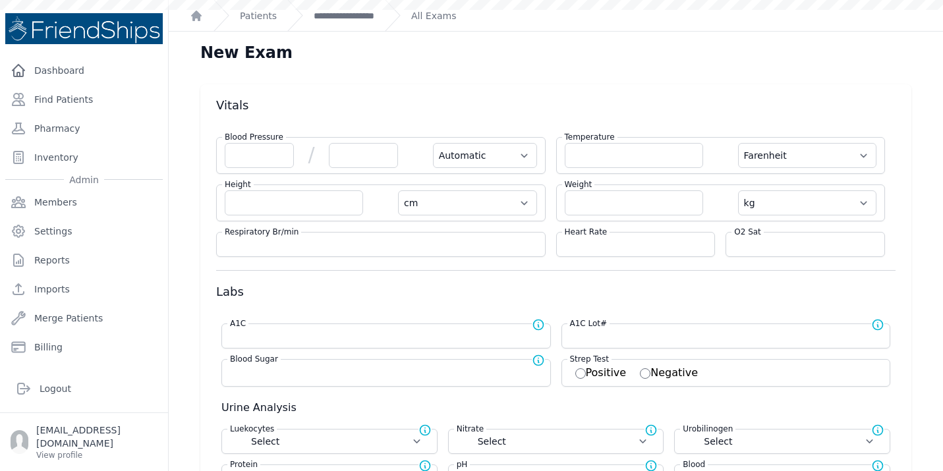
select select "Automatic"
select select "F"
select select "cm"
select select "kg"
select select
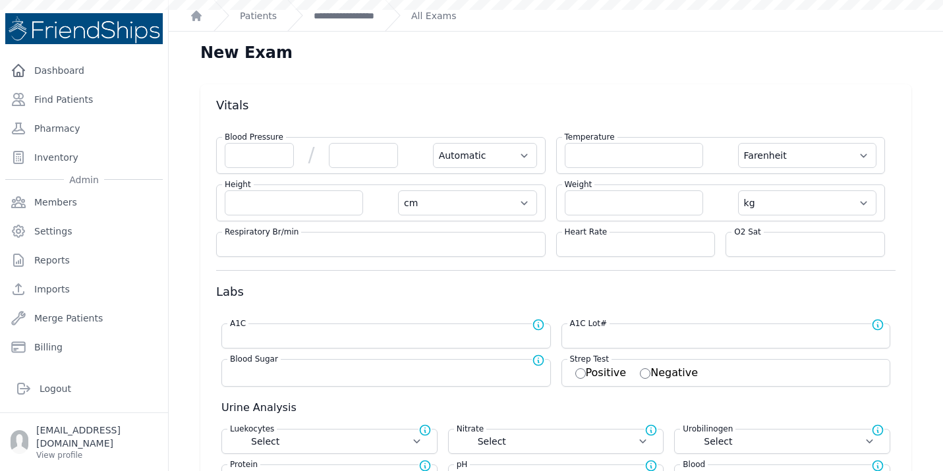
select select
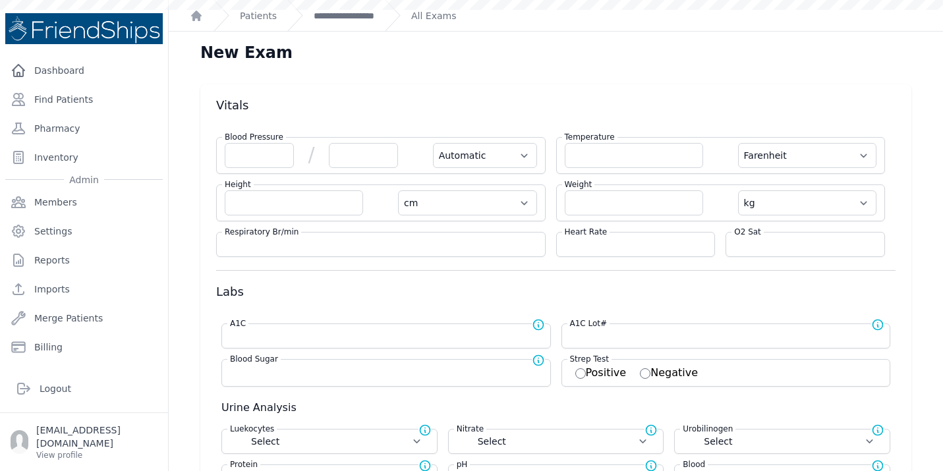
select select
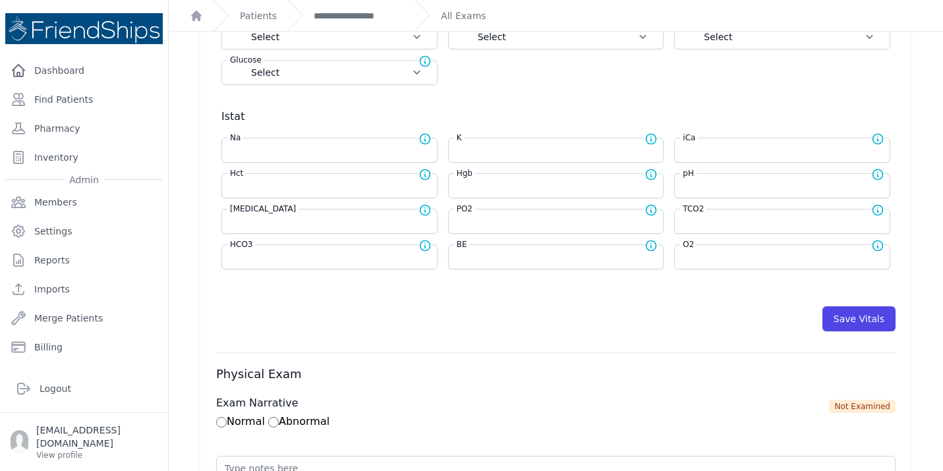
scroll to position [504, 0]
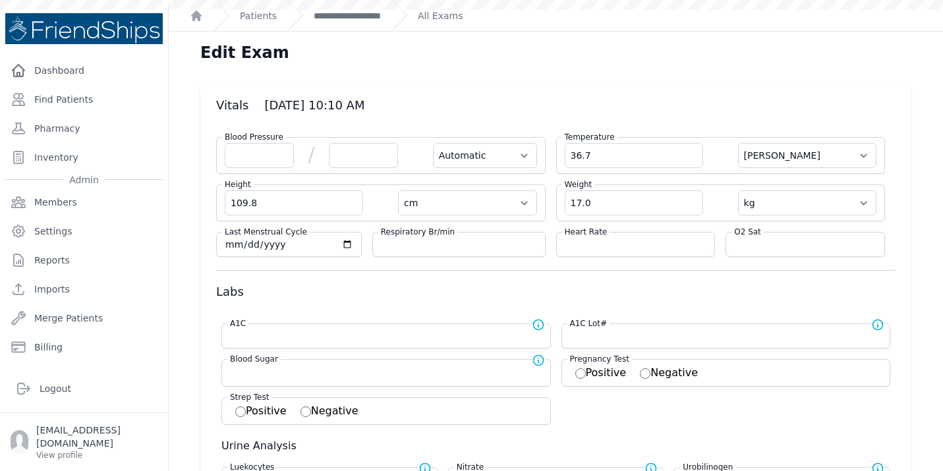
select select "Automatic"
select select "C"
select select "cm"
select select "kg"
select select
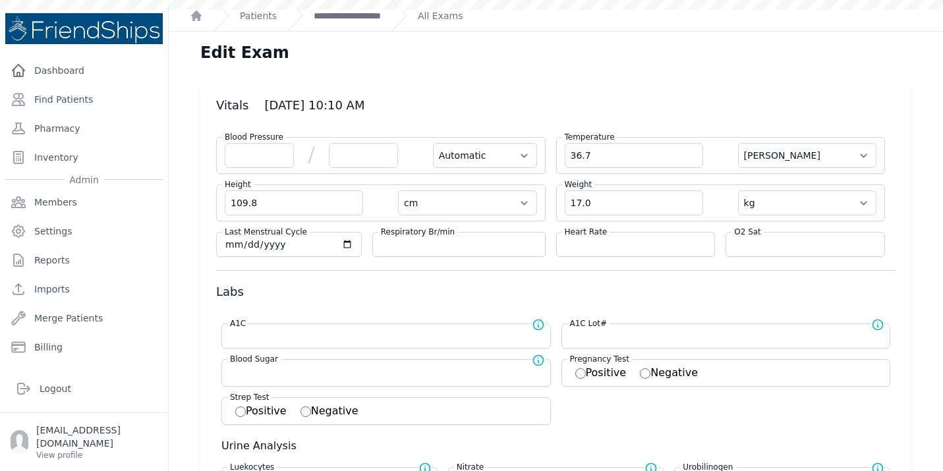
select select
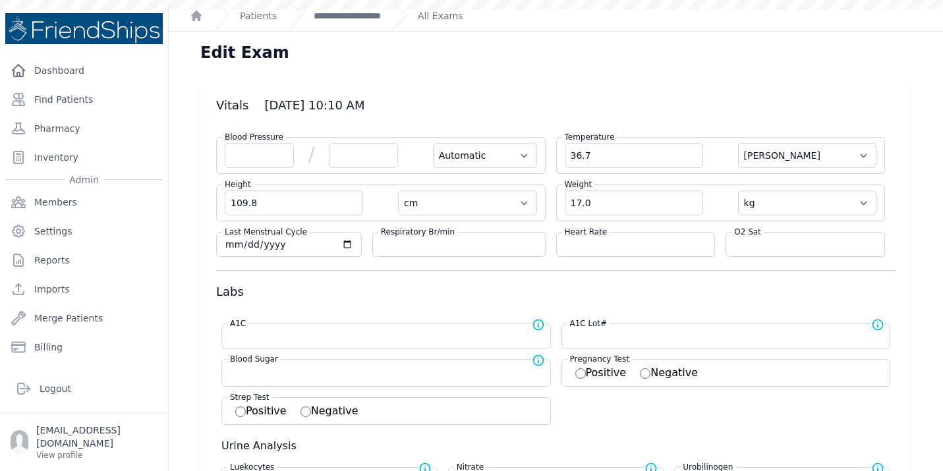
select select
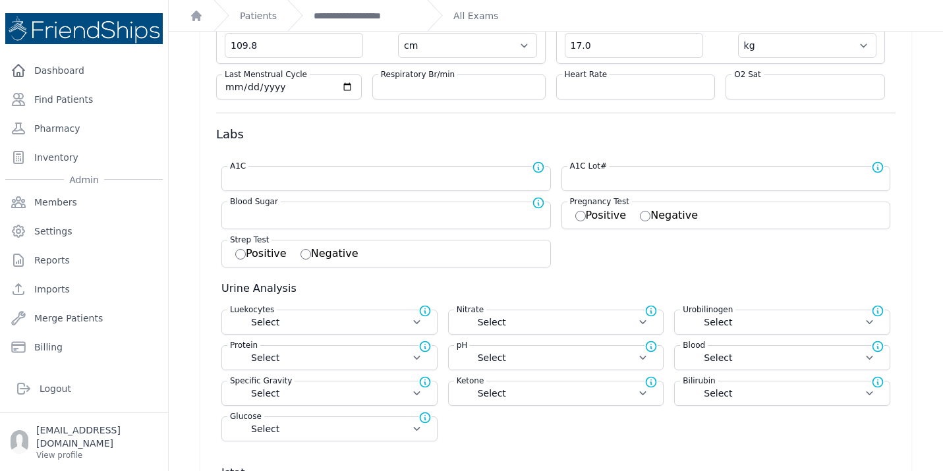
scroll to position [162, 0]
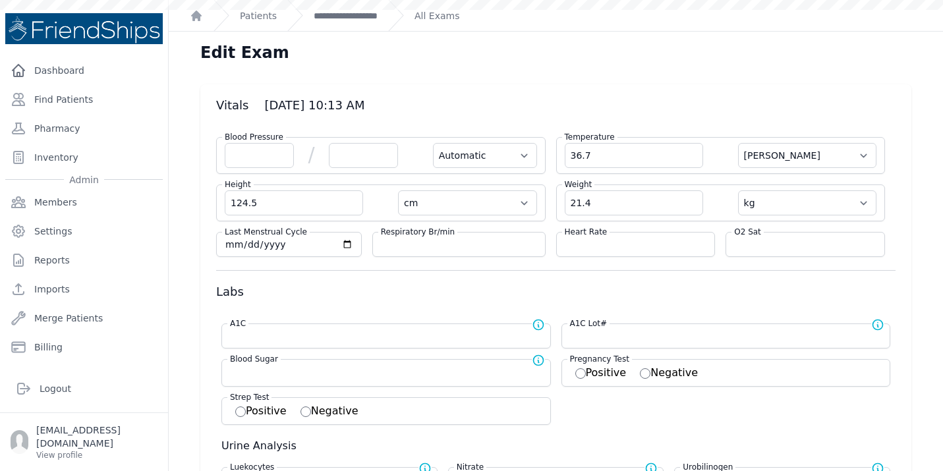
select select "Automatic"
select select "C"
select select "cm"
select select "kg"
select select
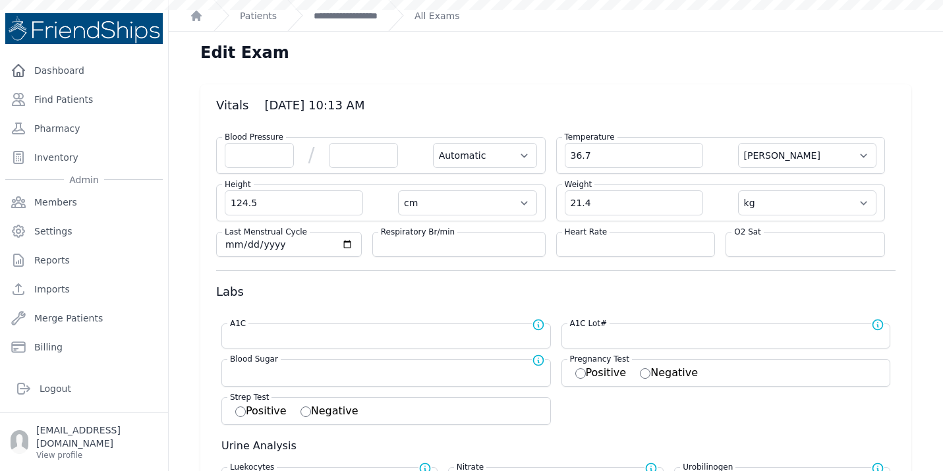
select select
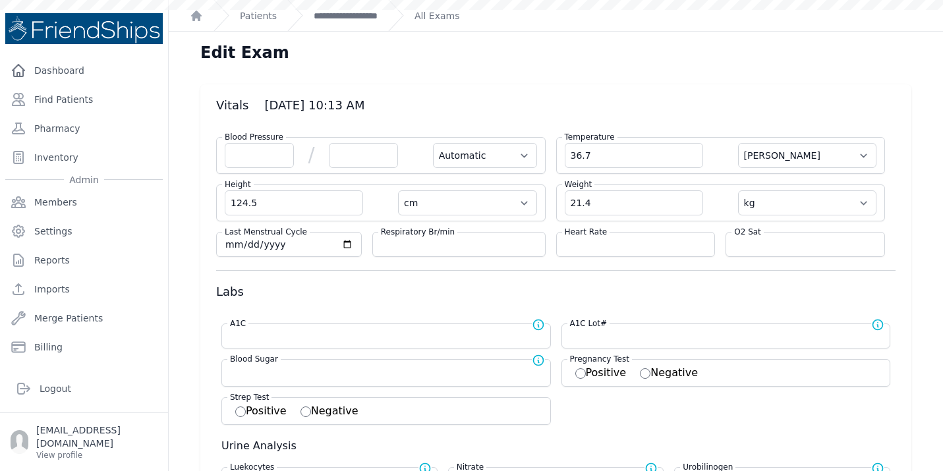
select select
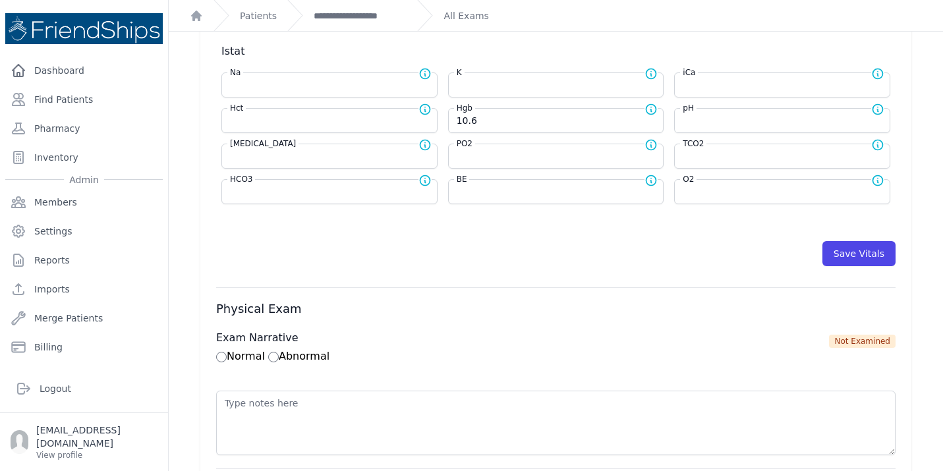
scroll to position [606, 0]
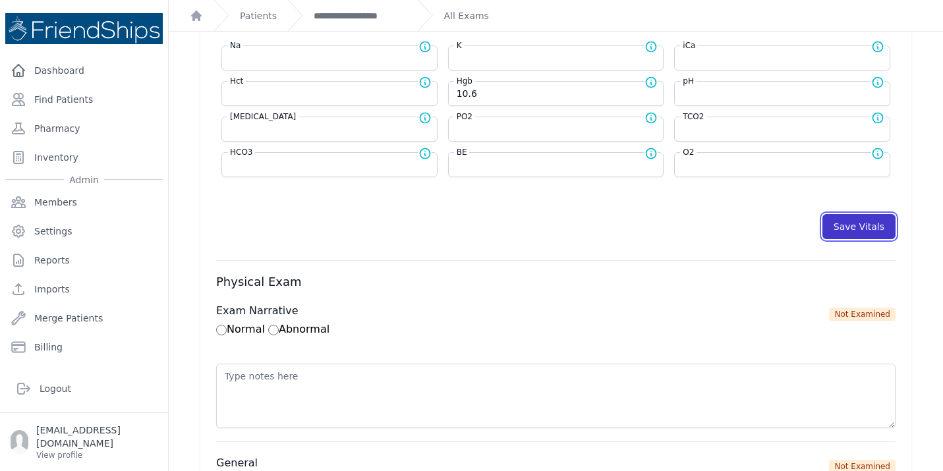
click at [859, 226] on button "Save Vitals" at bounding box center [858, 226] width 73 height 25
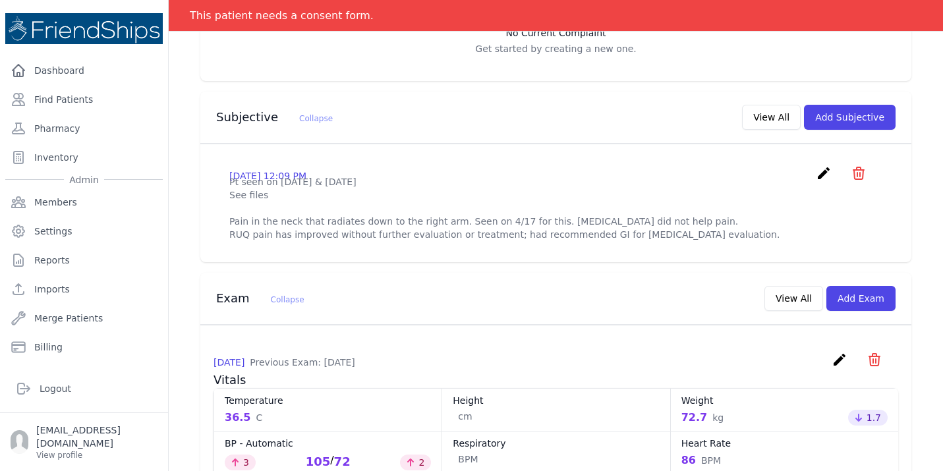
scroll to position [382, 0]
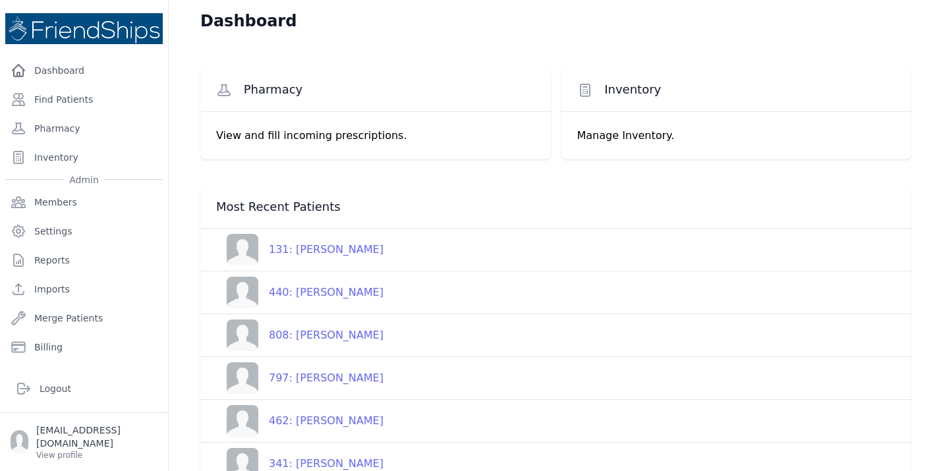
click at [316, 241] on link "131: Amna Hussein Ghayyad" at bounding box center [299, 250] width 167 height 32
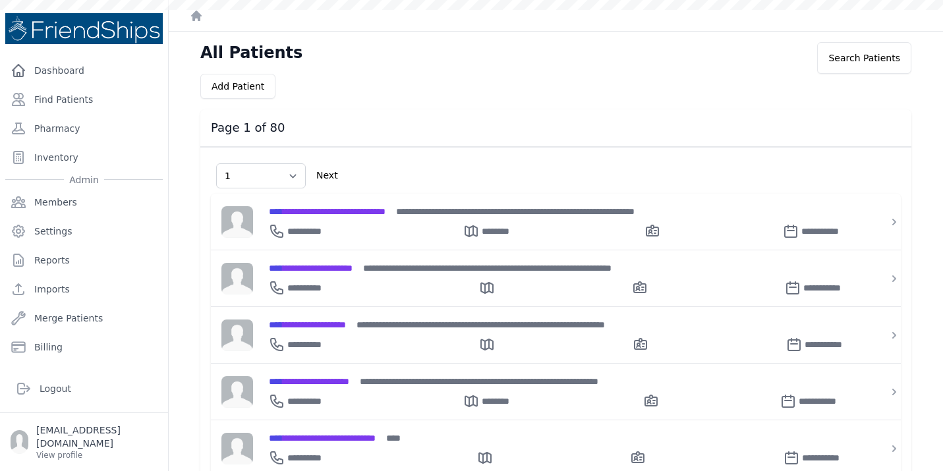
select select "1"
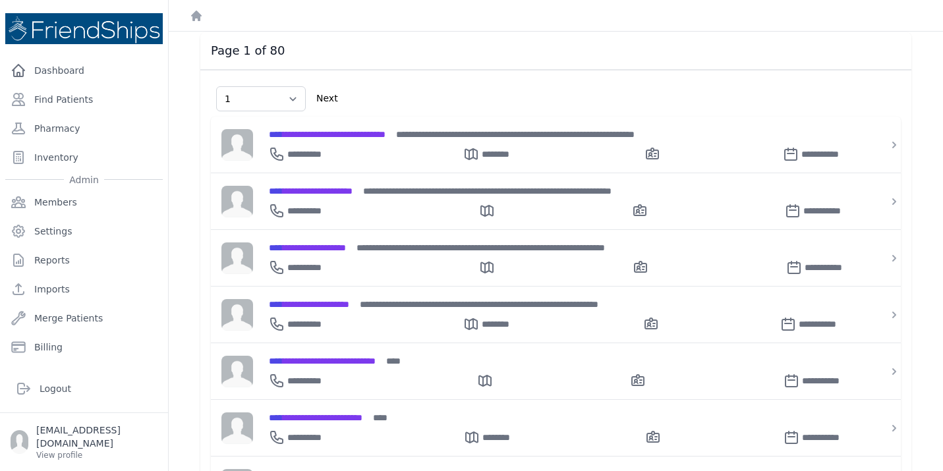
scroll to position [81, 0]
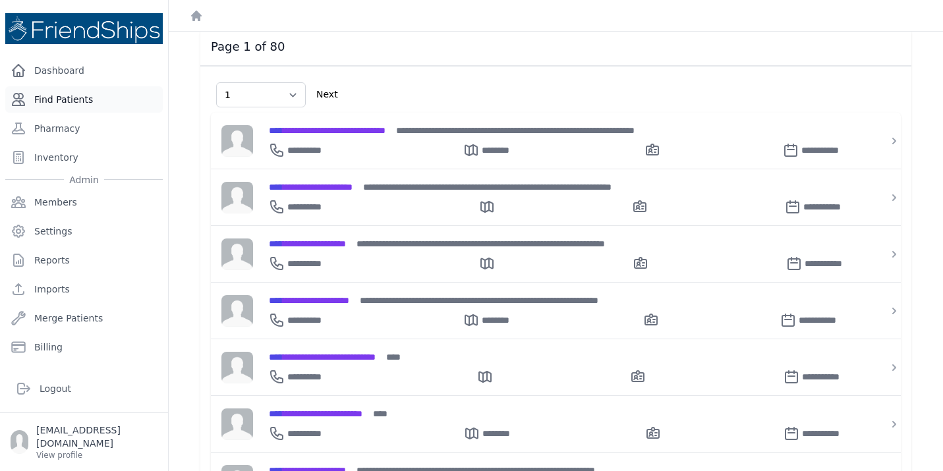
click at [113, 105] on link "Find Patients" at bounding box center [84, 99] width 158 height 26
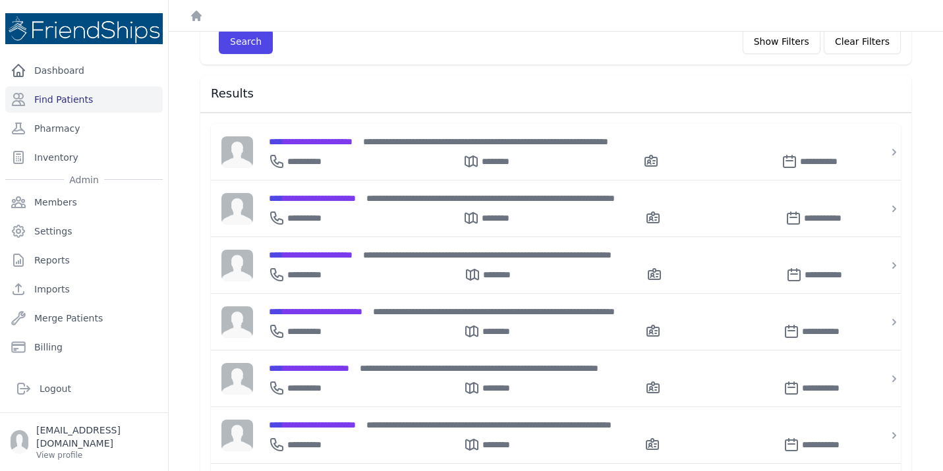
scroll to position [148, 0]
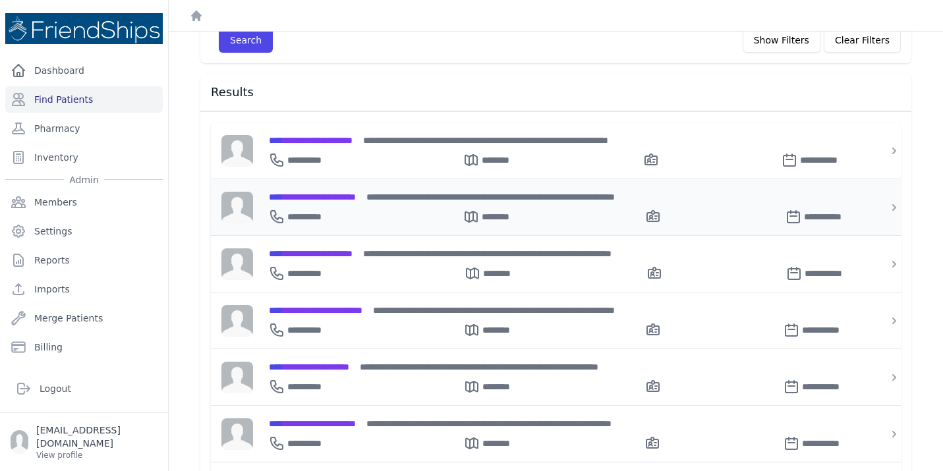
click at [351, 204] on div "**********" at bounding box center [564, 214] width 590 height 21
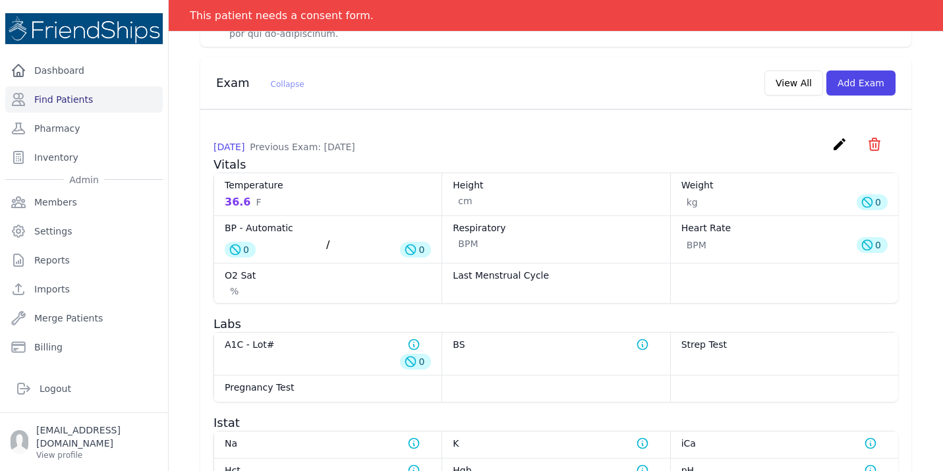
scroll to position [718, 0]
click at [840, 135] on icon "create" at bounding box center [840, 143] width 16 height 16
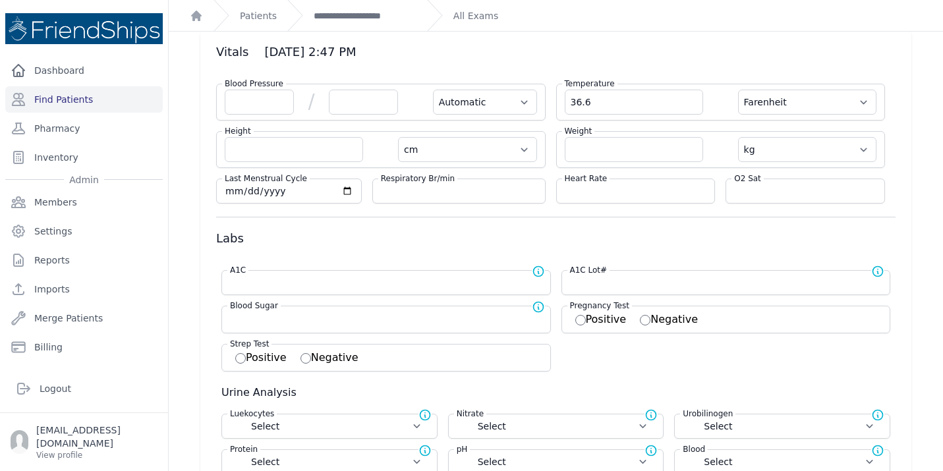
scroll to position [60, 0]
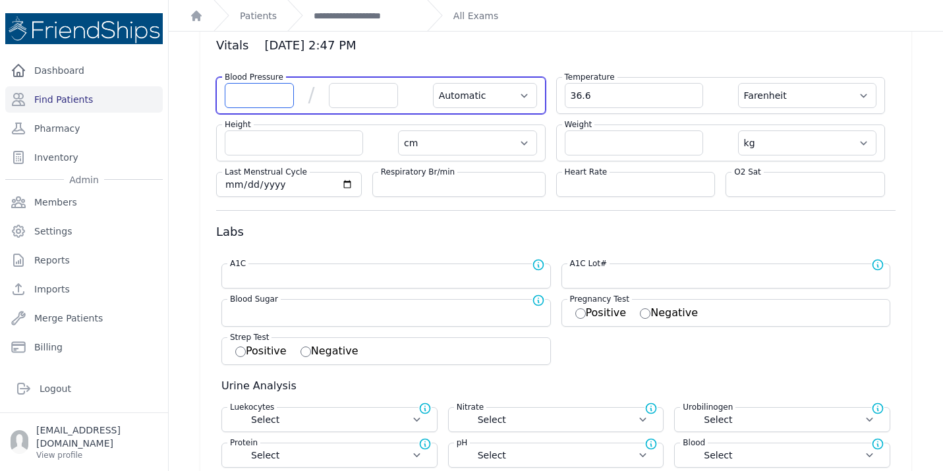
click at [244, 103] on input "number" at bounding box center [259, 95] width 69 height 25
type input "148"
click at [377, 98] on input "number" at bounding box center [363, 95] width 69 height 25
select select "Automatic"
select select "F"
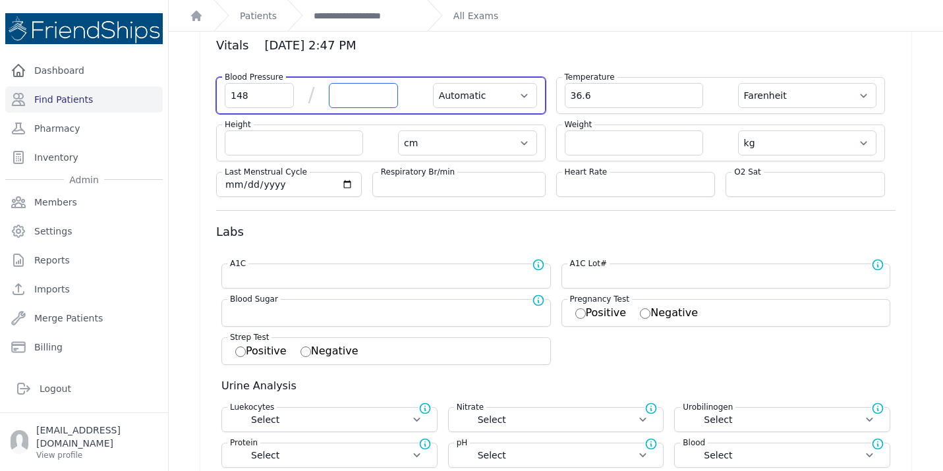
select select "cm"
select select "kg"
select select
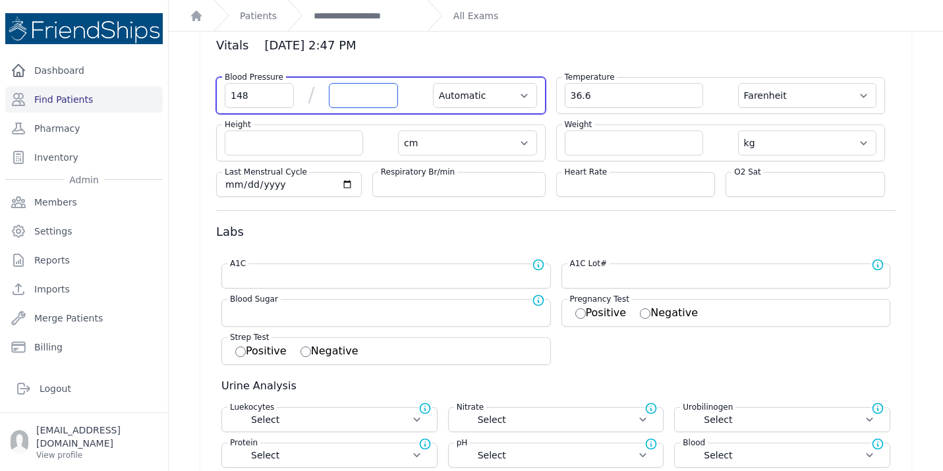
select select
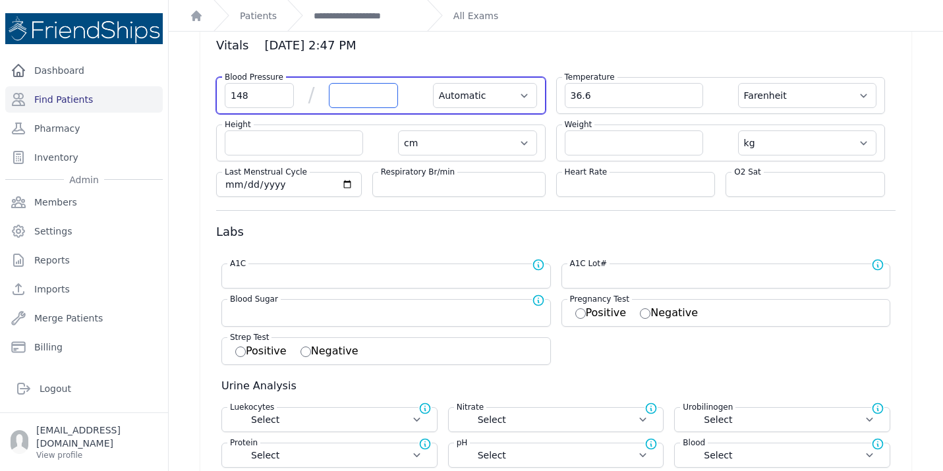
select select
type input "79"
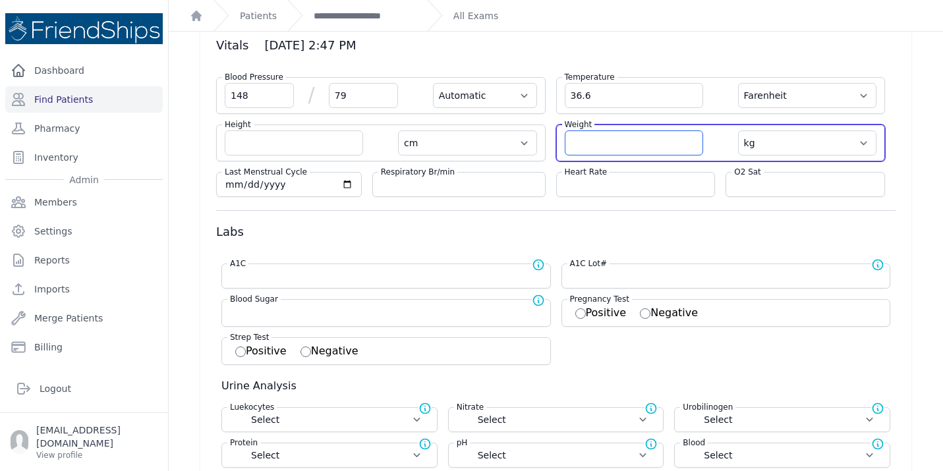
click at [633, 142] on input "number" at bounding box center [634, 142] width 138 height 25
select select "Automatic"
select select "F"
select select "cm"
select select "kg"
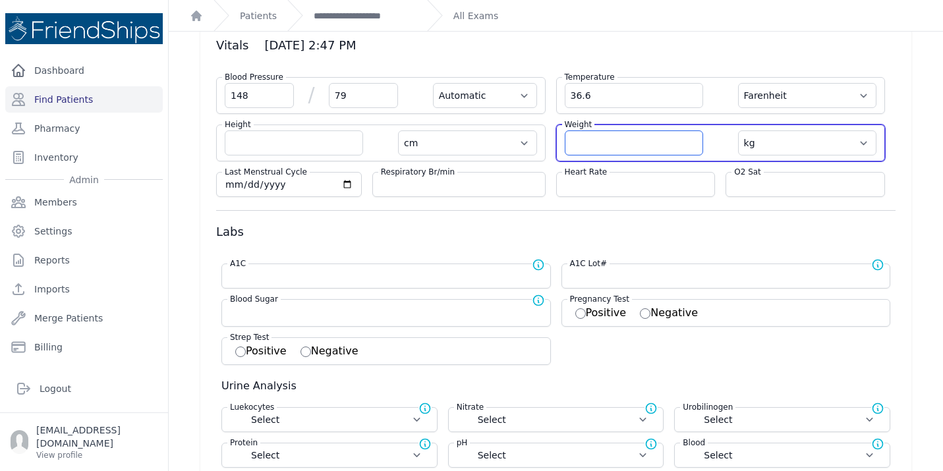
select select
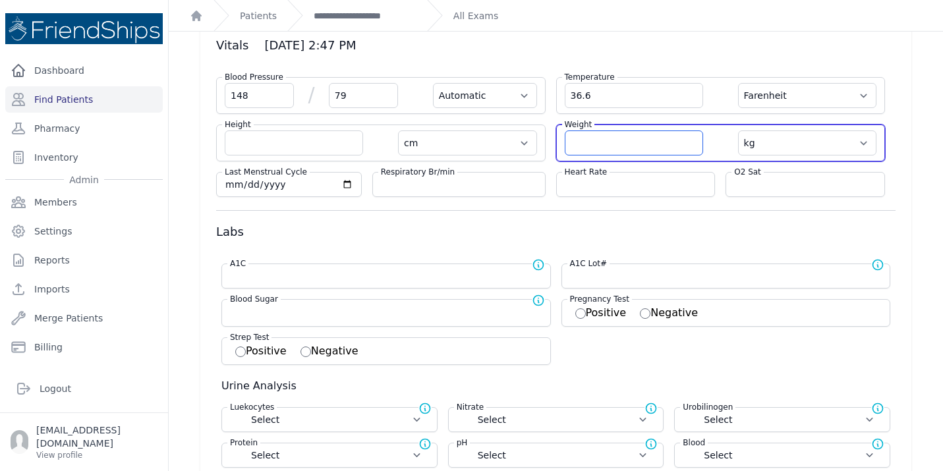
select select
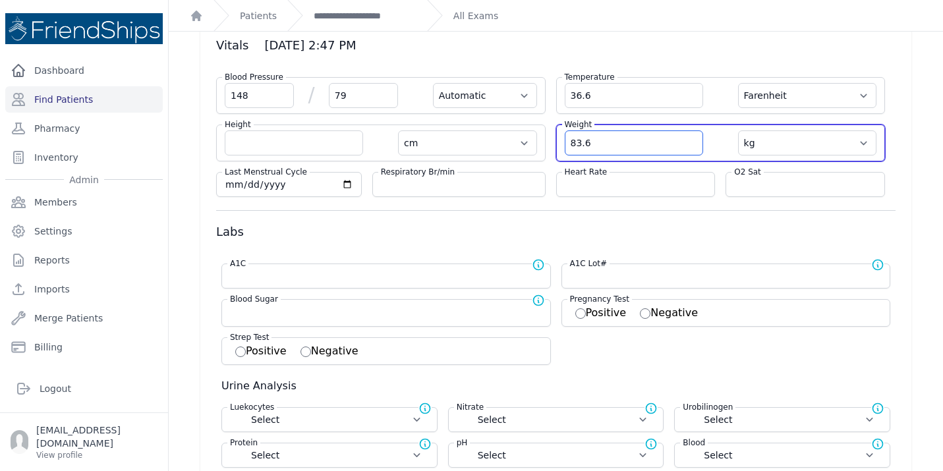
type input "83.6"
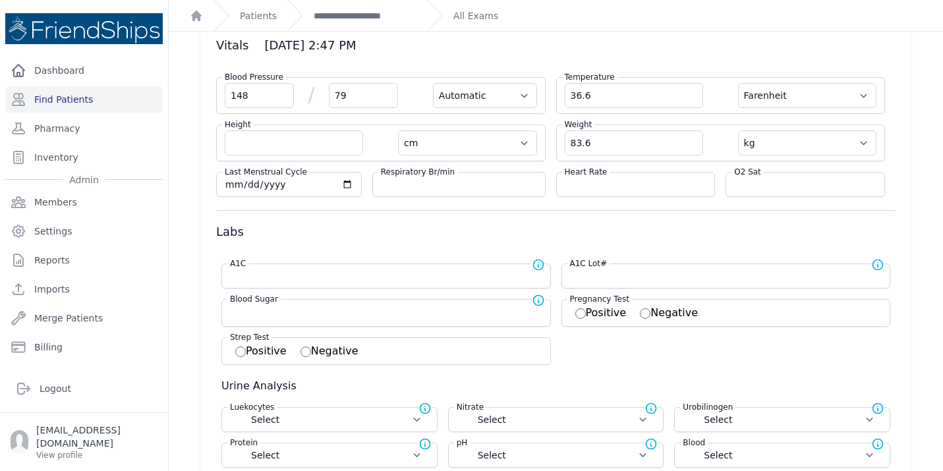
click at [604, 191] on div "Heart Rate" at bounding box center [635, 184] width 159 height 25
select select "Automatic"
select select "F"
select select "cm"
select select "kg"
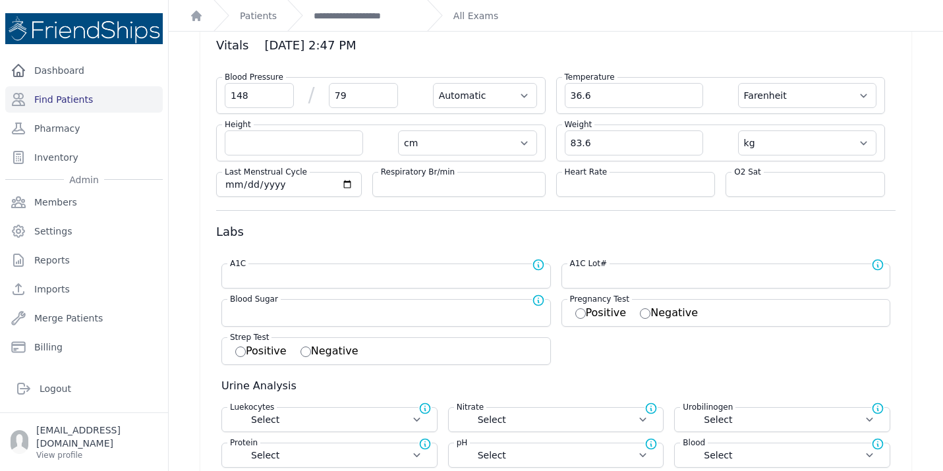
select select
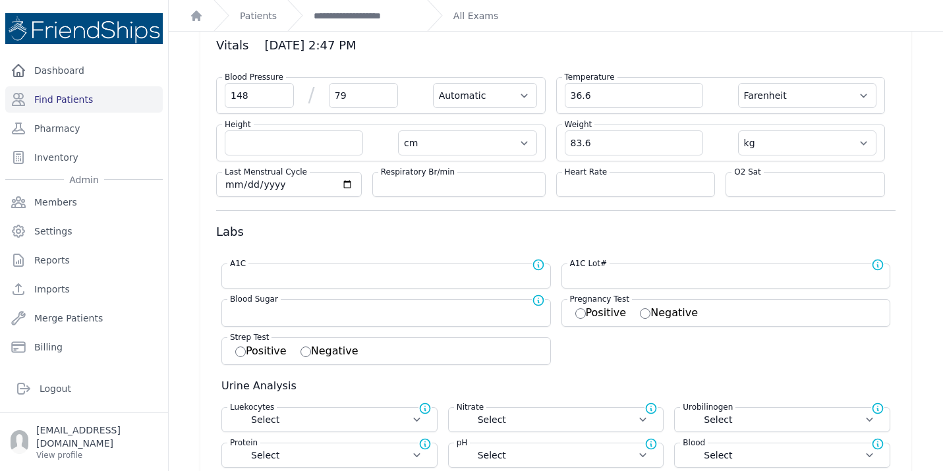
select select
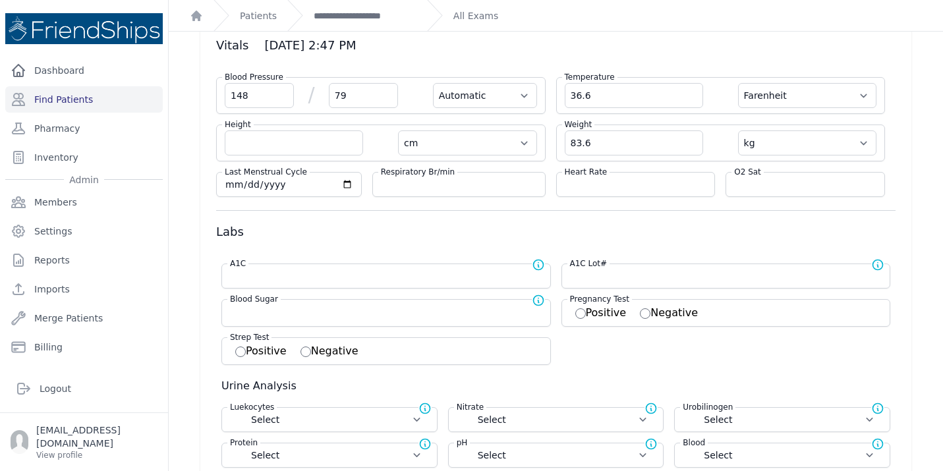
click at [603, 191] on div "Heart Rate" at bounding box center [635, 184] width 159 height 25
click at [602, 189] on input "number" at bounding box center [636, 184] width 142 height 13
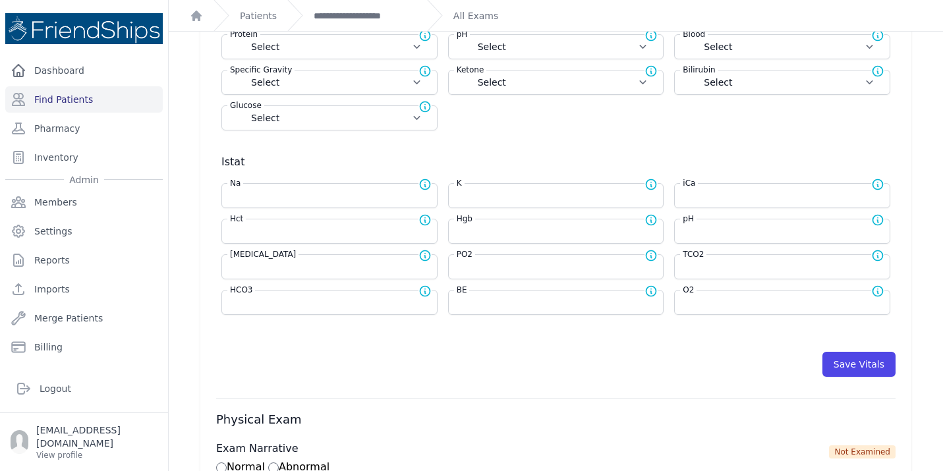
scroll to position [469, 0]
type input "85"
click at [848, 365] on button "Save Vitals" at bounding box center [858, 363] width 73 height 25
select select "Automatic"
select select "F"
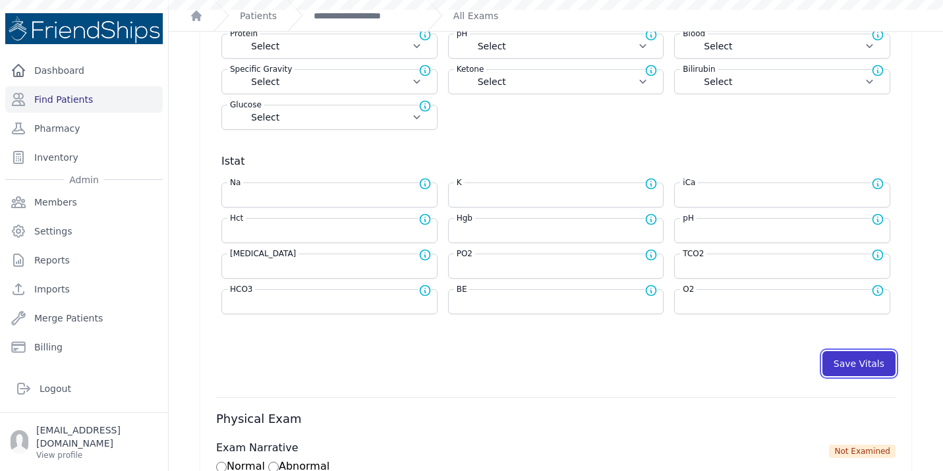
select select "cm"
select select "kg"
select select
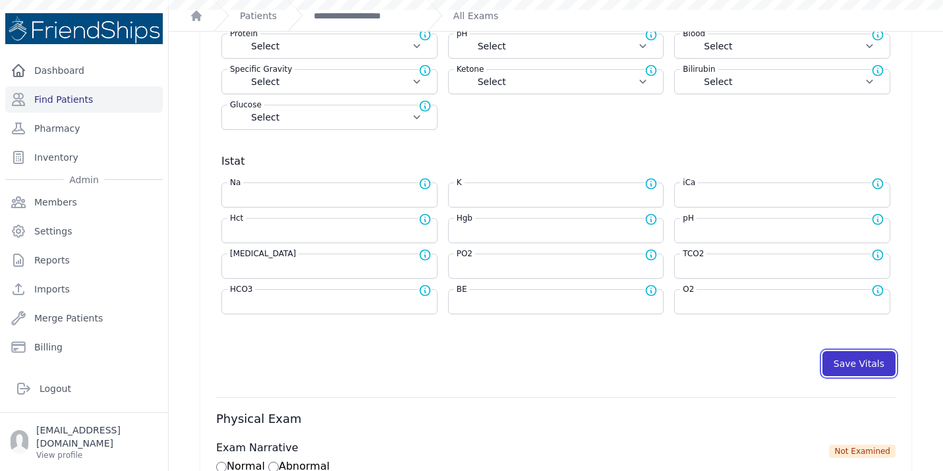
select select
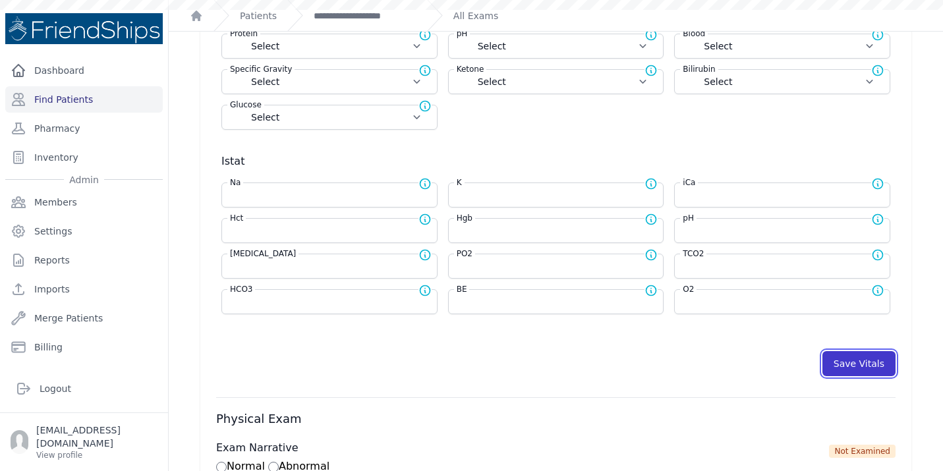
select select
click at [849, 372] on button "Save Vitals" at bounding box center [858, 363] width 73 height 25
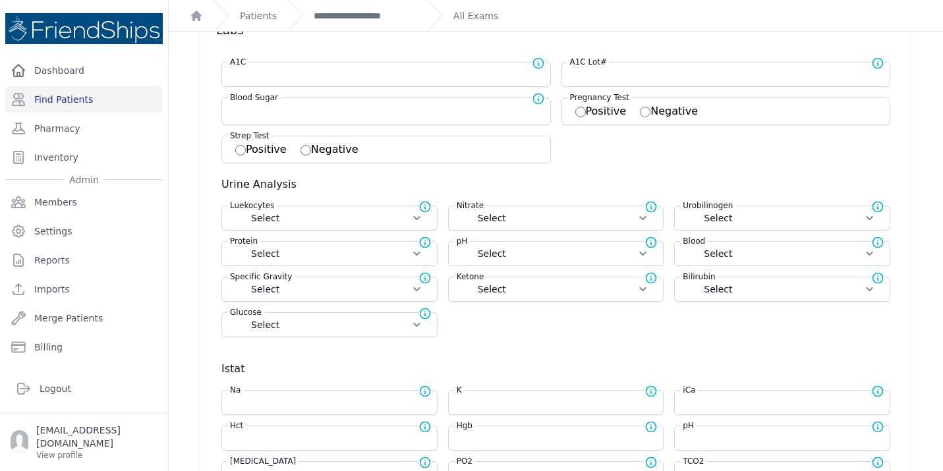
scroll to position [0, 0]
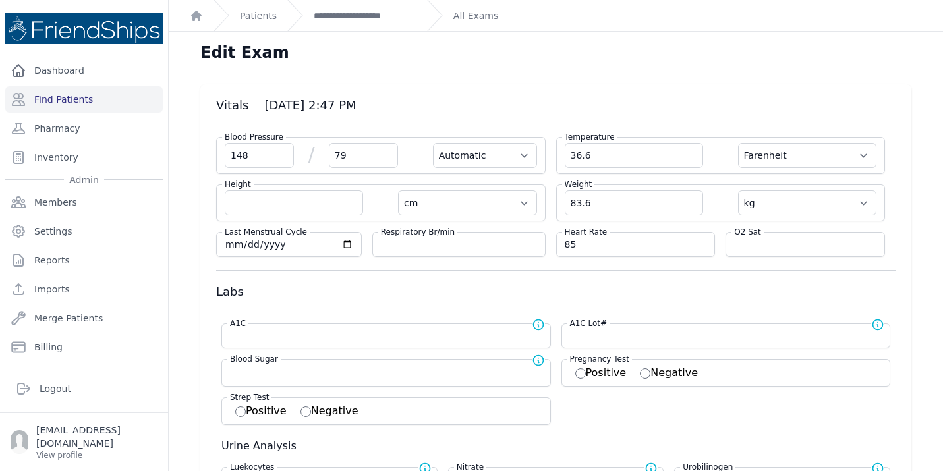
click at [373, 22] on div "**********" at bounding box center [351, 15] width 129 height 31
click at [365, 11] on link "**********" at bounding box center [365, 15] width 103 height 13
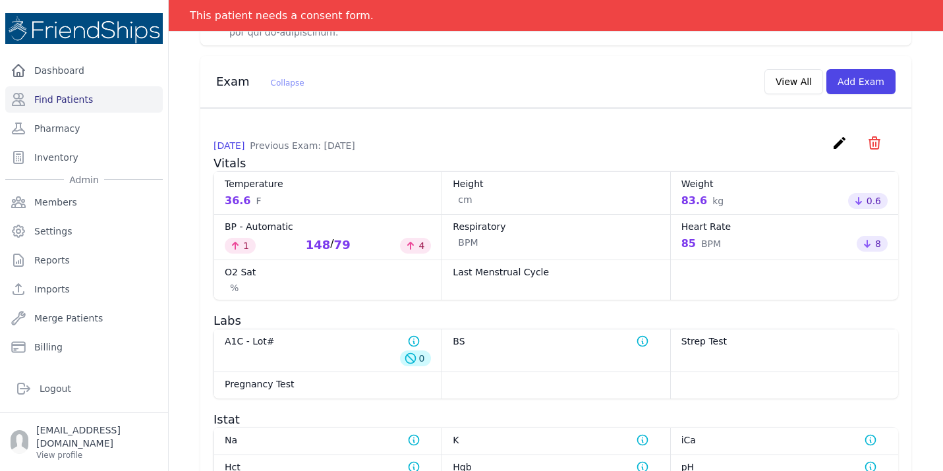
scroll to position [712, 0]
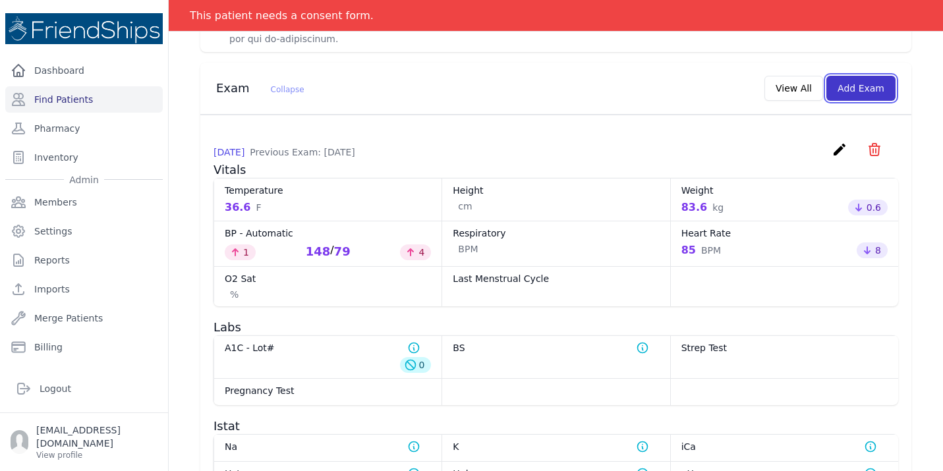
click at [858, 76] on button "Add Exam" at bounding box center [860, 88] width 69 height 25
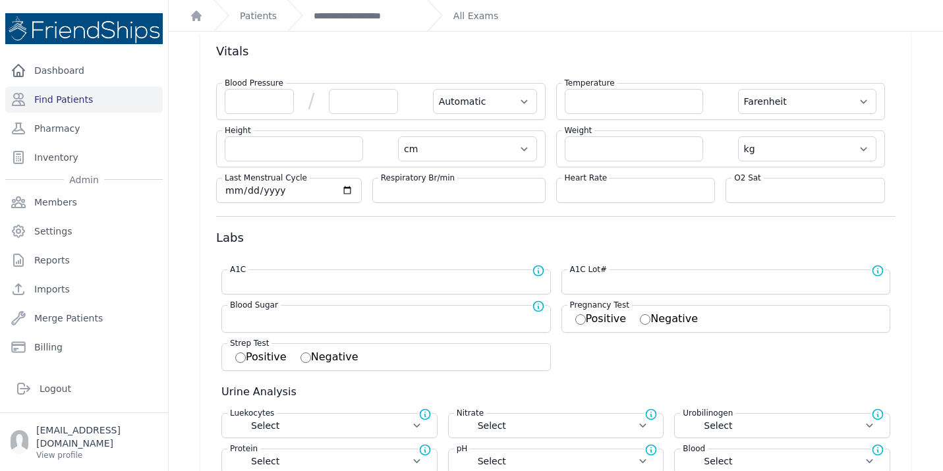
scroll to position [57, 0]
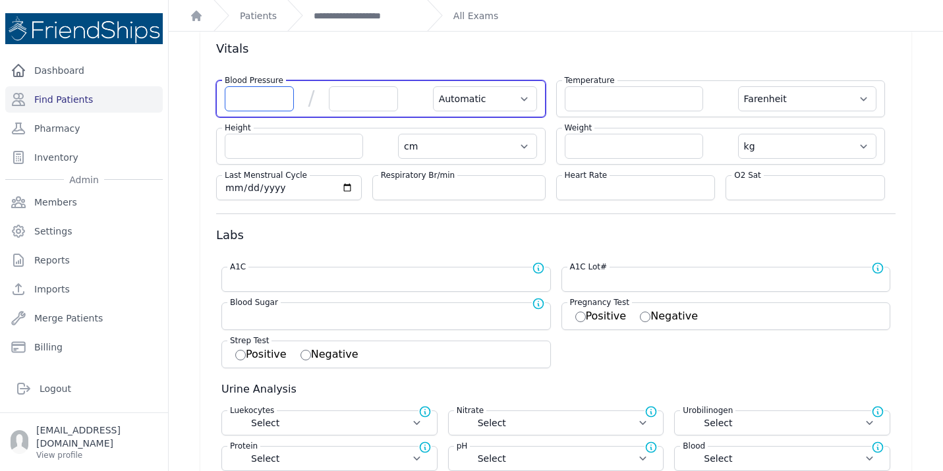
click at [243, 99] on input "number" at bounding box center [259, 98] width 69 height 25
type input "152"
click at [355, 103] on input "number" at bounding box center [363, 98] width 69 height 25
select select "Automatic"
select select "F"
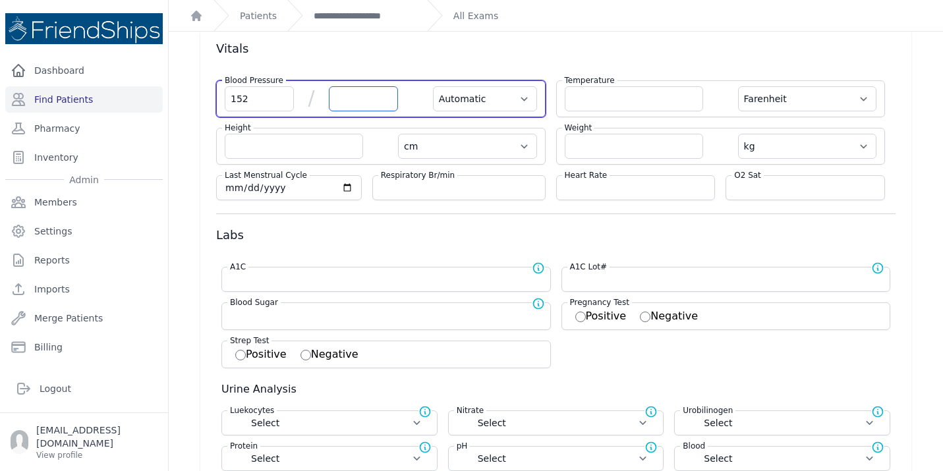
select select "cm"
select select "kg"
select select
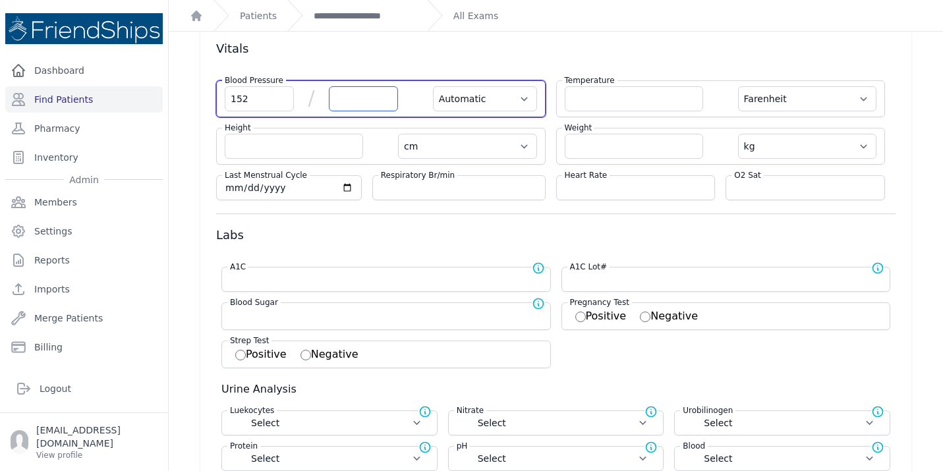
select select
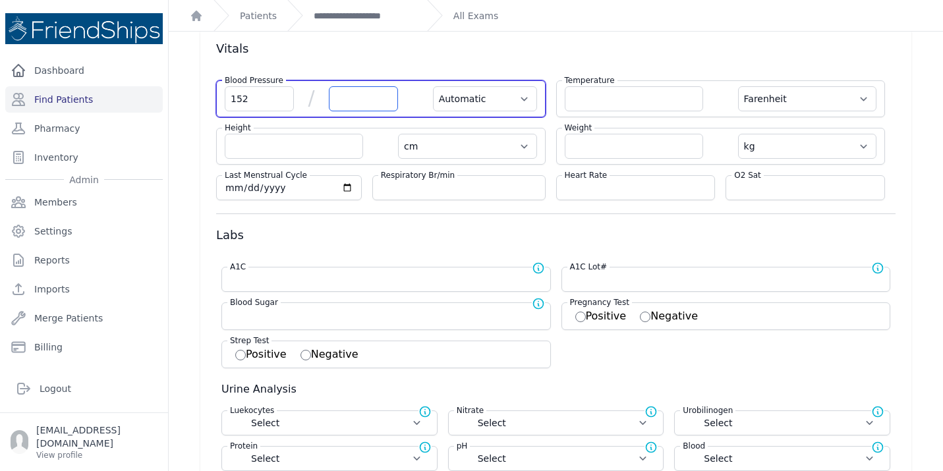
select select
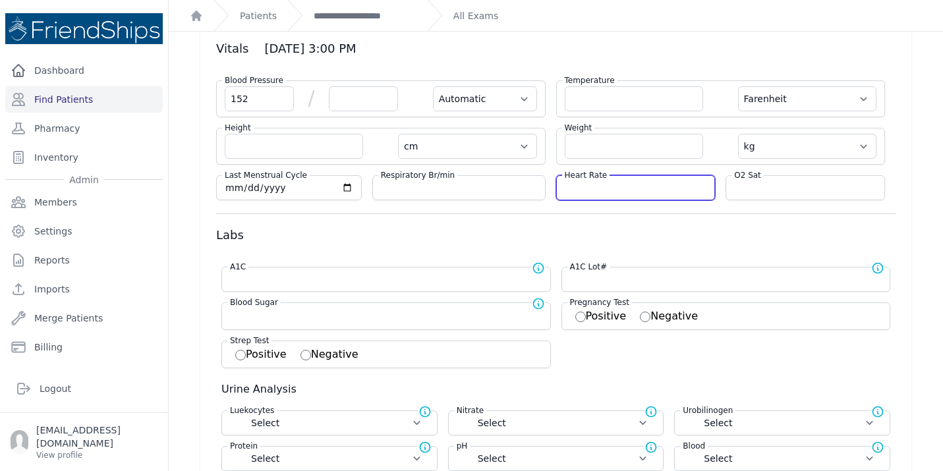
click at [631, 186] on input "number" at bounding box center [636, 187] width 142 height 13
type input "85"
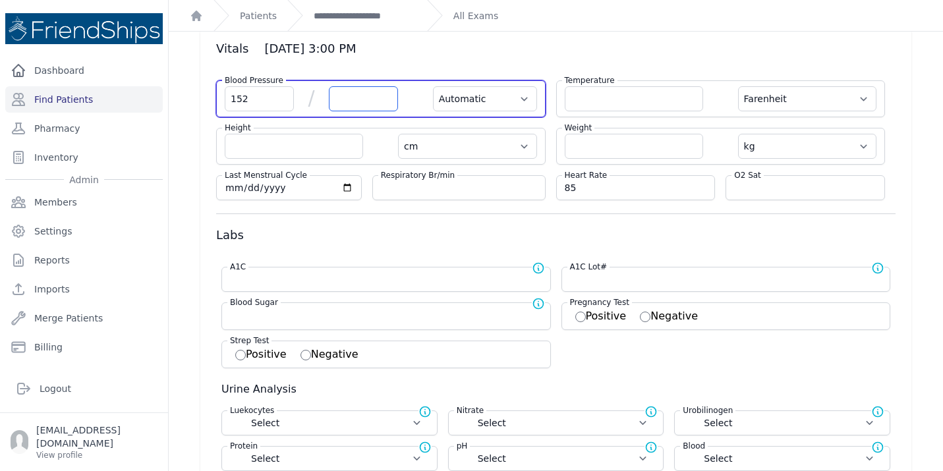
click at [364, 105] on input "number" at bounding box center [363, 98] width 69 height 25
select select "Automatic"
select select "F"
select select "cm"
select select "kg"
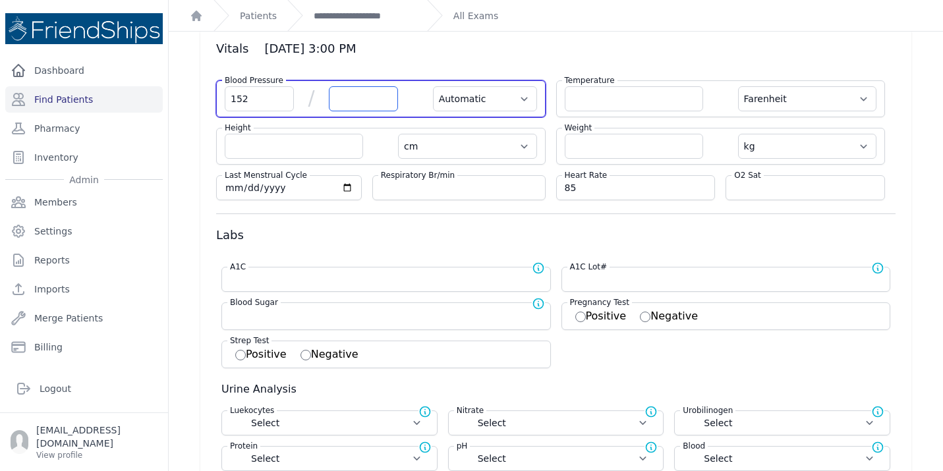
select select
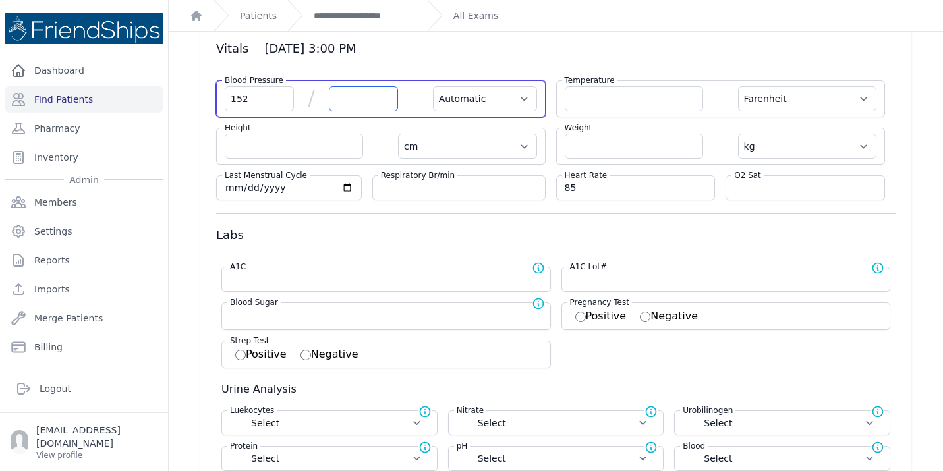
select select
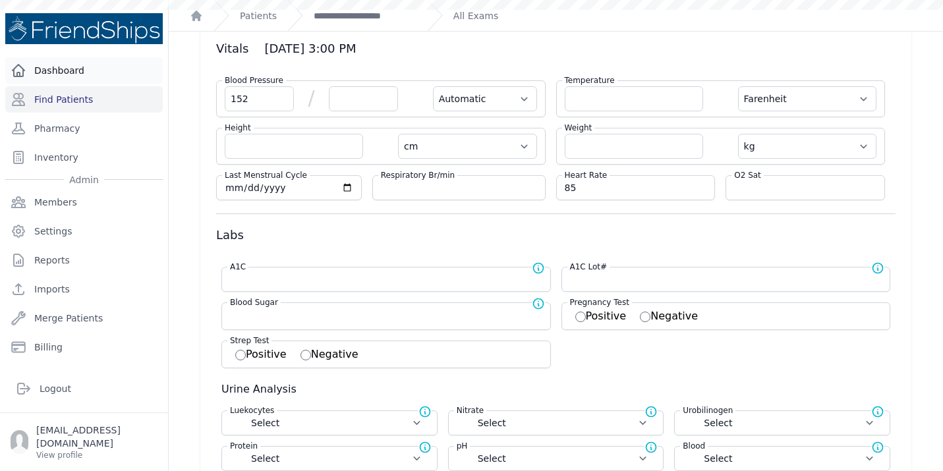
click at [85, 76] on link "Dashboard" at bounding box center [84, 70] width 158 height 26
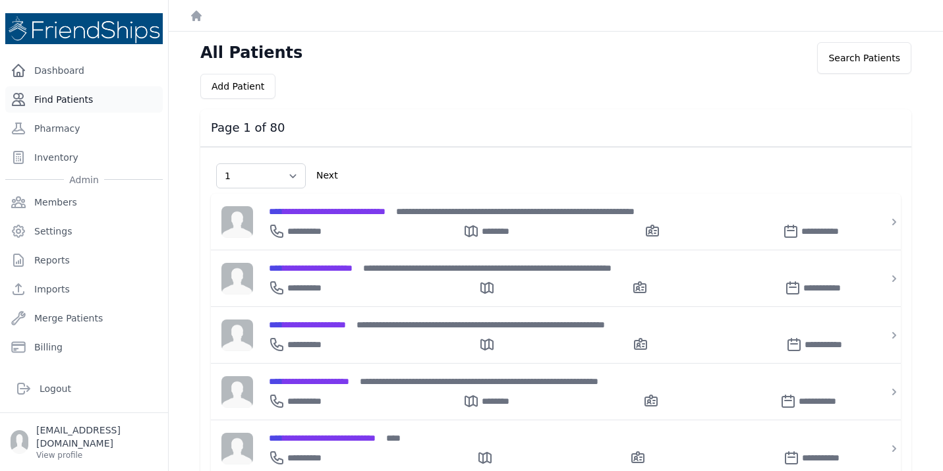
click at [101, 97] on link "Find Patients" at bounding box center [84, 99] width 158 height 26
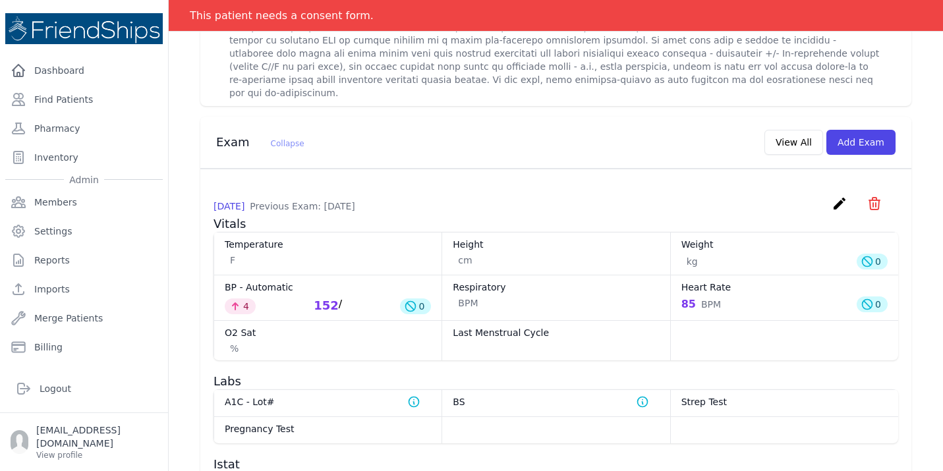
scroll to position [658, 0]
click at [804, 129] on button "View All" at bounding box center [793, 141] width 59 height 25
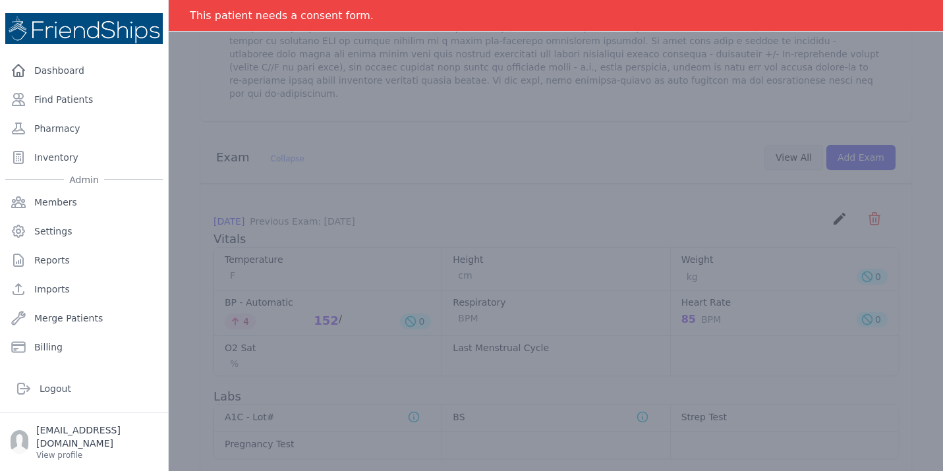
scroll to position [0, 0]
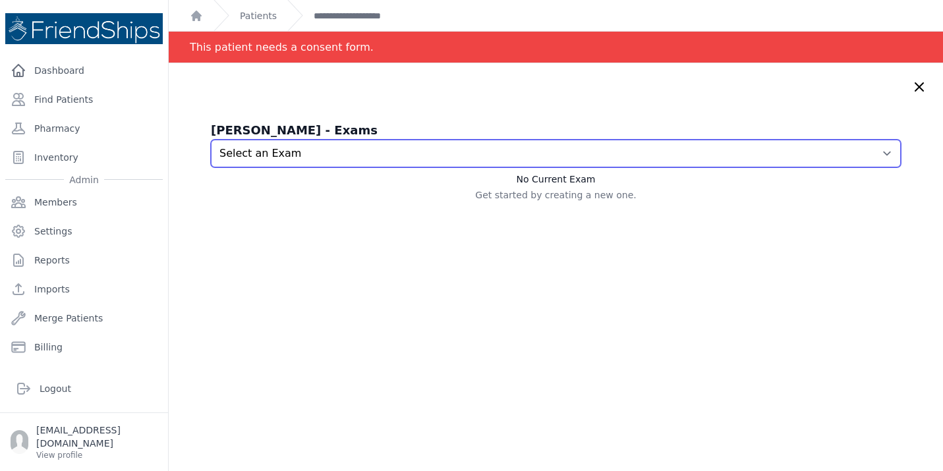
click at [569, 142] on select "Select an Exam [DATE] 3:00 PM [DATE] 2:47 PM [DATE] 2:48 PM [DATE] 2:08 PM [DAT…" at bounding box center [556, 154] width 690 height 28
select select "1126"
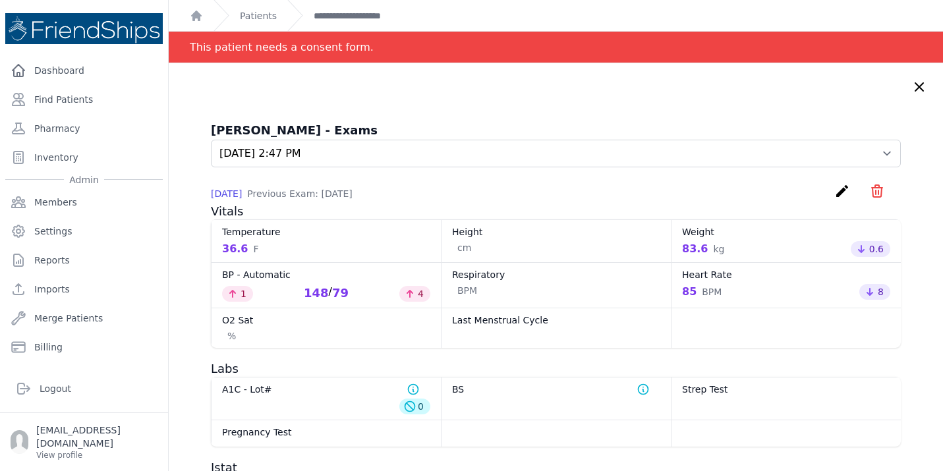
click at [840, 189] on icon "create" at bounding box center [842, 191] width 16 height 16
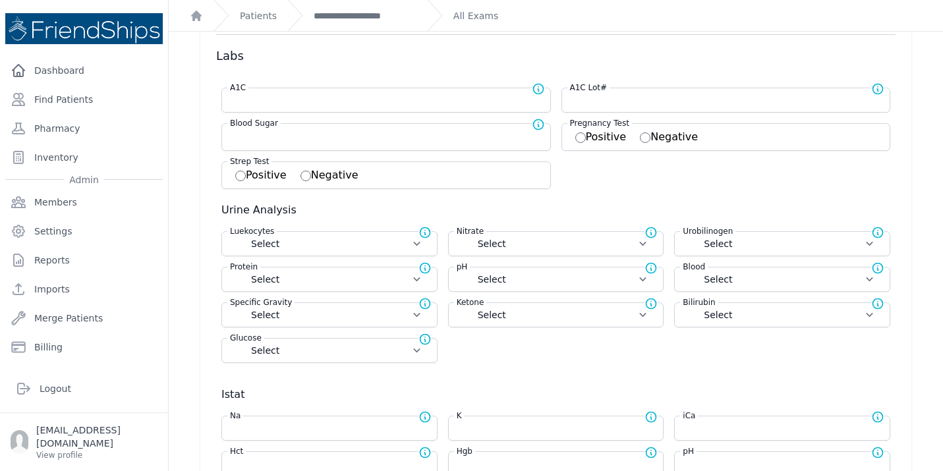
scroll to position [325, 0]
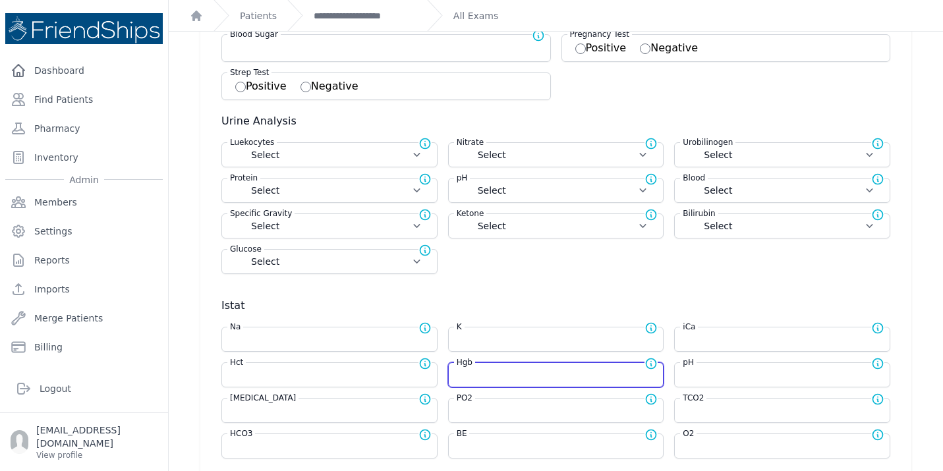
click at [473, 380] on input "number" at bounding box center [556, 374] width 199 height 13
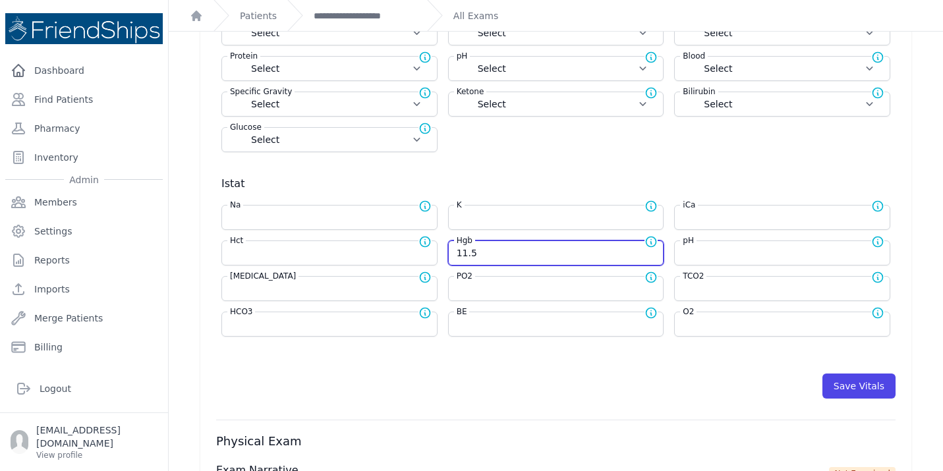
scroll to position [447, 0]
type input "11.5"
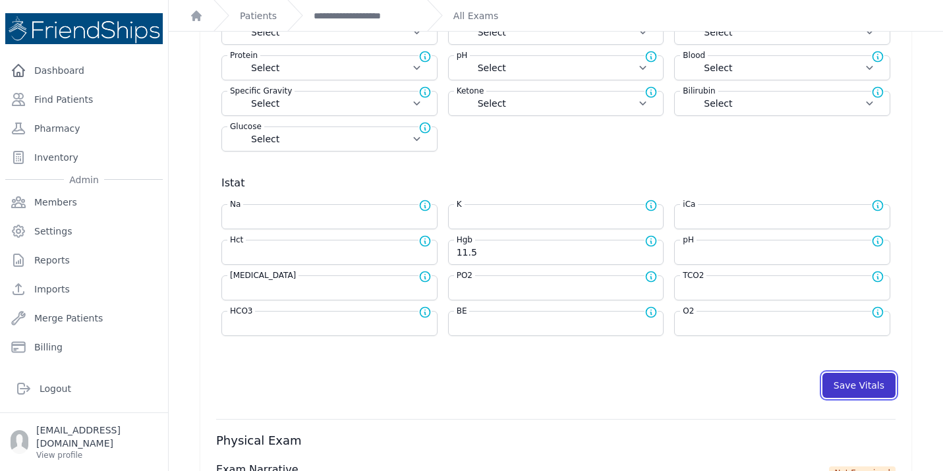
click at [868, 384] on button "Save Vitals" at bounding box center [858, 385] width 73 height 25
select select "Automatic"
select select "F"
select select "cm"
select select "kg"
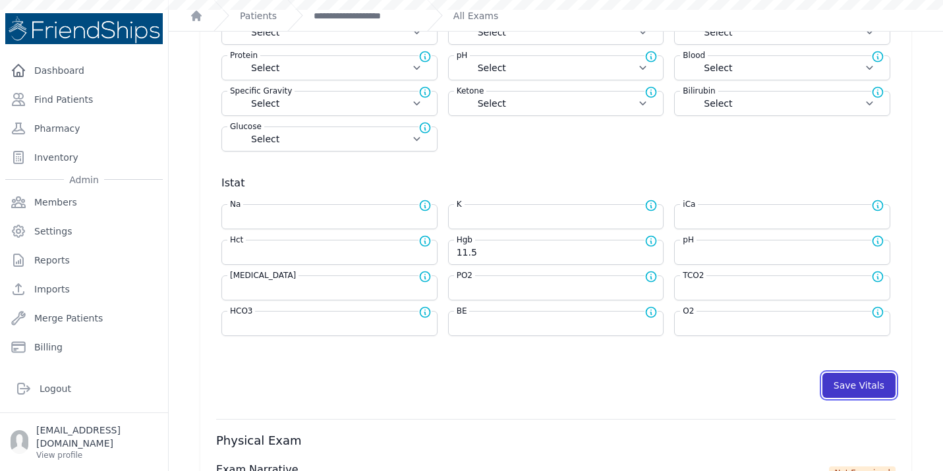
select select
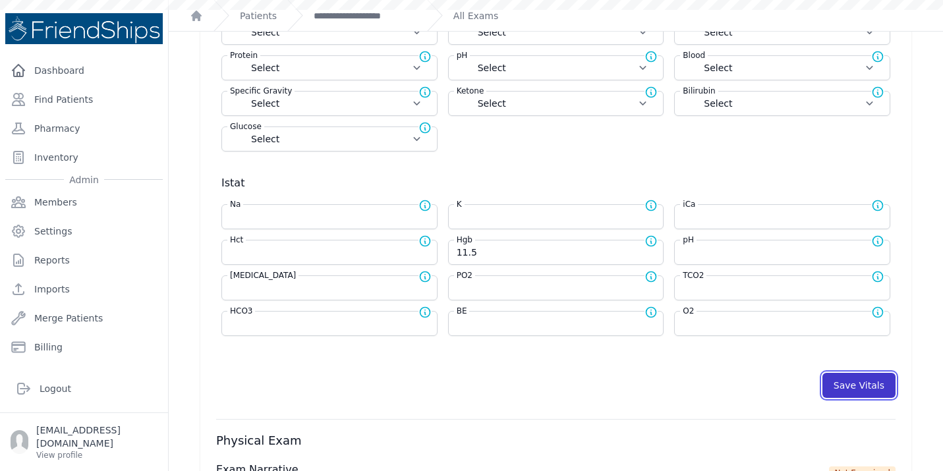
select select
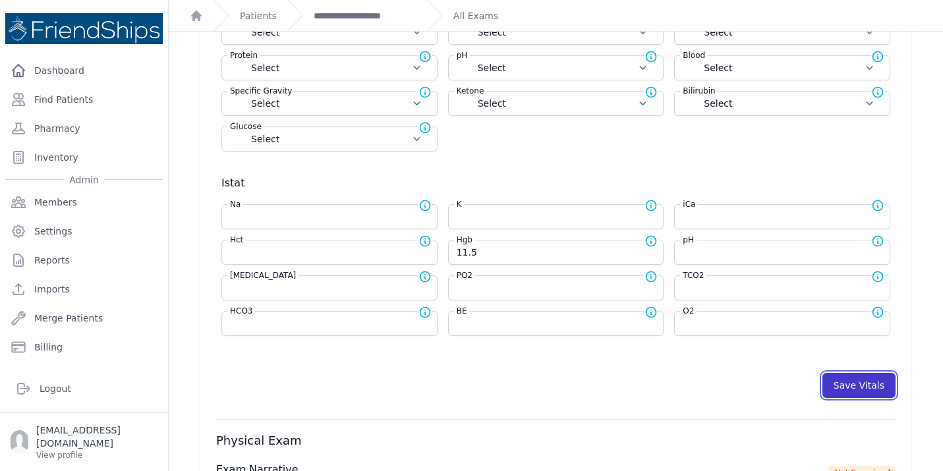
click at [847, 385] on button "Save Vitals" at bounding box center [858, 385] width 73 height 25
click at [370, 20] on link "**********" at bounding box center [365, 15] width 103 height 13
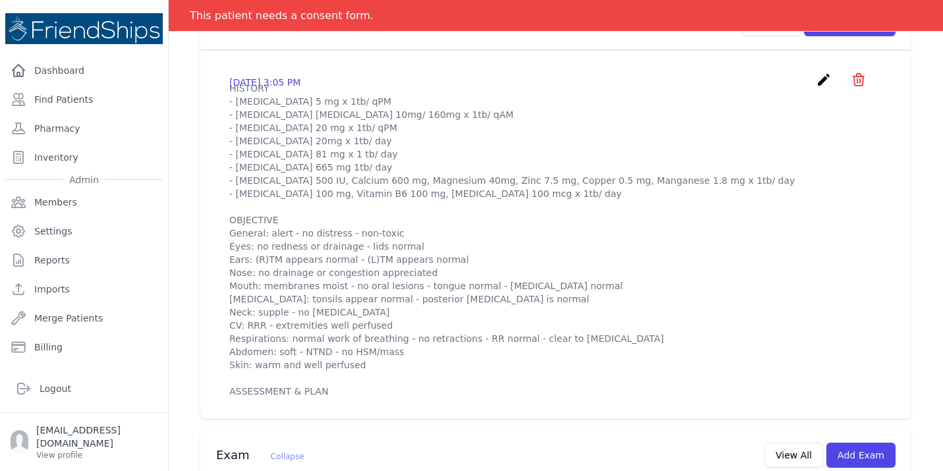
scroll to position [467, 0]
click at [591, 108] on p "HISTORY - [MEDICAL_DATA] 5 mg x 1tb/ qPM - [MEDICAL_DATA] [MEDICAL_DATA] 10mg/ …" at bounding box center [555, 239] width 653 height 316
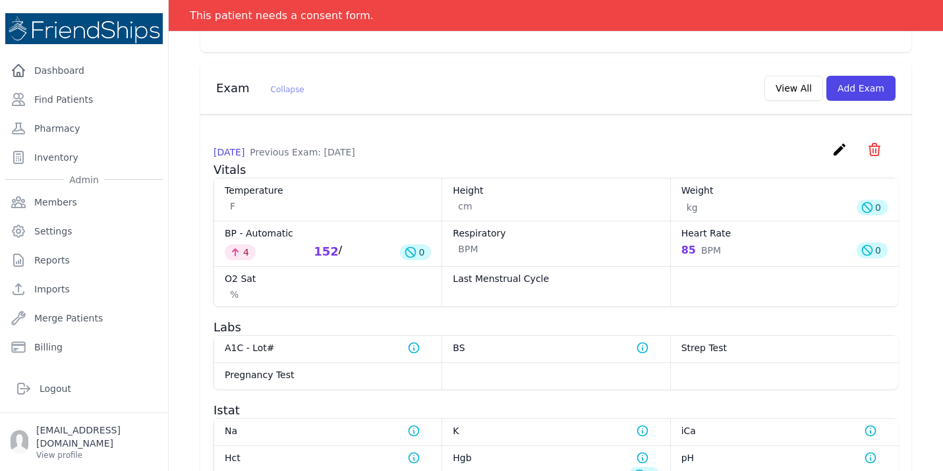
scroll to position [834, 0]
click at [840, 141] on icon "create" at bounding box center [840, 149] width 16 height 16
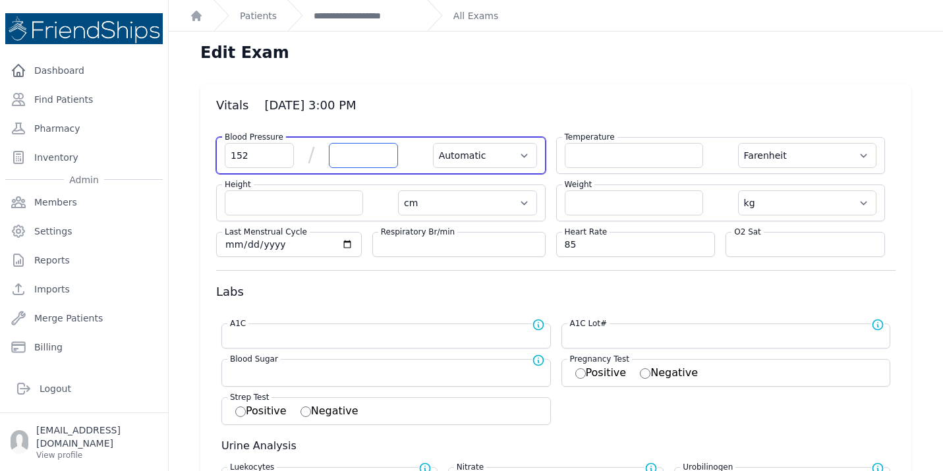
click at [337, 158] on input "number" at bounding box center [363, 155] width 69 height 25
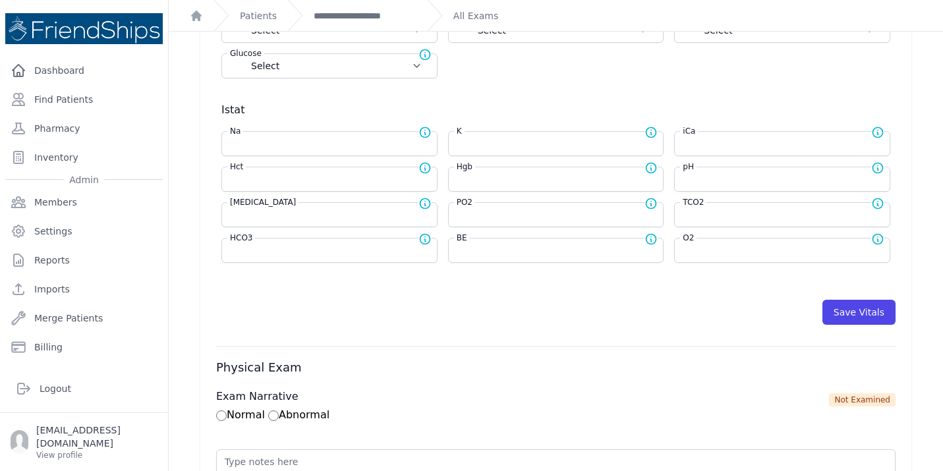
scroll to position [552, 0]
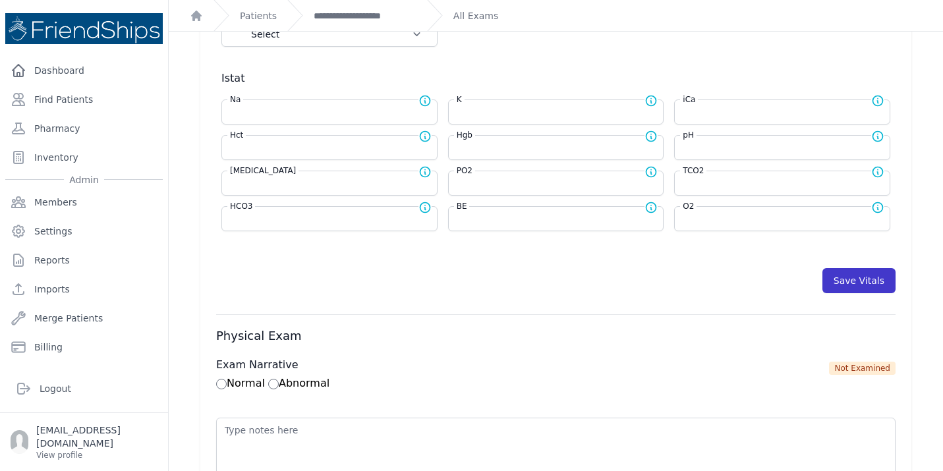
type input "77"
click at [849, 281] on button "Save Vitals" at bounding box center [858, 280] width 73 height 25
select select "Automatic"
select select "F"
select select "cm"
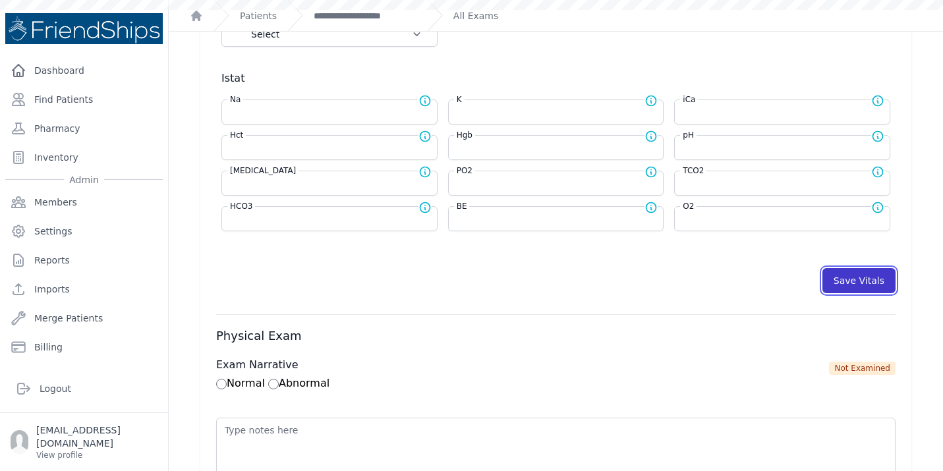
select select "kg"
select select
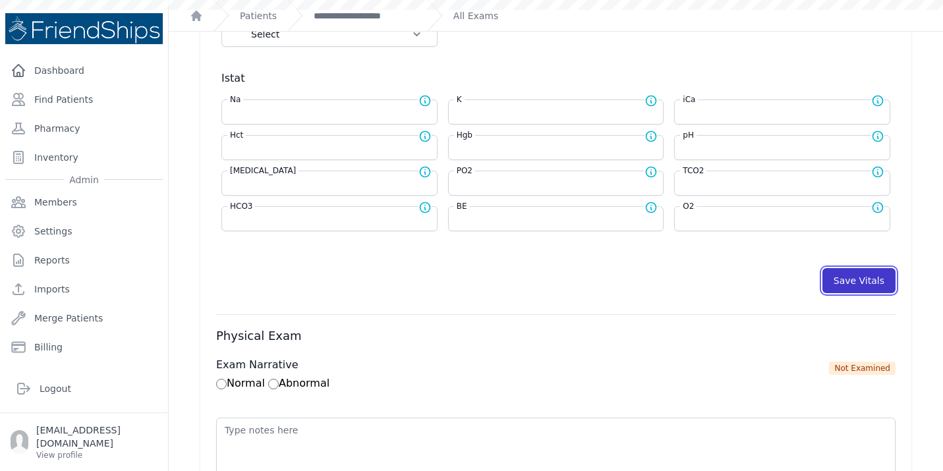
select select
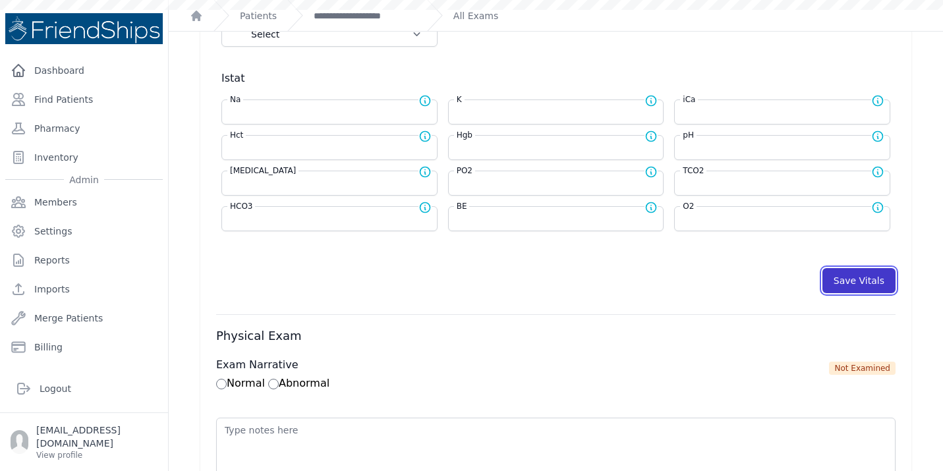
select select
click at [849, 281] on button "Save Vitals" at bounding box center [858, 280] width 73 height 25
click at [355, 11] on link "**********" at bounding box center [365, 15] width 103 height 13
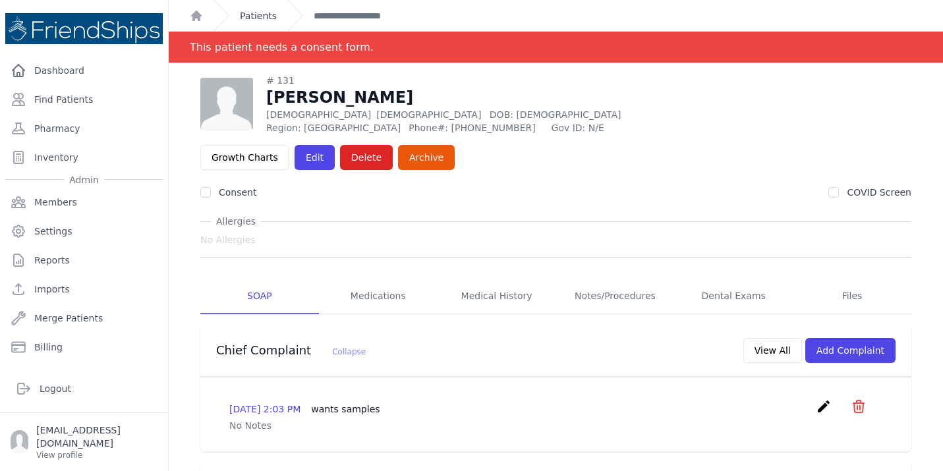
click at [261, 14] on link "Patients" at bounding box center [258, 15] width 37 height 13
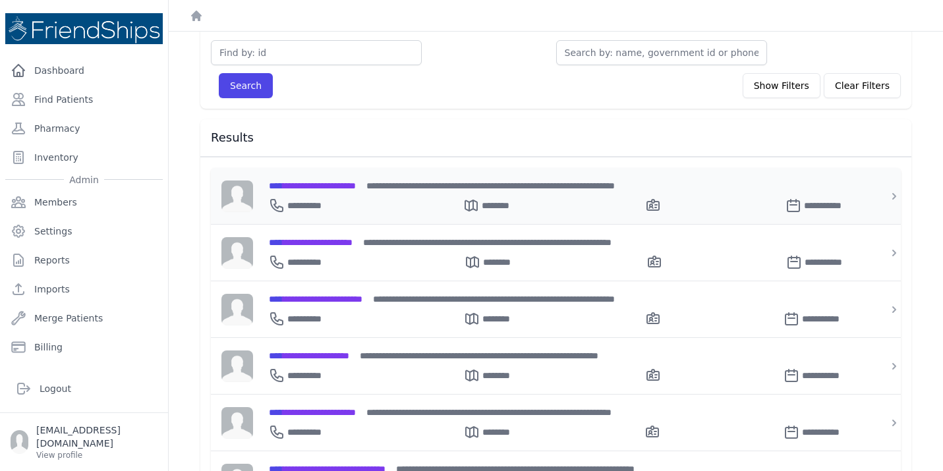
scroll to position [211, 0]
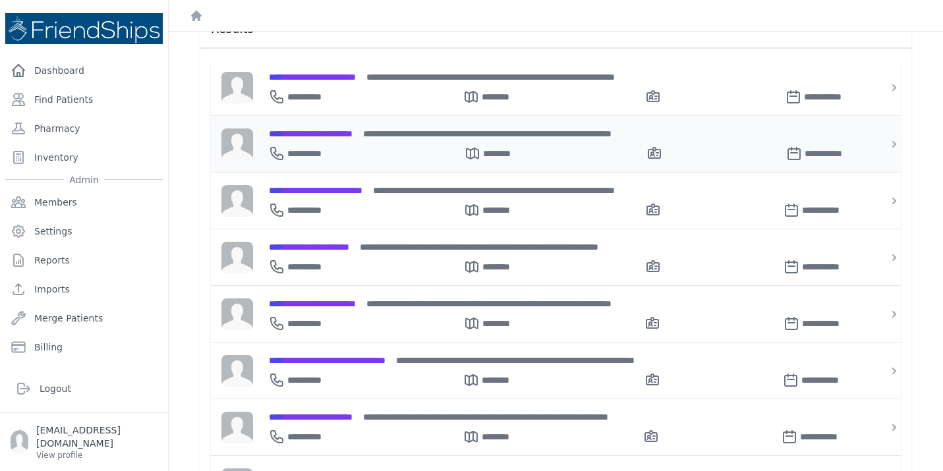
click at [357, 140] on div "**********" at bounding box center [564, 150] width 590 height 21
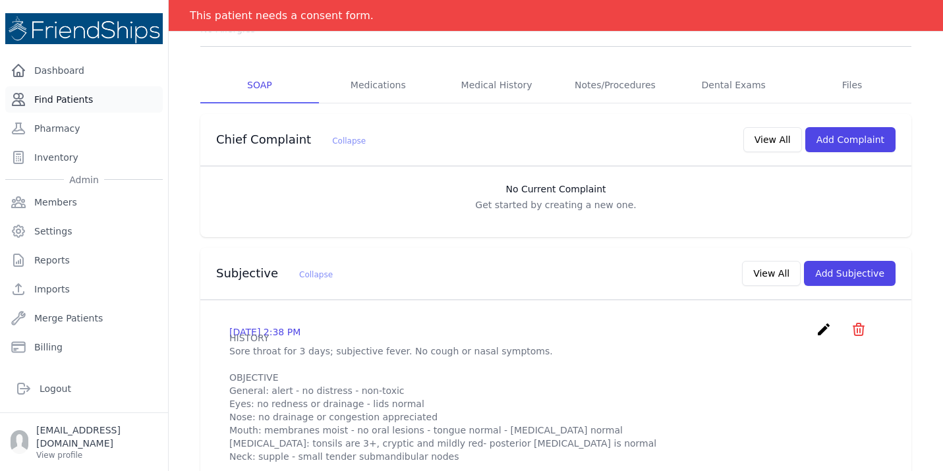
click at [63, 111] on link "Find Patients" at bounding box center [84, 99] width 158 height 26
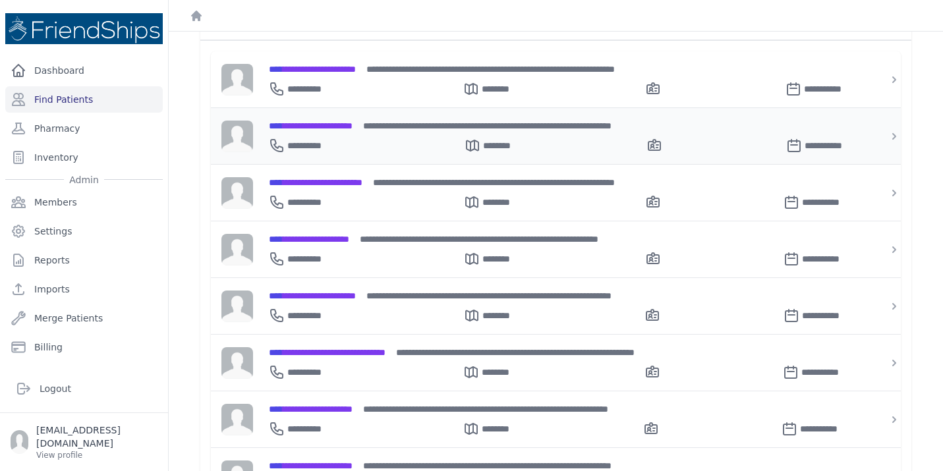
scroll to position [380, 0]
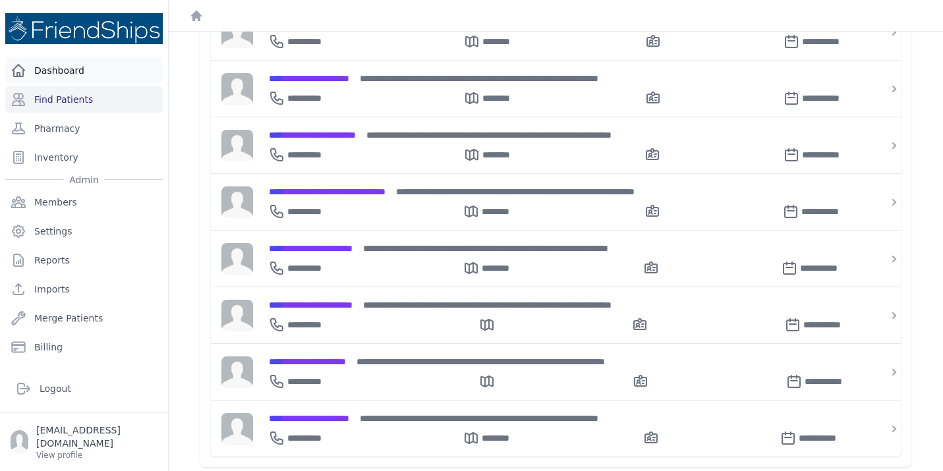
click at [77, 71] on link "Dashboard" at bounding box center [84, 70] width 158 height 26
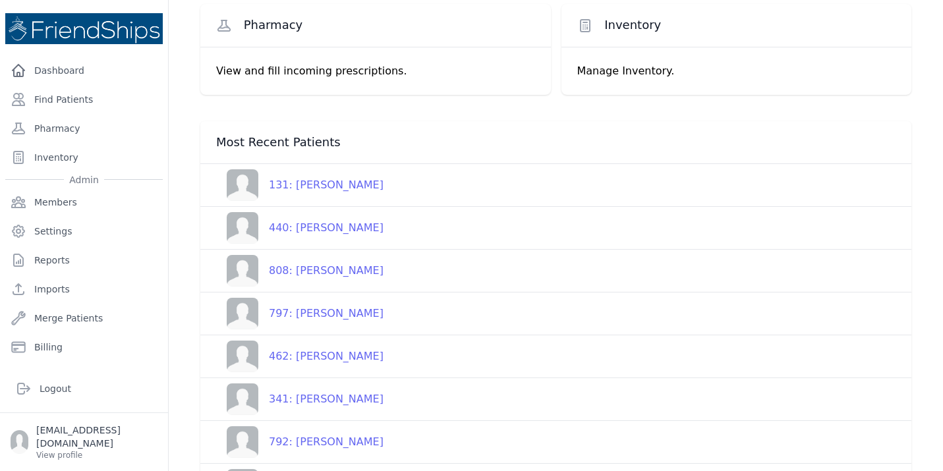
scroll to position [102, 0]
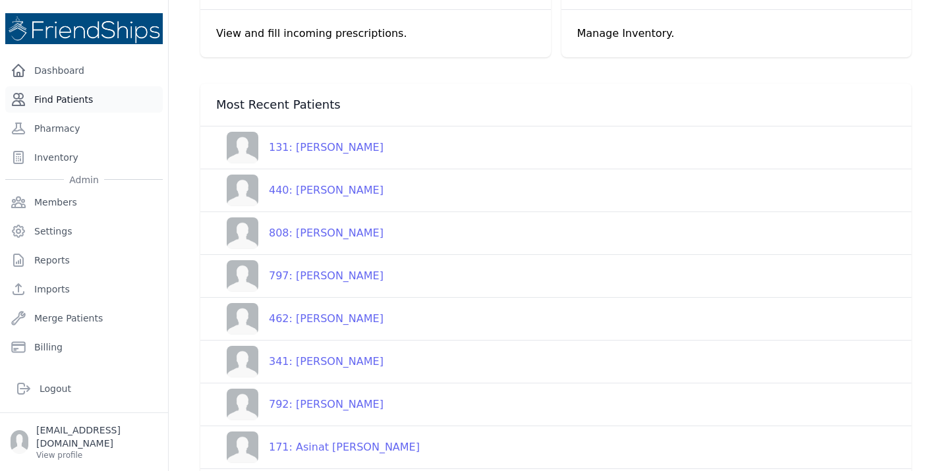
click at [80, 100] on link "Find Patients" at bounding box center [84, 99] width 158 height 26
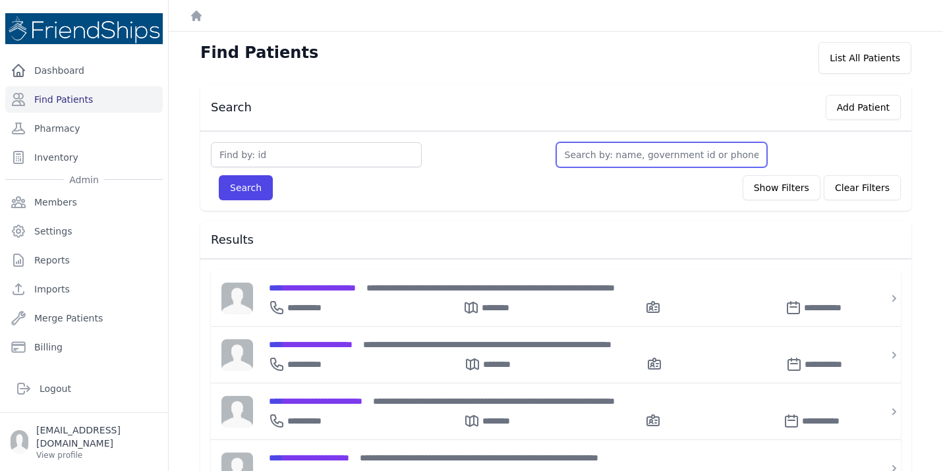
click at [585, 148] on input "text" at bounding box center [661, 154] width 211 height 25
type input "ali"
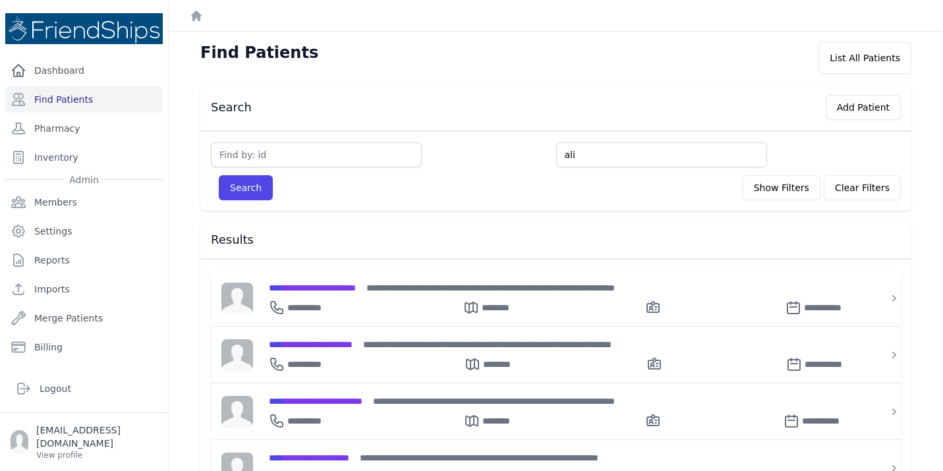
type input "ali"
click at [219, 175] on button "Search" at bounding box center [246, 187] width 54 height 25
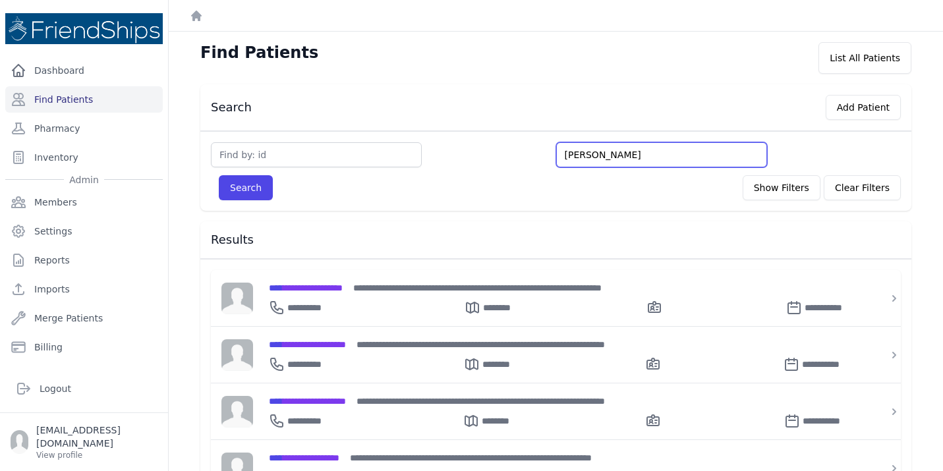
type input "ali ahm"
type input "ali ahme"
type input "ali ahmend"
type input "ali ahmen"
type input "ali ahmed"
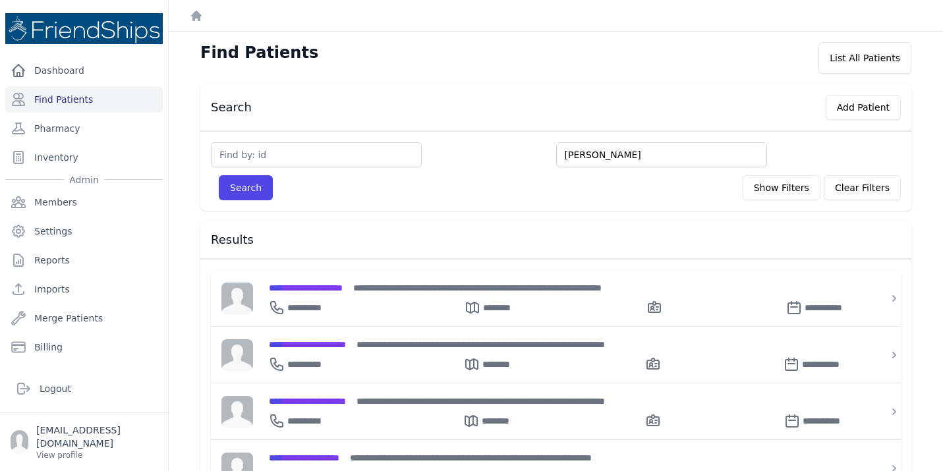
type input "ali ahmed"
click at [219, 175] on button "Search" at bounding box center [246, 187] width 54 height 25
type input "ali ahmed d"
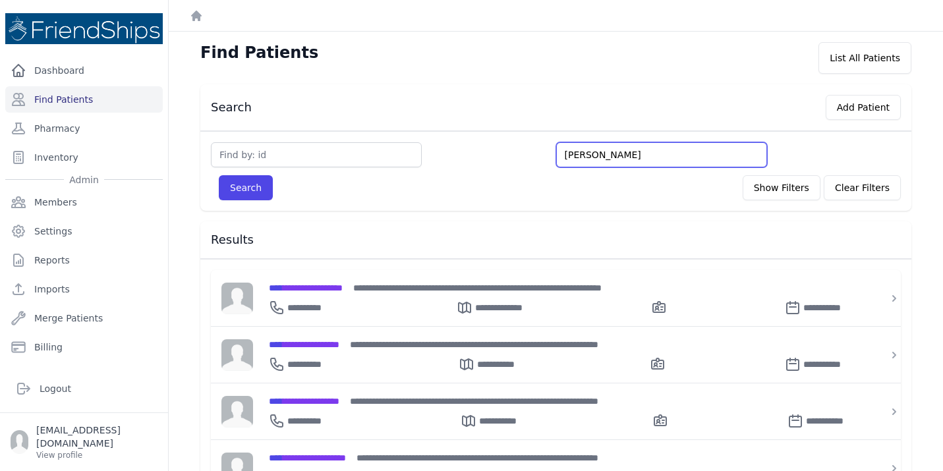
type input "ali ahmed dia"
type input "ali ahmed diab"
click at [219, 175] on button "Search" at bounding box center [246, 187] width 54 height 25
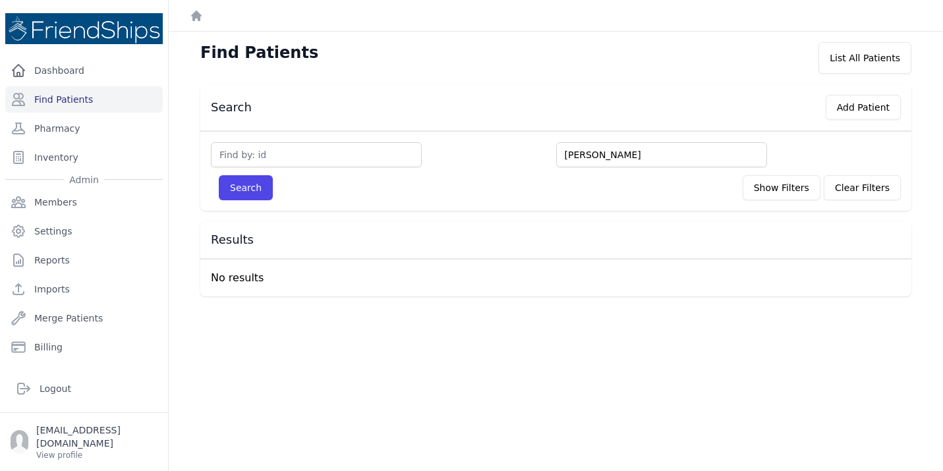
click at [587, 153] on input "ali ahmed diab" at bounding box center [661, 154] width 211 height 25
type input "al diab"
type input "diab"
click at [219, 175] on button "Search" at bounding box center [246, 187] width 54 height 25
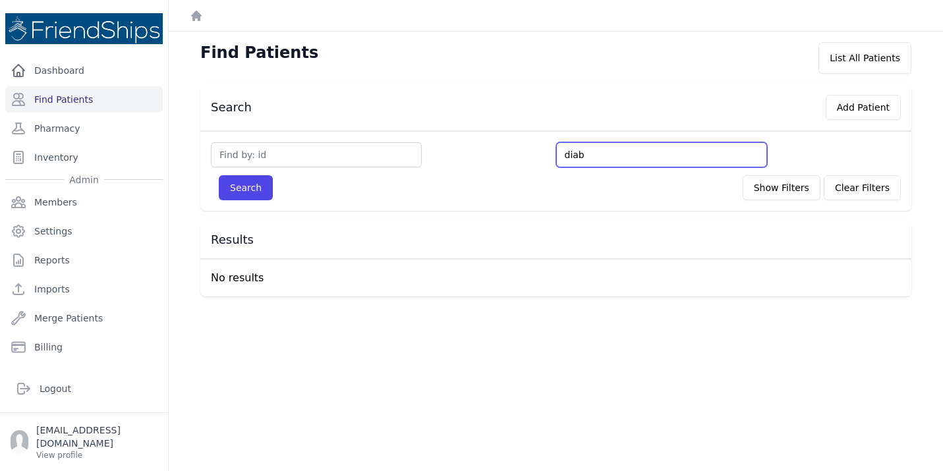
click at [602, 154] on input "diab" at bounding box center [661, 154] width 211 height 25
type input "dia"
type input "d"
type input "di"
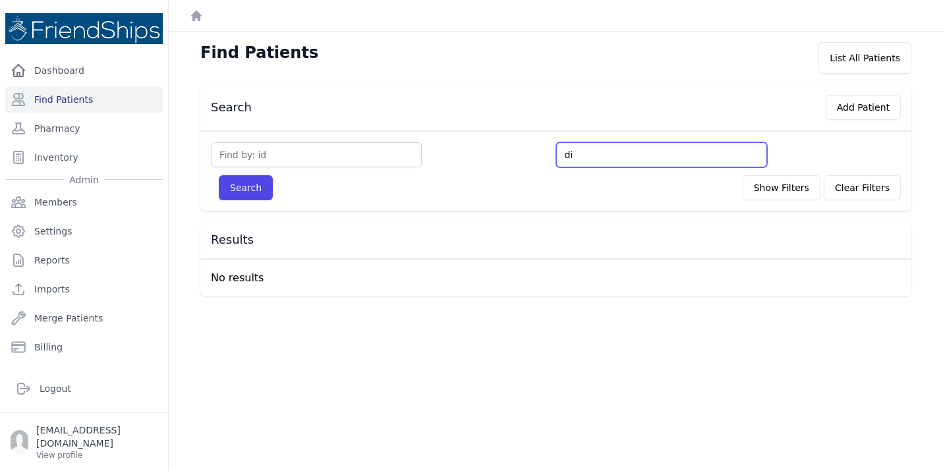
type input "dia"
type input "diab"
click at [219, 175] on button "Search" at bounding box center [246, 187] width 54 height 25
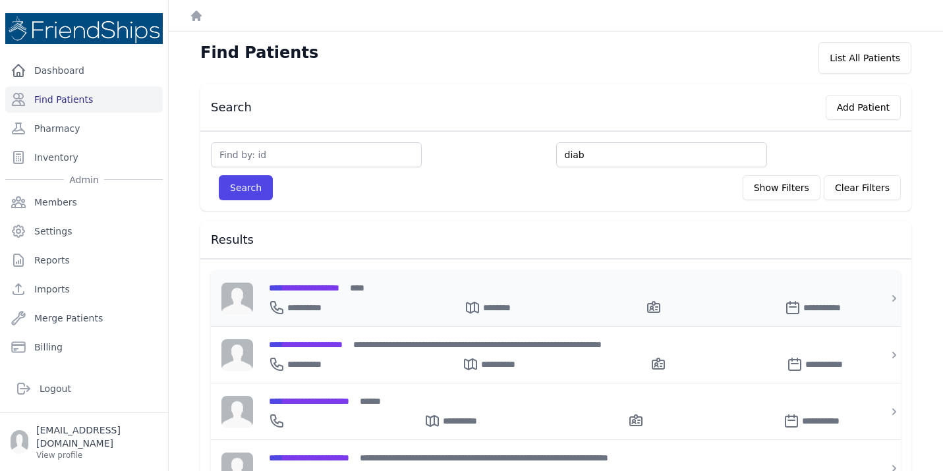
click at [326, 287] on span "**********" at bounding box center [304, 287] width 71 height 9
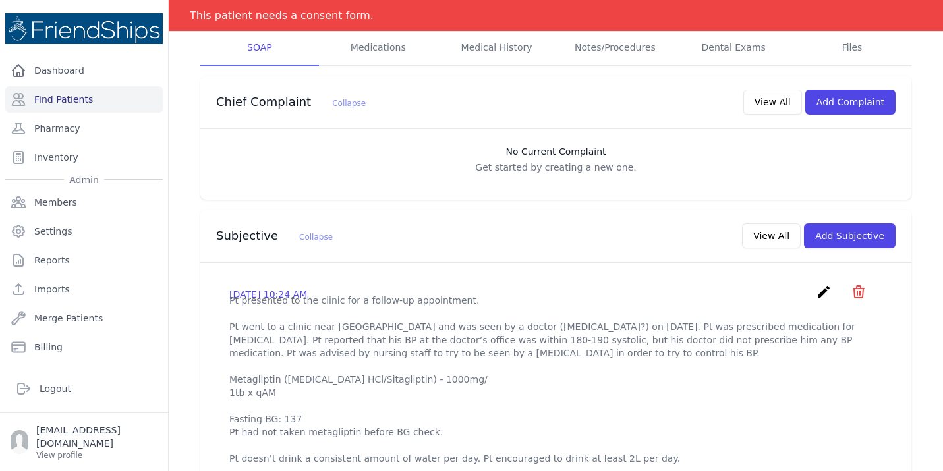
scroll to position [250, 0]
click at [820, 222] on button "Add Subjective" at bounding box center [850, 234] width 92 height 25
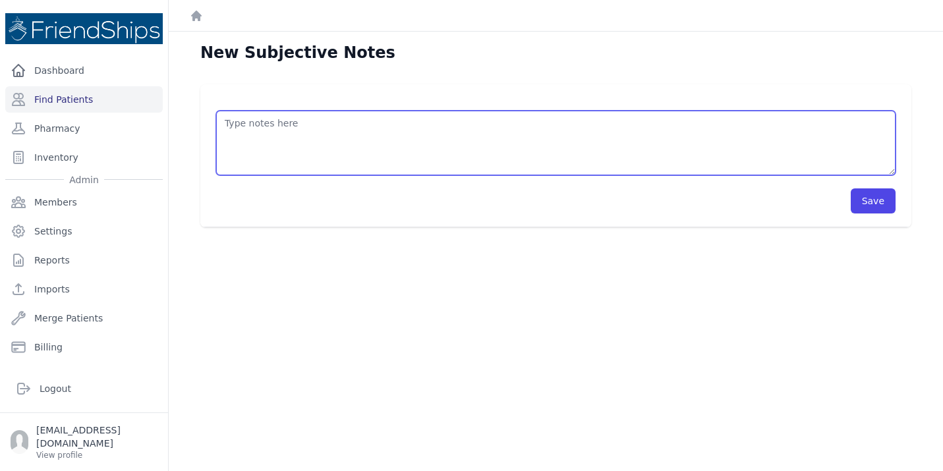
click at [503, 140] on textarea at bounding box center [555, 143] width 679 height 65
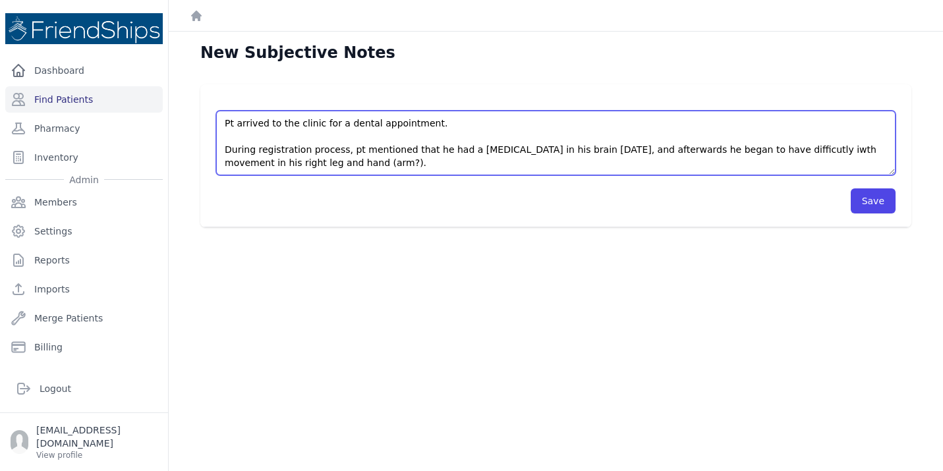
scroll to position [20, 0]
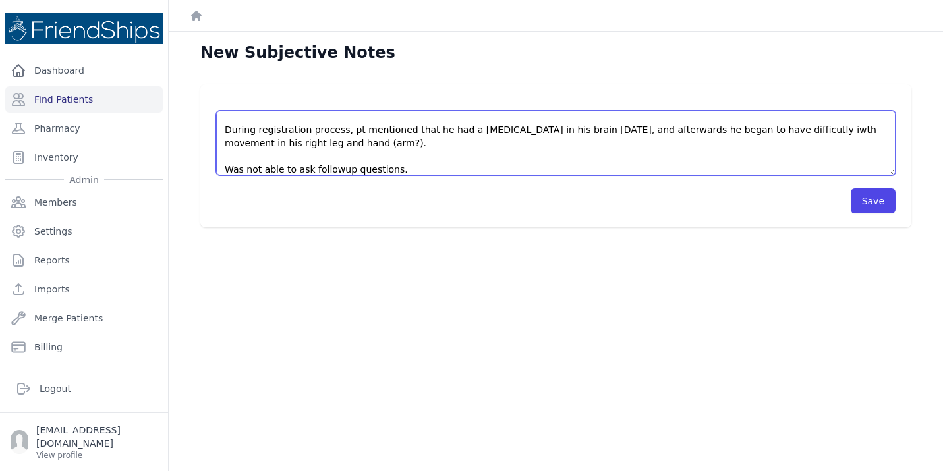
click at [333, 166] on textarea "Pt arrived to the clinic for a dental appointment. During registration process,…" at bounding box center [555, 143] width 679 height 65
click at [408, 168] on textarea "Pt arrived to the clinic for a dental appointment. During registration process,…" at bounding box center [555, 143] width 679 height 65
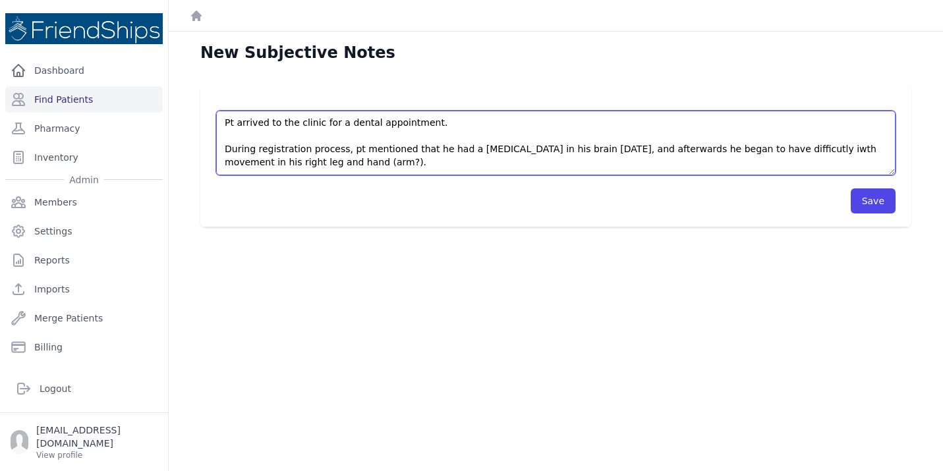
scroll to position [4, 0]
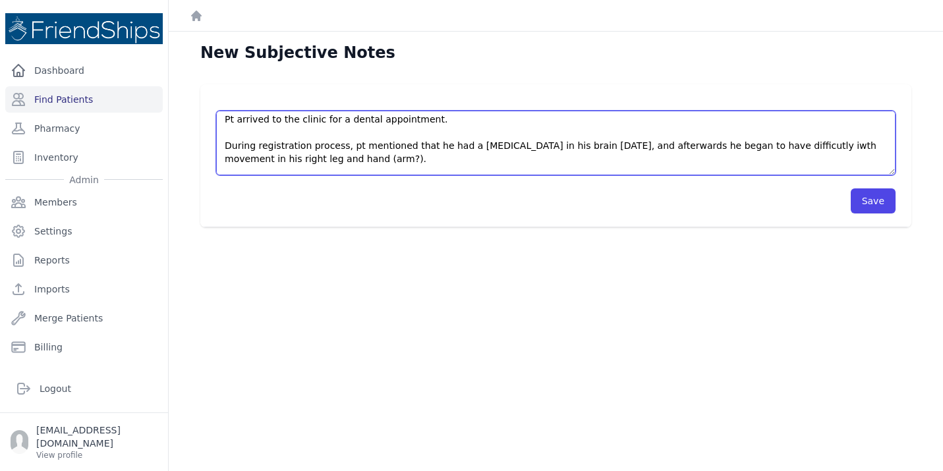
click at [762, 146] on textarea "Pt arrived to the clinic for a dental appointment. During registration process,…" at bounding box center [555, 143] width 679 height 65
click at [353, 161] on textarea "Pt arrived to the clinic for a dental appointment. During registration process,…" at bounding box center [555, 143] width 679 height 65
click at [310, 158] on textarea "Pt arrived to the clinic for a dental appointment. During registration process,…" at bounding box center [555, 143] width 679 height 65
click at [465, 169] on textarea "Pt arrived to the clinic for a dental appointment. During registration process,…" at bounding box center [555, 143] width 679 height 65
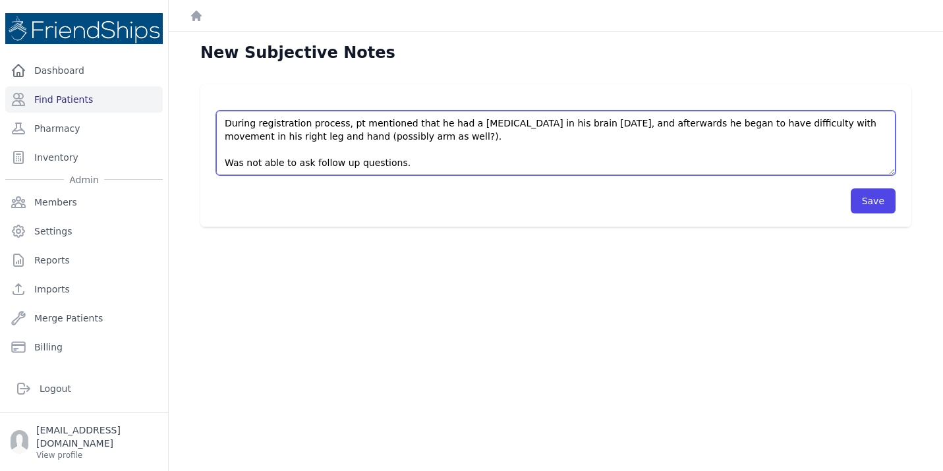
scroll to position [32, 0]
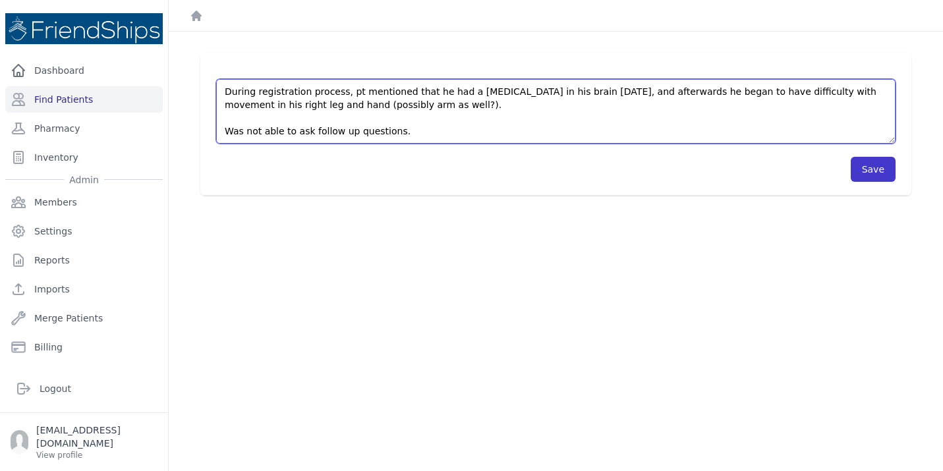
type textarea "Pt arrived to the clinic for a dental appointment. During registration process,…"
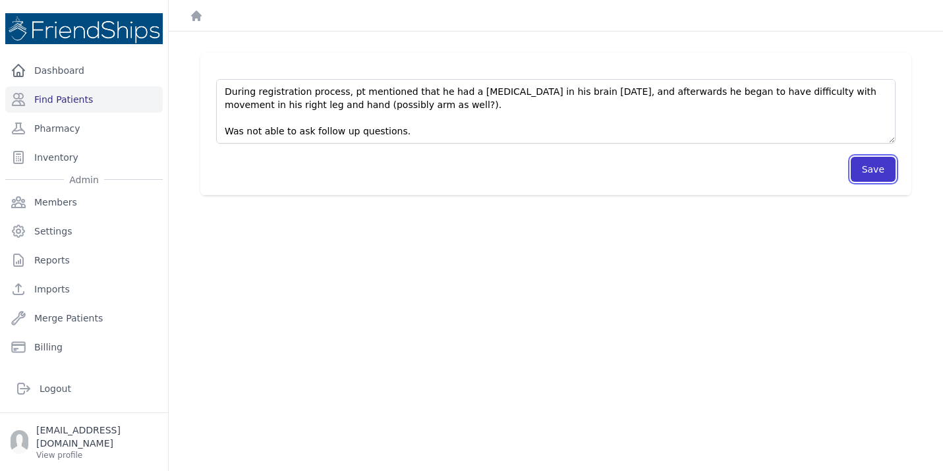
click at [878, 174] on button "Save" at bounding box center [873, 169] width 45 height 25
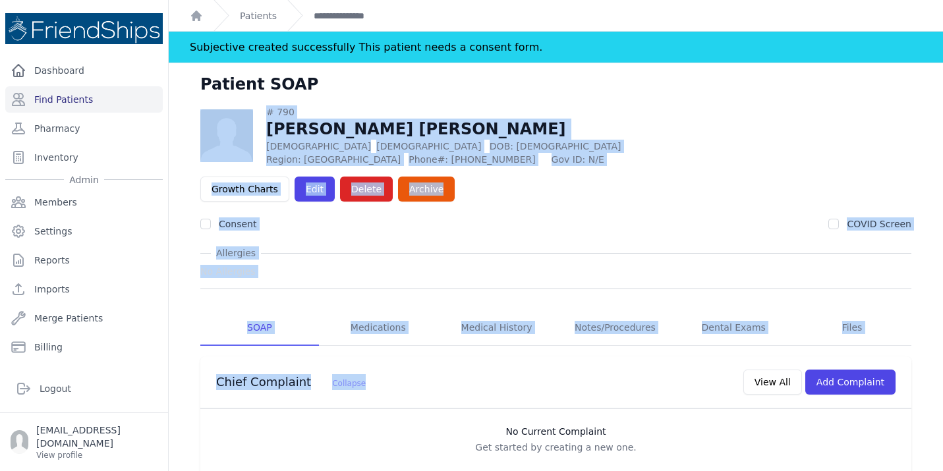
drag, startPoint x: 494, startPoint y: 341, endPoint x: 508, endPoint y: 88, distance: 253.5
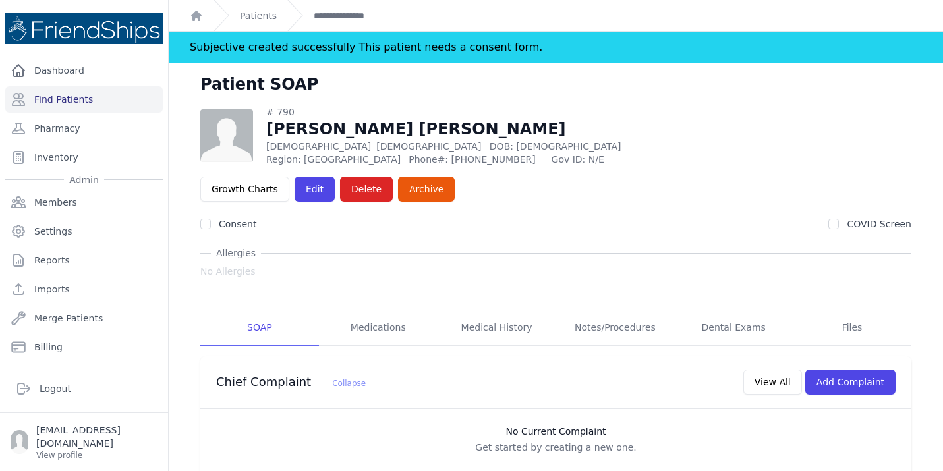
click at [512, 88] on div "Patient SOAP" at bounding box center [555, 90] width 753 height 32
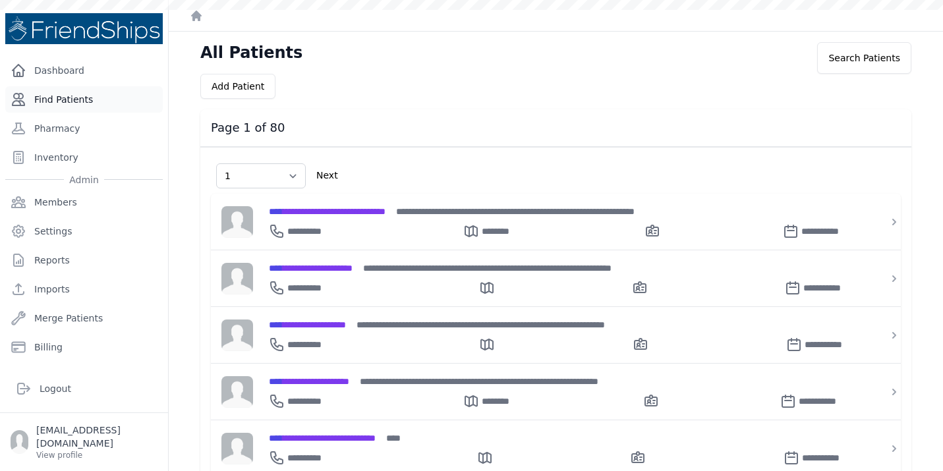
select select "1"
click at [118, 92] on link "Find Patients" at bounding box center [84, 99] width 158 height 26
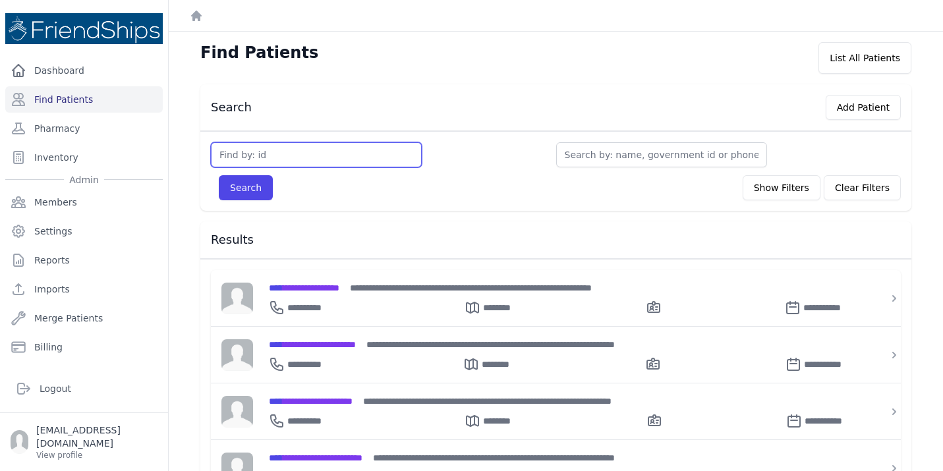
click at [277, 152] on input "text" at bounding box center [316, 154] width 211 height 25
type input "381"
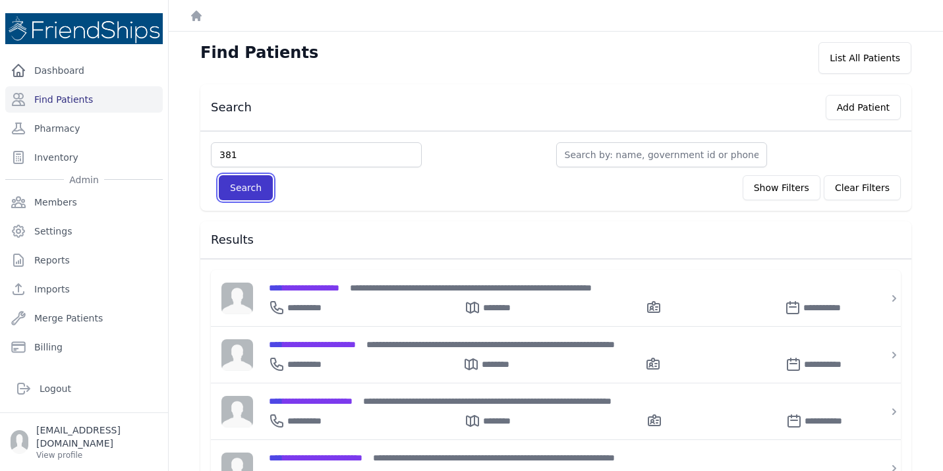
click at [230, 188] on button "Search" at bounding box center [246, 187] width 54 height 25
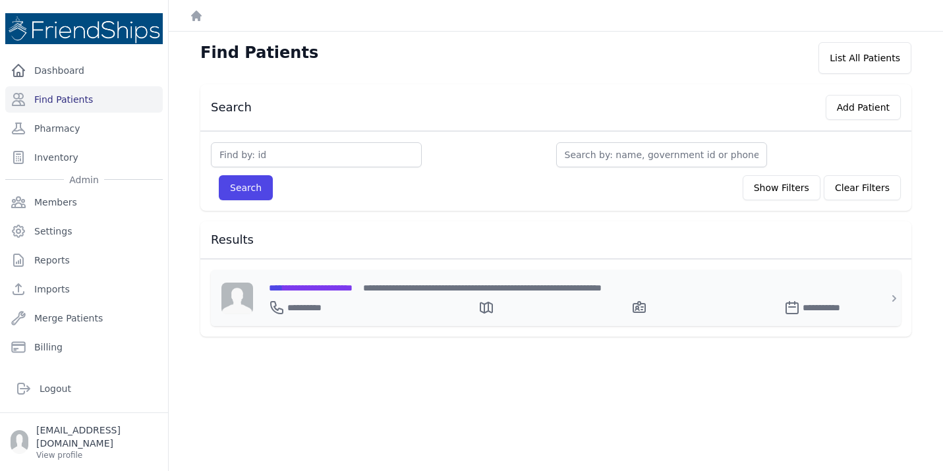
click at [371, 281] on div "**********" at bounding box center [564, 288] width 590 height 14
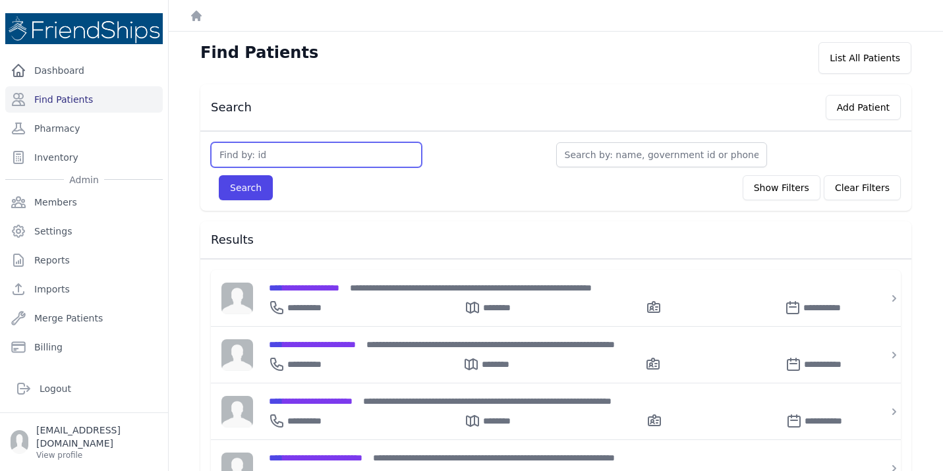
click at [335, 157] on input "text" at bounding box center [316, 154] width 211 height 25
type input "795"
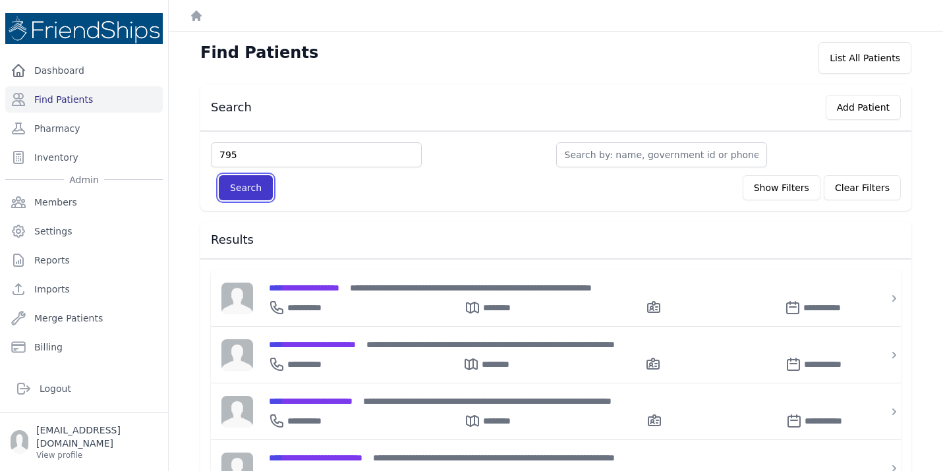
click at [248, 192] on button "Search" at bounding box center [246, 187] width 54 height 25
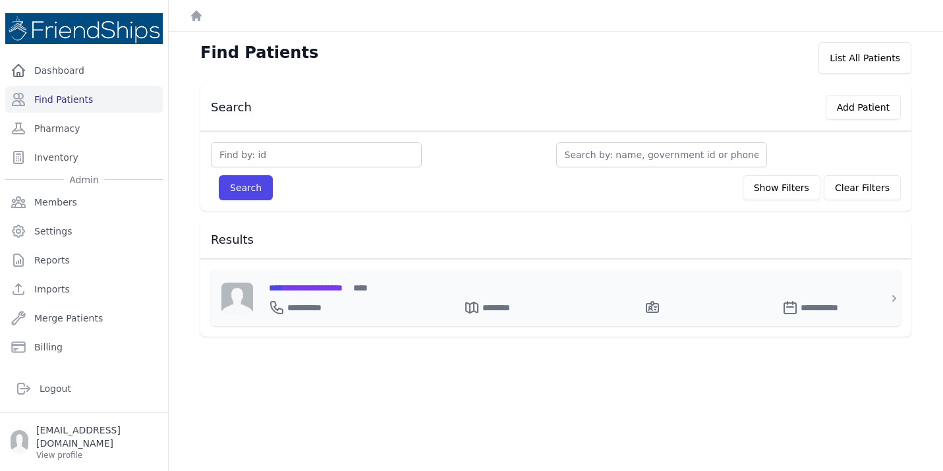
click at [343, 283] on span "**********" at bounding box center [306, 287] width 74 height 9
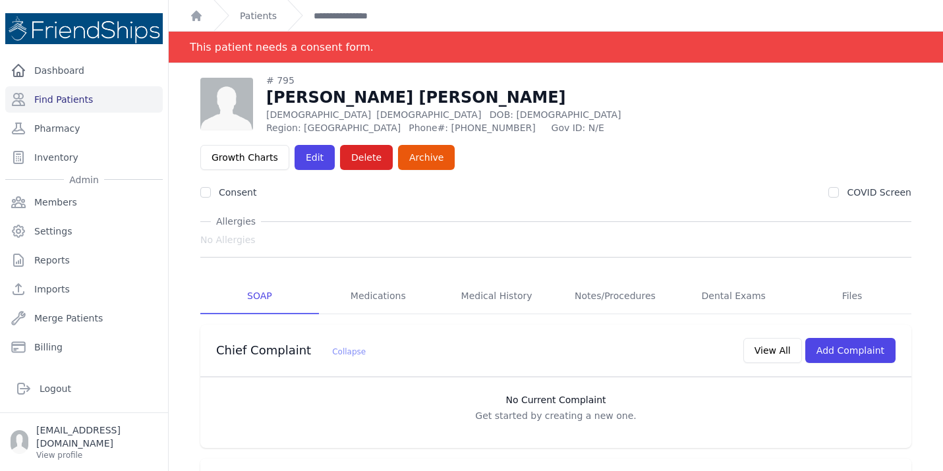
click at [260, 8] on div "Patients" at bounding box center [245, 15] width 63 height 31
click at [260, 14] on link "Patients" at bounding box center [258, 15] width 37 height 13
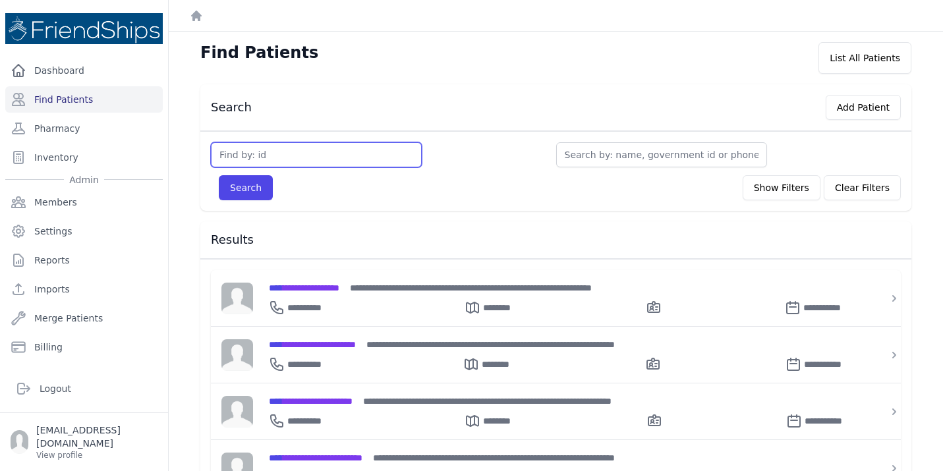
click at [289, 147] on input "text" at bounding box center [316, 154] width 211 height 25
type input "248"
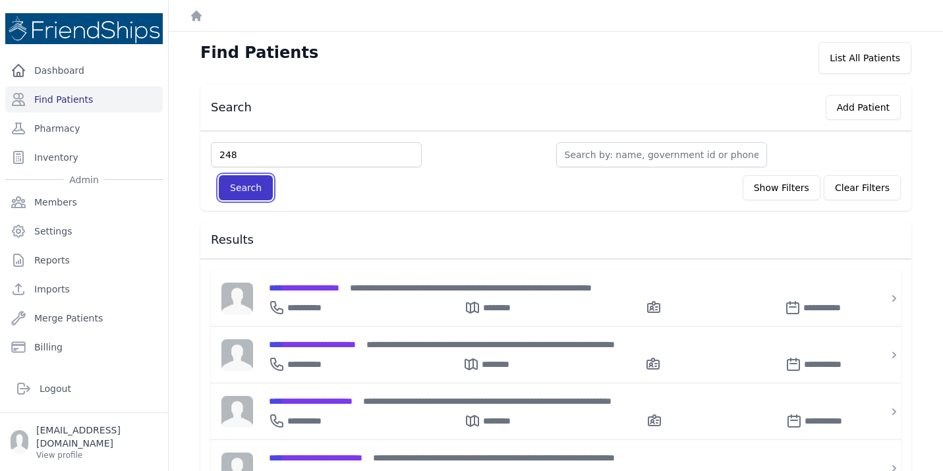
click at [252, 188] on button "Search" at bounding box center [246, 187] width 54 height 25
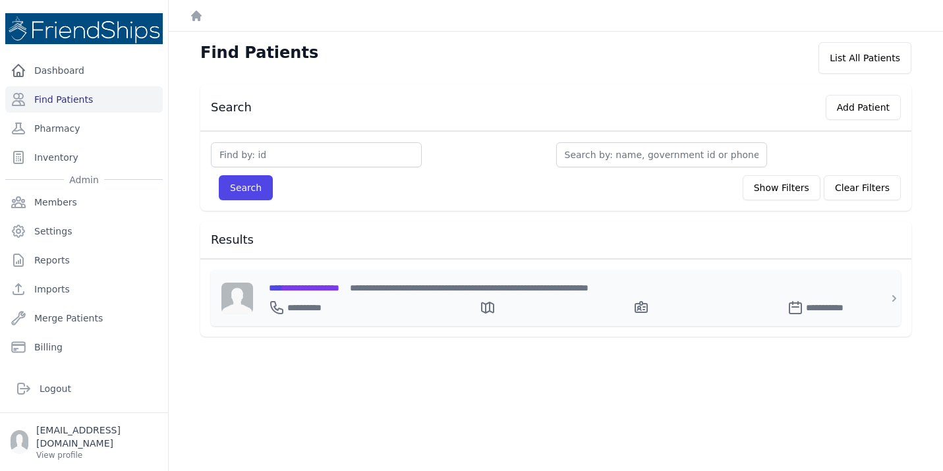
click at [376, 291] on div "**********" at bounding box center [564, 288] width 590 height 14
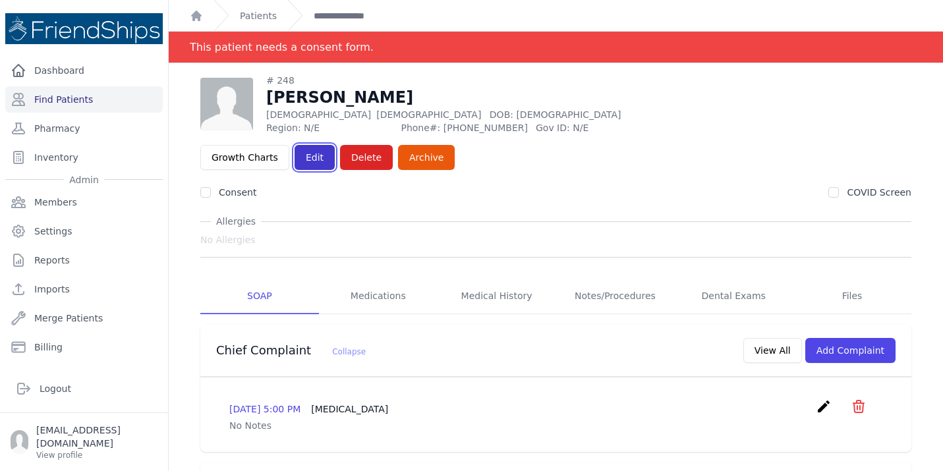
click at [335, 145] on link "Edit" at bounding box center [315, 157] width 40 height 25
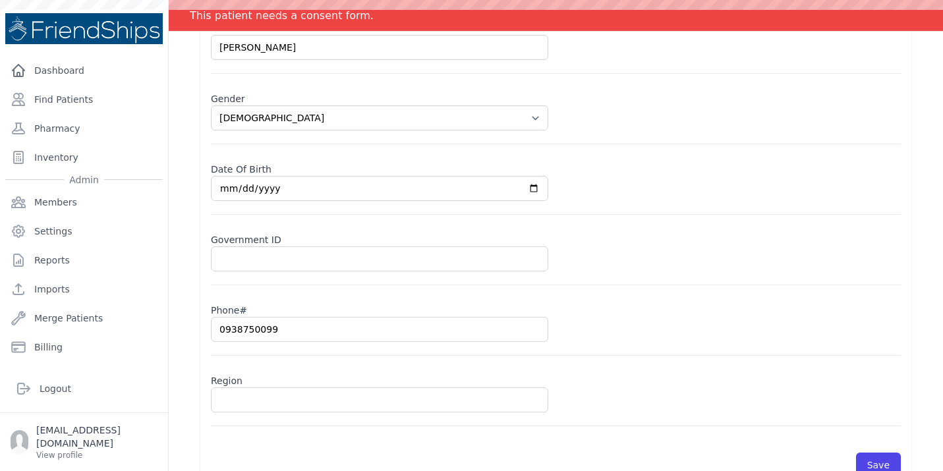
scroll to position [150, 0]
select select "[DEMOGRAPHIC_DATA]"
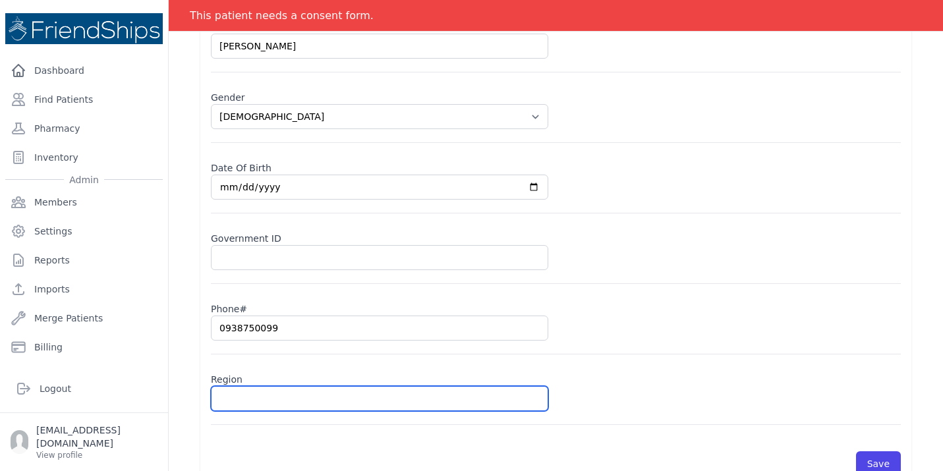
click at [232, 399] on input "text" at bounding box center [379, 398] width 337 height 25
type input "Ha"
select select "[DEMOGRAPHIC_DATA]"
type input "Ham"
select select "[DEMOGRAPHIC_DATA]"
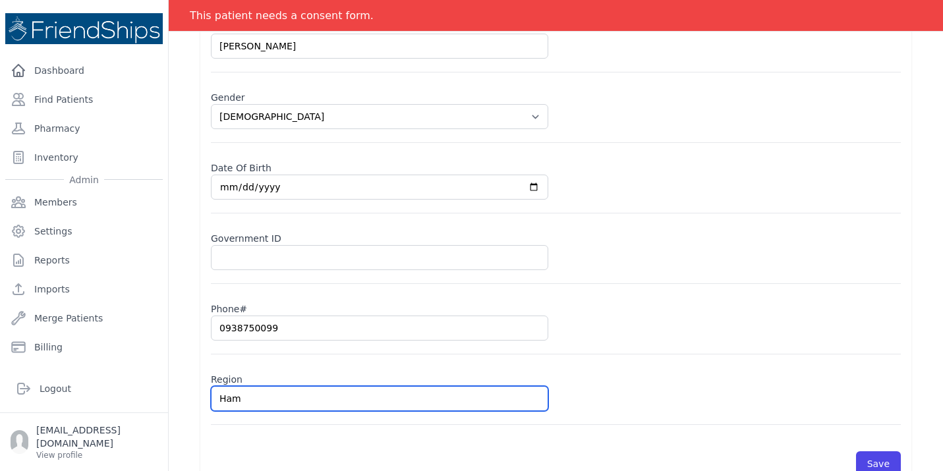
type input "Hama"
select select "[DEMOGRAPHIC_DATA]"
type input "Hamad"
select select "[DEMOGRAPHIC_DATA]"
type input "Hamadi"
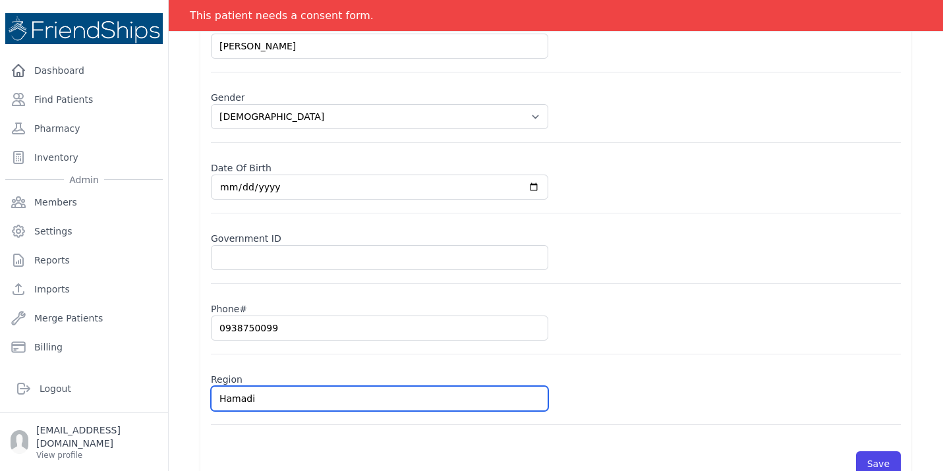
select select "[DEMOGRAPHIC_DATA]"
type input "Hamadiya"
select select "[DEMOGRAPHIC_DATA]"
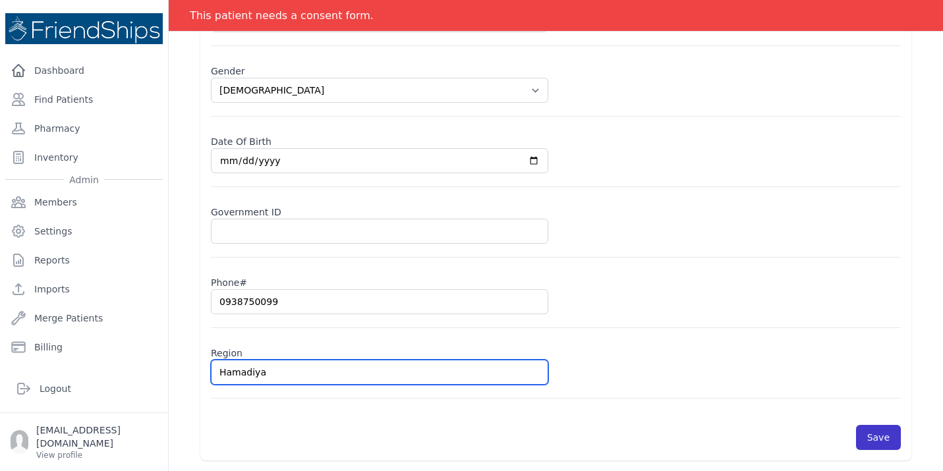
type input "Hamadiya"
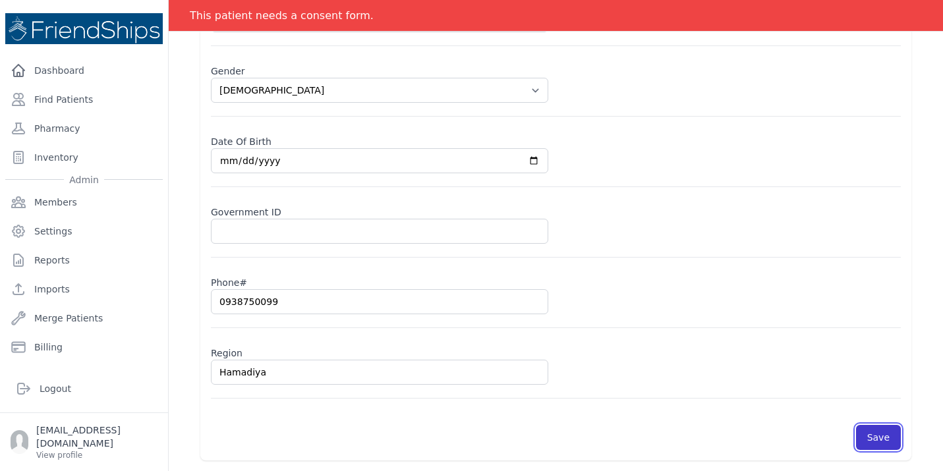
click at [885, 442] on button "Save" at bounding box center [878, 437] width 45 height 25
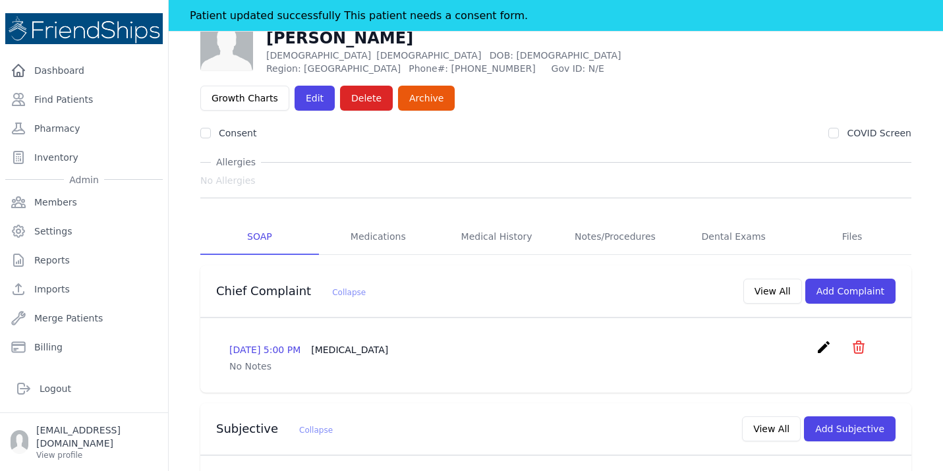
scroll to position [63, 0]
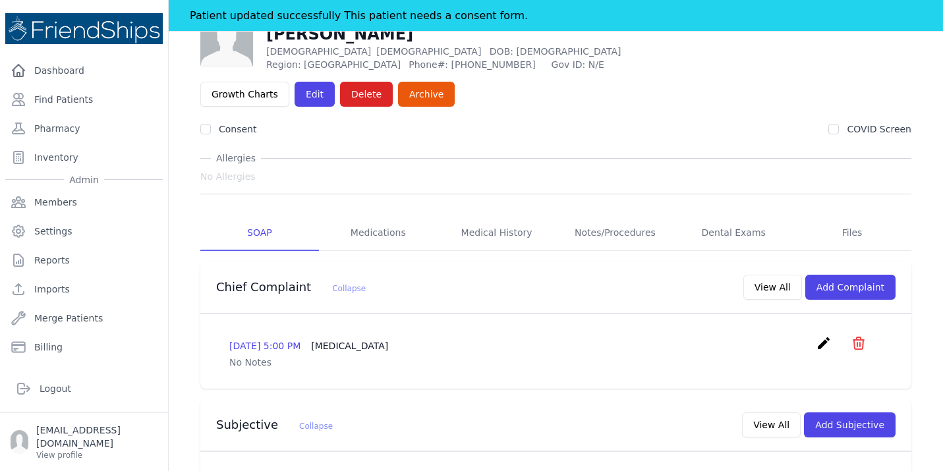
click at [601, 335] on div "[DATE] 5:00 PM [MEDICAL_DATA] create ​ Delete complaint - [MEDICAL_DATA] Are yo…" at bounding box center [555, 345] width 653 height 20
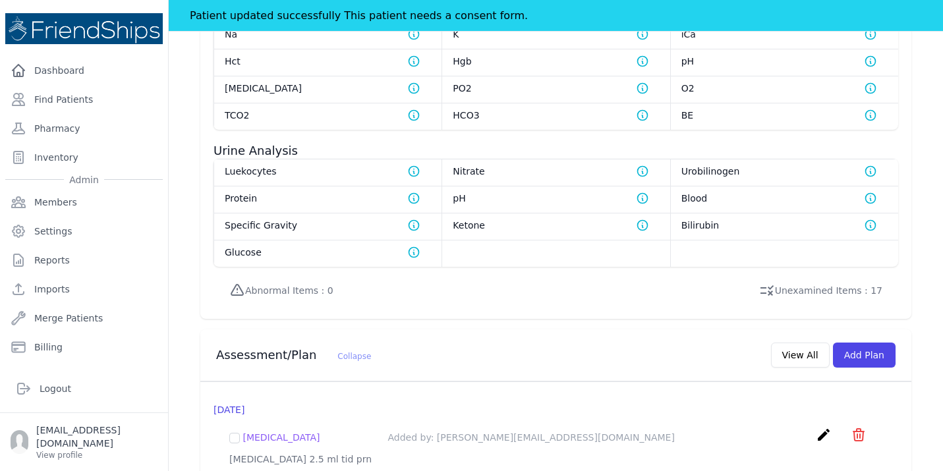
scroll to position [989, 0]
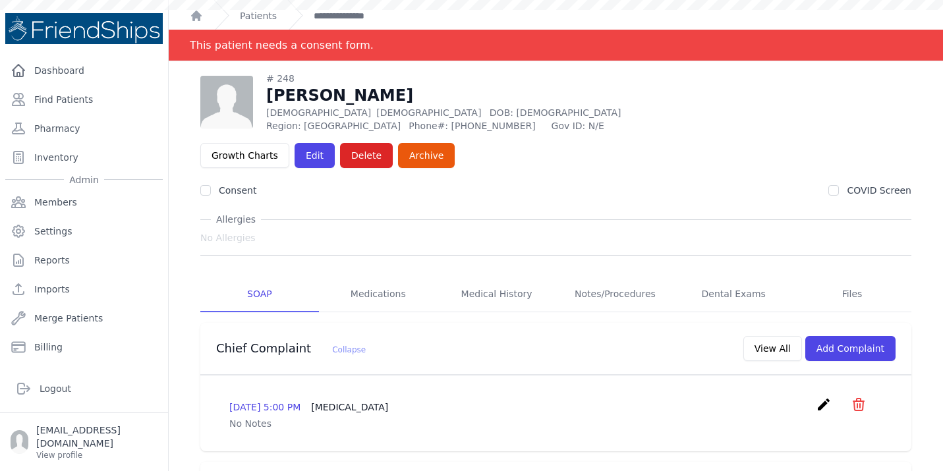
scroll to position [0, 0]
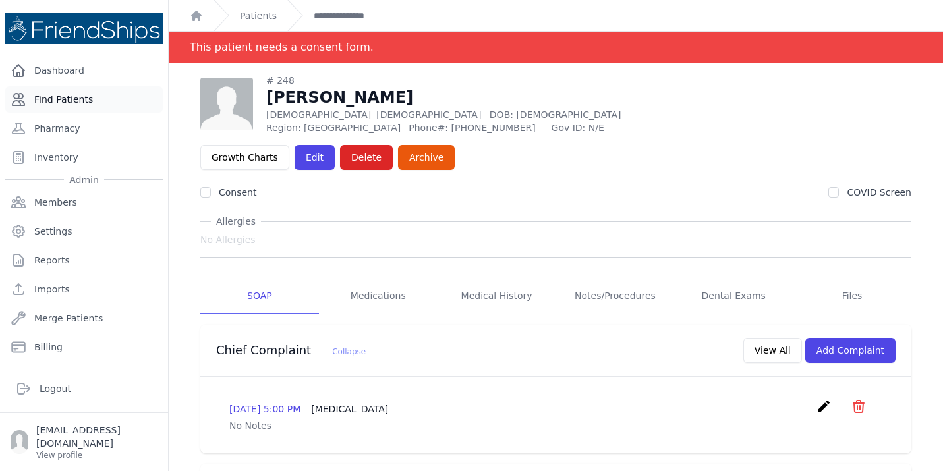
click at [97, 101] on link "Find Patients" at bounding box center [84, 99] width 158 height 26
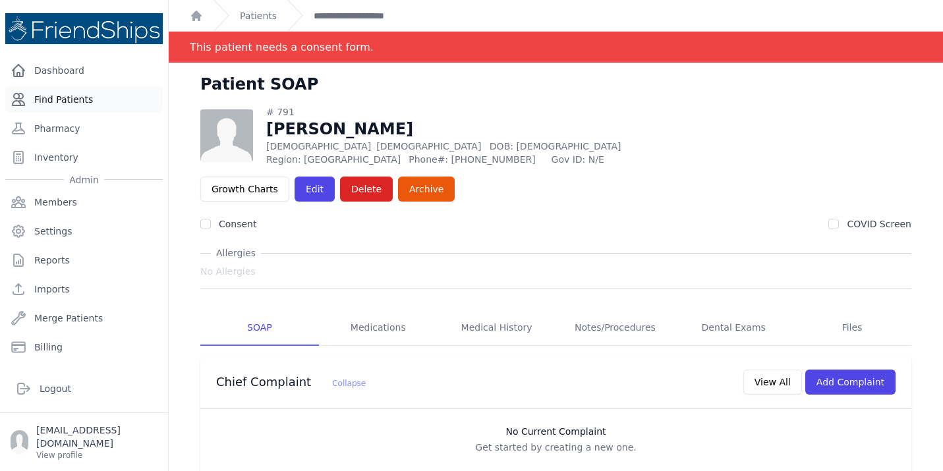
click at [49, 110] on link "Find Patients" at bounding box center [84, 99] width 158 height 26
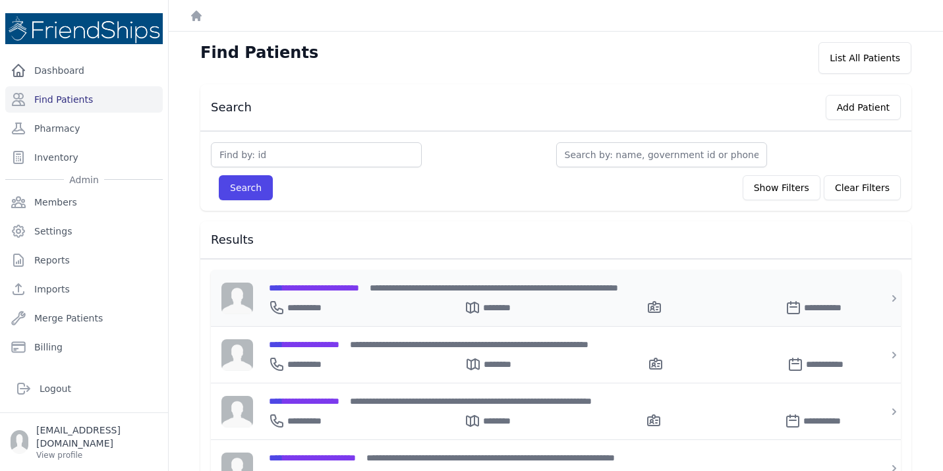
click at [349, 289] on span "**********" at bounding box center [314, 287] width 90 height 9
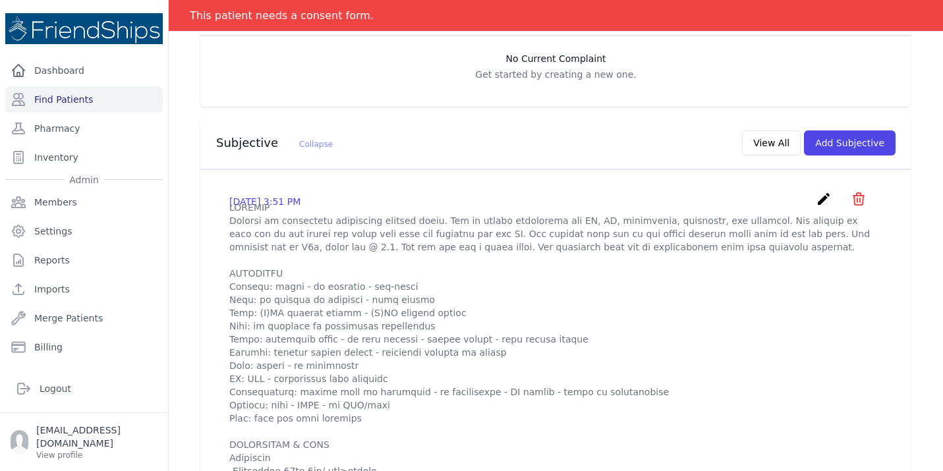
scroll to position [316, 0]
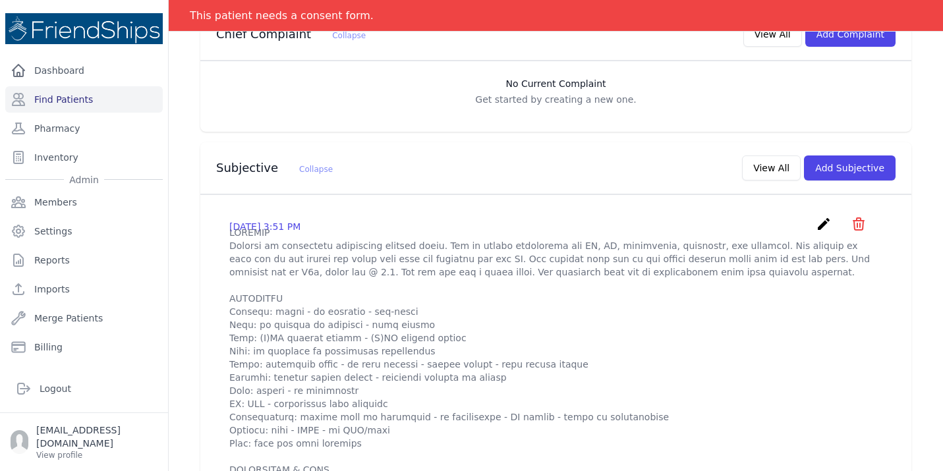
click at [824, 216] on icon "create" at bounding box center [824, 224] width 16 height 16
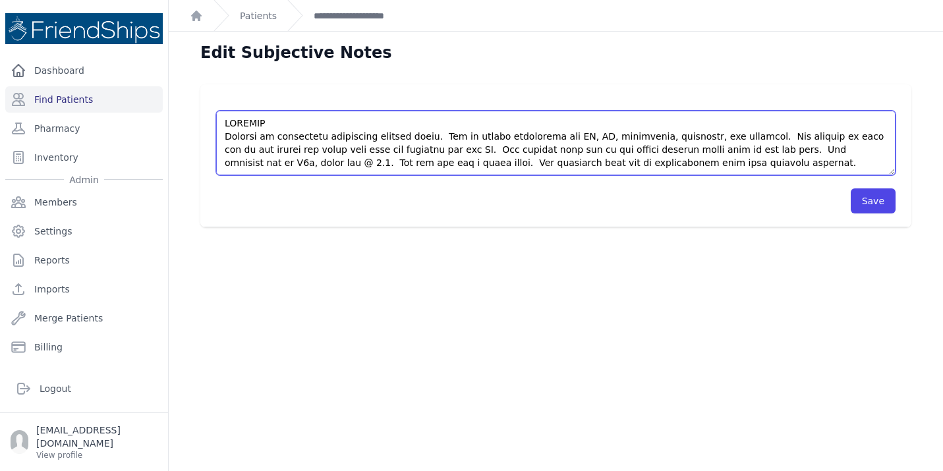
click at [691, 163] on textarea at bounding box center [555, 143] width 679 height 65
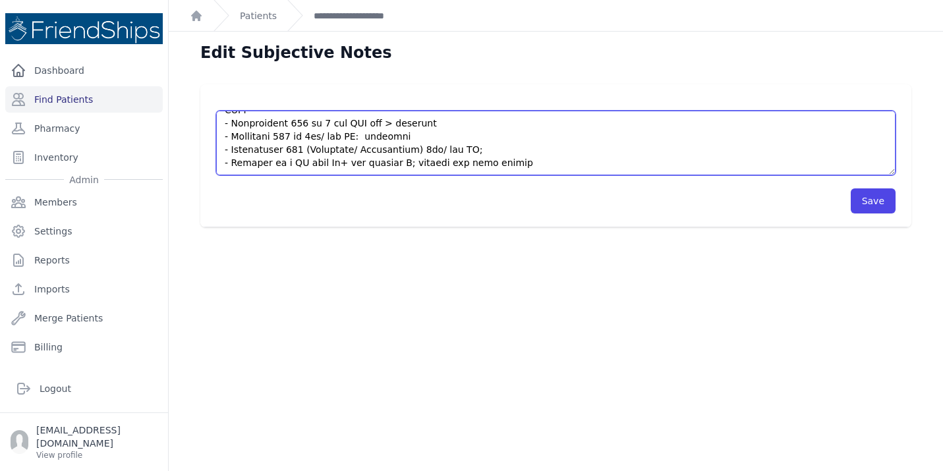
scroll to position [362, 0]
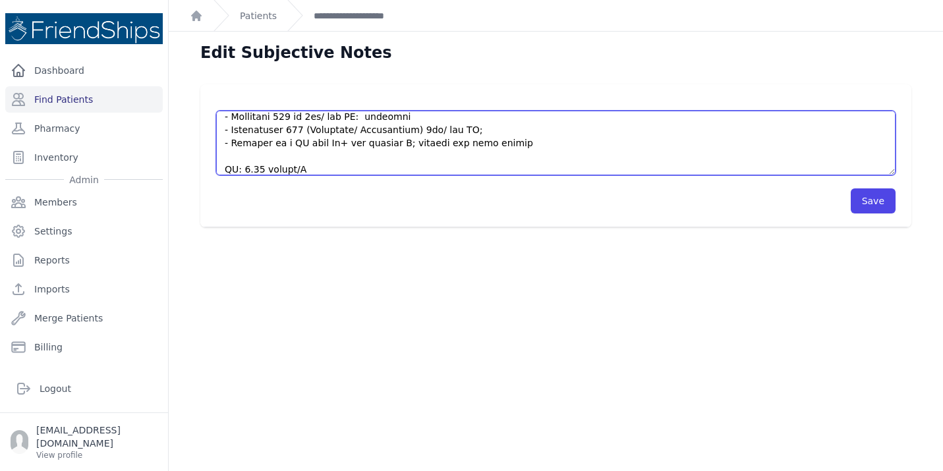
click at [387, 162] on textarea at bounding box center [555, 143] width 679 height 65
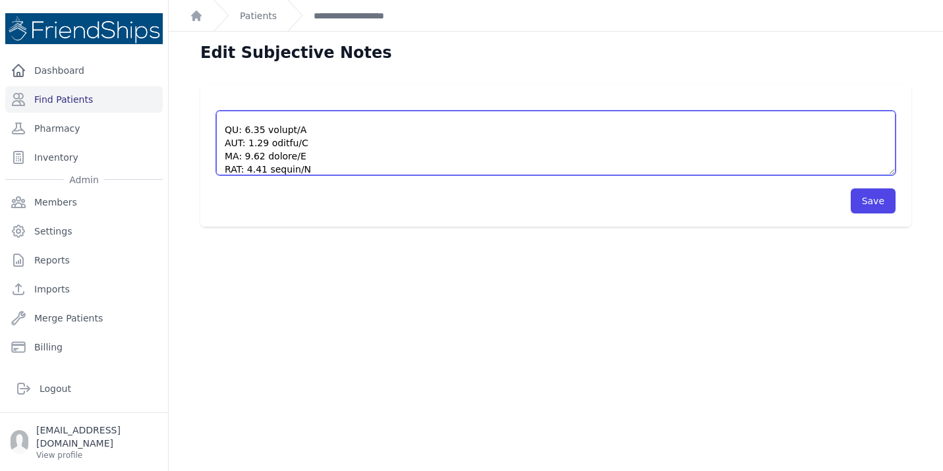
click at [227, 134] on textarea at bounding box center [555, 143] width 679 height 65
click at [314, 167] on textarea at bounding box center [555, 143] width 679 height 65
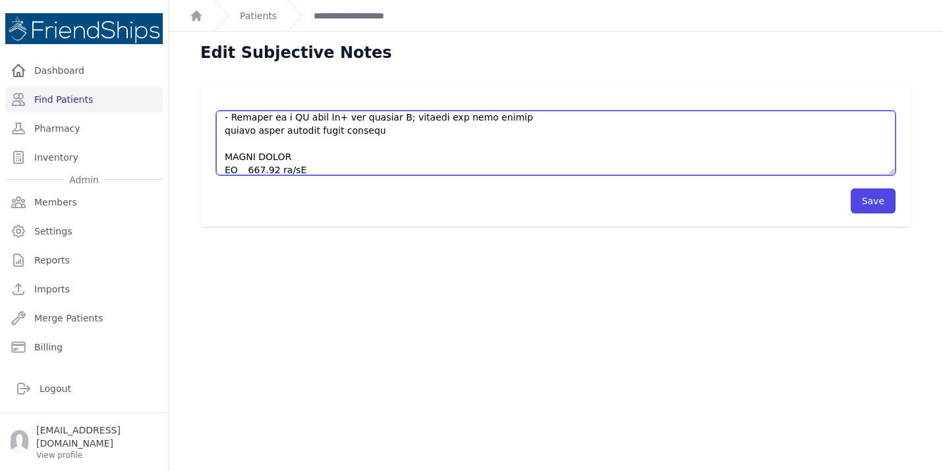
click at [385, 134] on textarea at bounding box center [555, 143] width 679 height 65
drag, startPoint x: 315, startPoint y: 129, endPoint x: 226, endPoint y: 132, distance: 89.0
click at [226, 132] on textarea at bounding box center [555, 143] width 679 height 65
click at [298, 132] on textarea at bounding box center [555, 143] width 679 height 65
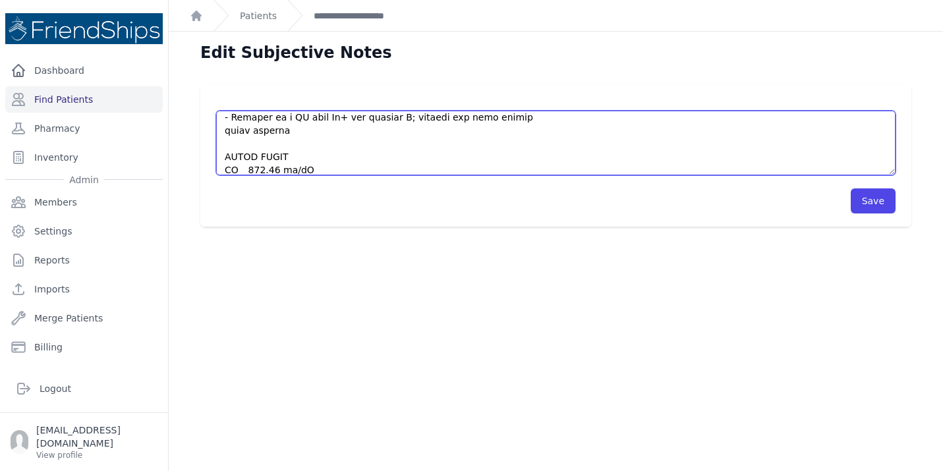
drag, startPoint x: 298, startPoint y: 132, endPoint x: 260, endPoint y: 132, distance: 38.2
click at [260, 132] on textarea at bounding box center [555, 143] width 679 height 65
type textarea "HISTORY Patient is requesting medication refills today. She is taking medicatio…"
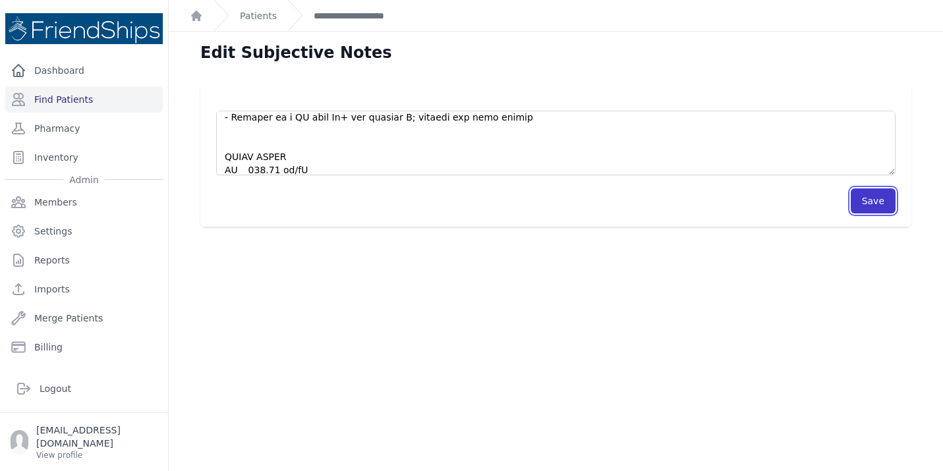
click at [874, 198] on button "Save" at bounding box center [873, 200] width 45 height 25
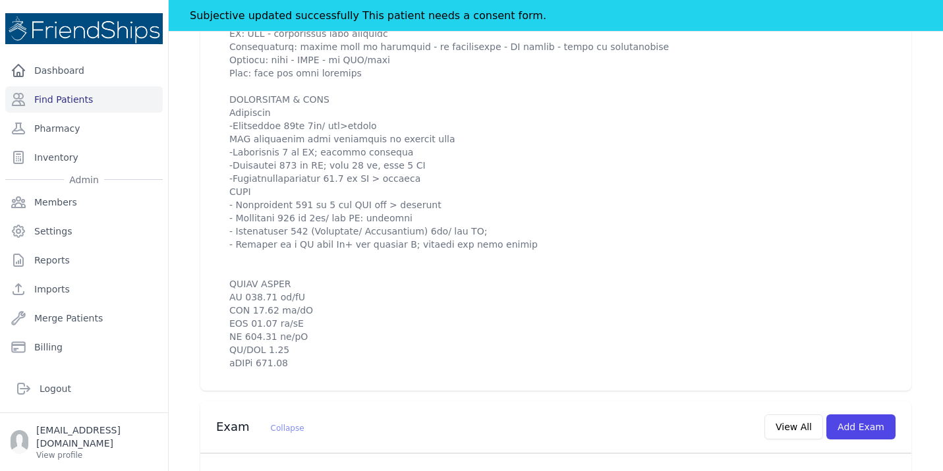
scroll to position [738, 0]
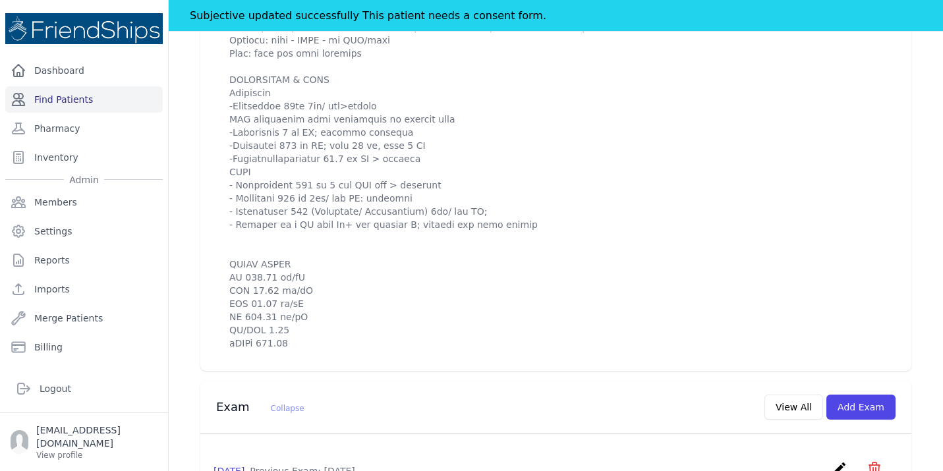
click at [51, 95] on link "Find Patients" at bounding box center [84, 99] width 158 height 26
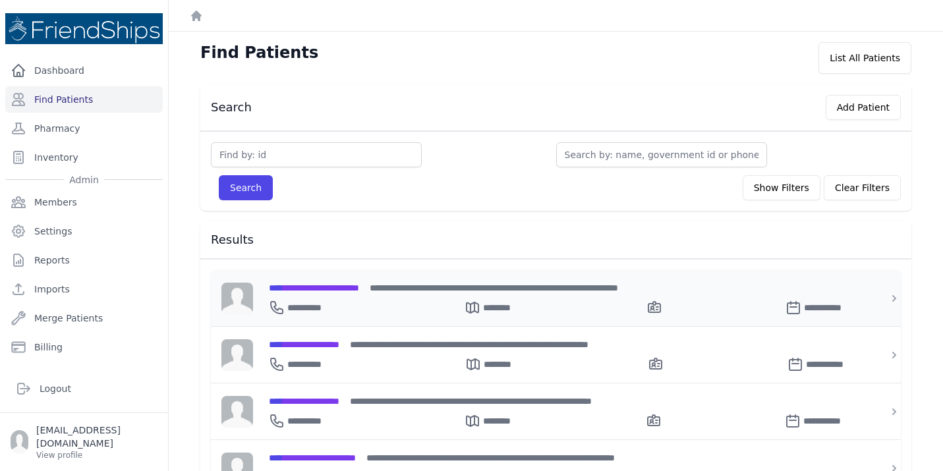
click at [356, 291] on span "**********" at bounding box center [314, 287] width 90 height 9
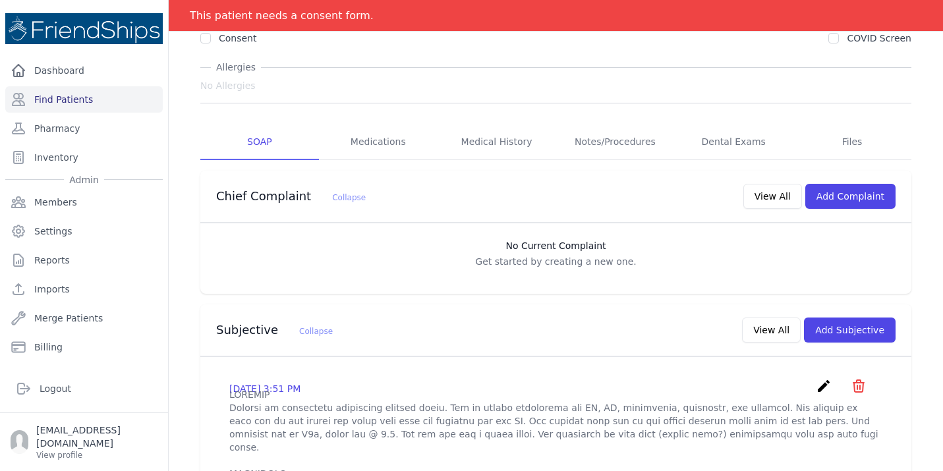
scroll to position [211, 0]
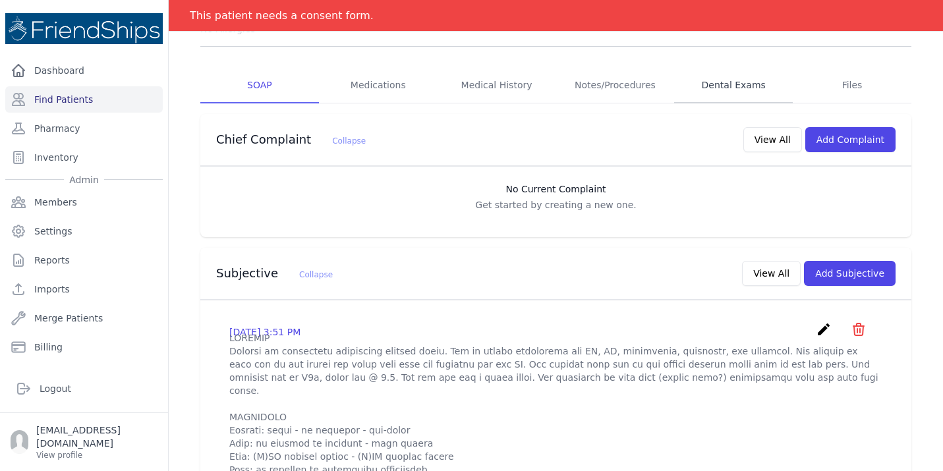
click at [738, 68] on link "Dental Exams" at bounding box center [733, 86] width 119 height 36
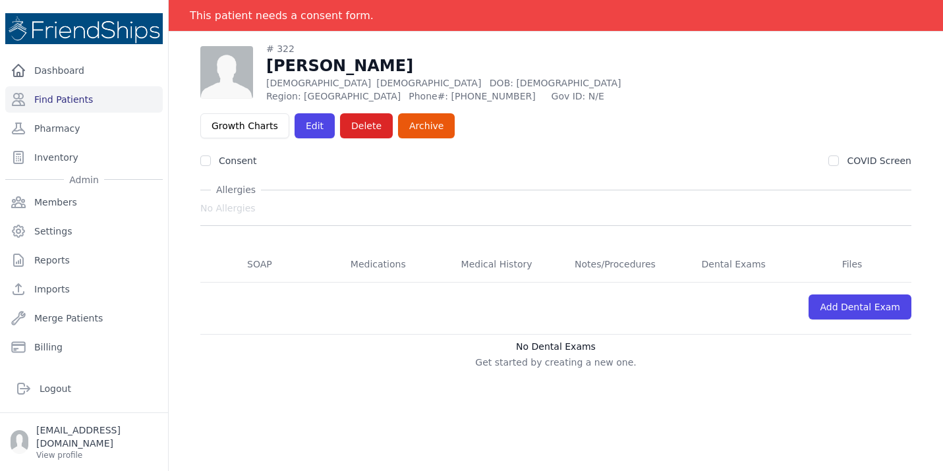
click at [180, 237] on div "# 322 Maryam Qassem Ghayyad Female 73 Years Old DOB: 1952-Jun-10 Region: Hamadi…" at bounding box center [555, 205] width 753 height 327
click at [273, 247] on link "SOAP" at bounding box center [259, 265] width 119 height 36
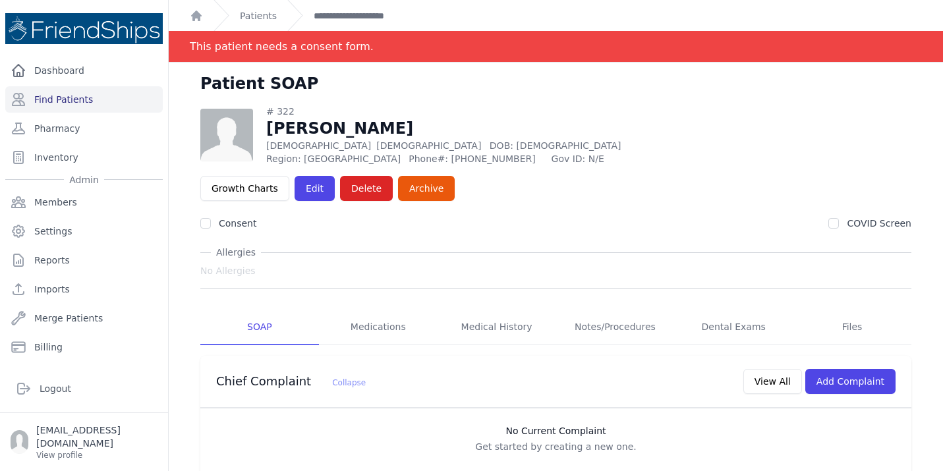
scroll to position [0, 0]
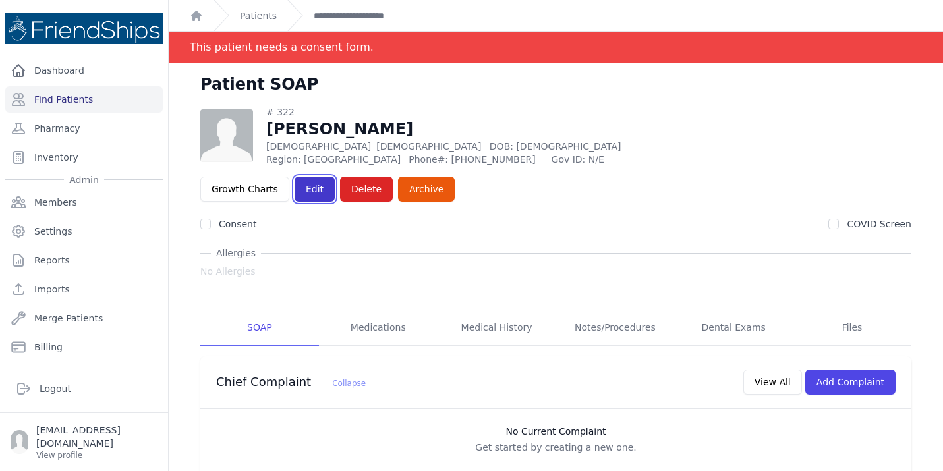
click at [335, 177] on link "Edit" at bounding box center [315, 189] width 40 height 25
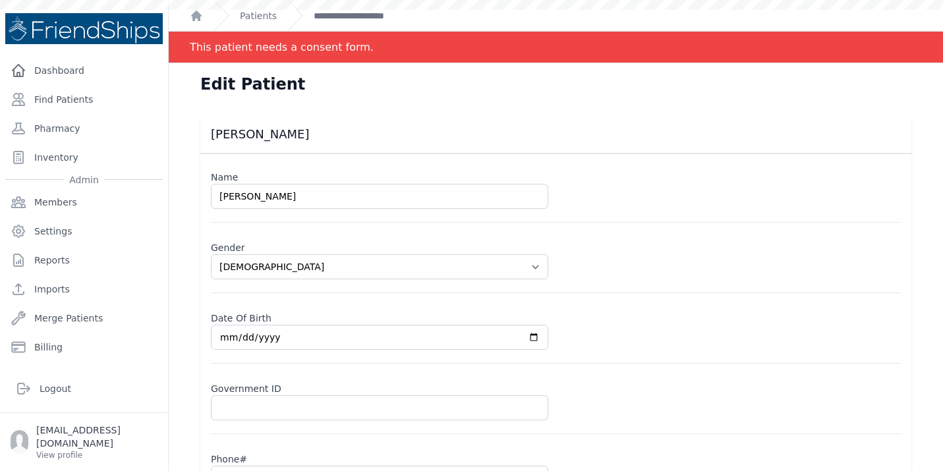
select select "[DEMOGRAPHIC_DATA]"
click at [183, 366] on div "[PERSON_NAME] Name [PERSON_NAME] Gender Select Gender [DEMOGRAPHIC_DATA] [DEMOG…" at bounding box center [555, 376] width 753 height 521
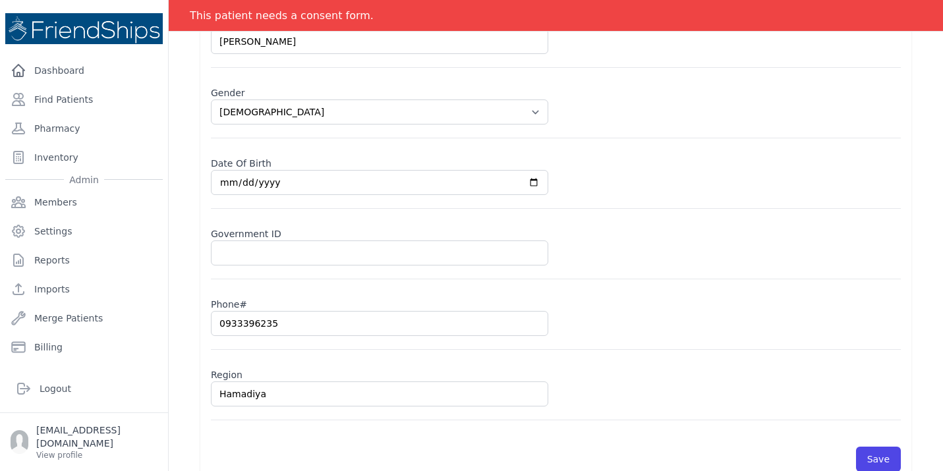
scroll to position [177, 0]
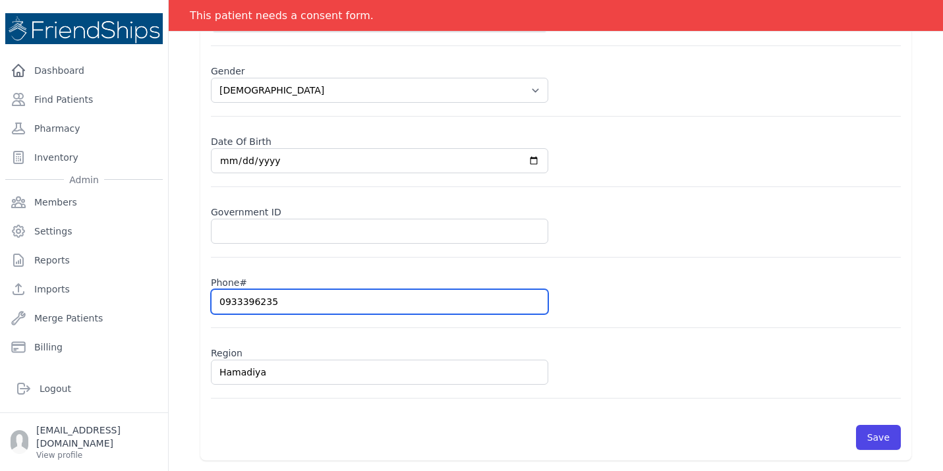
click at [287, 300] on input "0933396235" at bounding box center [379, 301] width 337 height 25
type input "0"
select select "[DEMOGRAPHIC_DATA]"
type input "09"
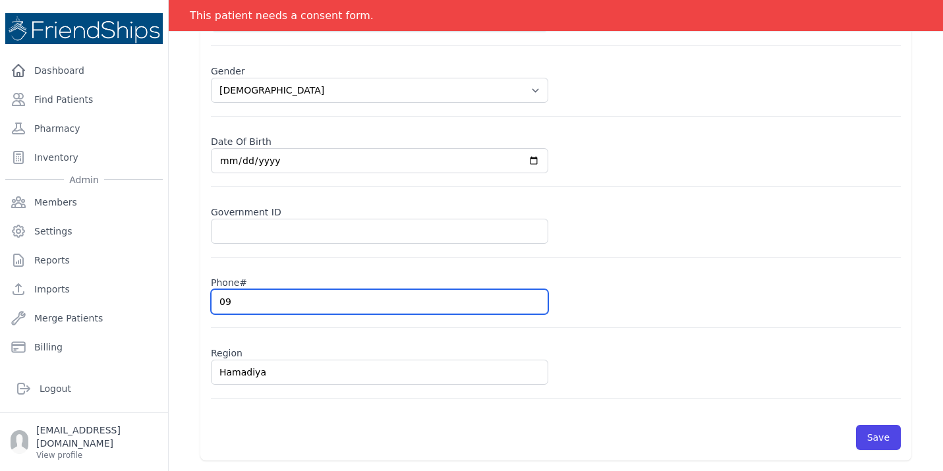
select select "[DEMOGRAPHIC_DATA]"
type input "094"
select select "[DEMOGRAPHIC_DATA]"
type input "0940"
select select "[DEMOGRAPHIC_DATA]"
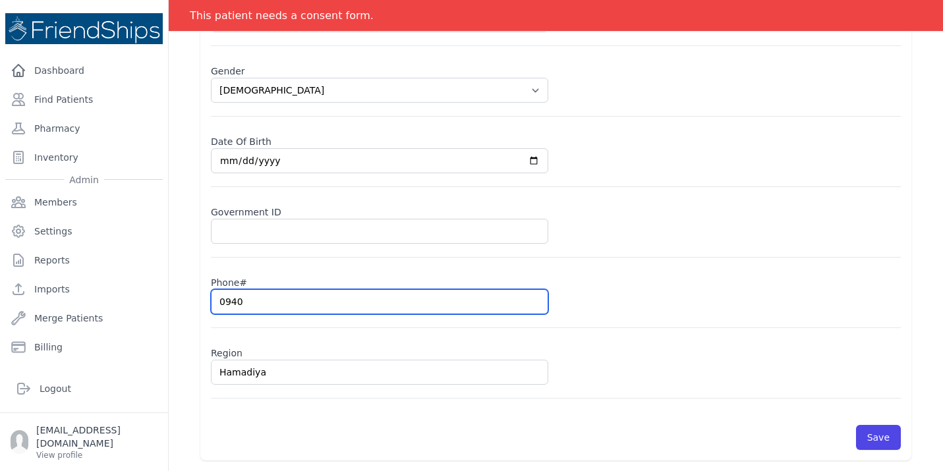
type input "09403"
select select "[DEMOGRAPHIC_DATA]"
type input "0940363"
select select "[DEMOGRAPHIC_DATA]"
type input "094036353"
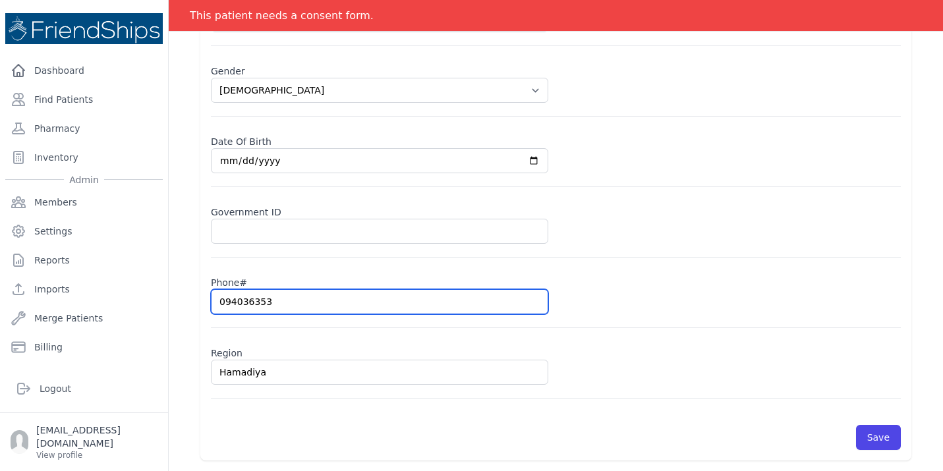
select select "[DEMOGRAPHIC_DATA]"
type input "09403635"
select select "[DEMOGRAPHIC_DATA]"
type input "094036352"
select select "[DEMOGRAPHIC_DATA]"
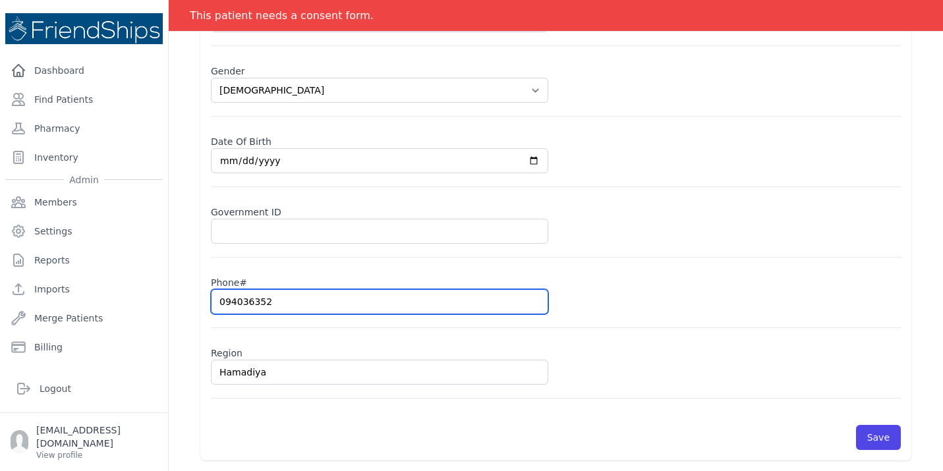
type input "0940363525"
select select "[DEMOGRAPHIC_DATA]"
type input "0940363525"
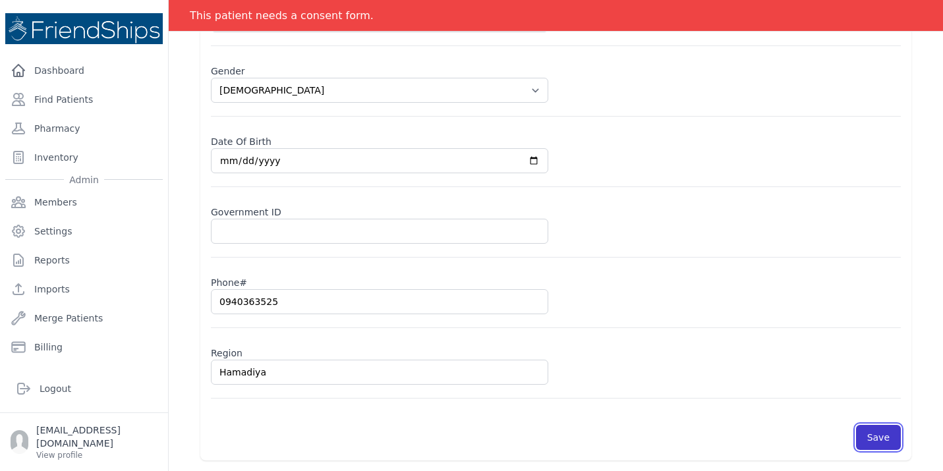
click at [871, 436] on button "Save" at bounding box center [878, 437] width 45 height 25
